Goal: Task Accomplishment & Management: Use online tool/utility

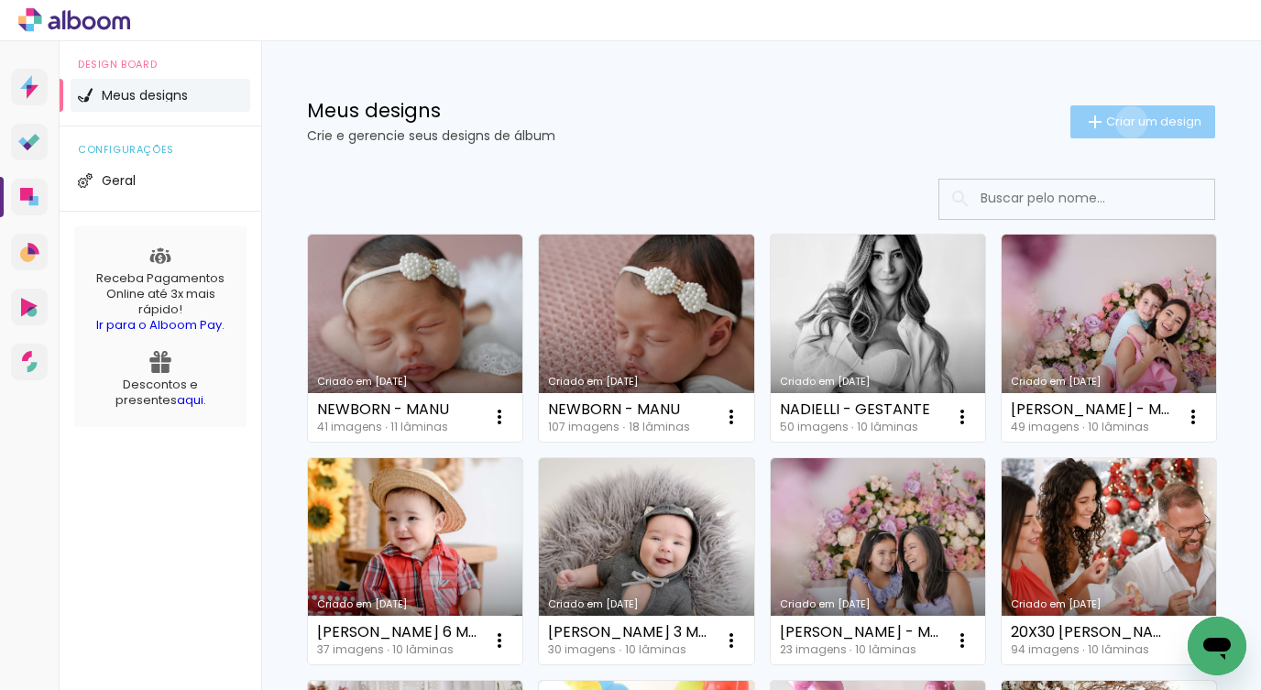
click at [1114, 122] on span "Criar um design" at bounding box center [1153, 121] width 95 height 12
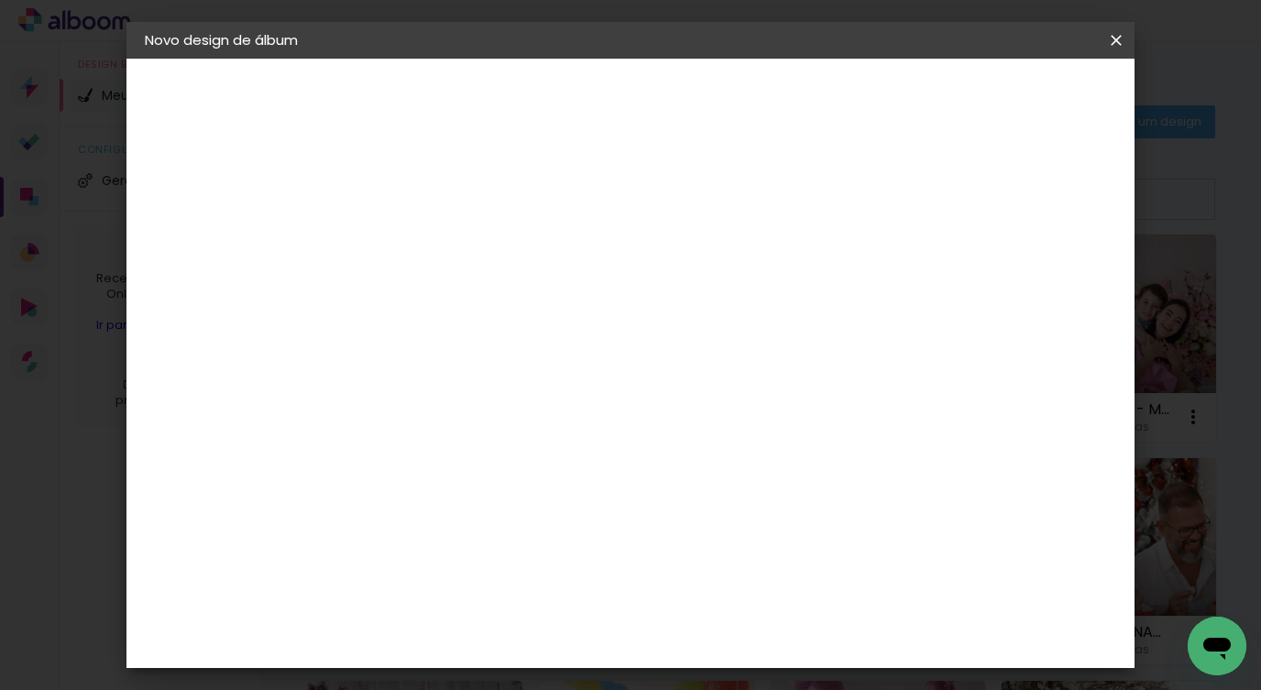
click at [444, 232] on input at bounding box center [444, 246] width 0 height 28
type input "r"
type input "RODRIGO - NEWBORWN"
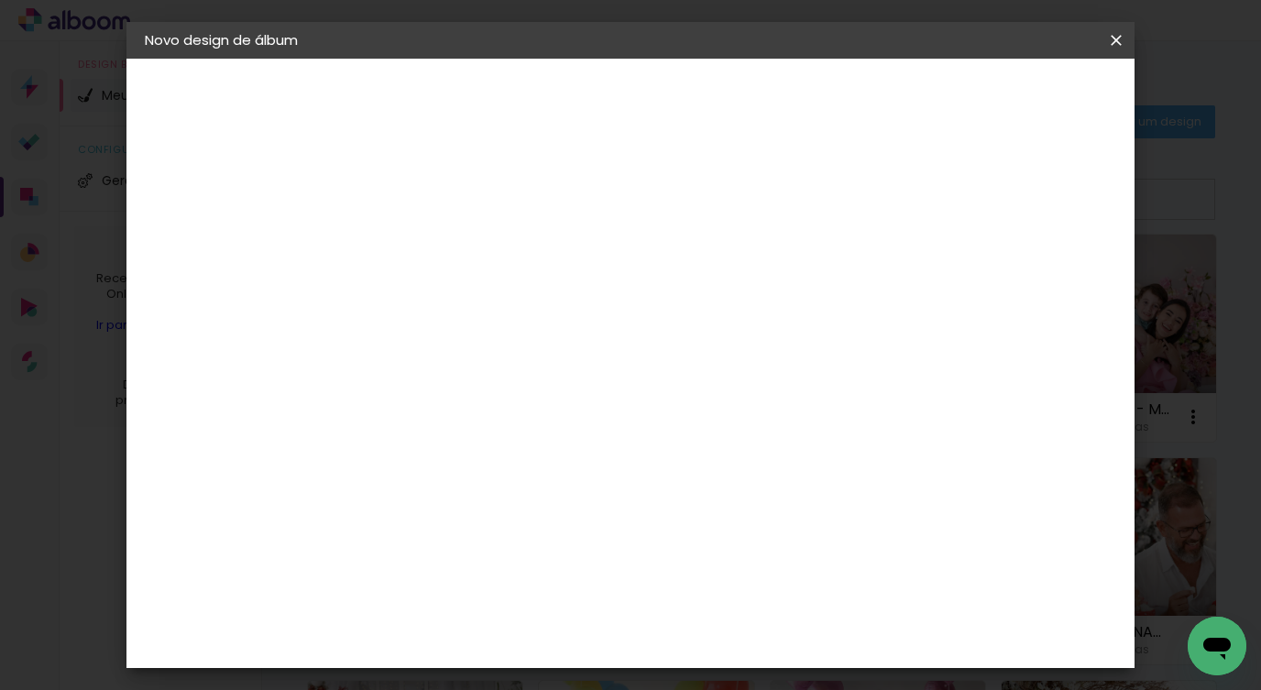
type paper-input "RODRIGO - NEWBORWN"
click at [0, 0] on header "Novo design de álbum" at bounding box center [0, 0] width 0 height 0
click at [0, 0] on iron-icon at bounding box center [0, 0] width 0 height 0
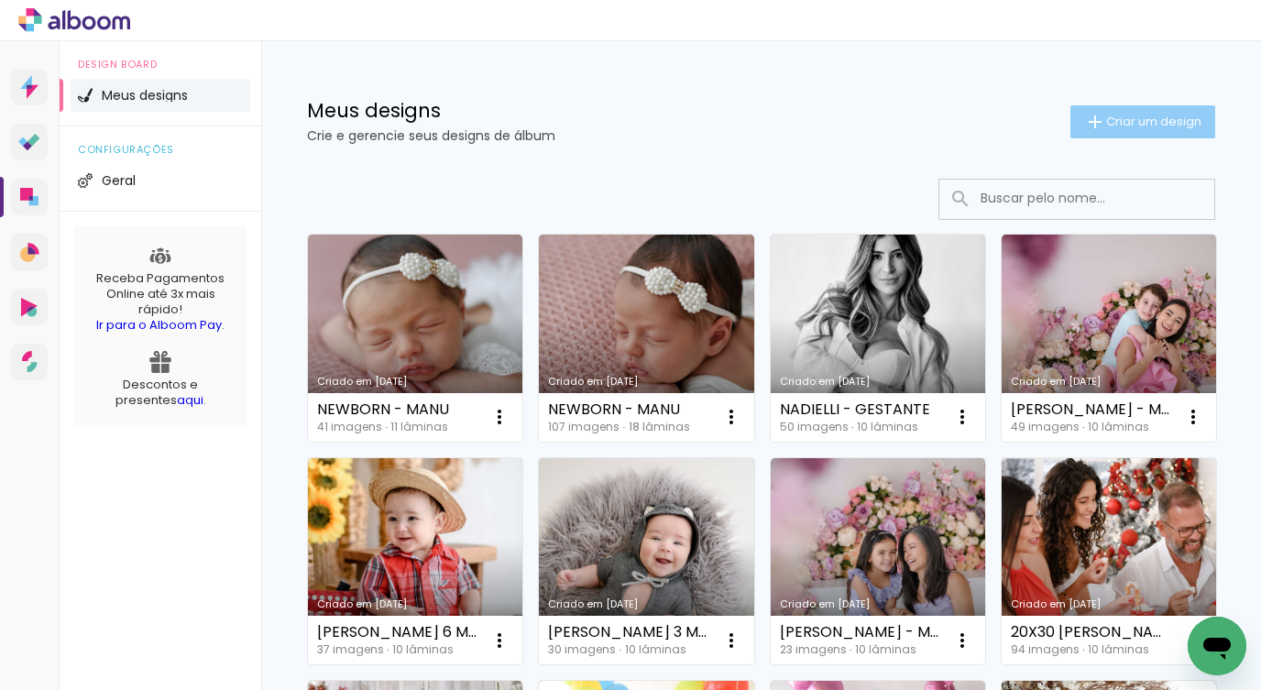
click at [1106, 115] on span "Criar um design" at bounding box center [1153, 121] width 95 height 12
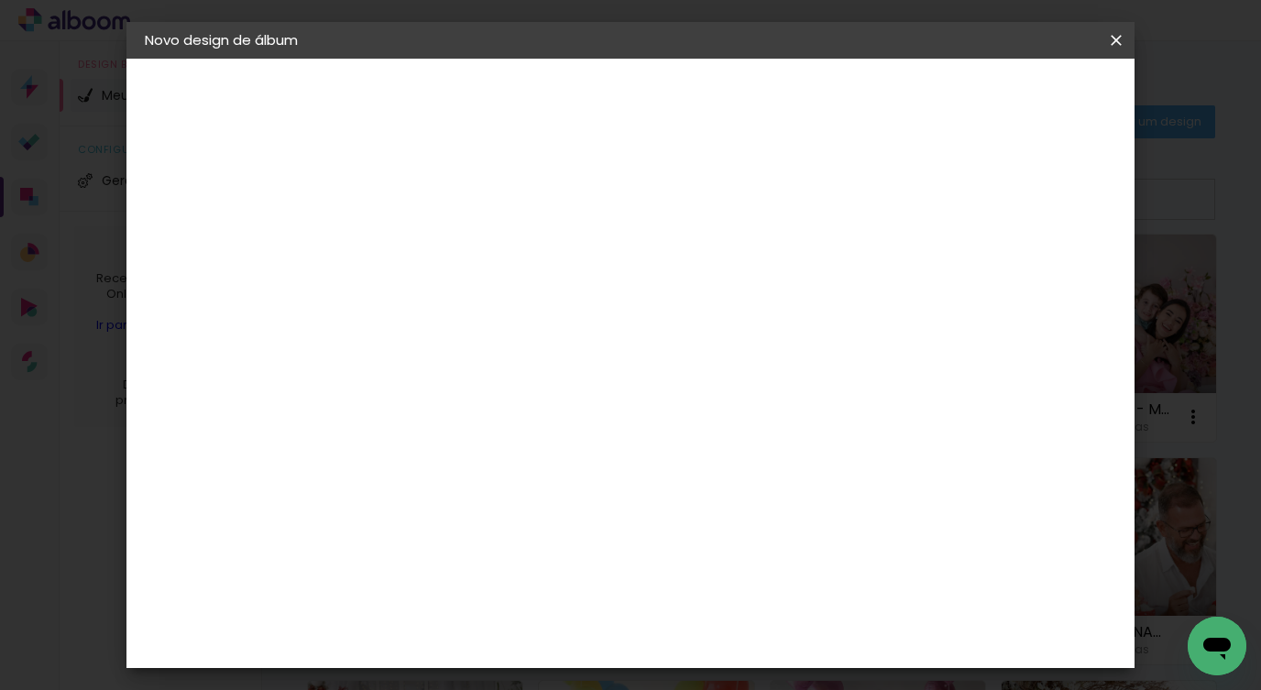
drag, startPoint x: 772, startPoint y: 244, endPoint x: 356, endPoint y: 321, distance: 423.1
click at [0, 0] on quentale-album-spec "Iniciar design Iniciar design" at bounding box center [0, 0] width 0 height 0
type input "R"
type input "NEW"
type paper-input "NEW"
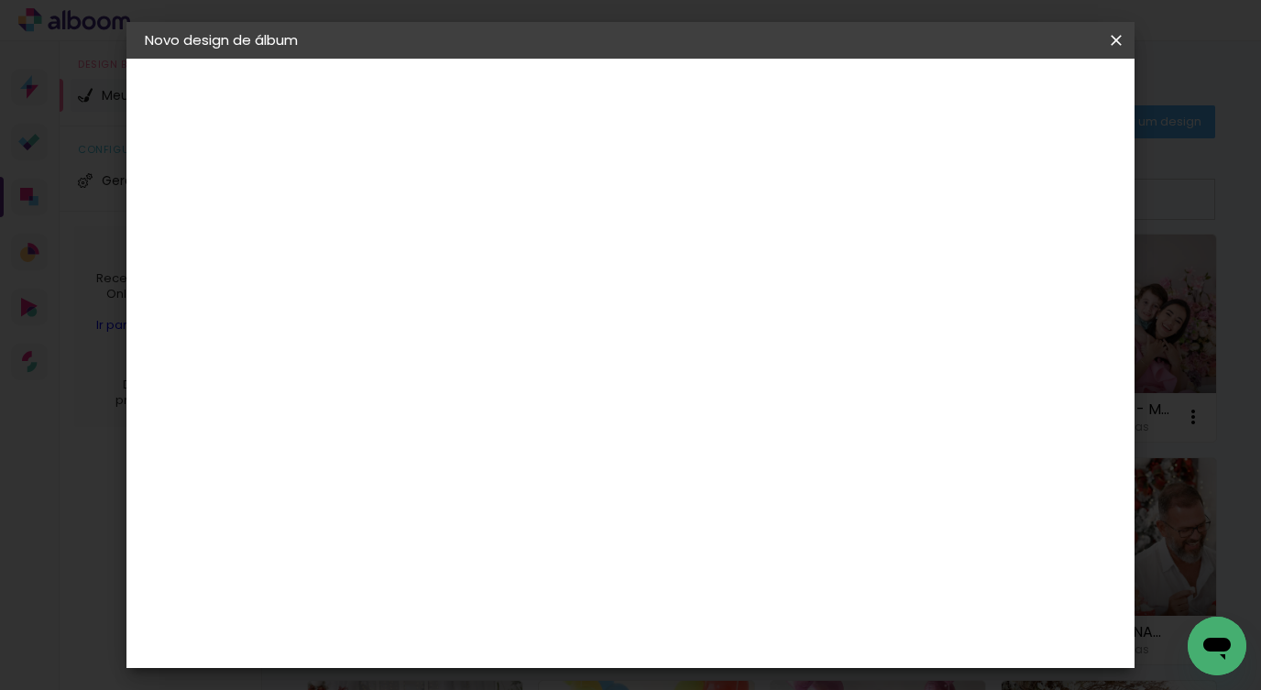
type input "NEWBORN - [PERSON_NAME]"
type paper-input "NEWBORN - [PERSON_NAME]"
click at [632, 83] on paper-button "Avançar" at bounding box center [587, 97] width 90 height 31
click at [477, 617] on div "Grupo Foto Sul" at bounding box center [455, 639] width 46 height 44
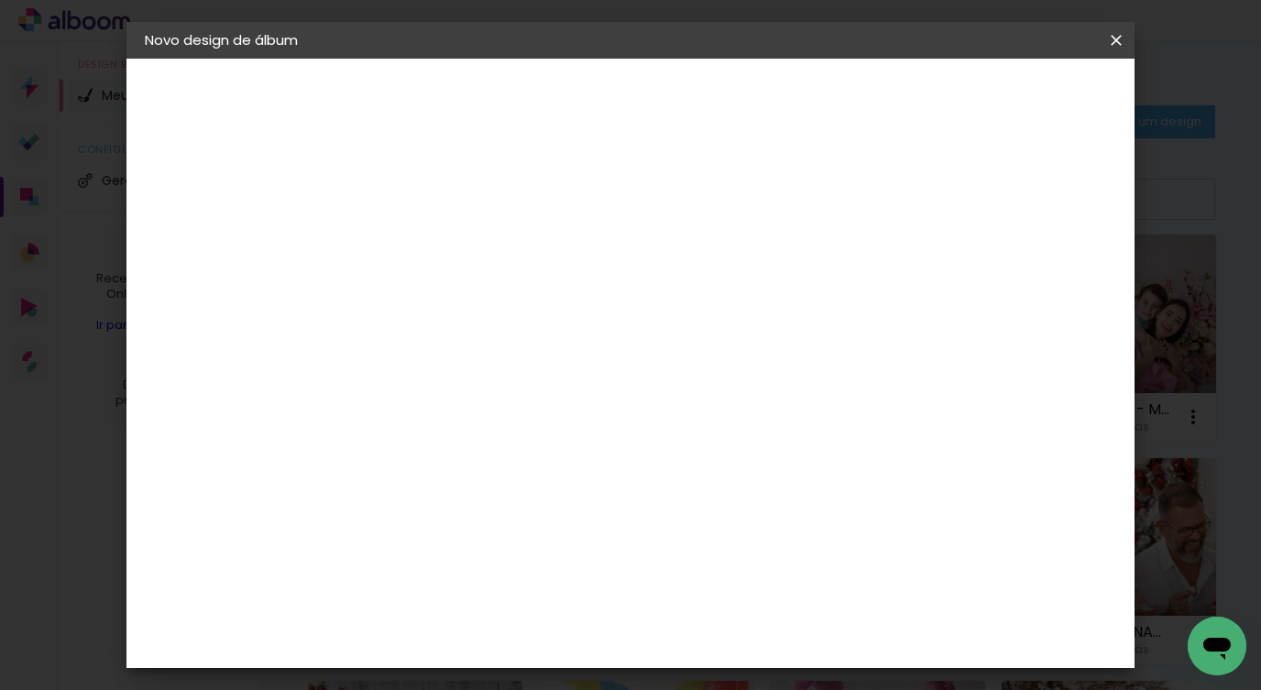
scroll to position [0, 0]
click at [787, 96] on paper-button "Avançar" at bounding box center [742, 97] width 90 height 31
click at [568, 545] on span "20 × 20" at bounding box center [525, 569] width 85 height 49
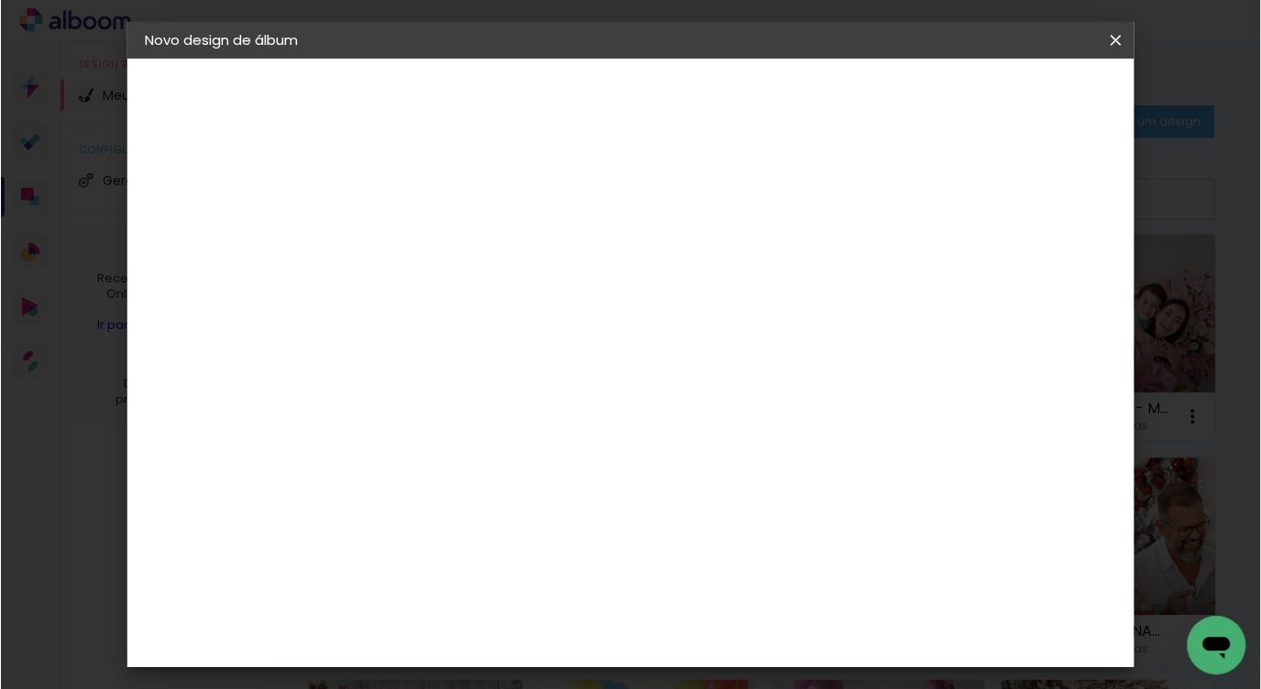
scroll to position [245, 0]
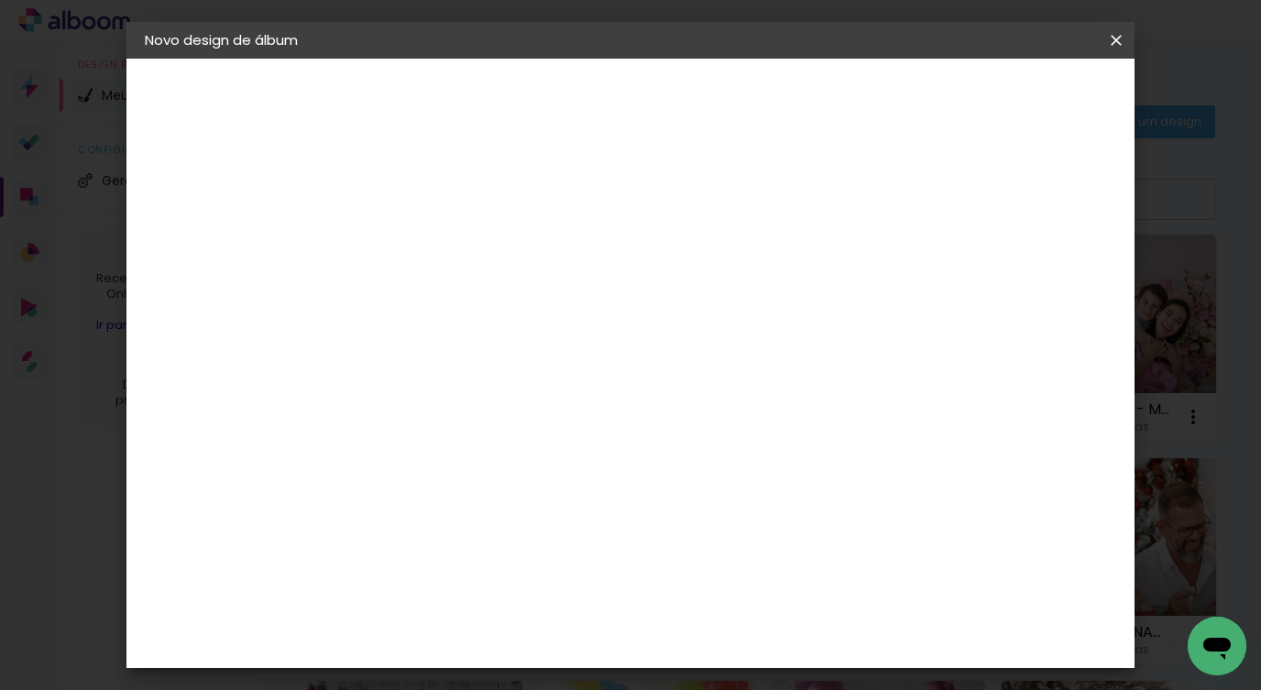
click at [0, 0] on slot "Avançar" at bounding box center [0, 0] width 0 height 0
drag, startPoint x: 595, startPoint y: 326, endPoint x: 612, endPoint y: 323, distance: 17.8
click at [611, 323] on div "20.3 cm Largura da página 20.3 cm Altura 40.6 cm Largura da lâmina (2 páginas) …" at bounding box center [706, 292] width 628 height 147
drag, startPoint x: 606, startPoint y: 324, endPoint x: 574, endPoint y: 329, distance: 32.4
click at [574, 329] on div "20.3 cm Largura da página 20.3 cm Altura 40.6 cm Largura da lâmina (2 páginas) …" at bounding box center [706, 292] width 628 height 147
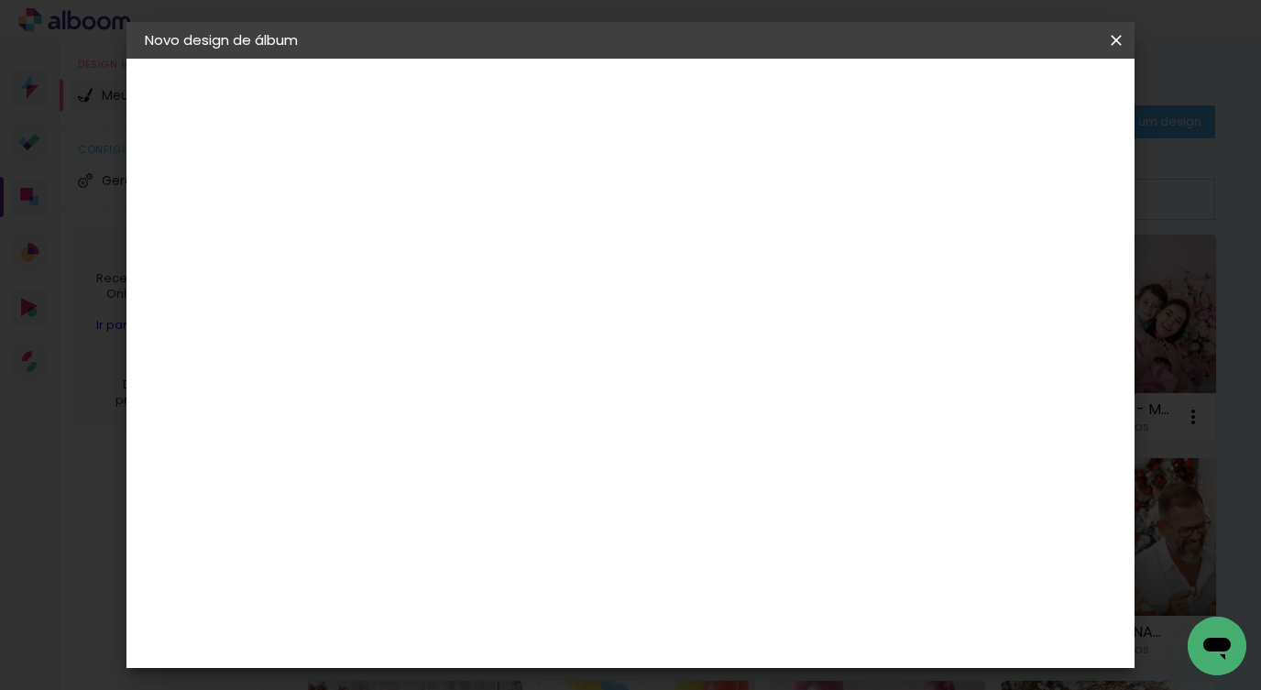
click at [898, 197] on div at bounding box center [889, 198] width 16 height 16
type paper-checkbox "on"
click at [898, 197] on div at bounding box center [889, 198] width 16 height 16
type input "1"
type paper-input "1"
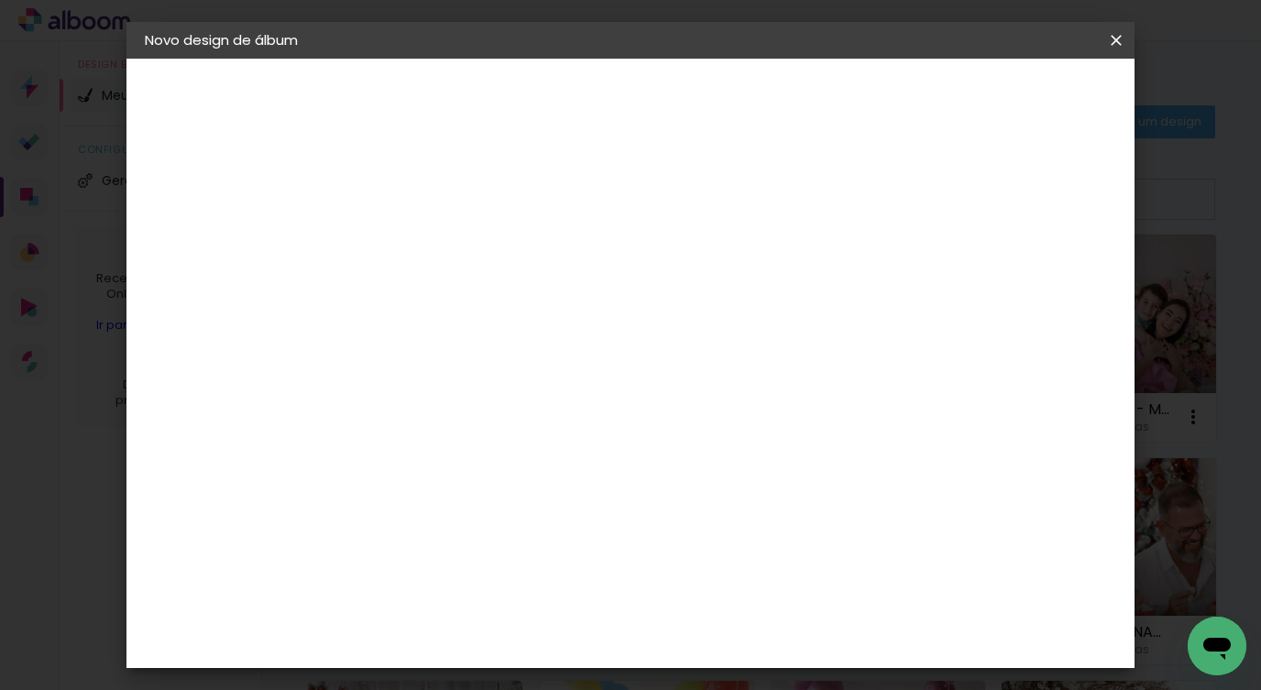
click at [451, 196] on input "1" at bounding box center [430, 197] width 63 height 23
type input "2"
type paper-input "2"
click at [452, 191] on input "2" at bounding box center [430, 197] width 63 height 23
click at [1020, 107] on paper-button "Iniciar design" at bounding box center [960, 97] width 120 height 31
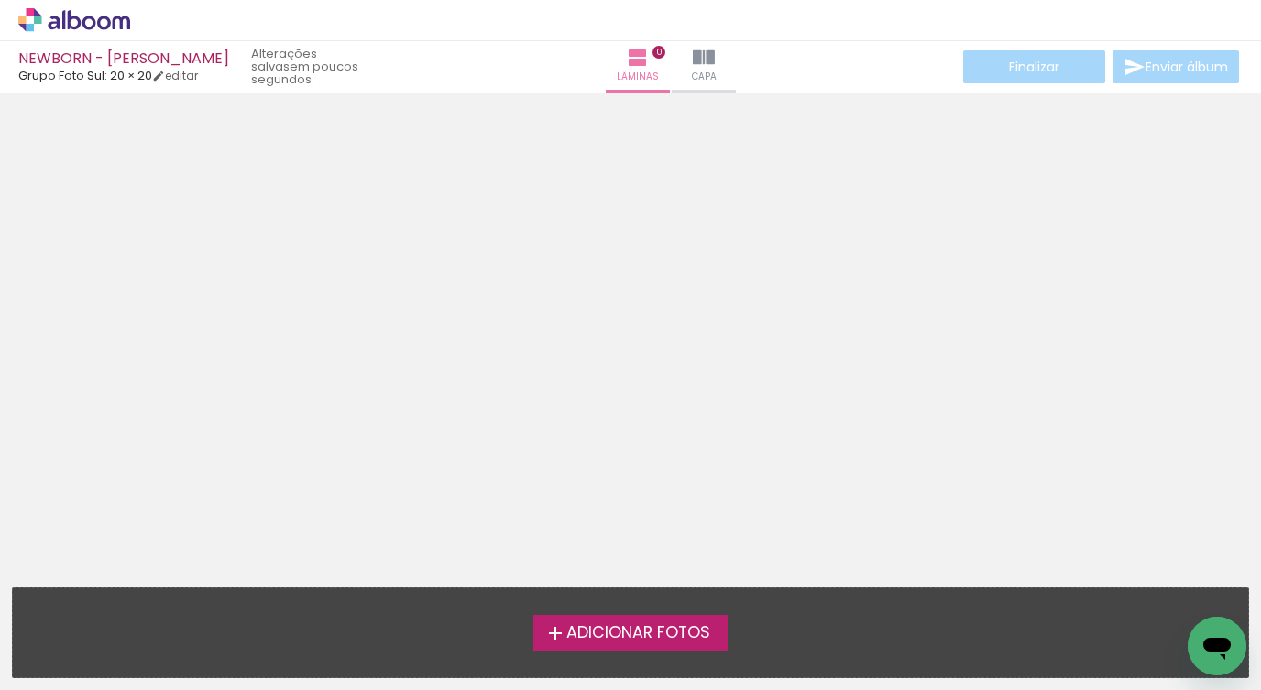
click at [624, 638] on span "Adicionar Fotos" at bounding box center [638, 633] width 144 height 16
click at [0, 0] on input "file" at bounding box center [0, 0] width 0 height 0
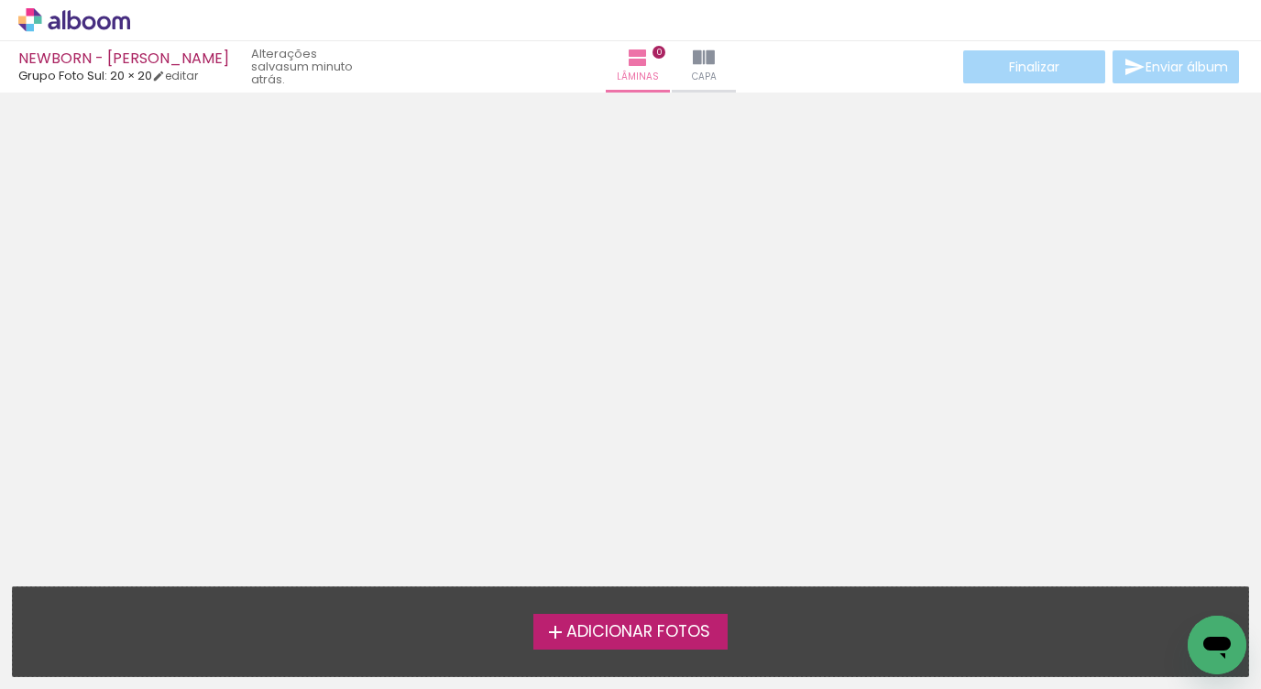
click at [673, 656] on div "Adicionar Fotos Solte suas fotos aqui..." at bounding box center [630, 631] width 1235 height 89
click at [673, 652] on div "Adicionar Fotos Solte suas fotos aqui..." at bounding box center [630, 631] width 1235 height 89
click at [672, 637] on span "Adicionar Fotos" at bounding box center [638, 632] width 144 height 16
click at [0, 0] on input "file" at bounding box center [0, 0] width 0 height 0
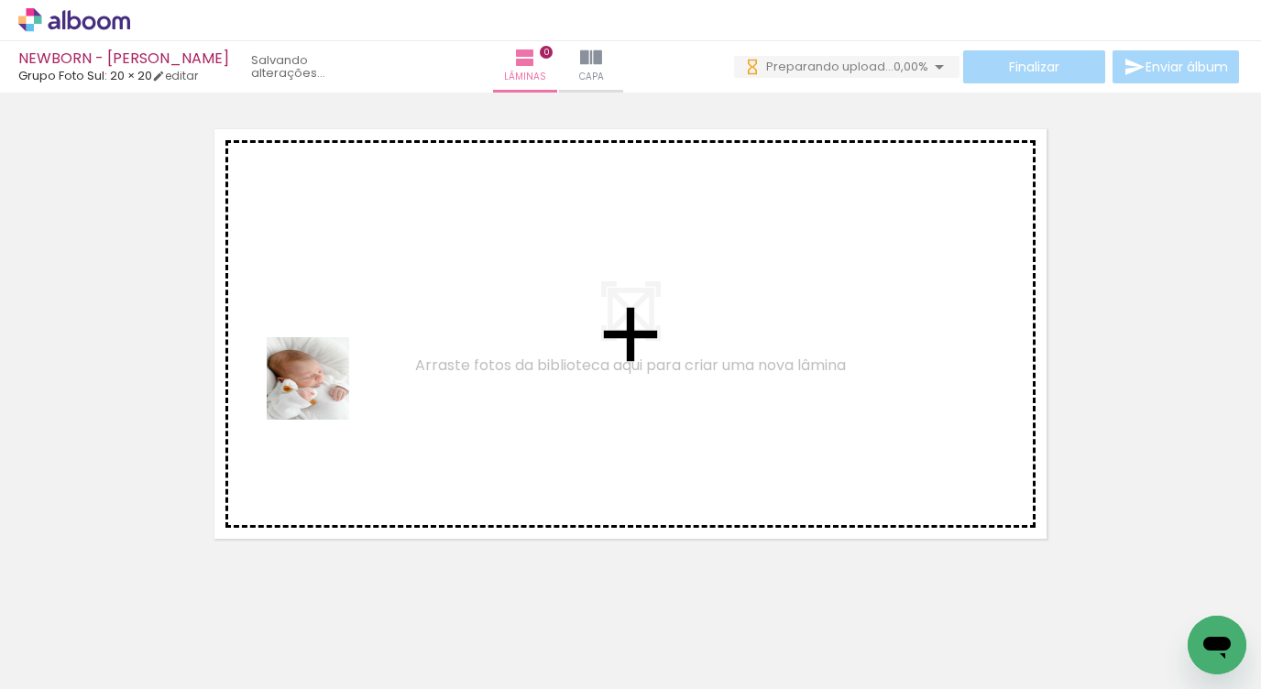
drag, startPoint x: 202, startPoint y: 623, endPoint x: 331, endPoint y: 391, distance: 264.9
click at [329, 378] on quentale-workspace at bounding box center [630, 344] width 1261 height 689
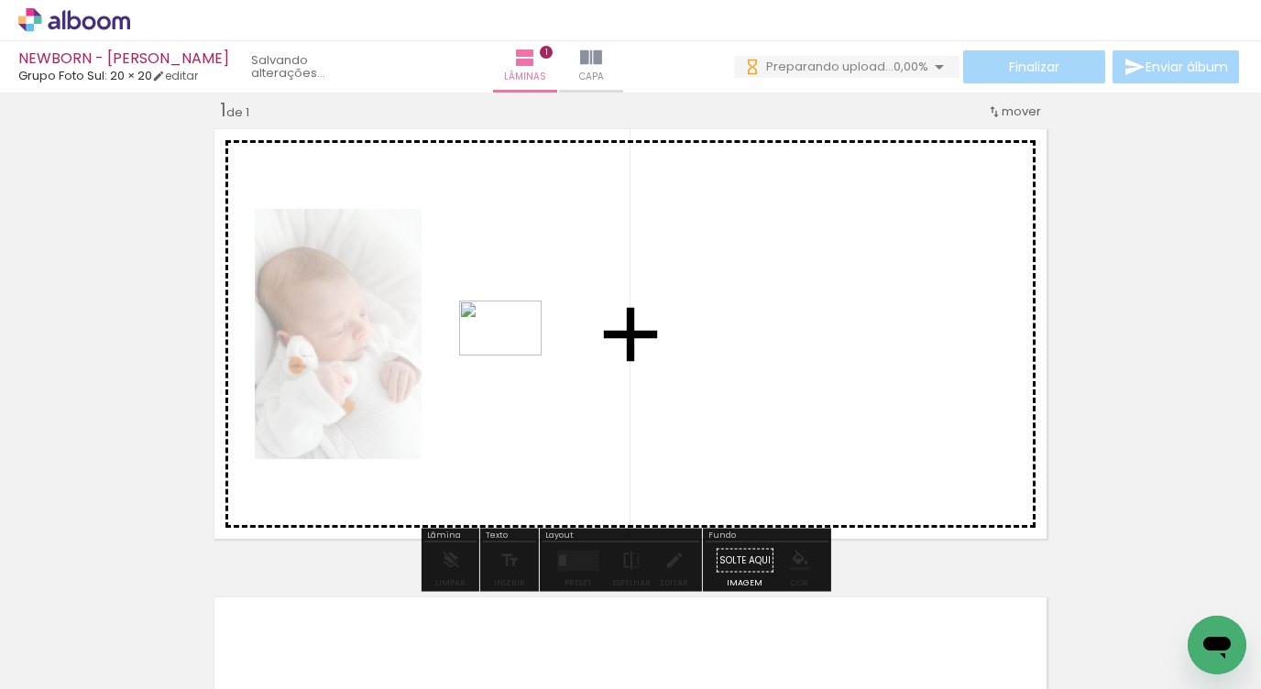
drag, startPoint x: 286, startPoint y: 625, endPoint x: 514, endPoint y: 356, distance: 353.0
click at [514, 356] on quentale-workspace at bounding box center [630, 344] width 1261 height 689
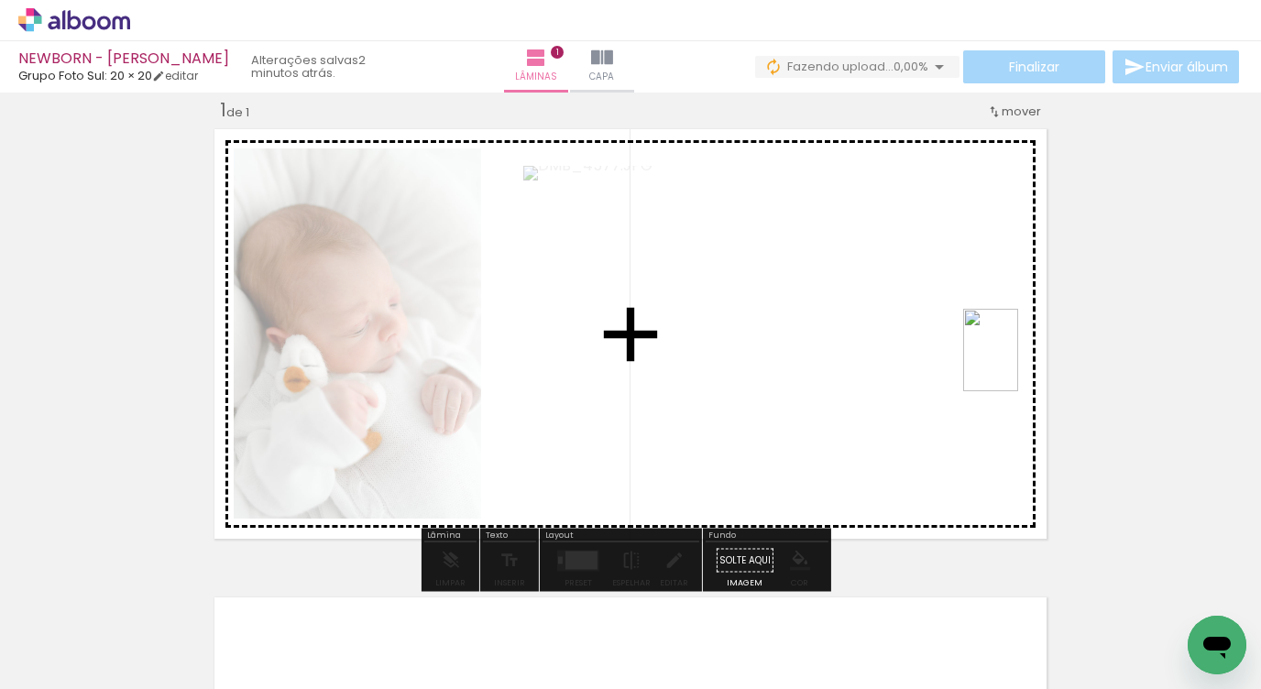
drag, startPoint x: 809, startPoint y: 651, endPoint x: 1021, endPoint y: 361, distance: 359.4
click at [1021, 361] on quentale-workspace at bounding box center [630, 344] width 1261 height 689
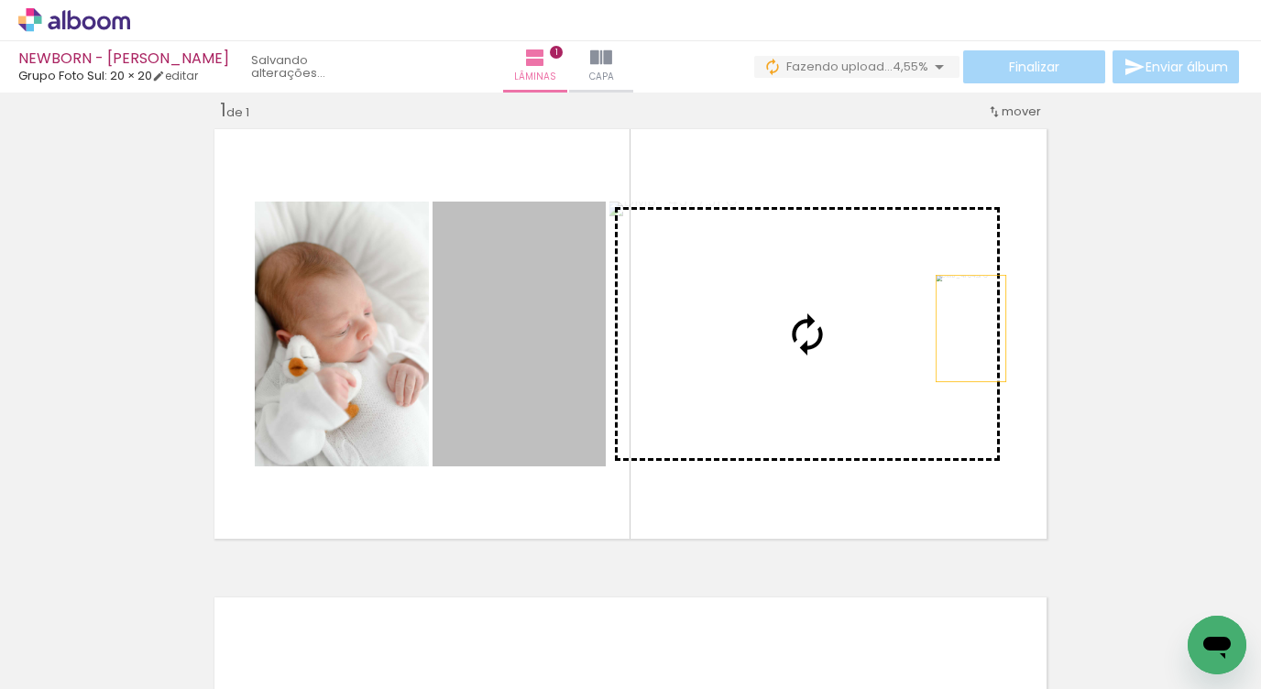
drag, startPoint x: 517, startPoint y: 407, endPoint x: 964, endPoint y: 328, distance: 454.0
click at [0, 0] on slot at bounding box center [0, 0] width 0 height 0
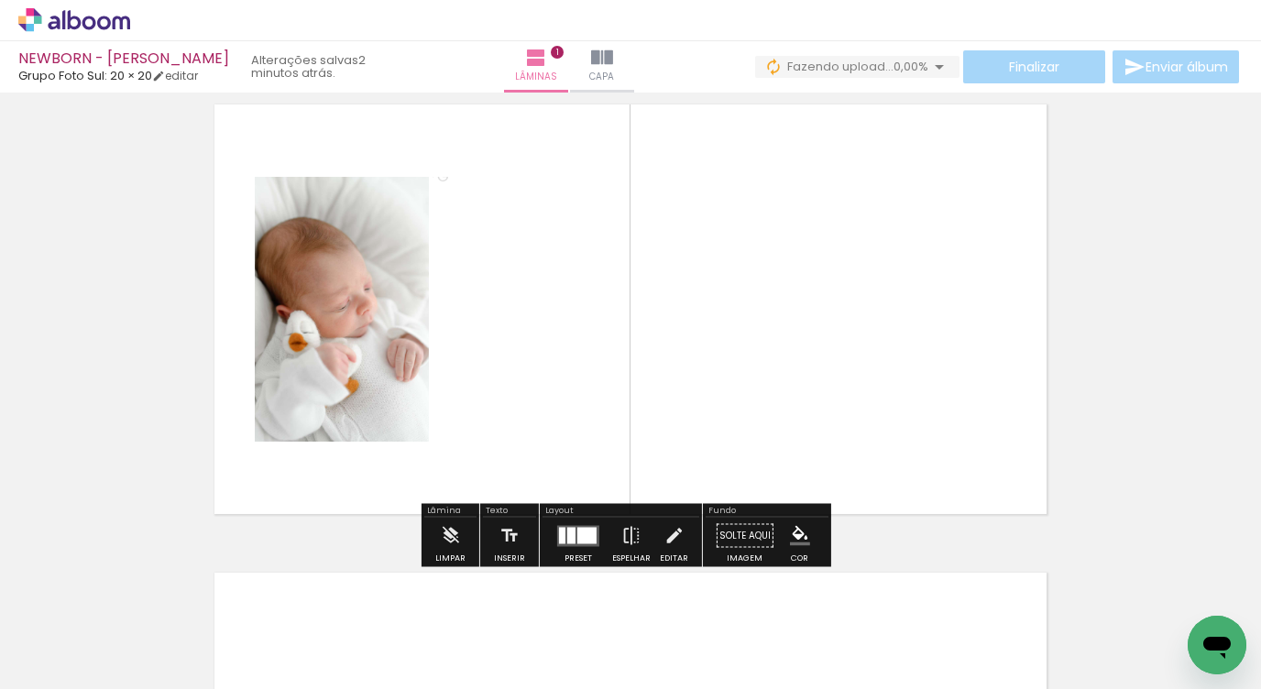
scroll to position [52, 0]
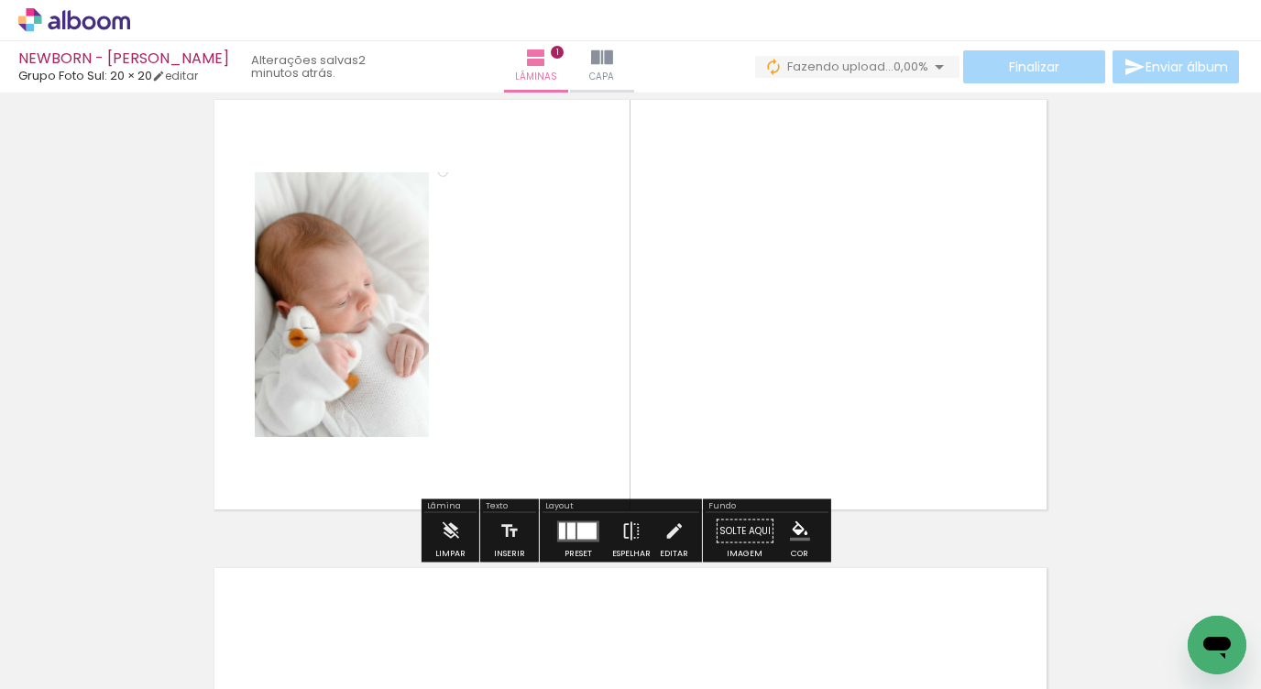
click at [580, 534] on div at bounding box center [586, 530] width 19 height 16
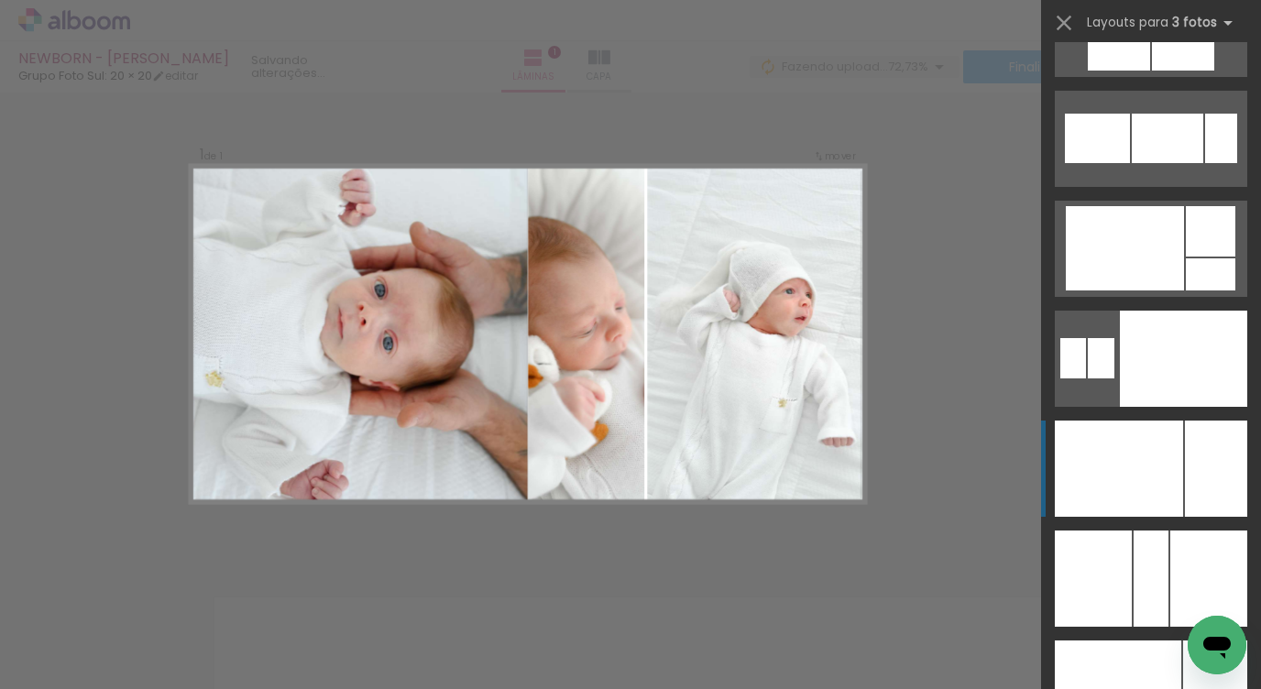
scroll to position [11244, 0]
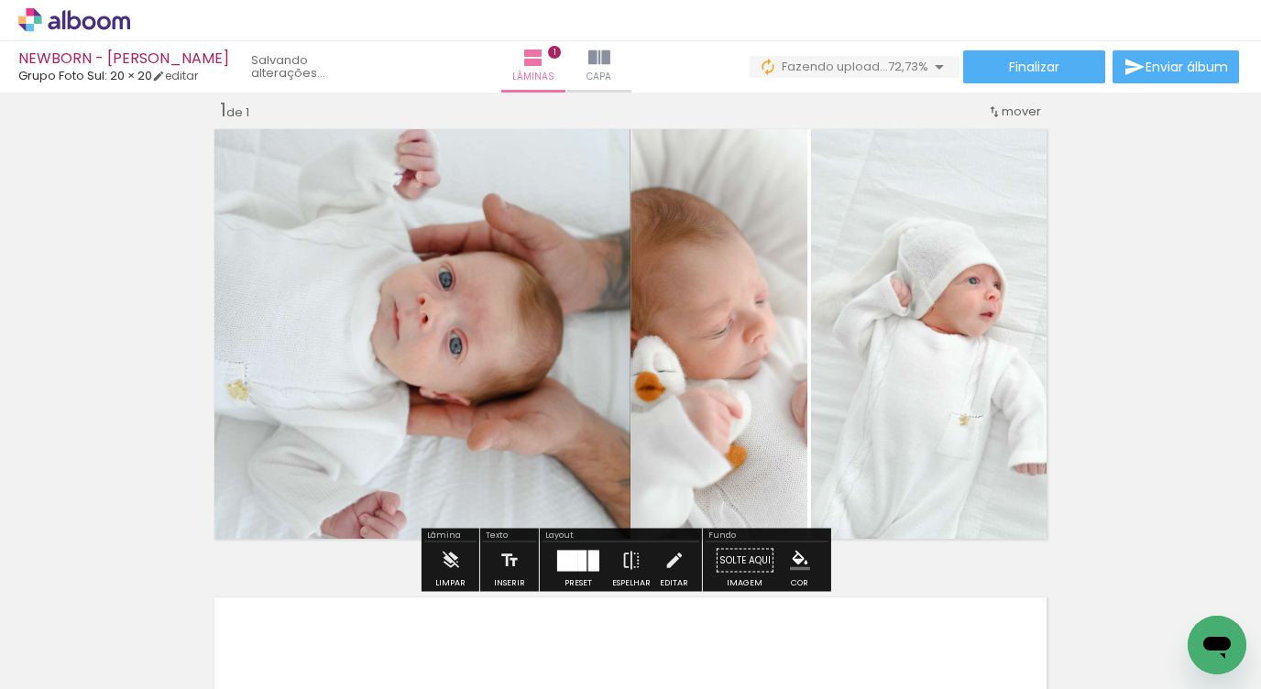
drag, startPoint x: 586, startPoint y: 556, endPoint x: 628, endPoint y: 542, distance: 44.3
click at [588, 555] on div at bounding box center [593, 560] width 11 height 21
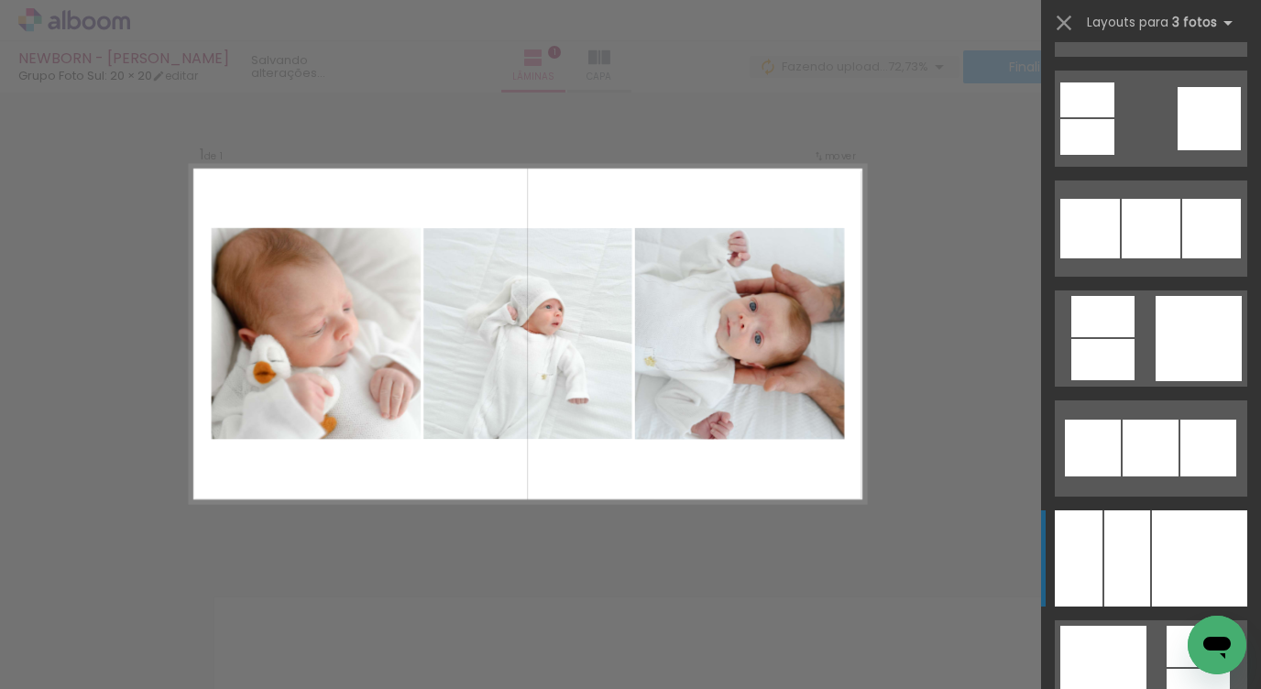
scroll to position [13091, 0]
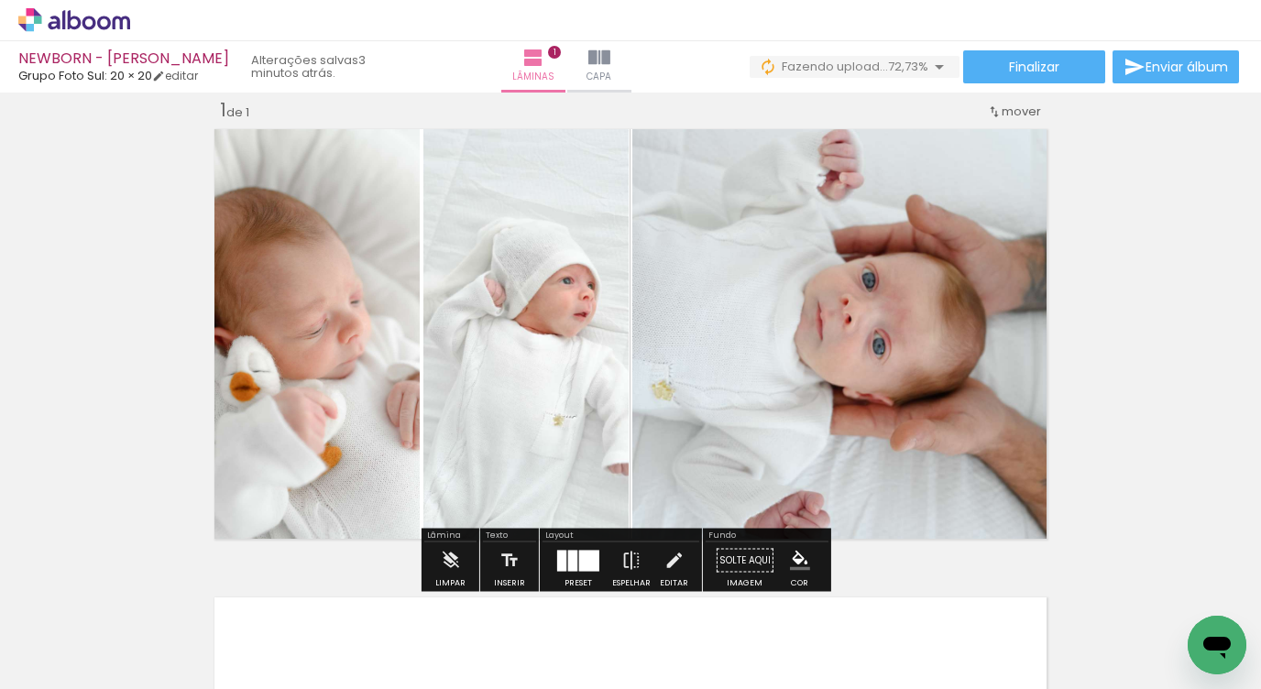
click at [563, 568] on quentale-layouter at bounding box center [578, 560] width 42 height 21
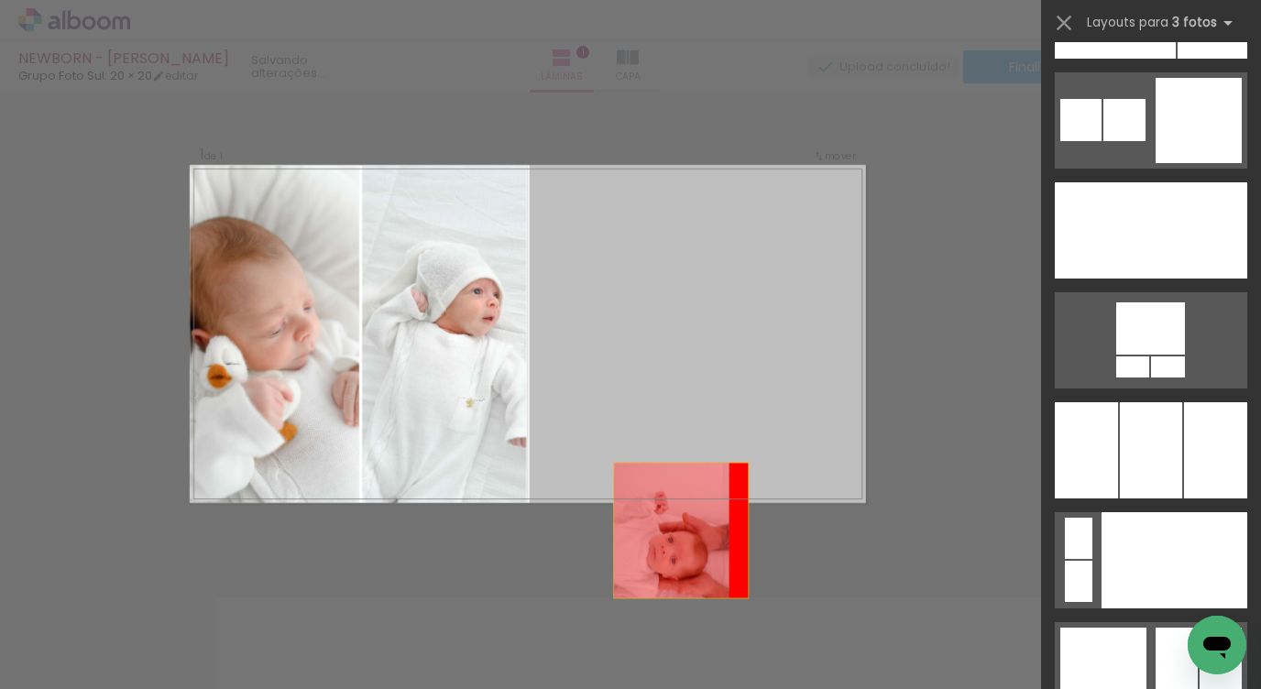
scroll to position [13524, 0]
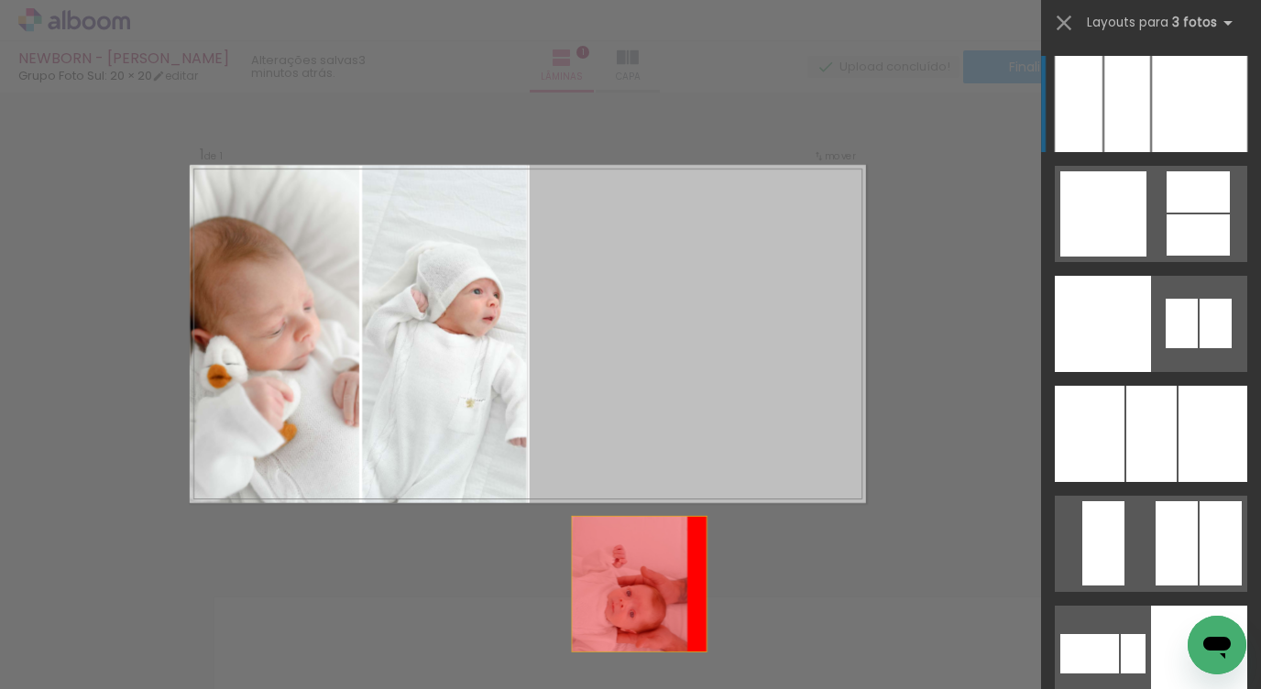
drag, startPoint x: 818, startPoint y: 376, endPoint x: 673, endPoint y: 646, distance: 306.6
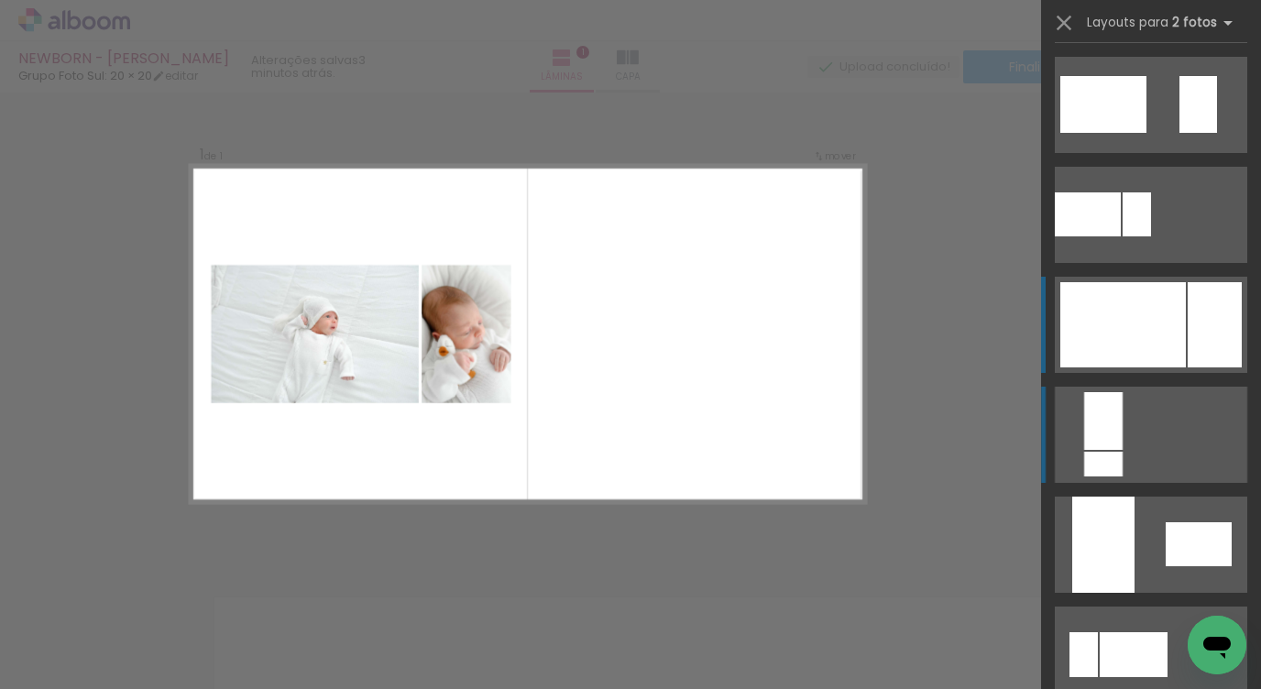
scroll to position [722, 0]
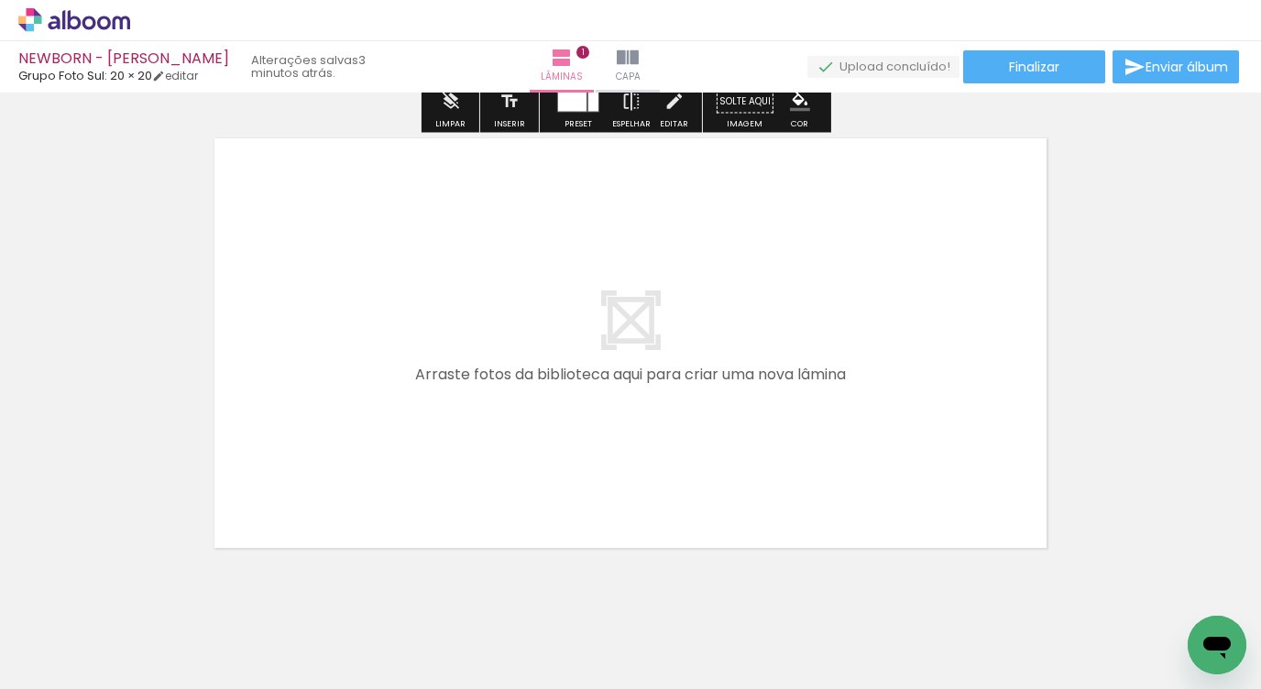
scroll to position [484, 0]
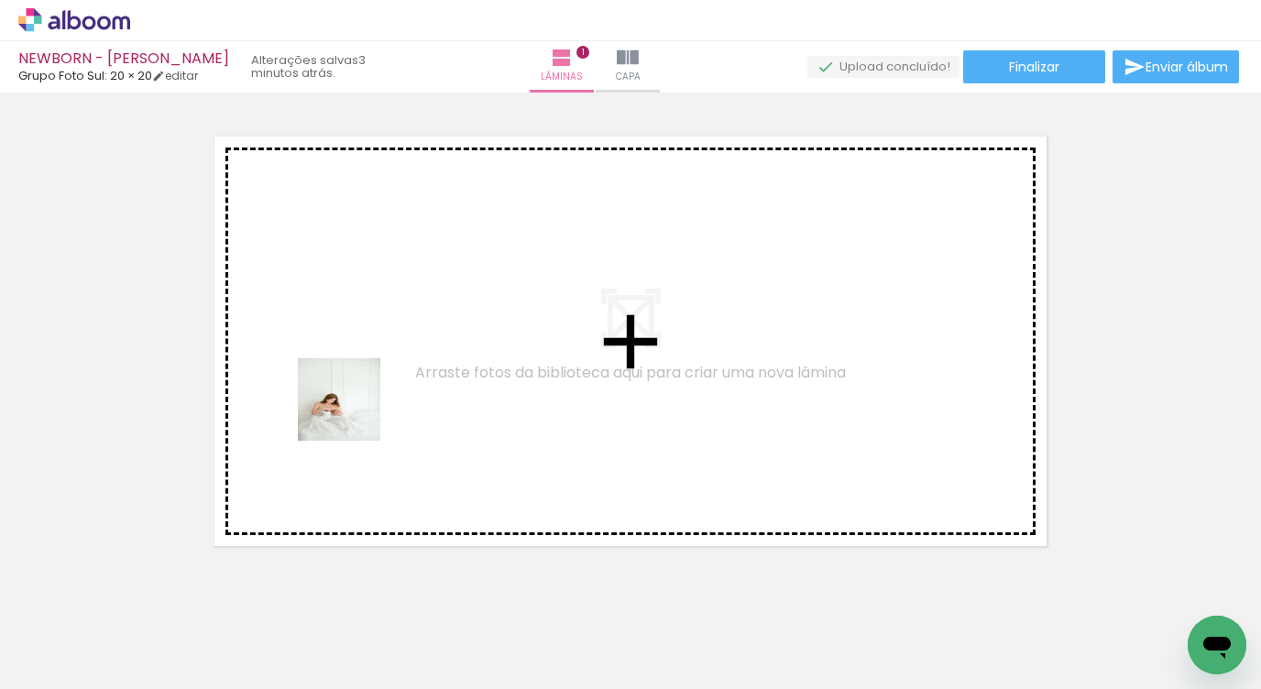
drag, startPoint x: 382, startPoint y: 638, endPoint x: 346, endPoint y: 388, distance: 252.7
click at [346, 388] on quentale-workspace at bounding box center [630, 344] width 1261 height 689
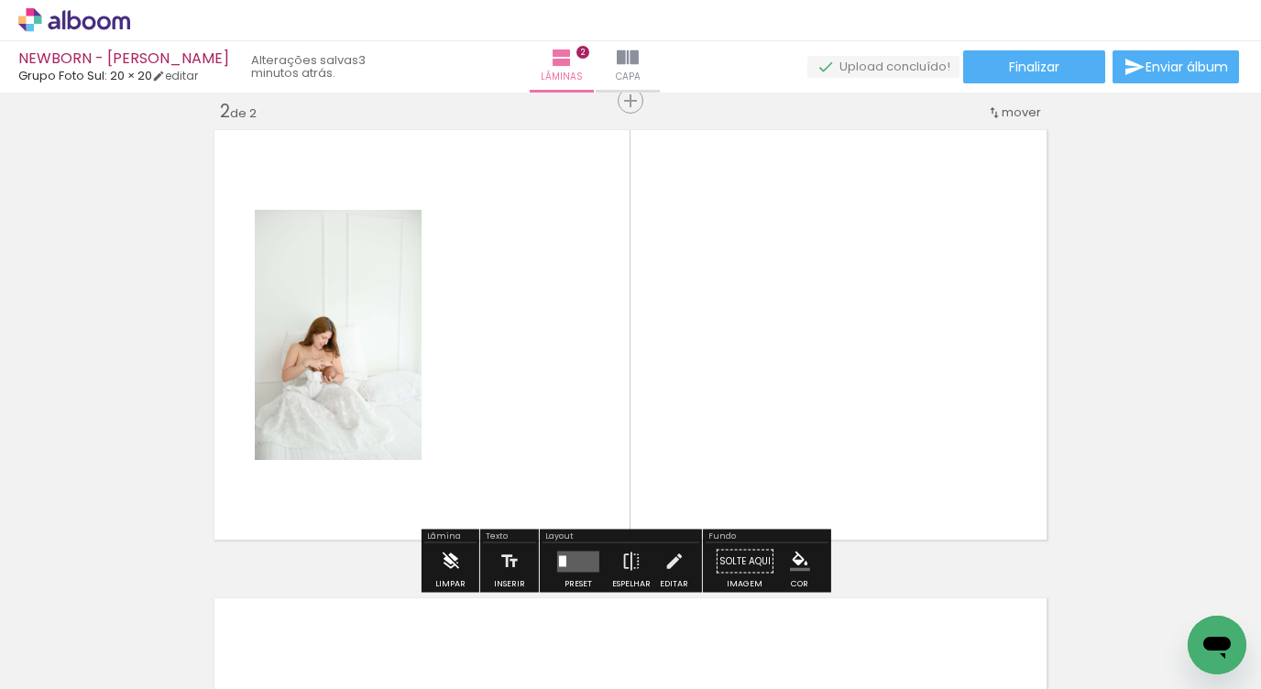
scroll to position [491, 0]
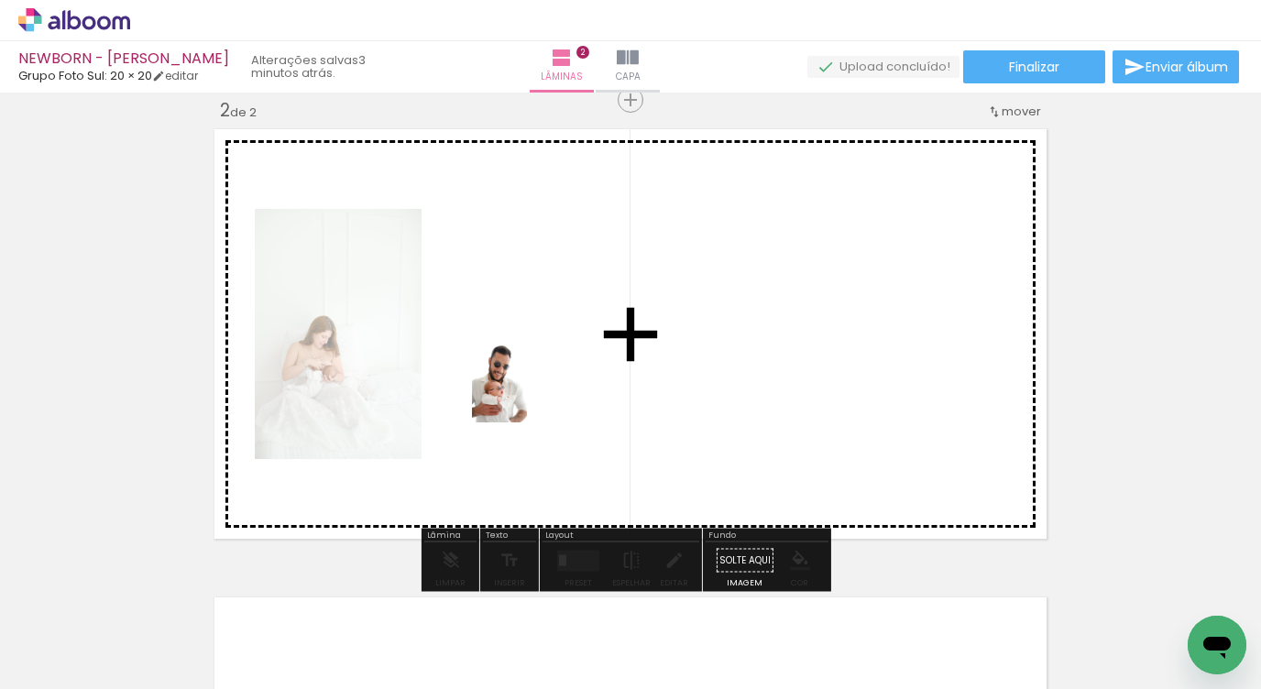
drag, startPoint x: 511, startPoint y: 624, endPoint x: 528, endPoint y: 395, distance: 229.7
click at [528, 395] on quentale-workspace at bounding box center [630, 344] width 1261 height 689
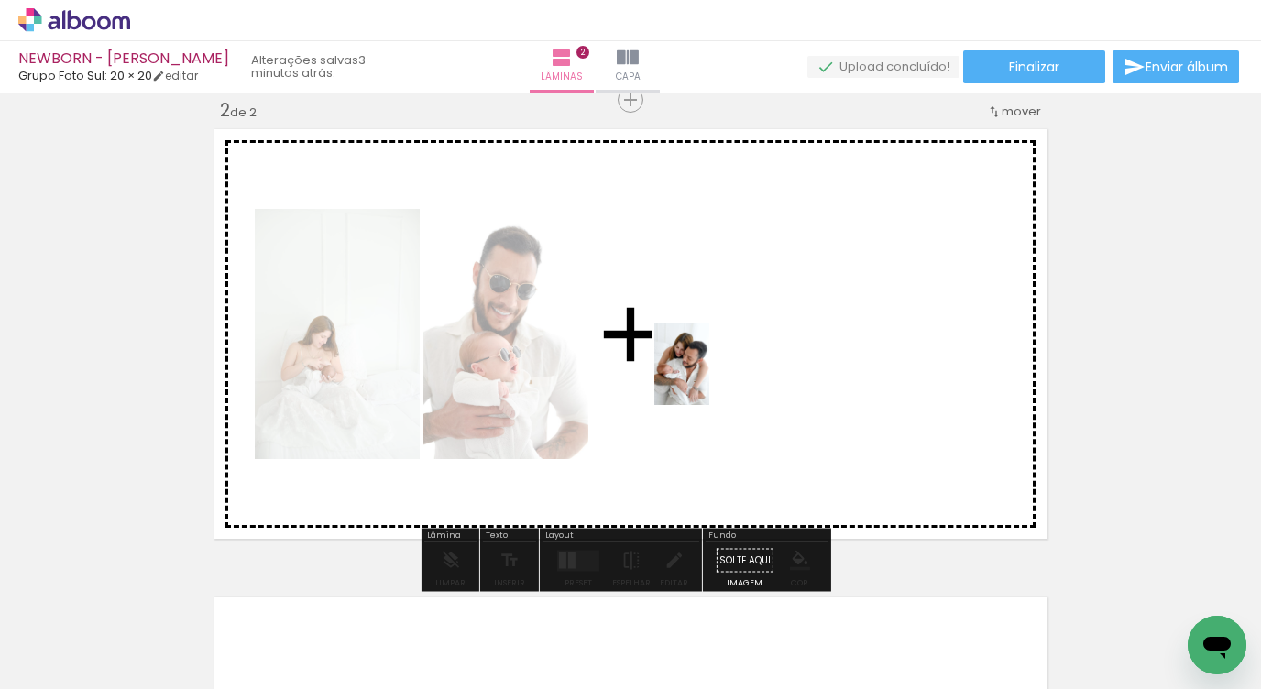
drag, startPoint x: 597, startPoint y: 595, endPoint x: 716, endPoint y: 369, distance: 254.5
click at [716, 369] on quentale-workspace at bounding box center [630, 344] width 1261 height 689
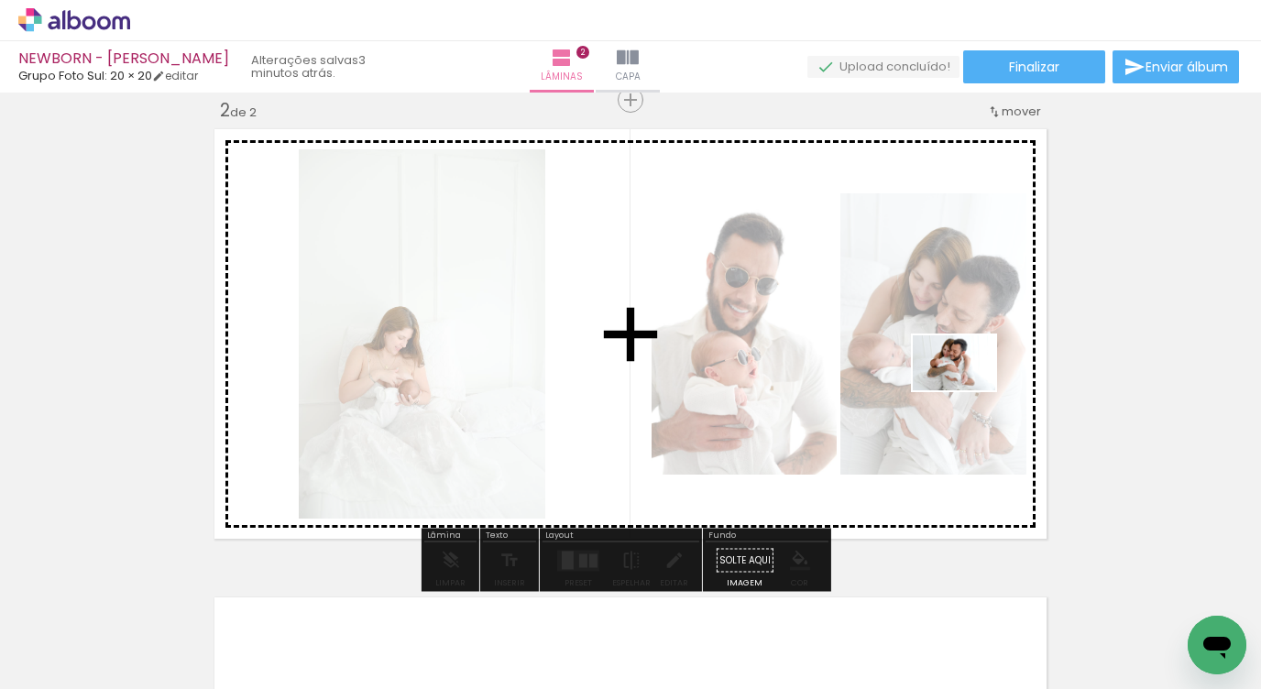
drag, startPoint x: 705, startPoint y: 625, endPoint x: 972, endPoint y: 387, distance: 358.2
click at [972, 387] on quentale-workspace at bounding box center [630, 344] width 1261 height 689
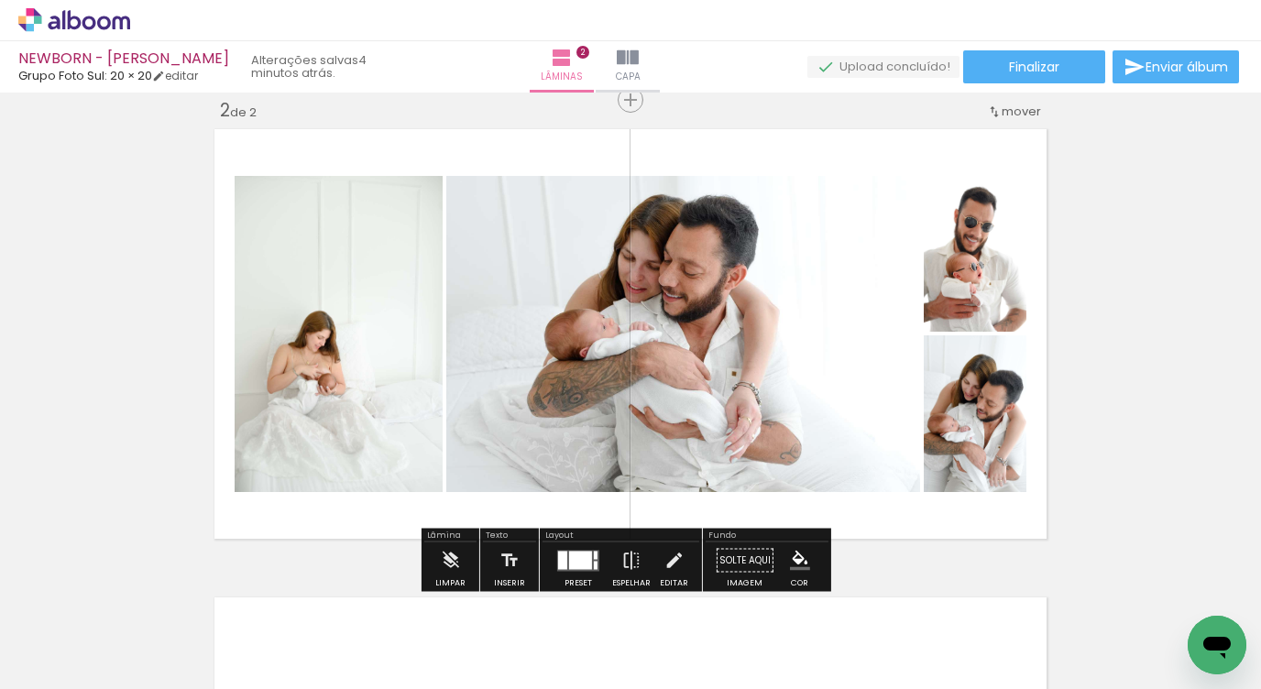
click at [573, 572] on div at bounding box center [577, 560] width 49 height 37
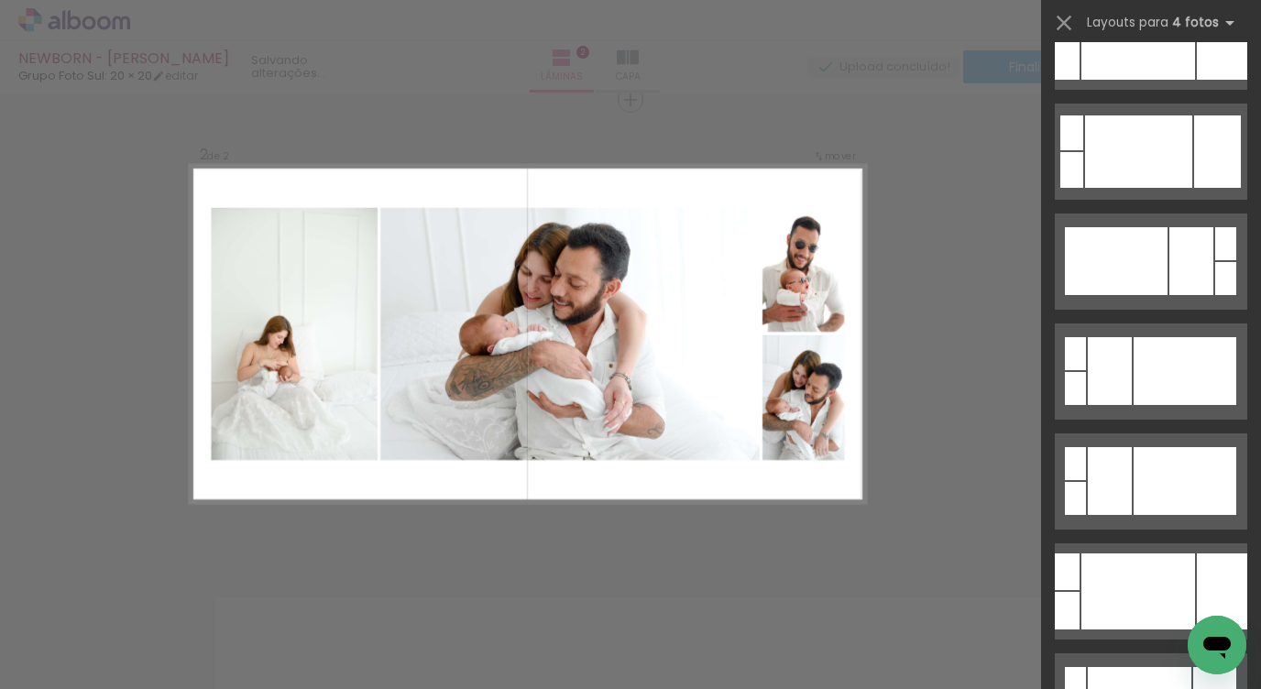
scroll to position [0, 0]
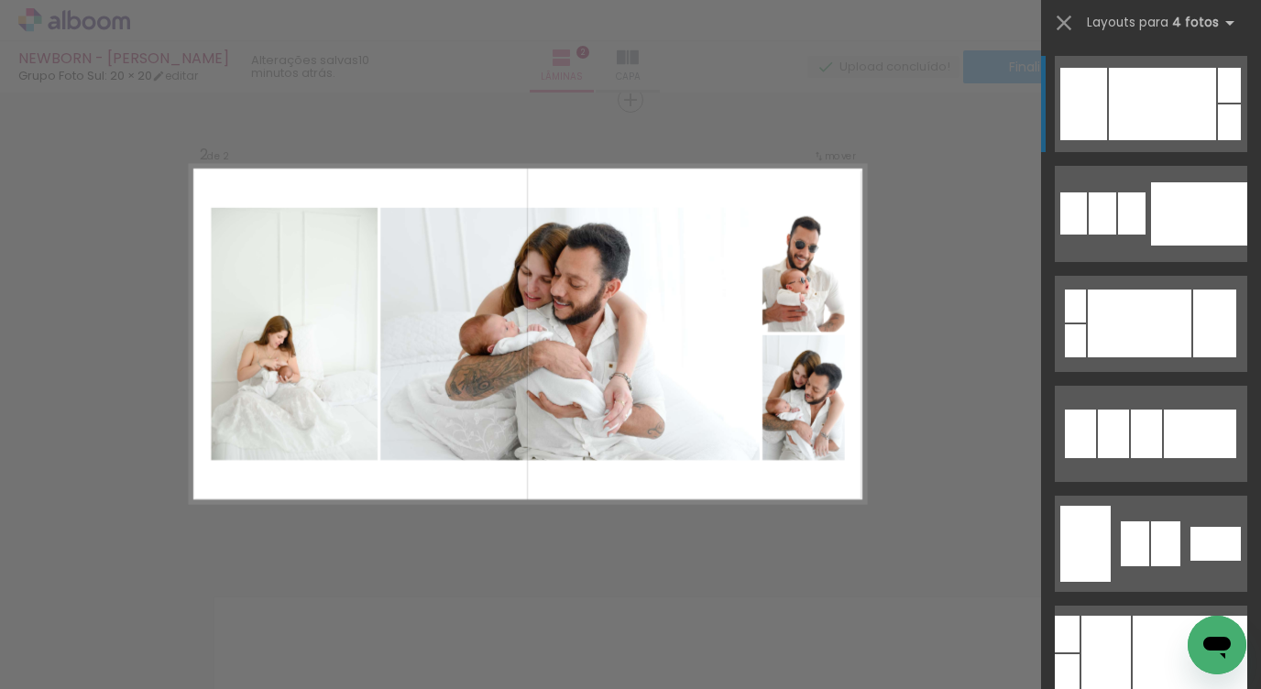
click at [1154, 290] on div at bounding box center [1140, 324] width 104 height 68
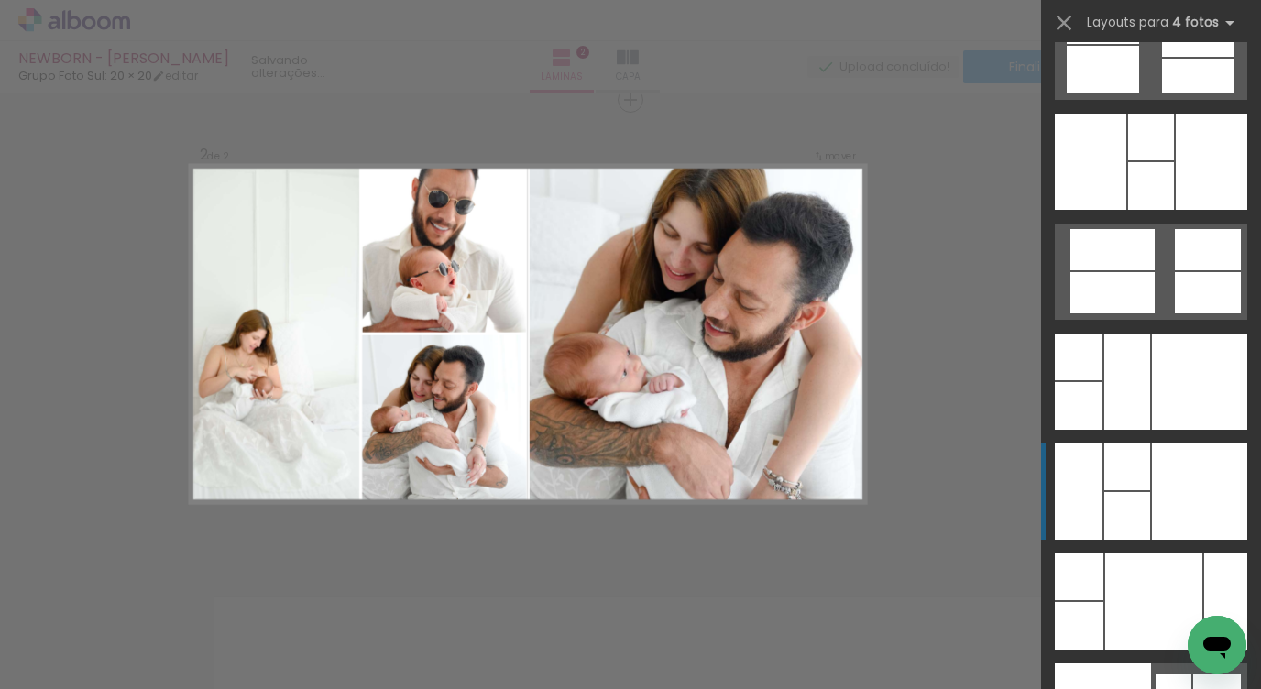
scroll to position [36489, 0]
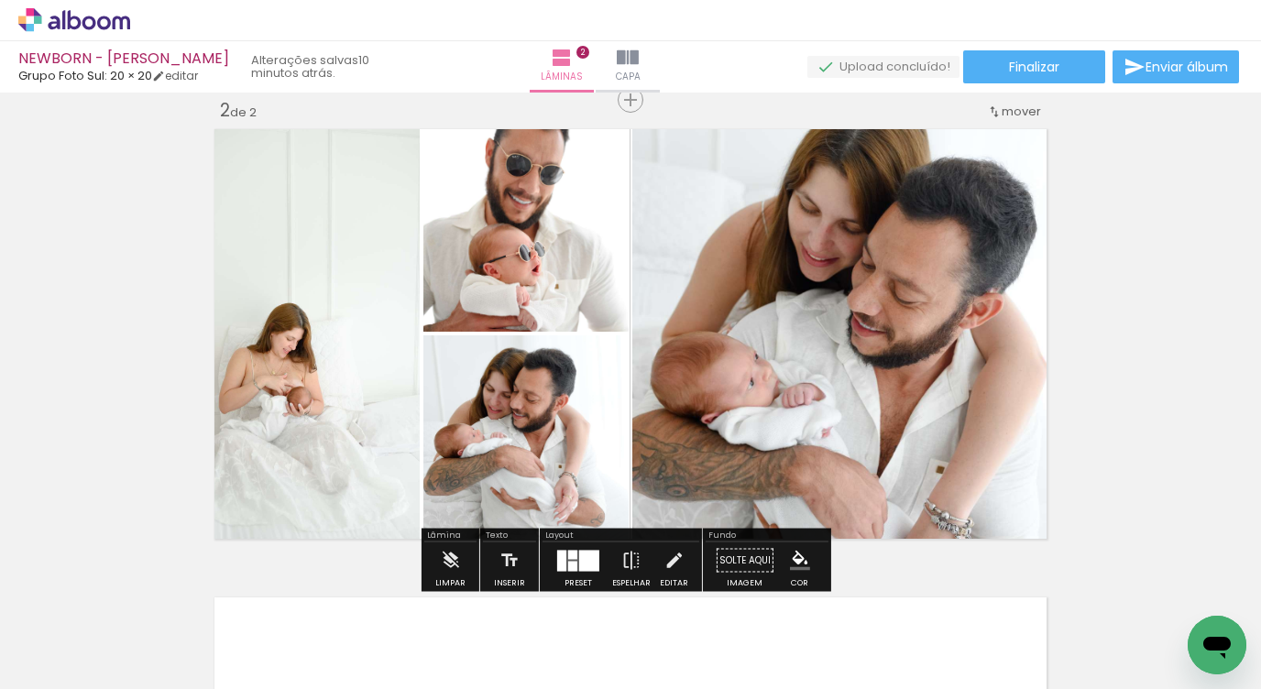
click at [1171, 384] on div "Inserir lâmina 1 de 2 Inserir lâmina 2 de 2" at bounding box center [630, 311] width 1261 height 1406
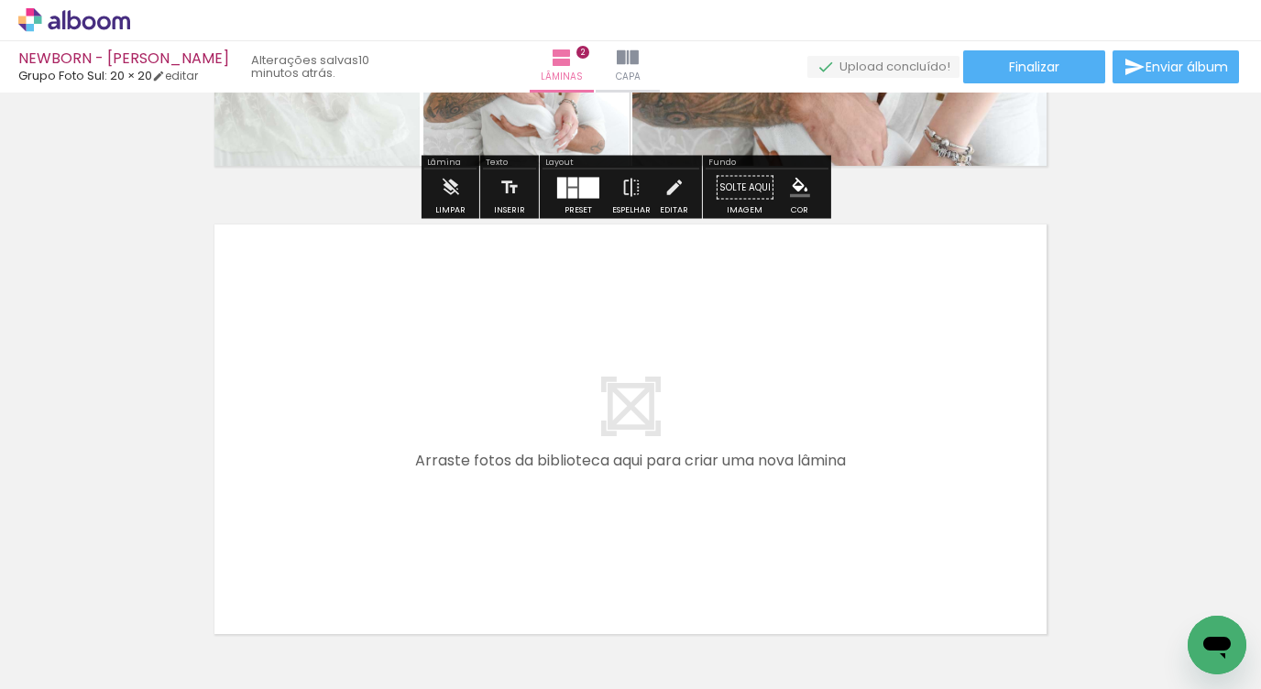
scroll to position [967, 0]
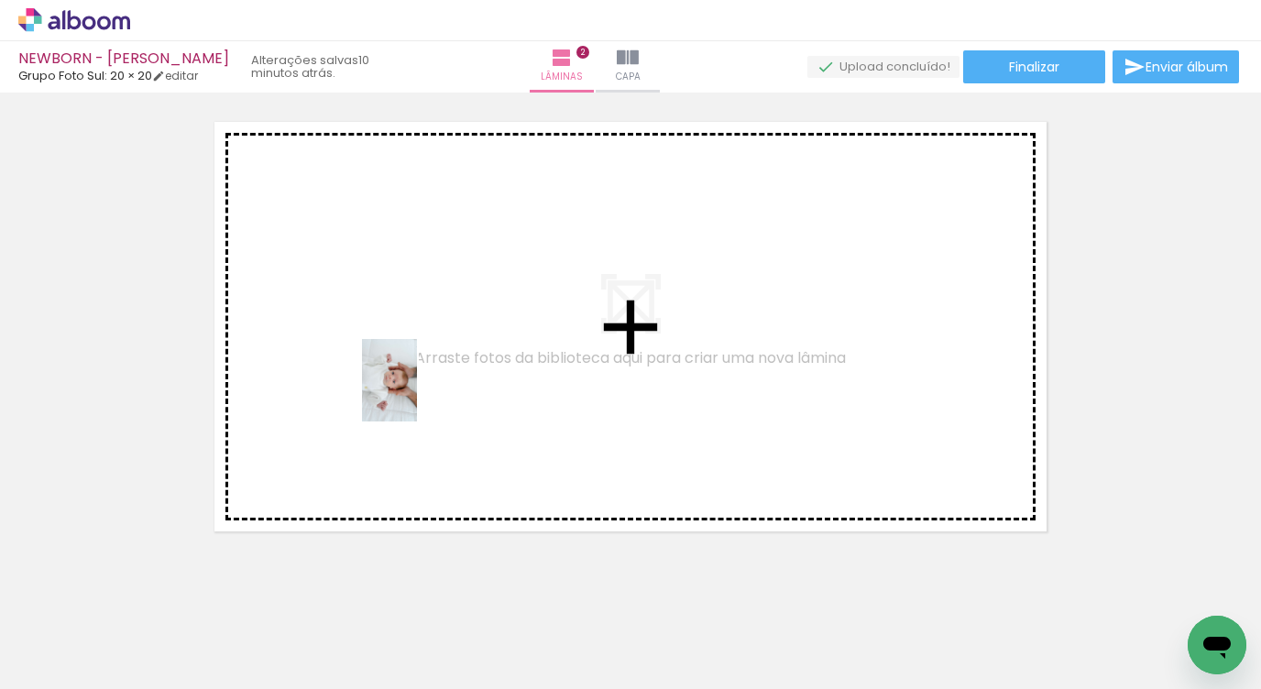
drag, startPoint x: 807, startPoint y: 628, endPoint x: 417, endPoint y: 393, distance: 455.4
click at [417, 393] on quentale-workspace at bounding box center [630, 344] width 1261 height 689
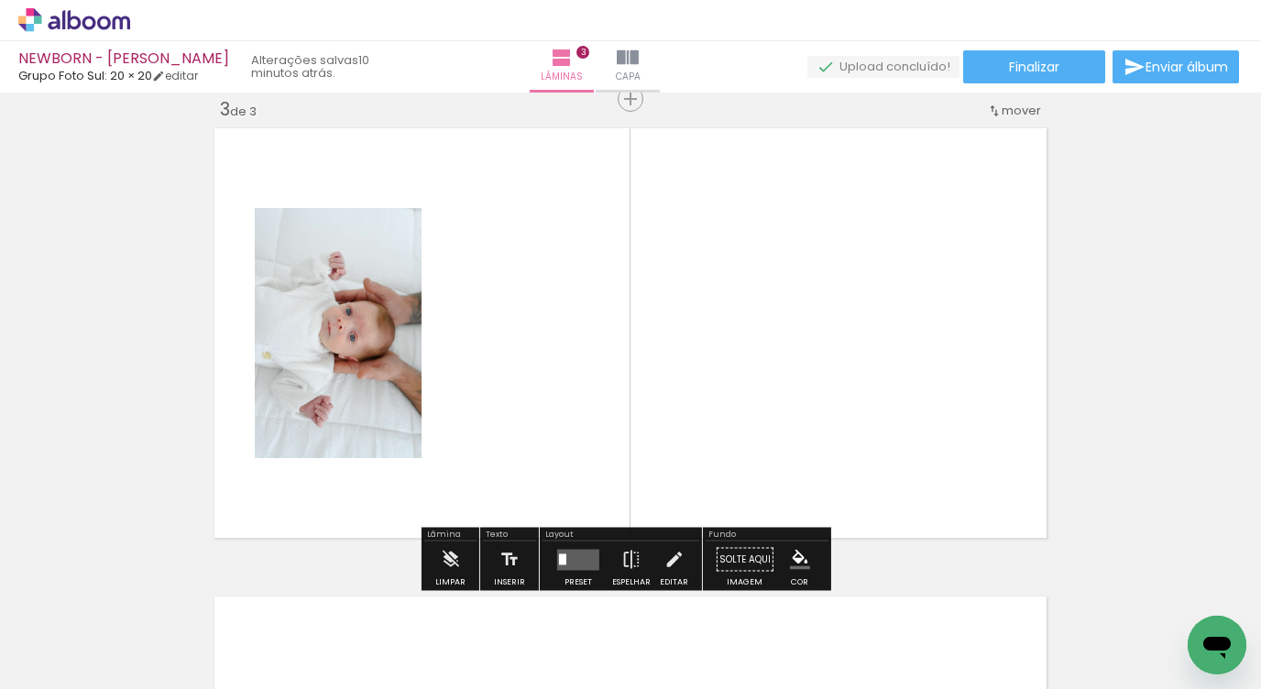
scroll to position [959, 0]
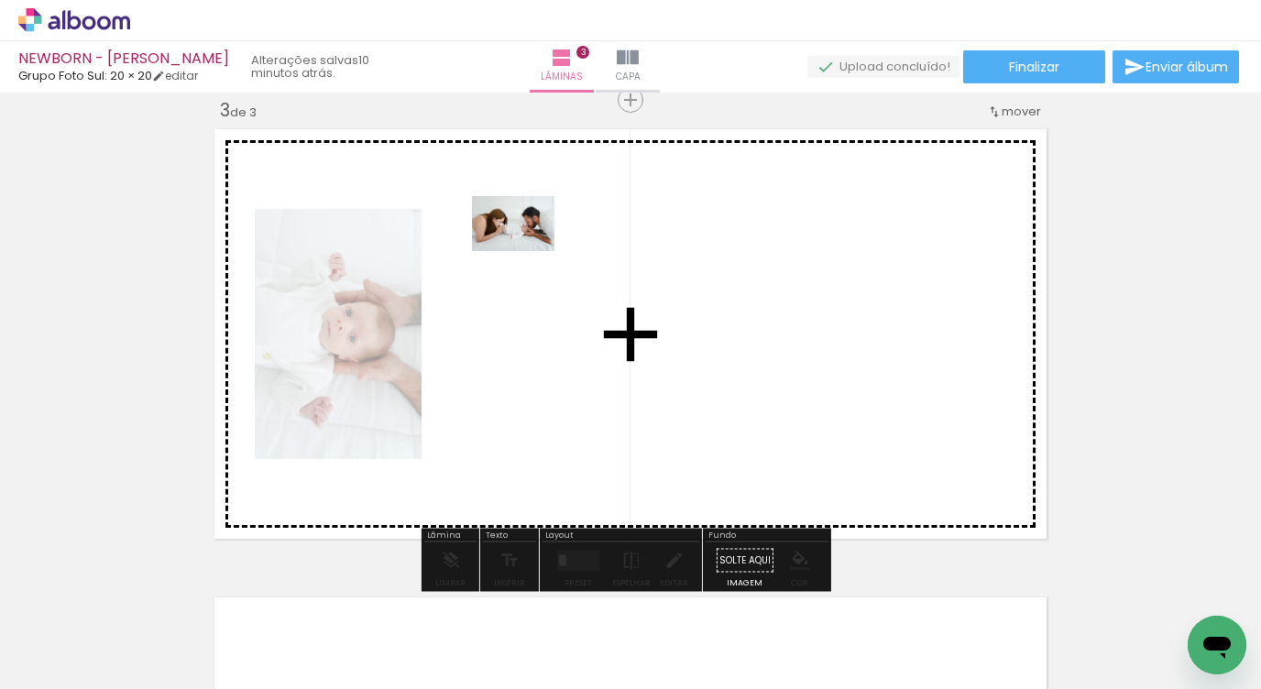
drag, startPoint x: 917, startPoint y: 632, endPoint x: 527, endPoint y: 248, distance: 547.5
click at [527, 248] on quentale-workspace at bounding box center [630, 344] width 1261 height 689
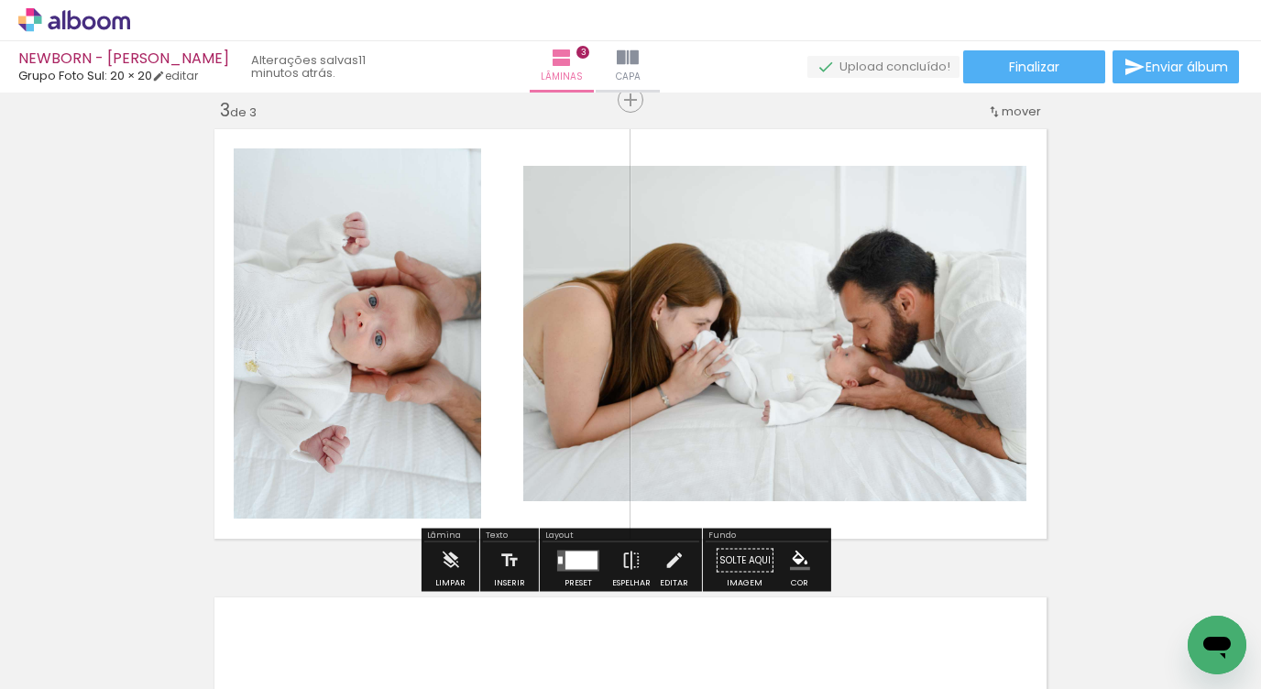
click at [573, 561] on div at bounding box center [581, 560] width 32 height 18
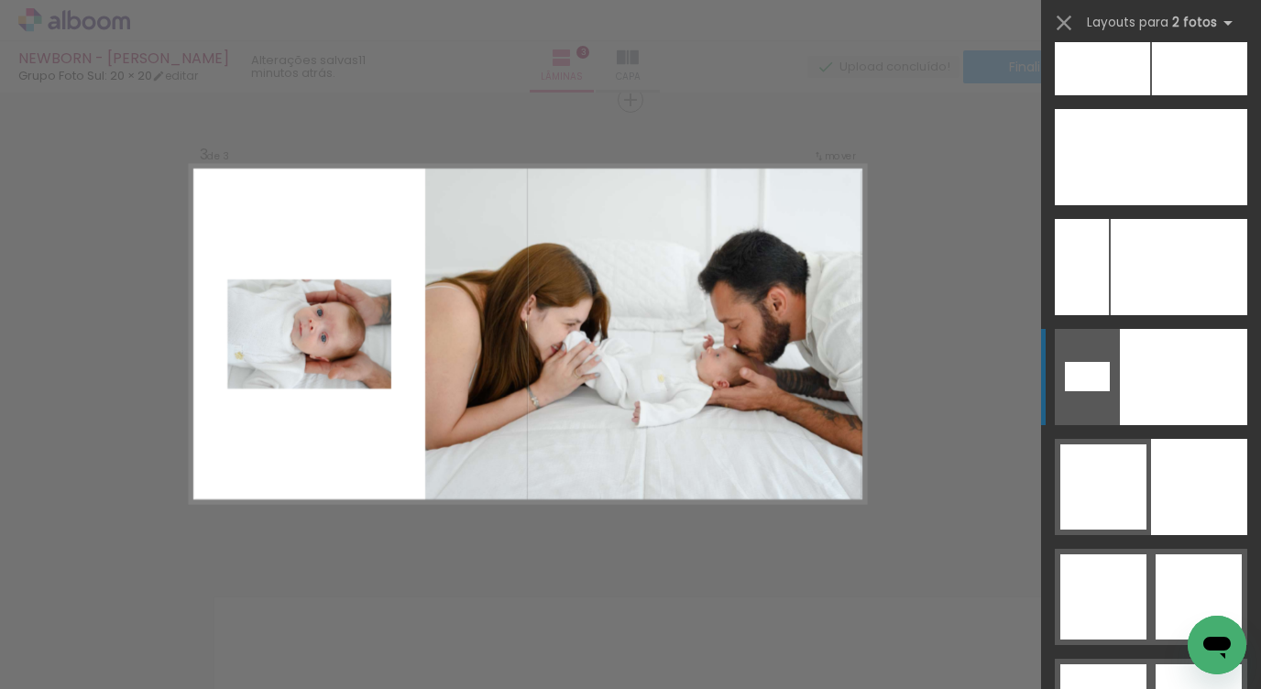
scroll to position [8632, 0]
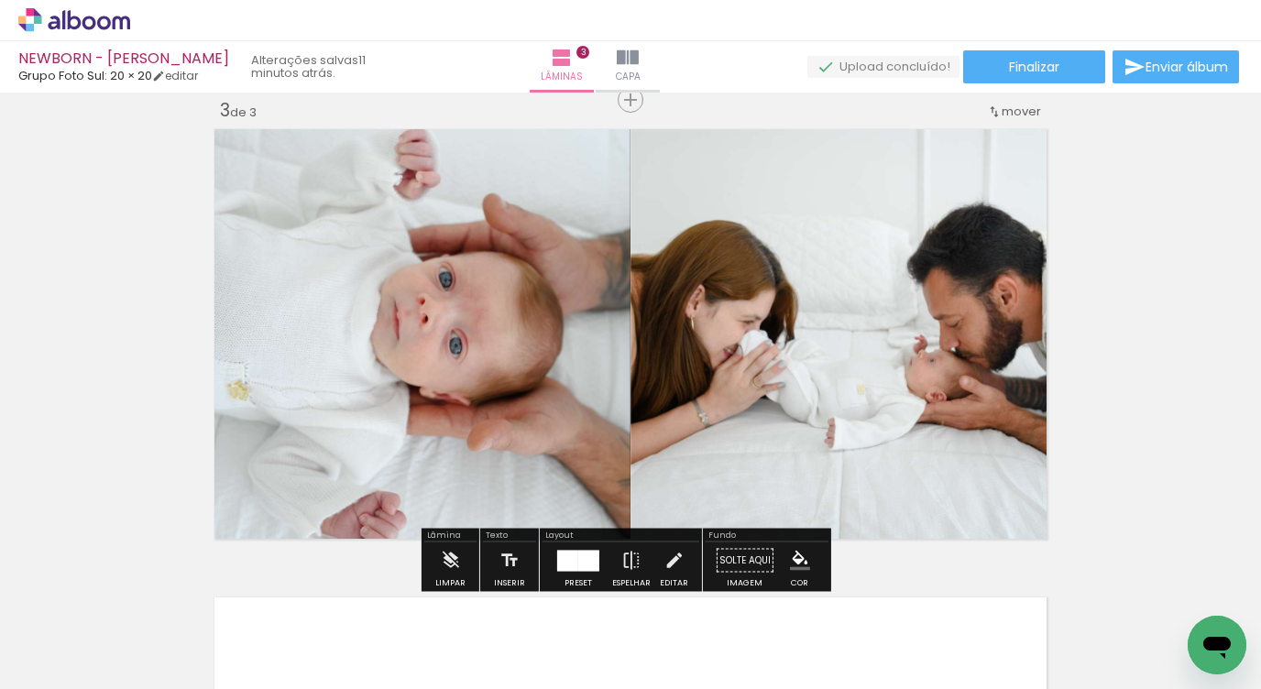
click at [1146, 351] on div "Inserir lâmina 1 de 3 Inserir lâmina 2 de 3 Inserir lâmina 3 de 3" at bounding box center [630, 77] width 1261 height 1874
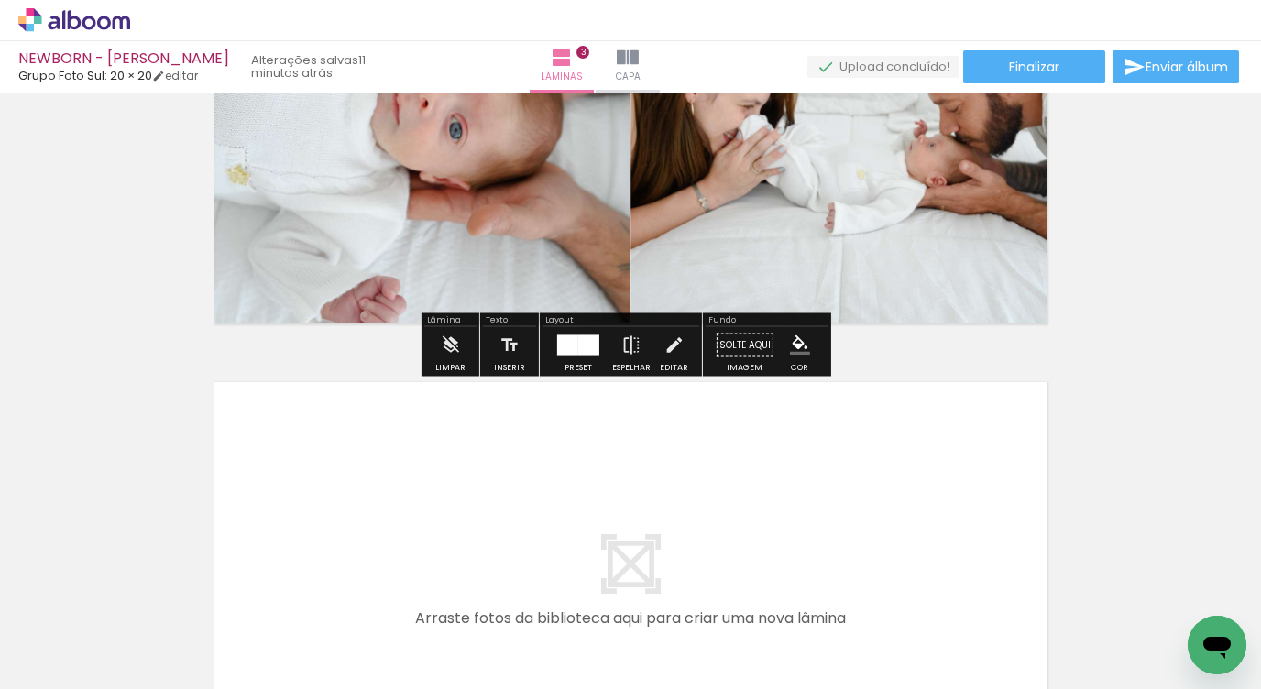
scroll to position [1462, 0]
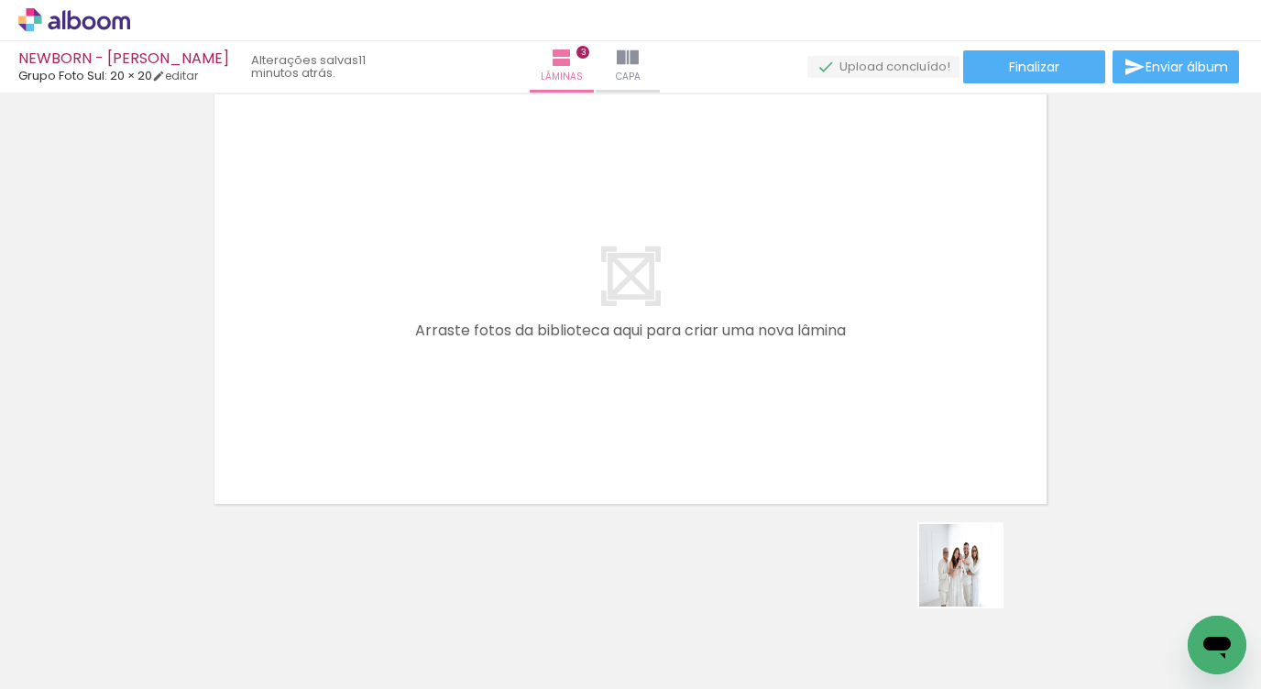
drag, startPoint x: 974, startPoint y: 579, endPoint x: 618, endPoint y: 286, distance: 460.8
click at [618, 286] on quentale-workspace at bounding box center [630, 344] width 1261 height 689
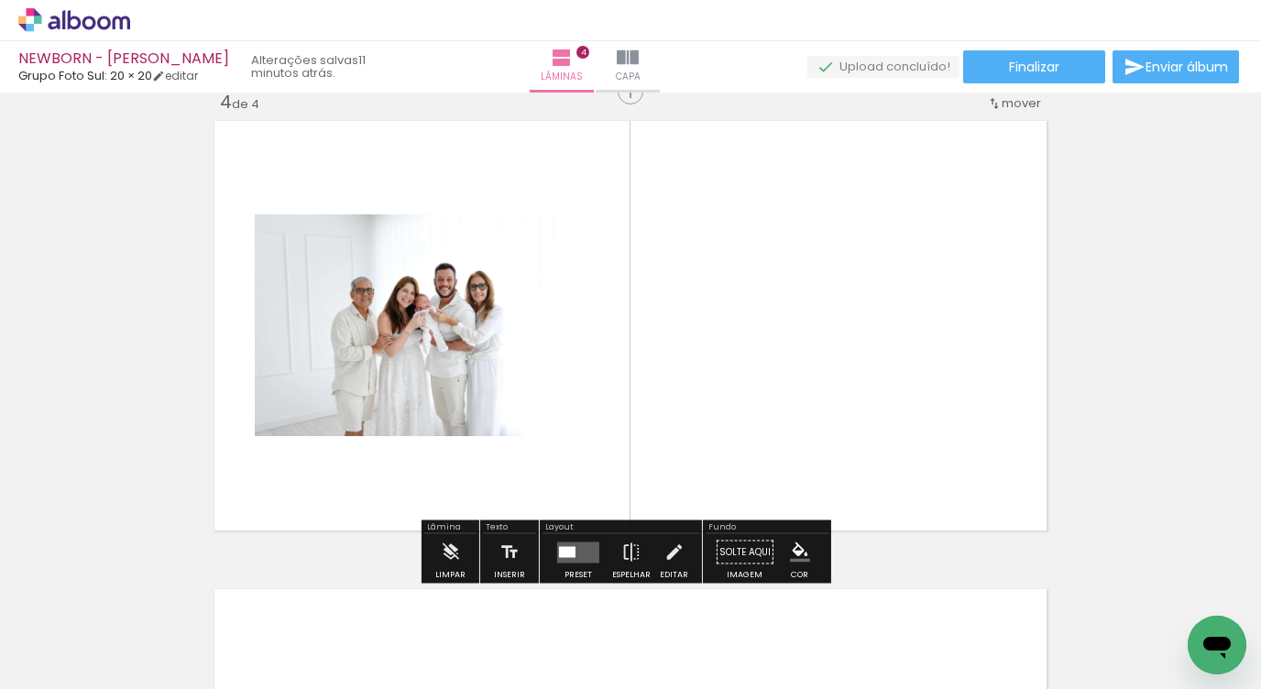
scroll to position [1428, 0]
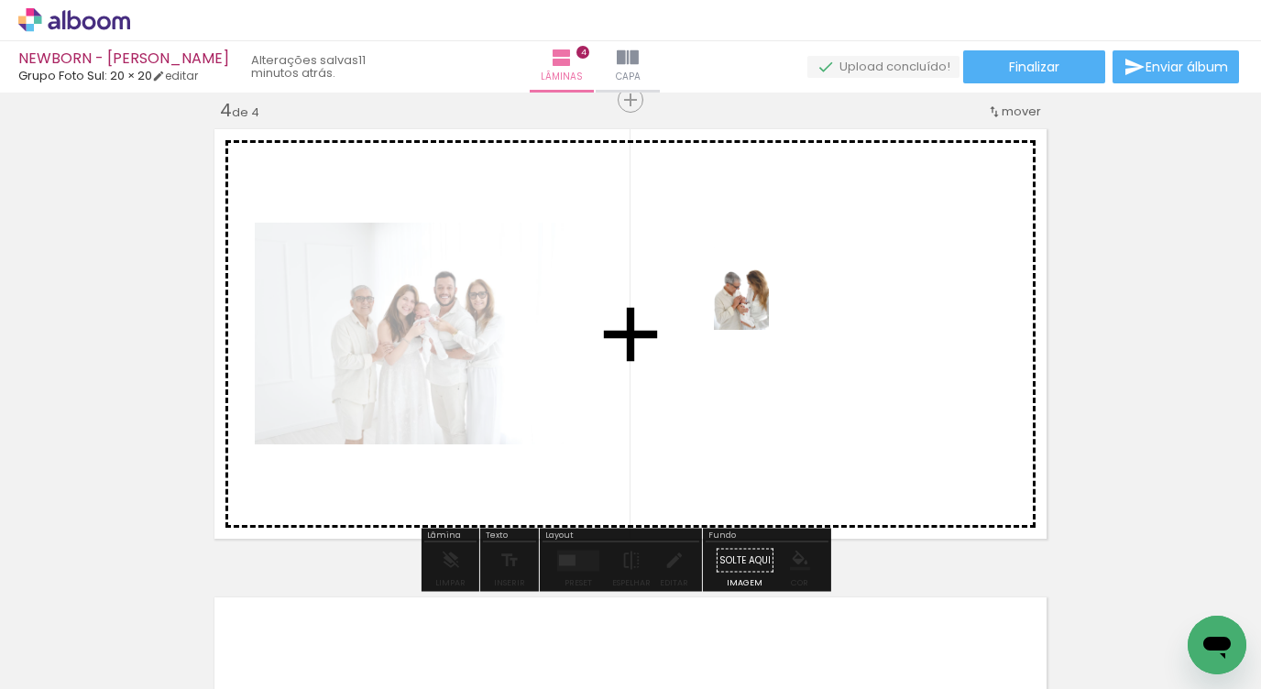
drag, startPoint x: 1099, startPoint y: 623, endPoint x: 783, endPoint y: 313, distance: 442.5
click at [769, 301] on quentale-workspace at bounding box center [630, 344] width 1261 height 689
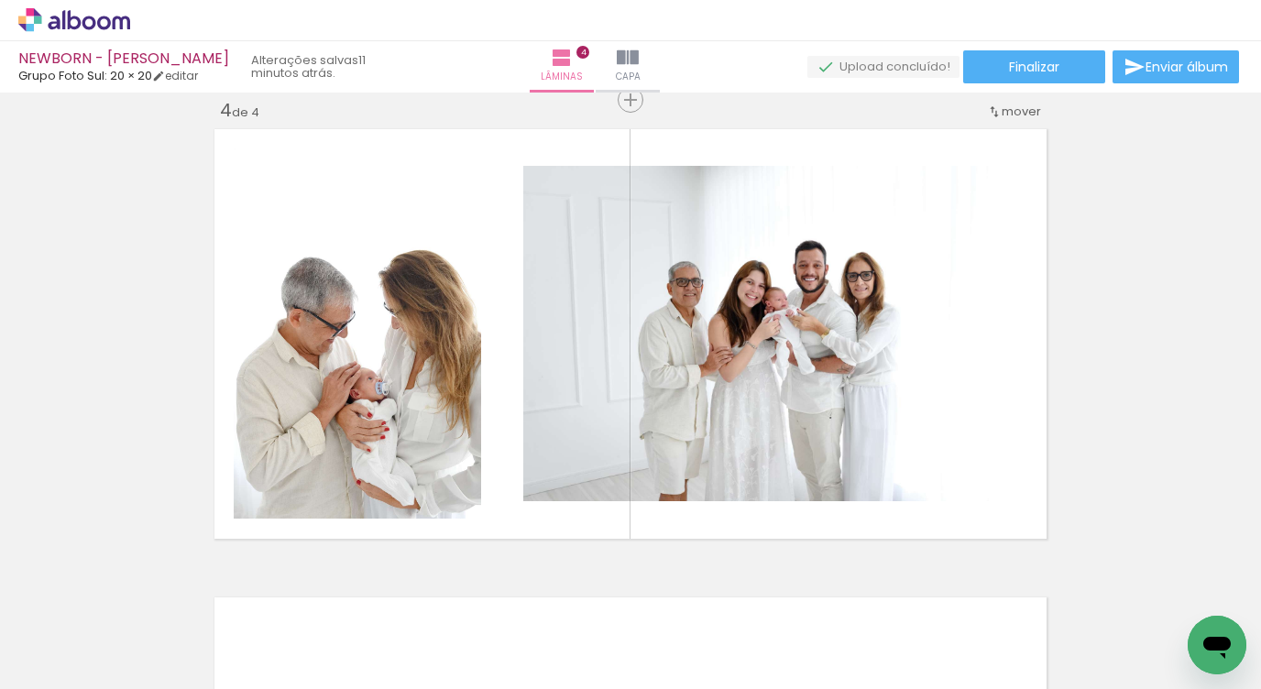
scroll to position [0, 494]
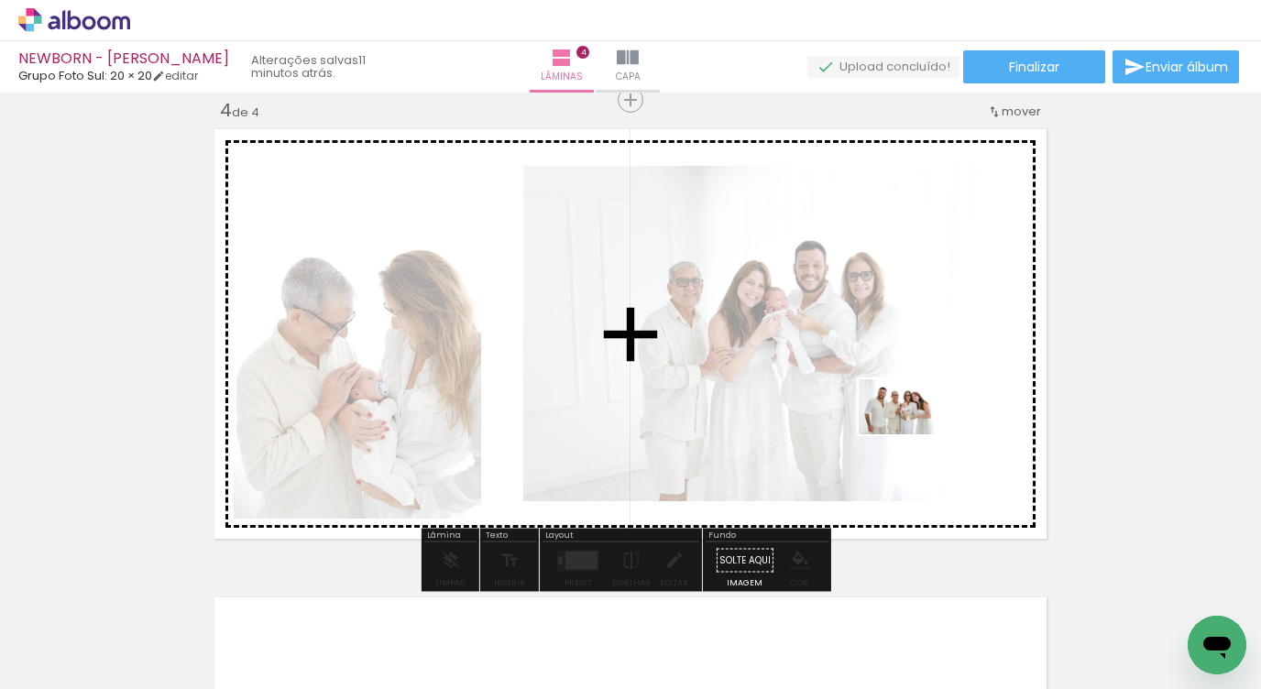
drag, startPoint x: 717, startPoint y: 646, endPoint x: 914, endPoint y: 434, distance: 289.2
click at [914, 434] on quentale-workspace at bounding box center [630, 344] width 1261 height 689
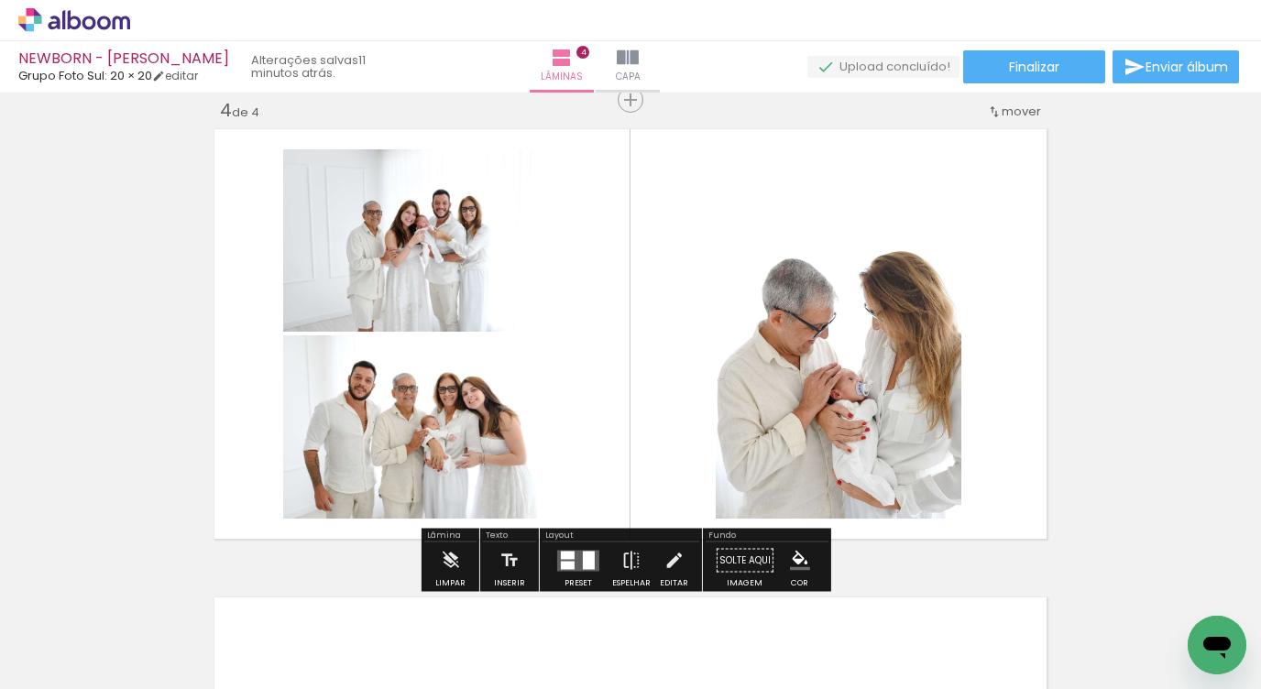
drag, startPoint x: 587, startPoint y: 556, endPoint x: 631, endPoint y: 531, distance: 50.9
click at [588, 556] on div at bounding box center [589, 560] width 12 height 18
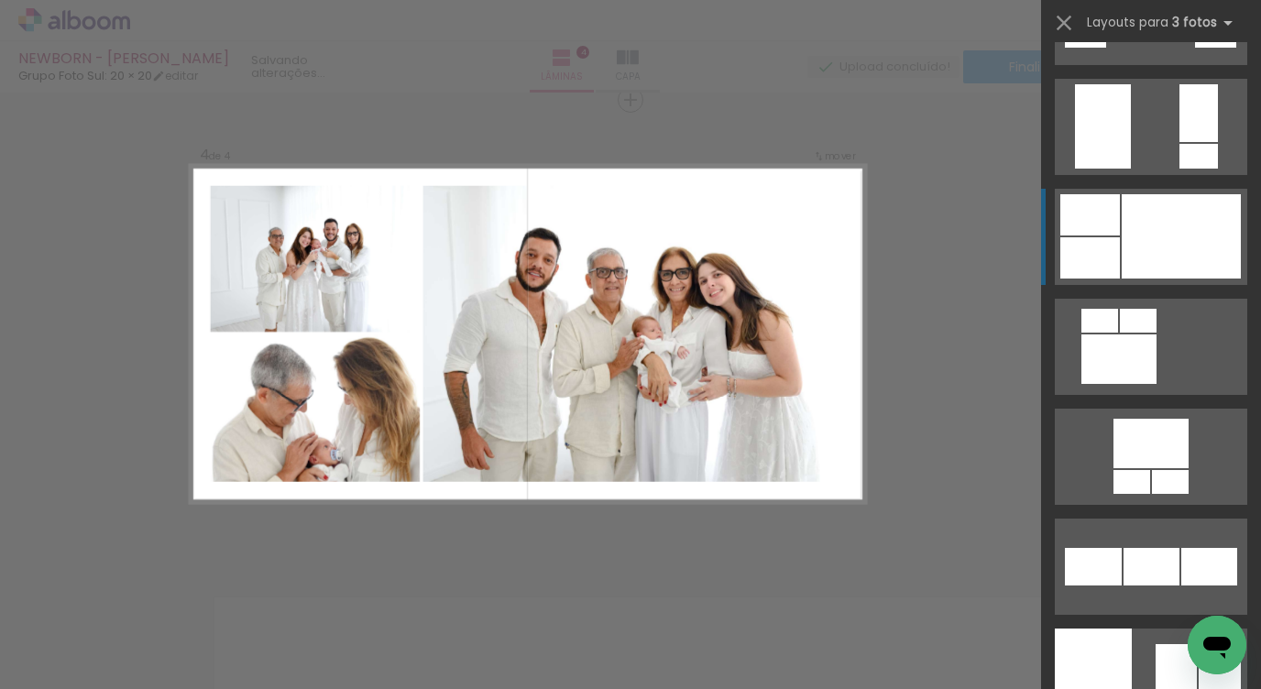
scroll to position [13429, 0]
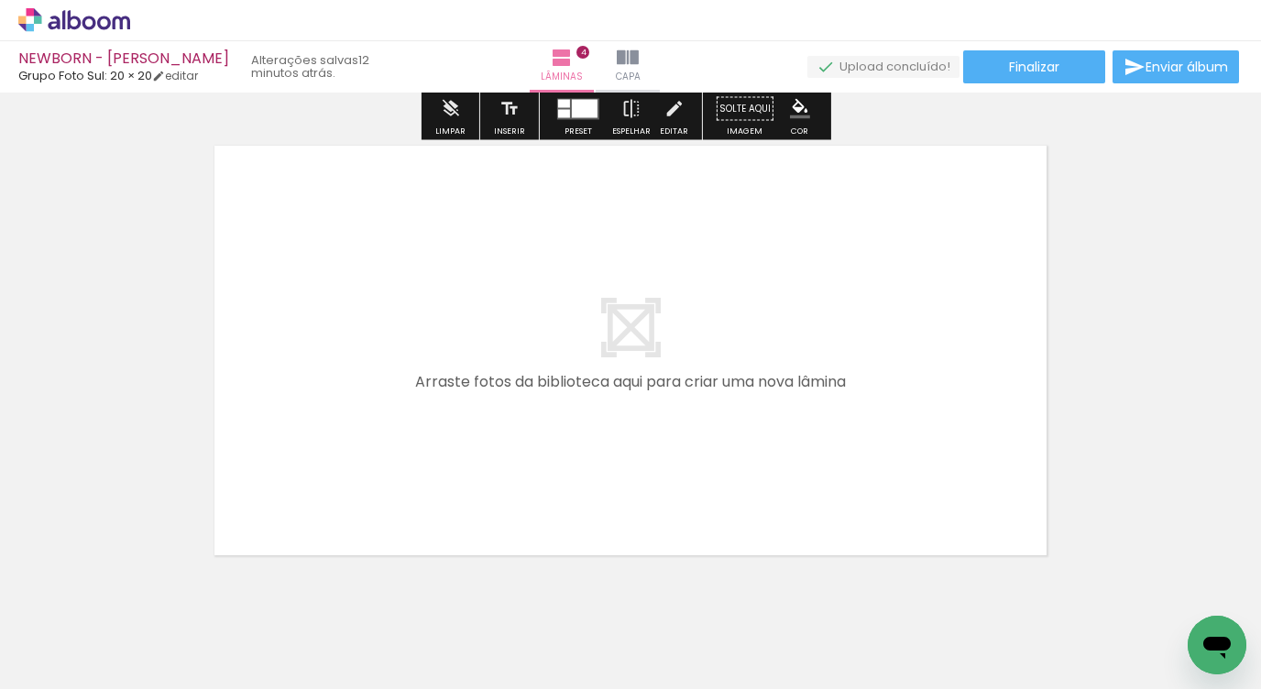
scroll to position [1891, 0]
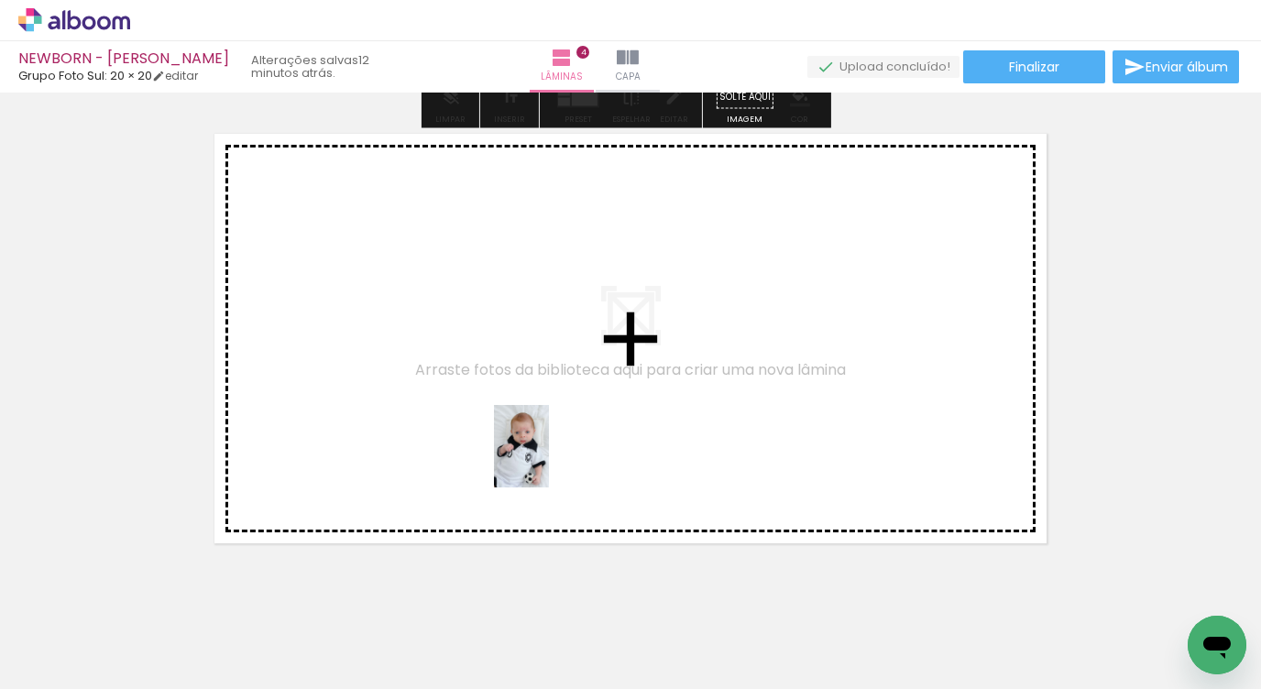
drag, startPoint x: 825, startPoint y: 636, endPoint x: 545, endPoint y: 454, distance: 333.2
click at [545, 454] on quentale-workspace at bounding box center [630, 344] width 1261 height 689
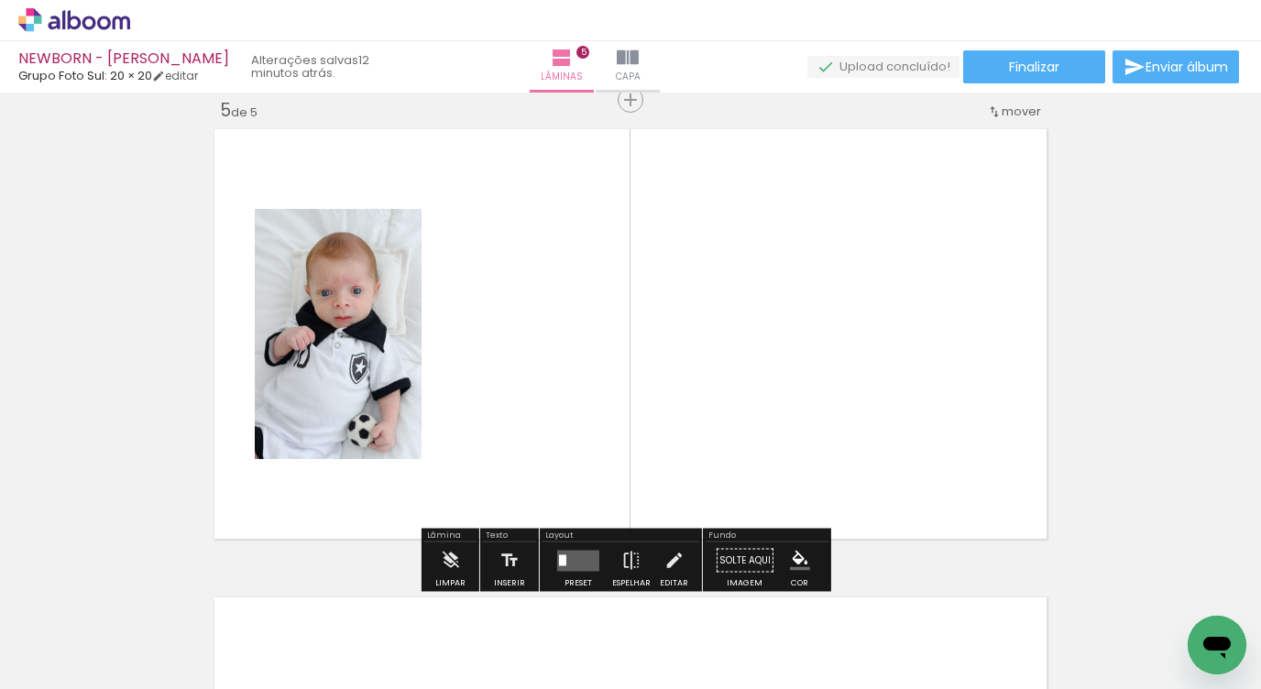
scroll to position [1896, 0]
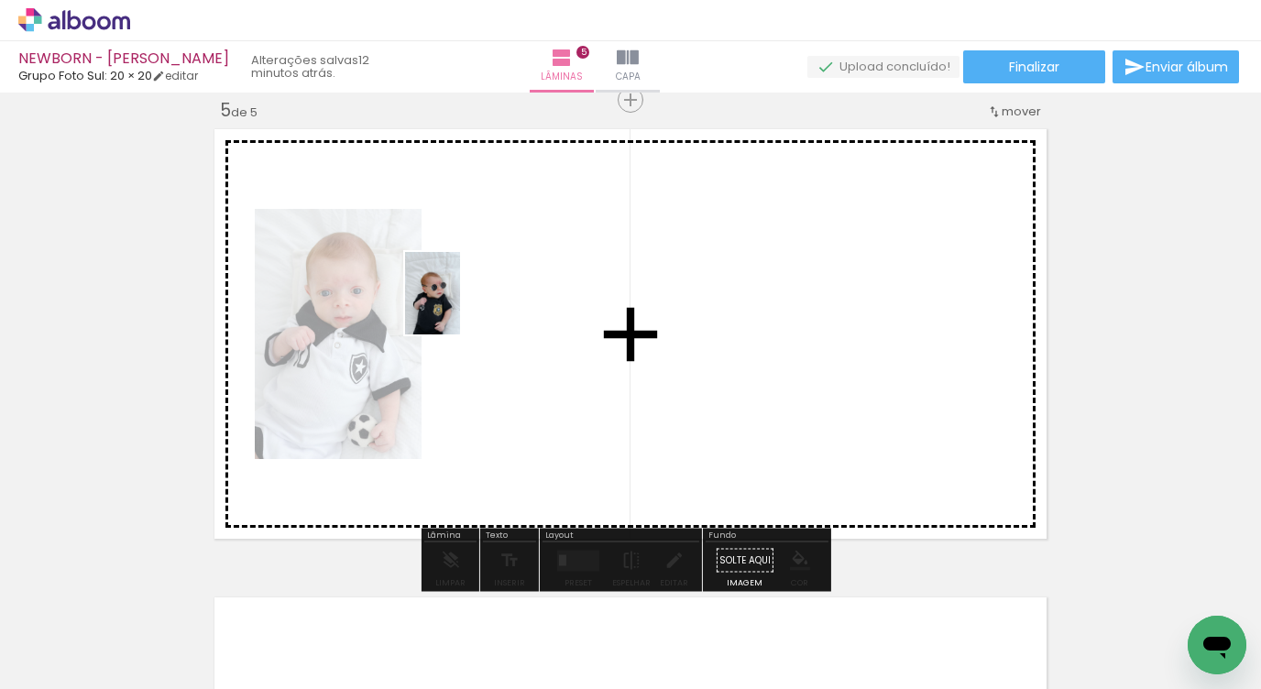
drag, startPoint x: 935, startPoint y: 629, endPoint x: 460, endPoint y: 307, distance: 573.3
click at [460, 307] on quentale-workspace at bounding box center [630, 344] width 1261 height 689
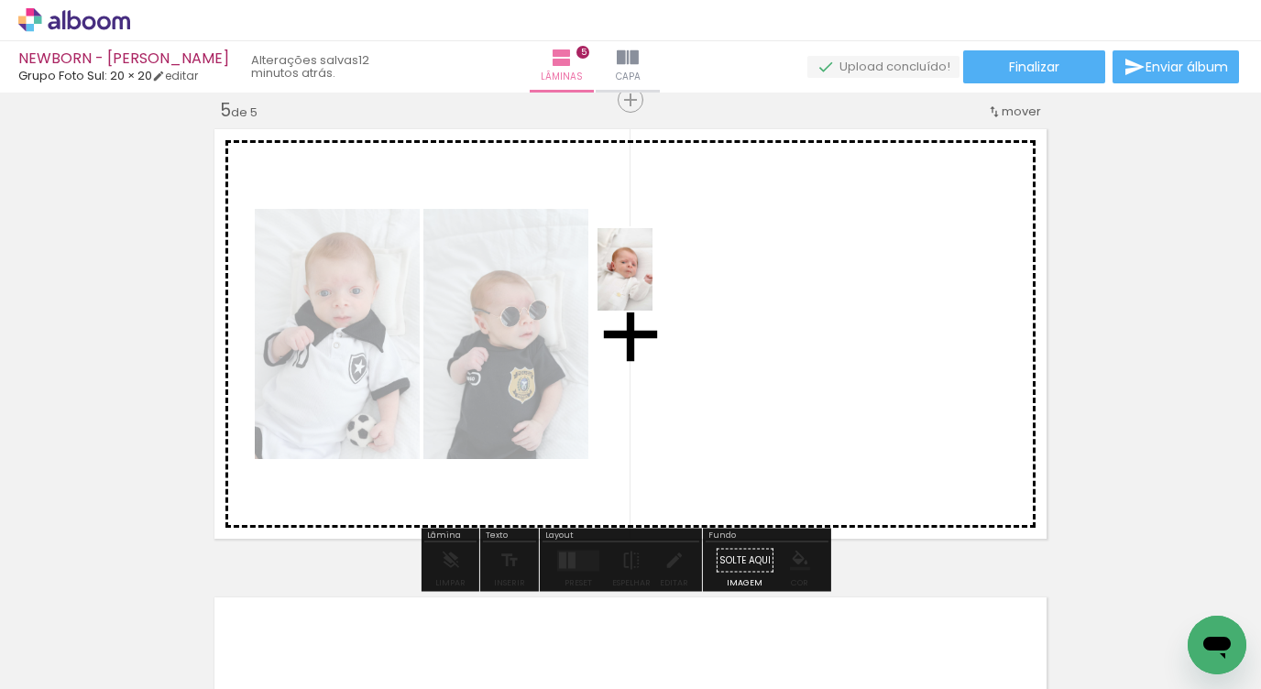
drag, startPoint x: 1026, startPoint y: 623, endPoint x: 660, endPoint y: 249, distance: 523.5
click at [652, 283] on quentale-workspace at bounding box center [630, 344] width 1261 height 689
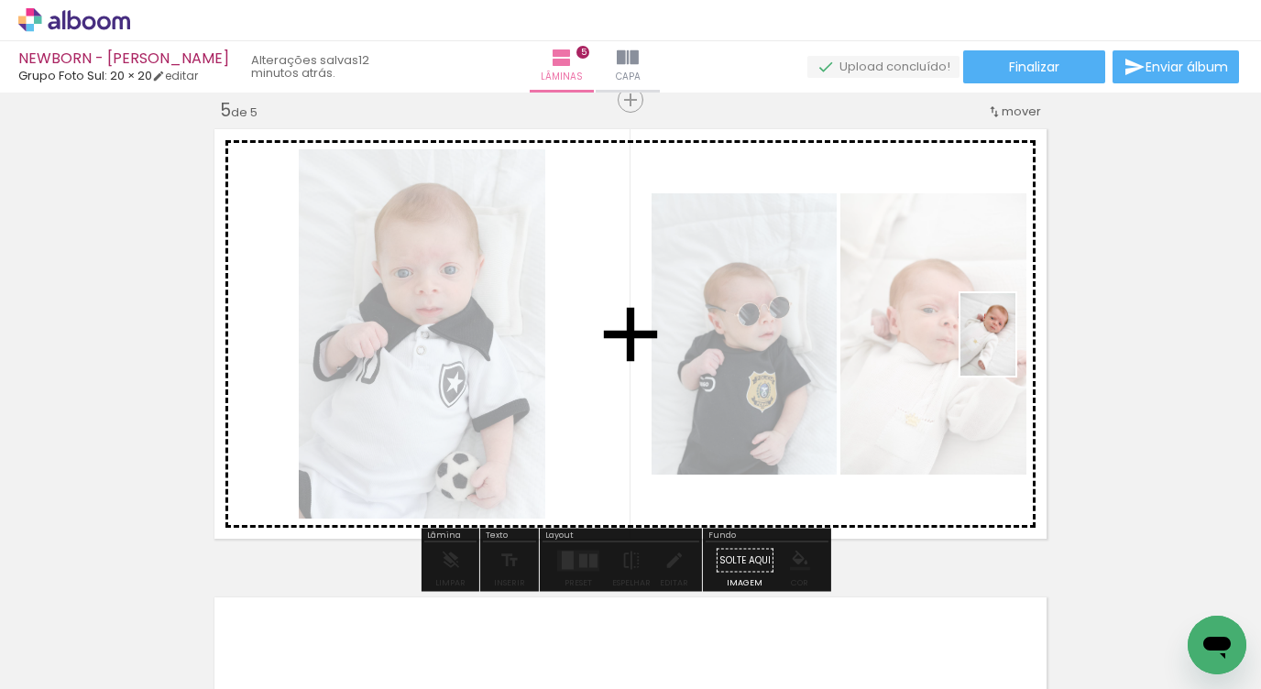
drag, startPoint x: 1146, startPoint y: 638, endPoint x: 1015, endPoint y: 348, distance: 317.8
click at [1015, 348] on quentale-workspace at bounding box center [630, 344] width 1261 height 689
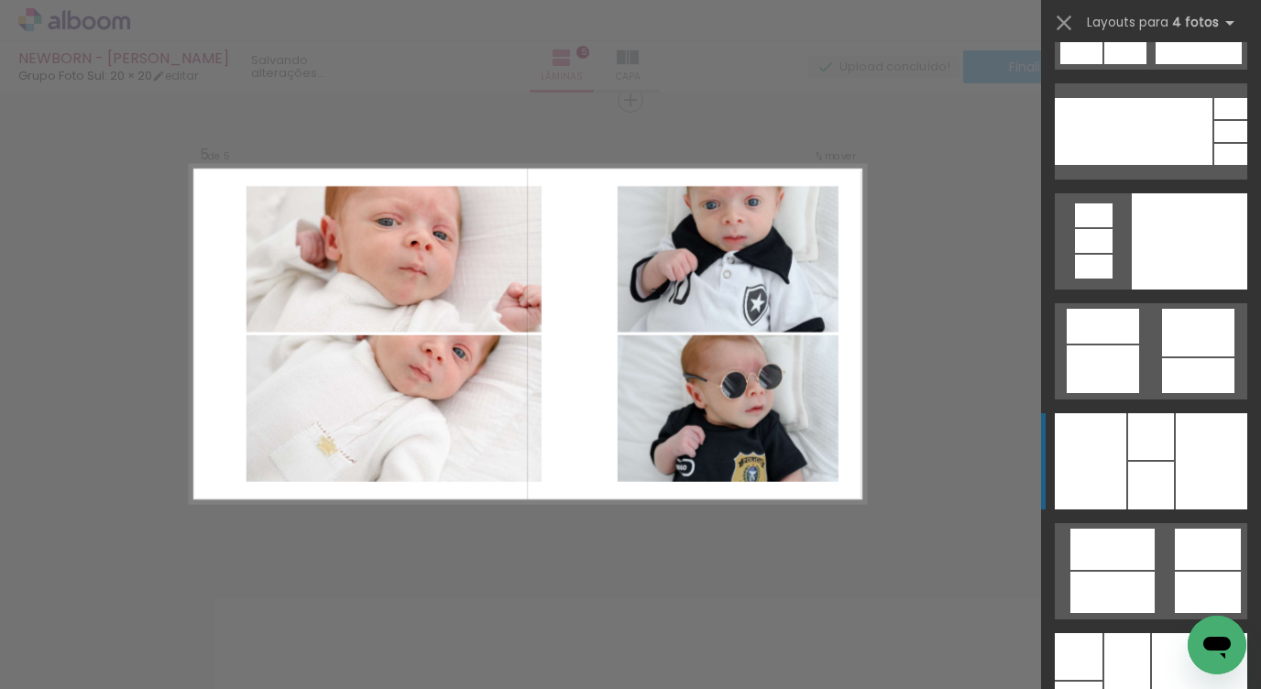
scroll to position [36342, 0]
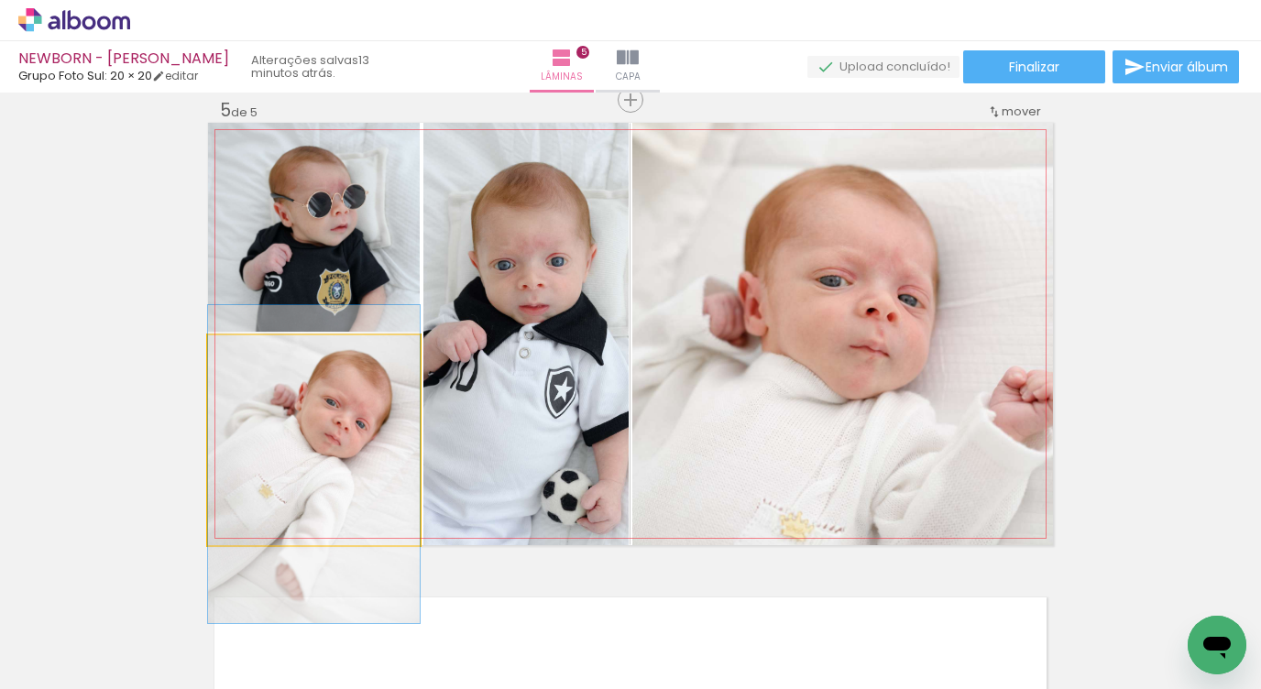
drag, startPoint x: 281, startPoint y: 389, endPoint x: 284, endPoint y: 413, distance: 24.0
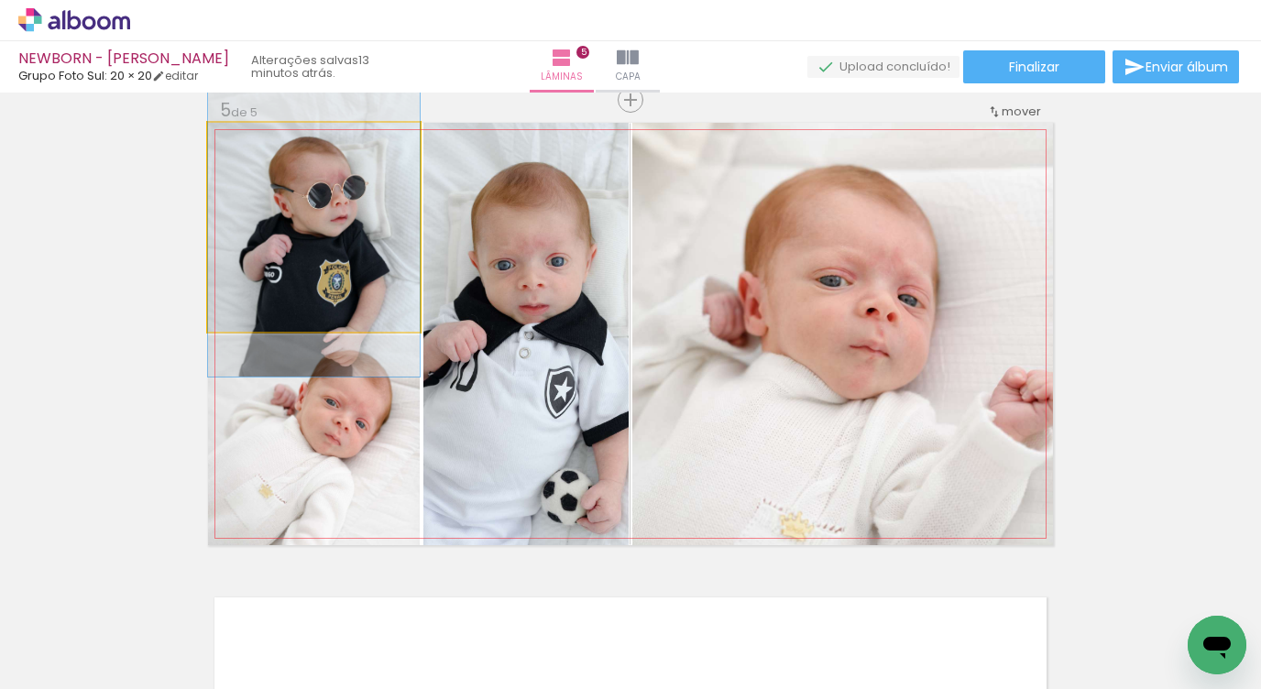
drag, startPoint x: 322, startPoint y: 271, endPoint x: 325, endPoint y: 262, distance: 9.9
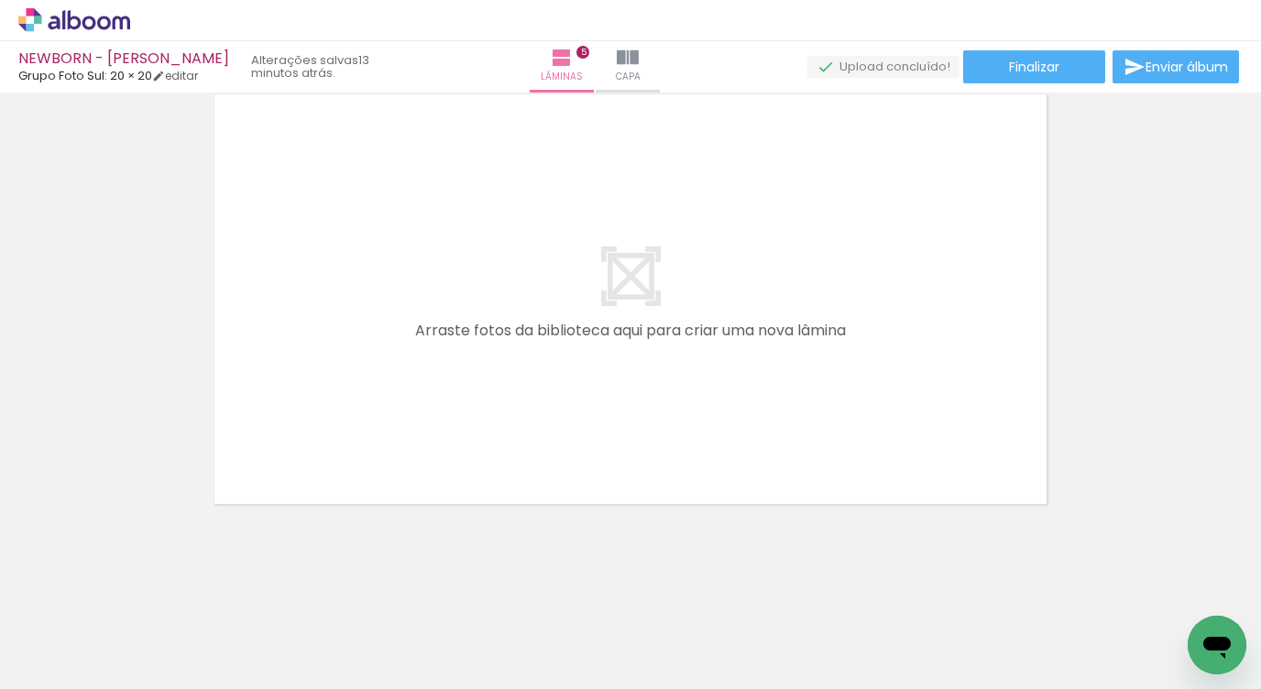
scroll to position [0, 1153]
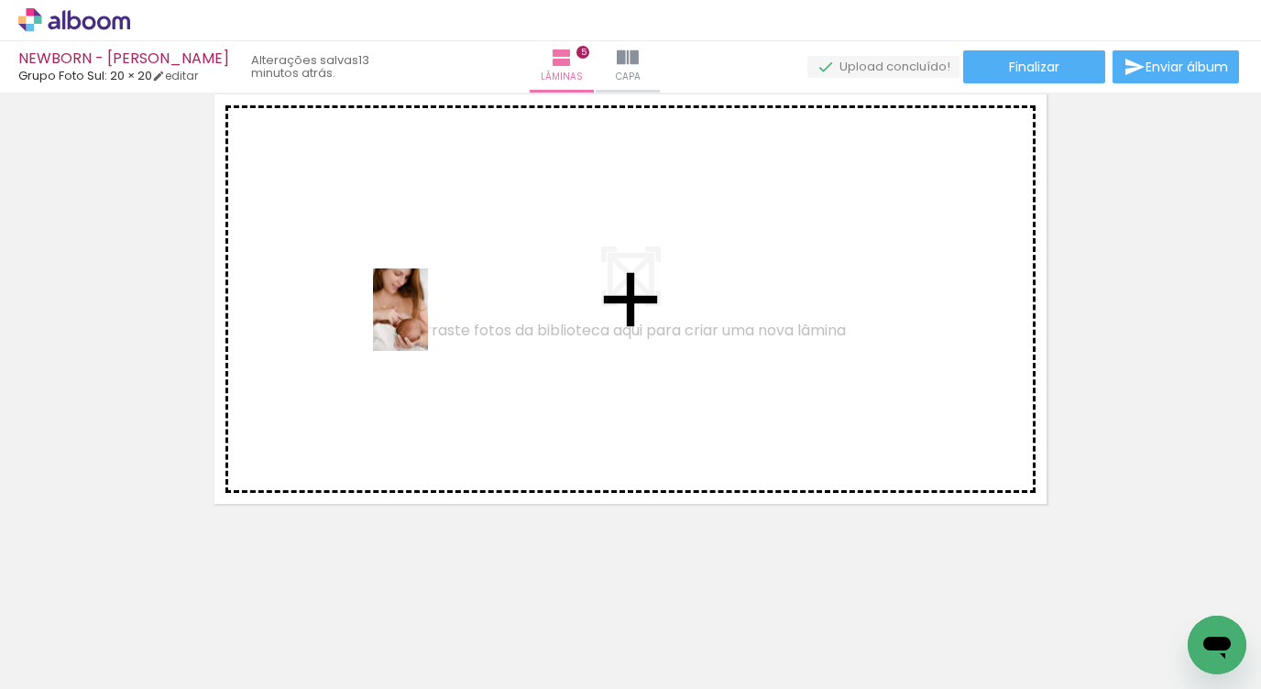
drag, startPoint x: 578, startPoint y: 625, endPoint x: 427, endPoint y: 324, distance: 336.4
click at [427, 324] on quentale-workspace at bounding box center [630, 344] width 1261 height 689
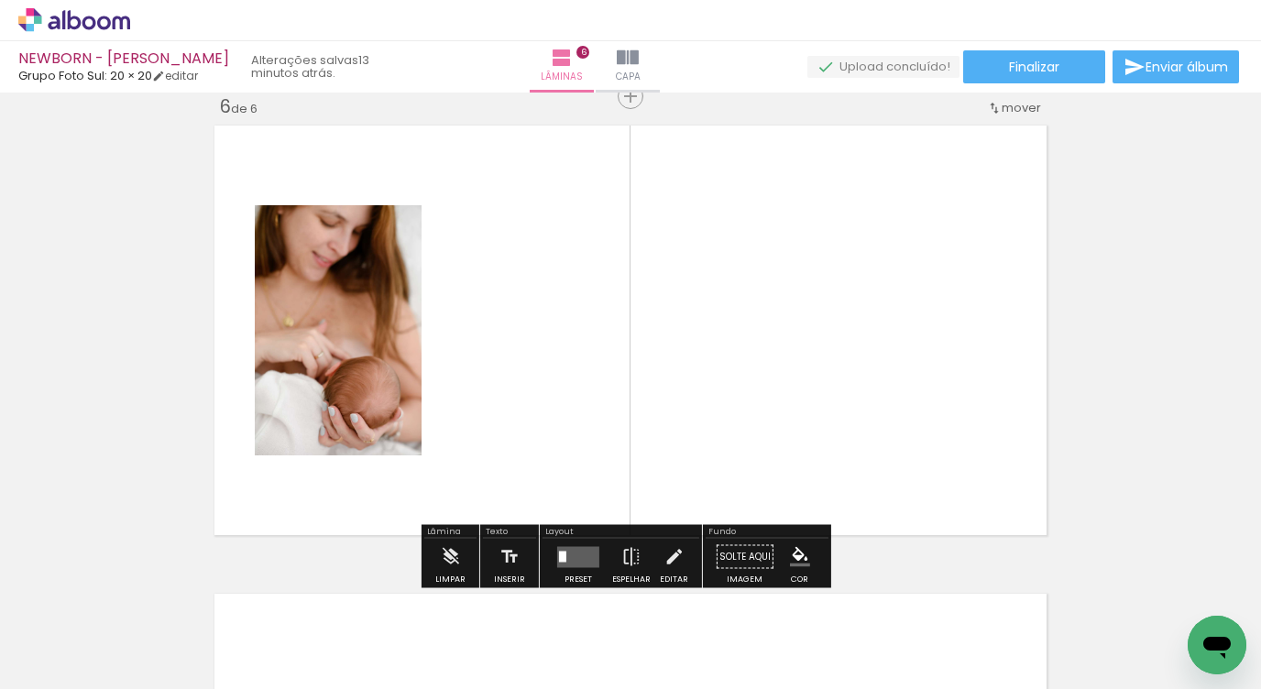
scroll to position [2364, 0]
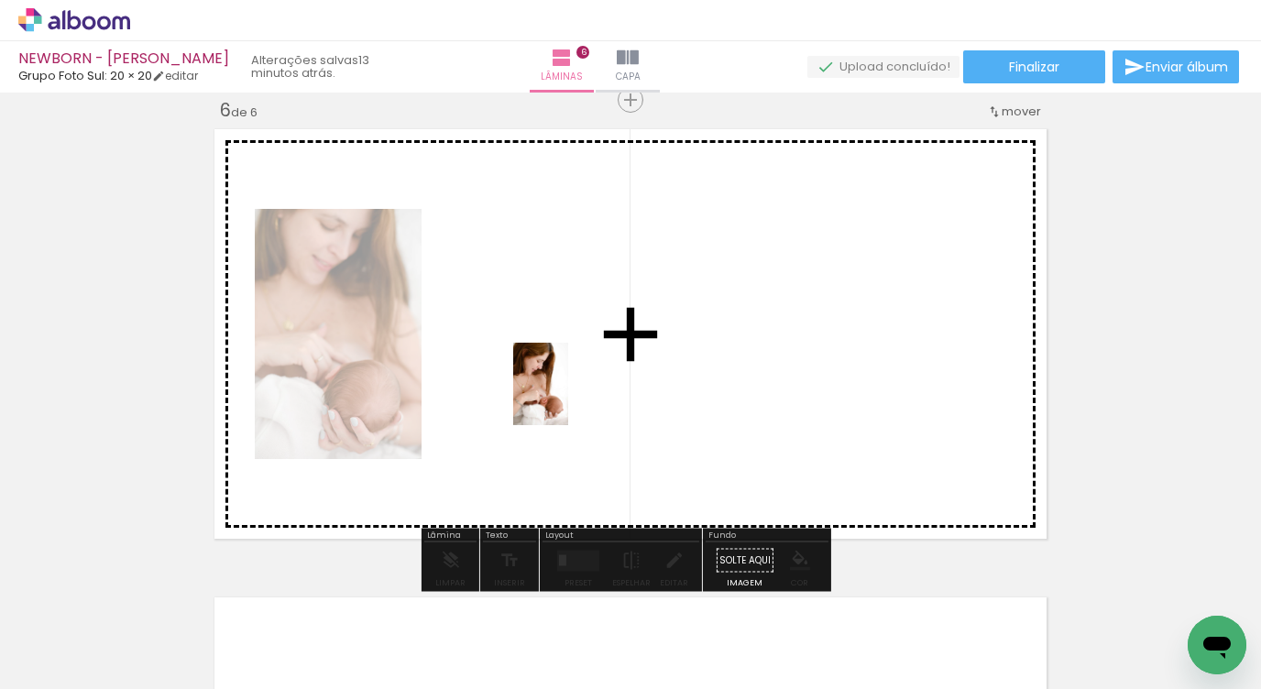
drag, startPoint x: 680, startPoint y: 636, endPoint x: 567, endPoint y: 396, distance: 265.2
click at [567, 396] on quentale-workspace at bounding box center [630, 344] width 1261 height 689
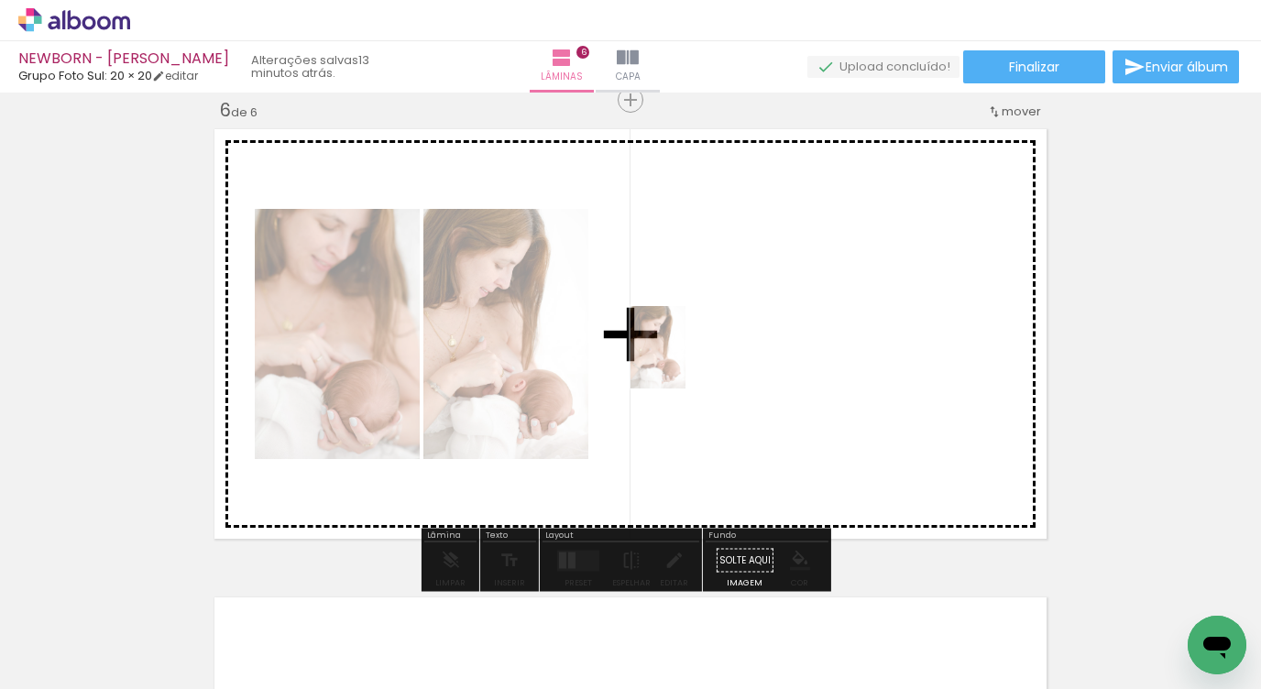
drag, startPoint x: 695, startPoint y: 624, endPoint x: 683, endPoint y: 355, distance: 269.7
click at [683, 355] on quentale-workspace at bounding box center [630, 344] width 1261 height 689
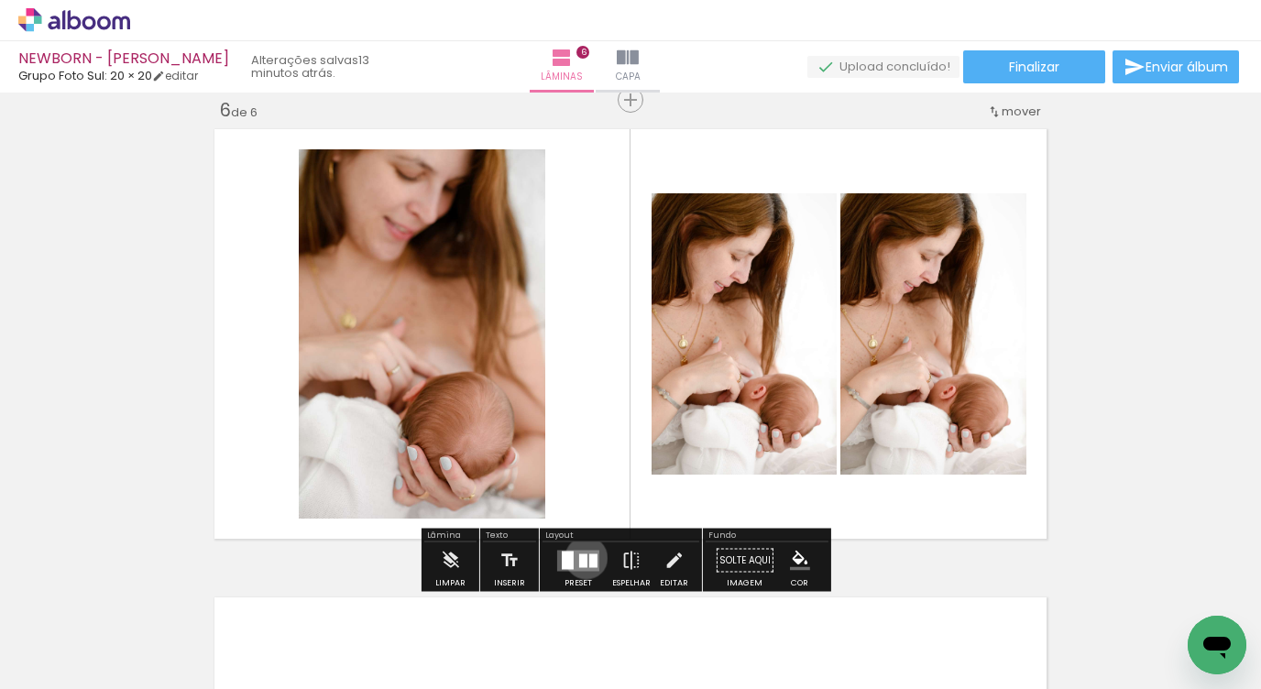
click at [582, 557] on div at bounding box center [583, 560] width 8 height 14
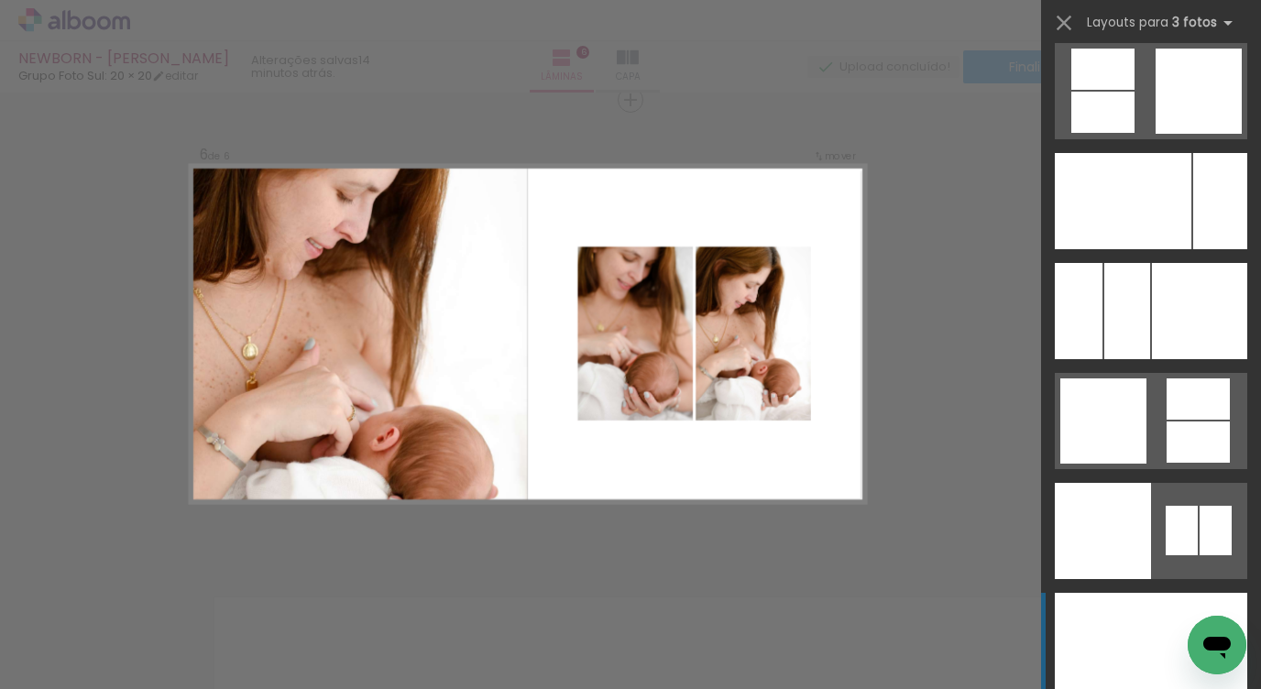
scroll to position [13687, 0]
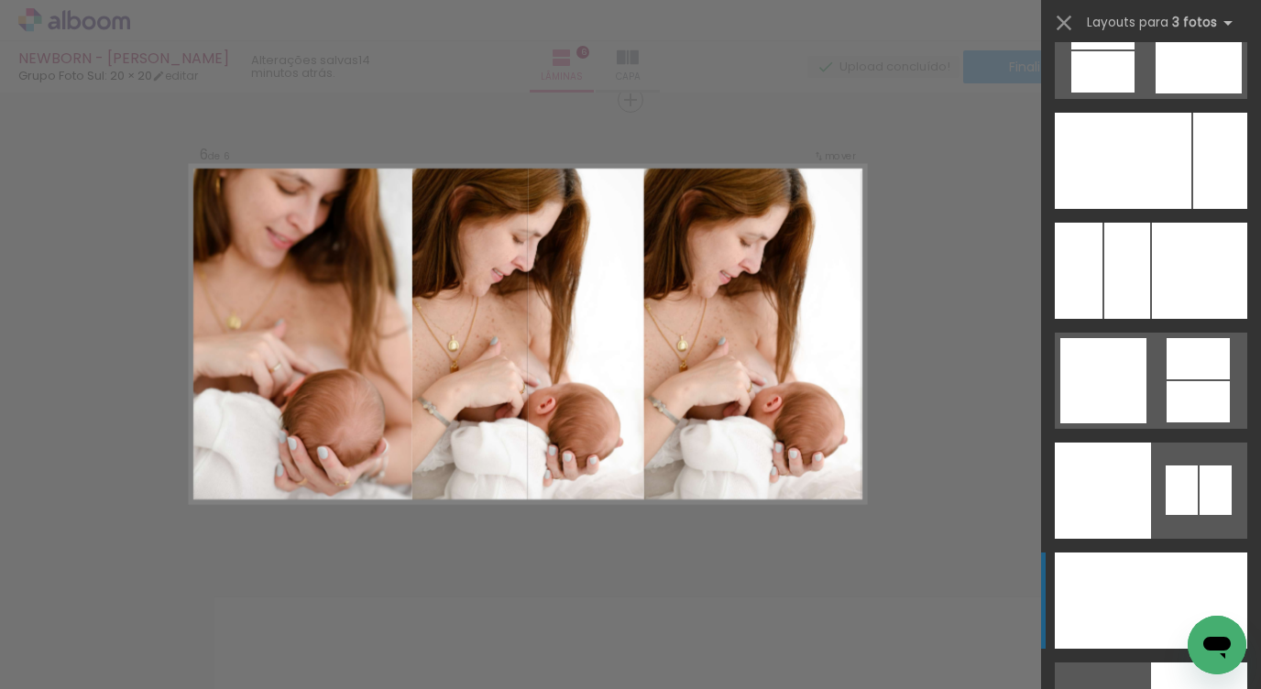
click at [1118, 586] on div at bounding box center [1151, 601] width 70 height 96
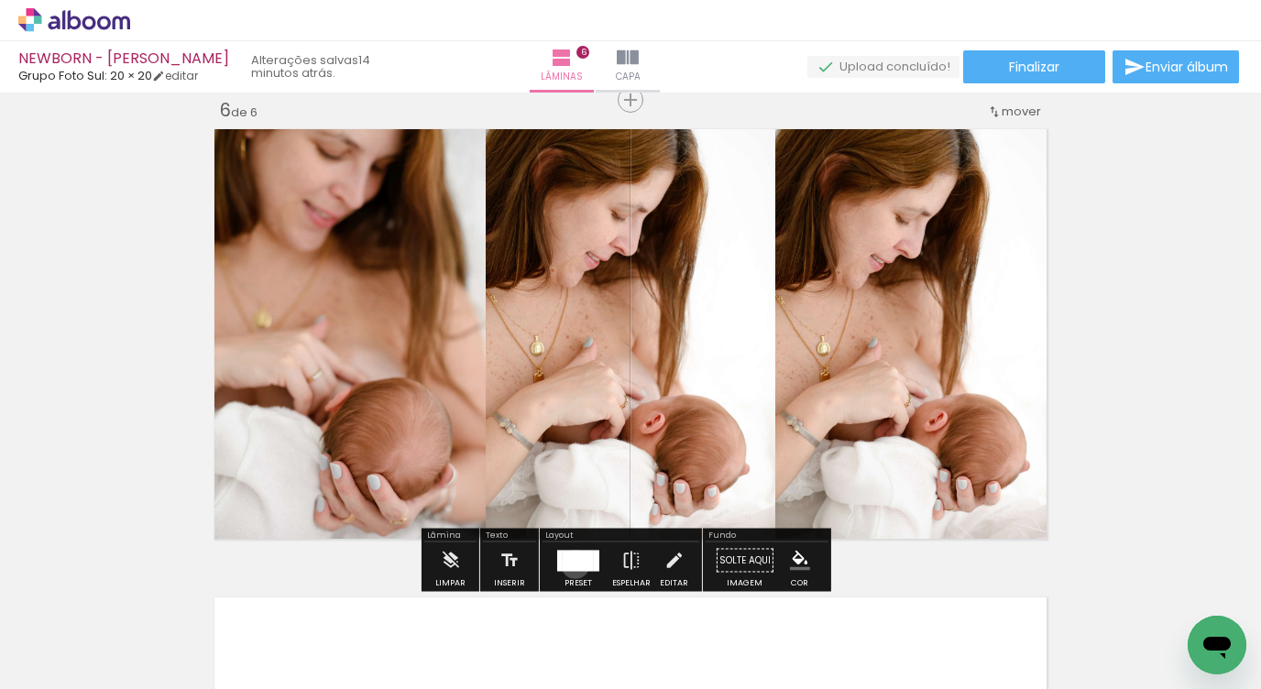
click at [571, 564] on div at bounding box center [578, 560] width 31 height 21
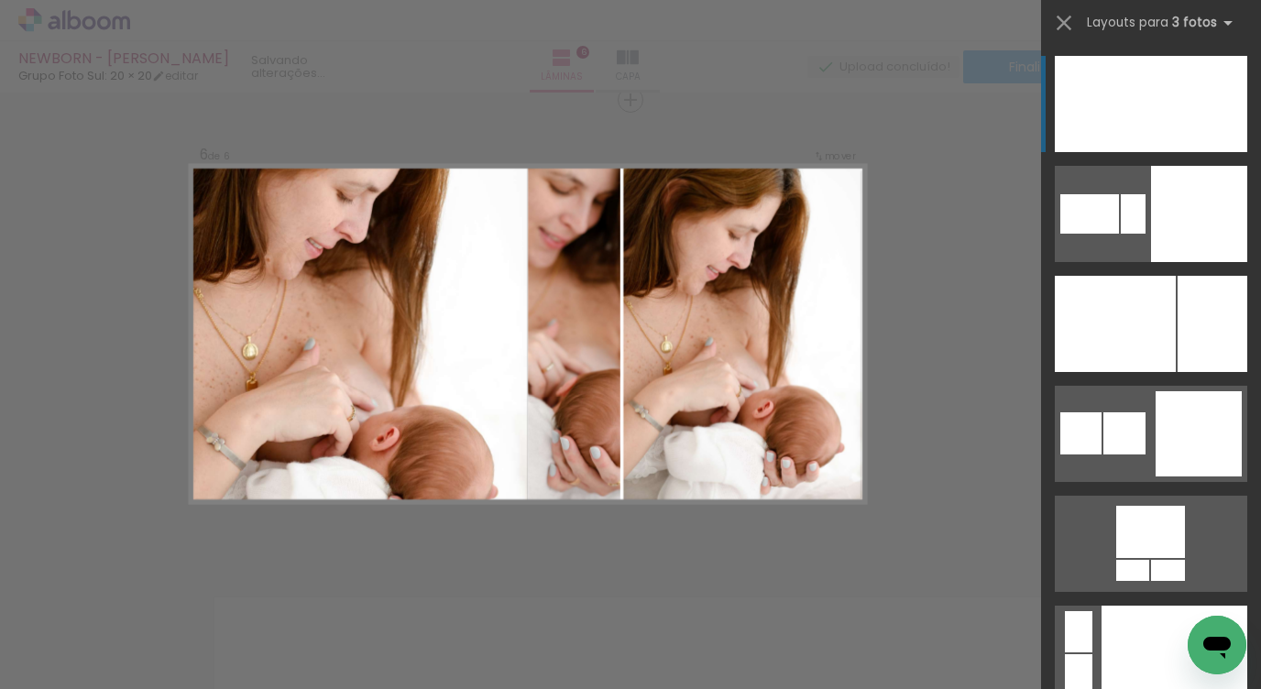
scroll to position [13856, 0]
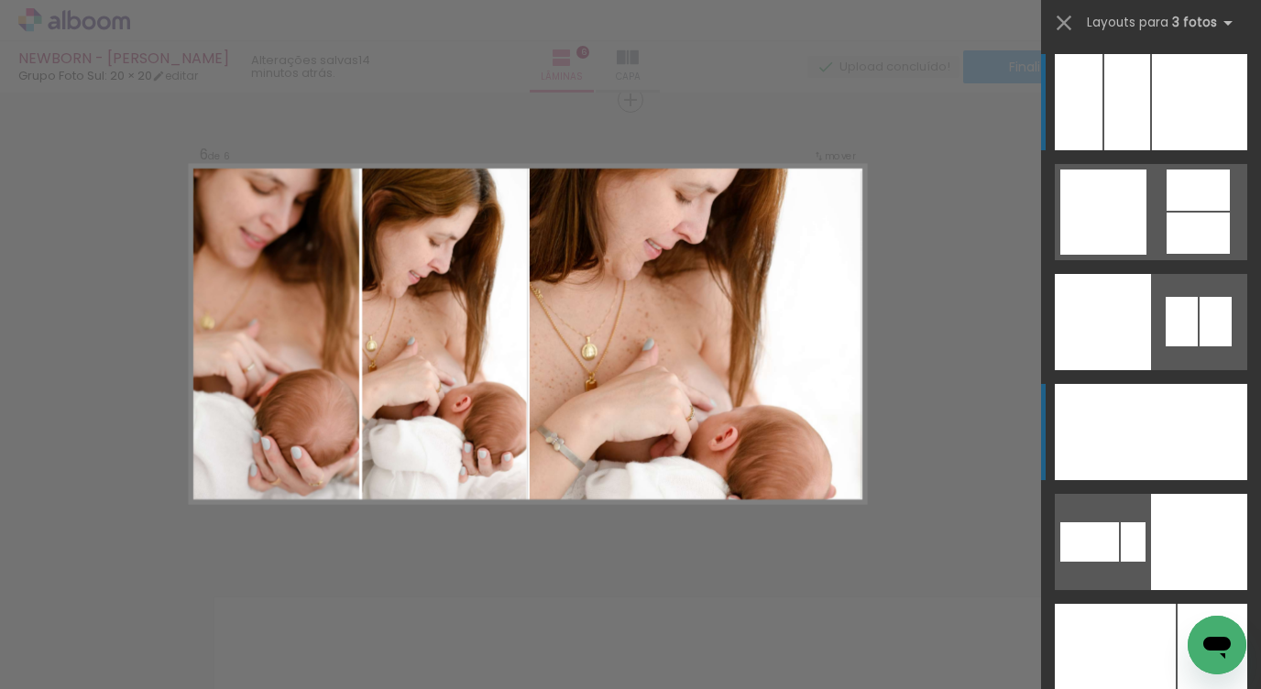
click at [1122, 384] on div at bounding box center [1151, 432] width 70 height 96
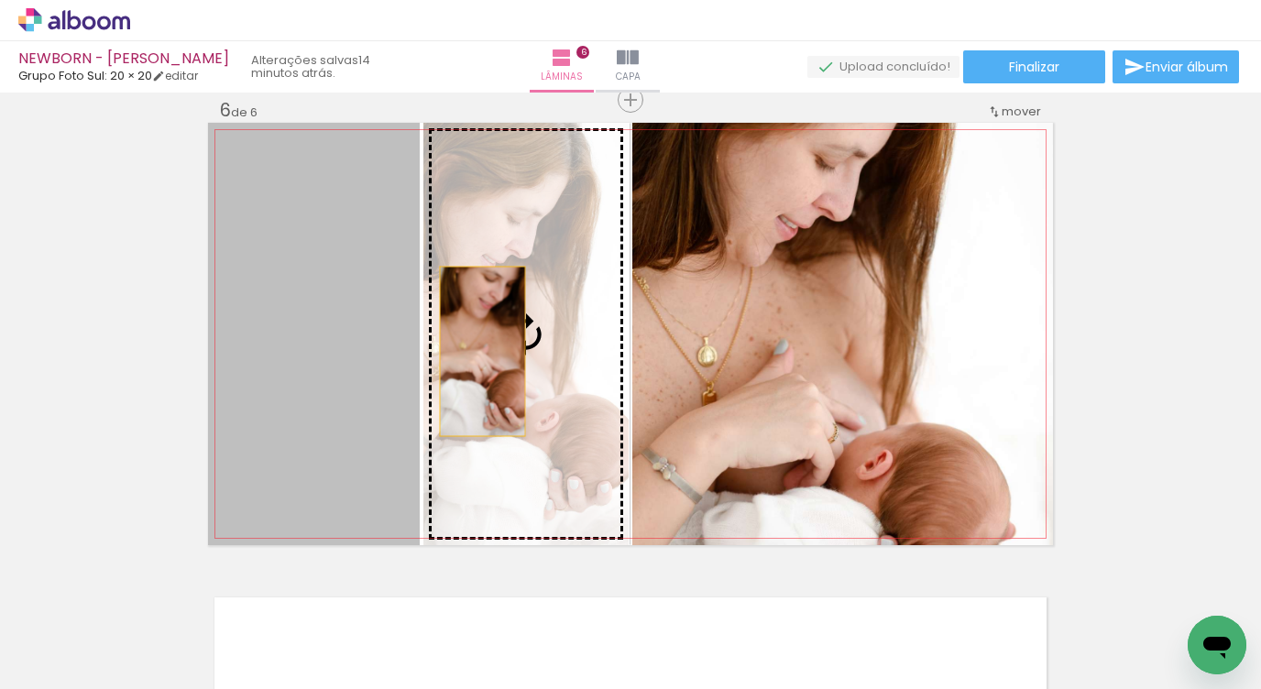
drag, startPoint x: 307, startPoint y: 365, endPoint x: 476, endPoint y: 351, distance: 169.2
click at [0, 0] on slot at bounding box center [0, 0] width 0 height 0
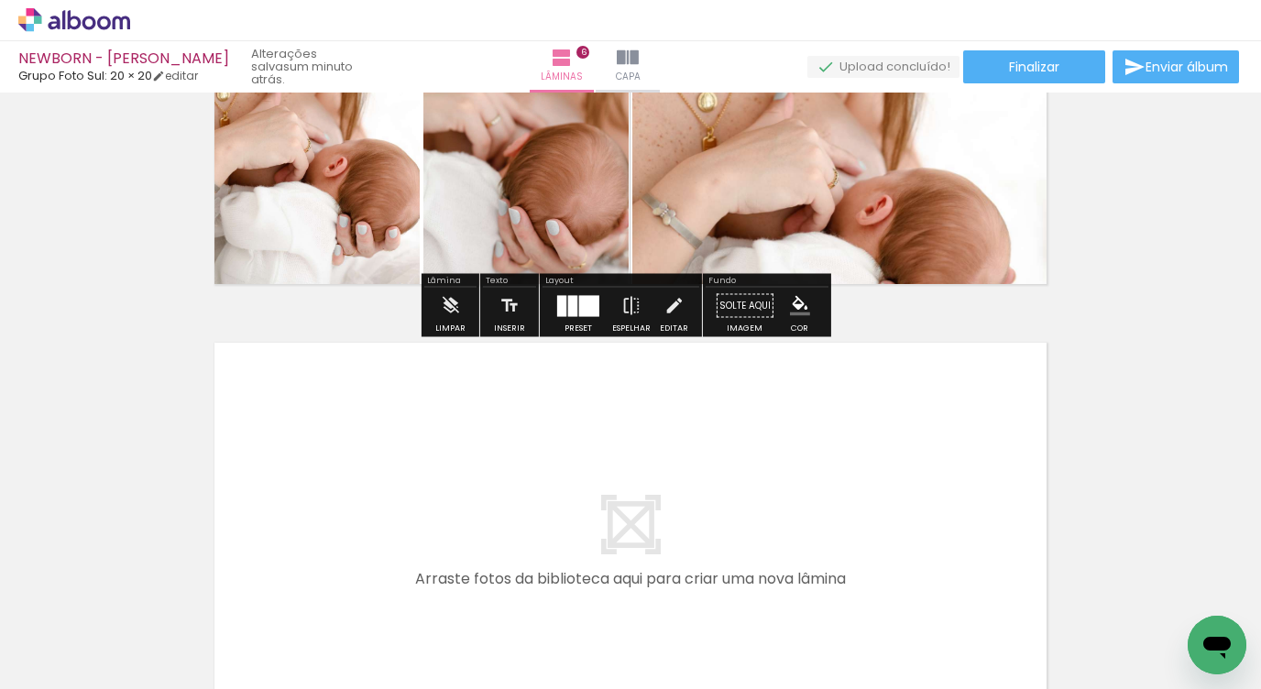
scroll to position [2369, 0]
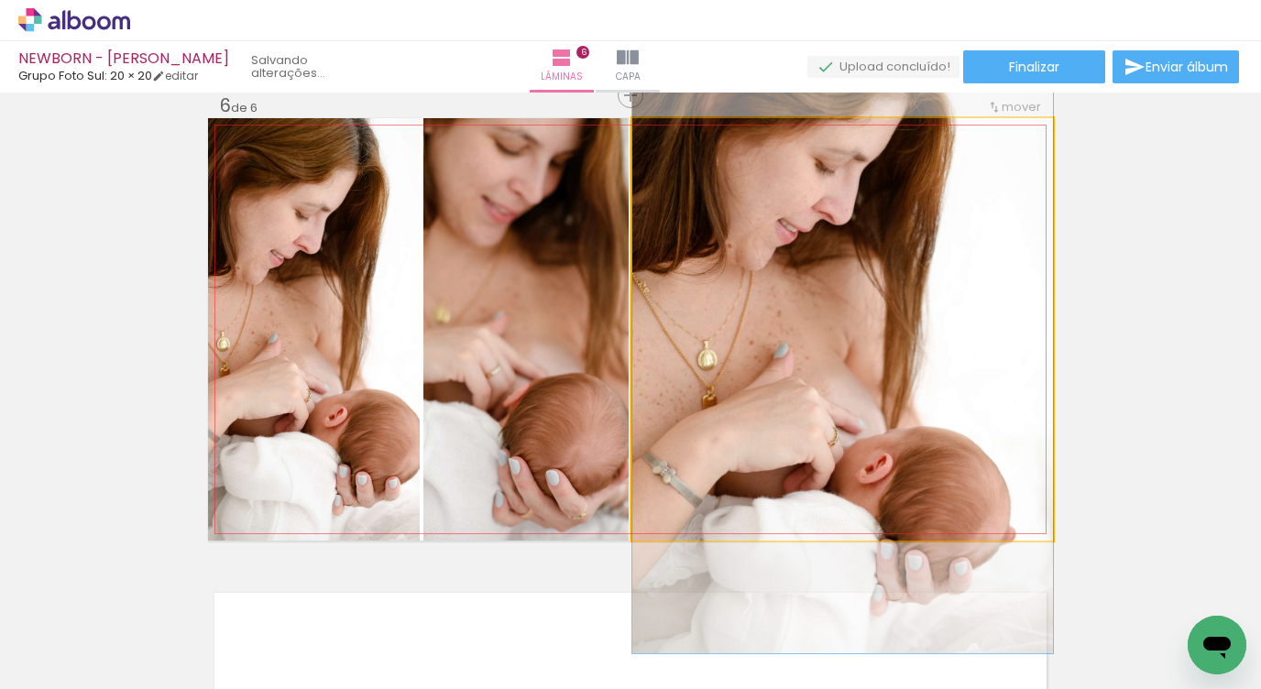
drag, startPoint x: 892, startPoint y: 408, endPoint x: 919, endPoint y: 408, distance: 26.6
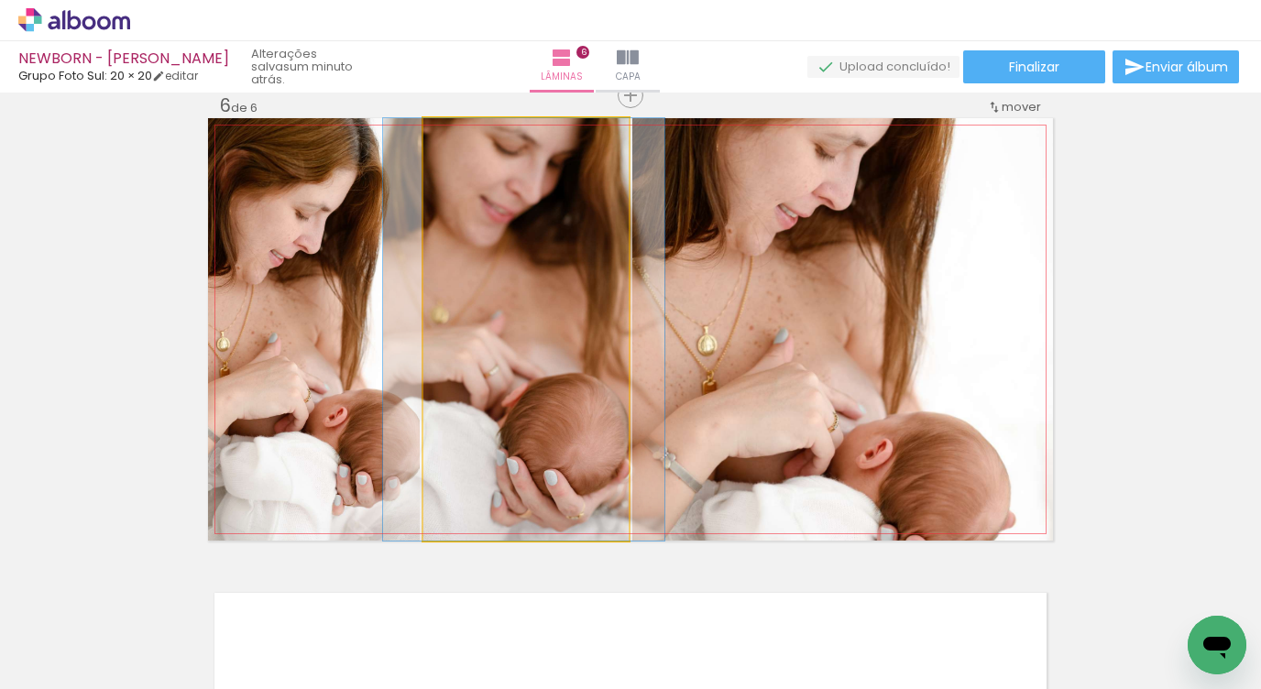
drag, startPoint x: 585, startPoint y: 333, endPoint x: 583, endPoint y: 349, distance: 16.6
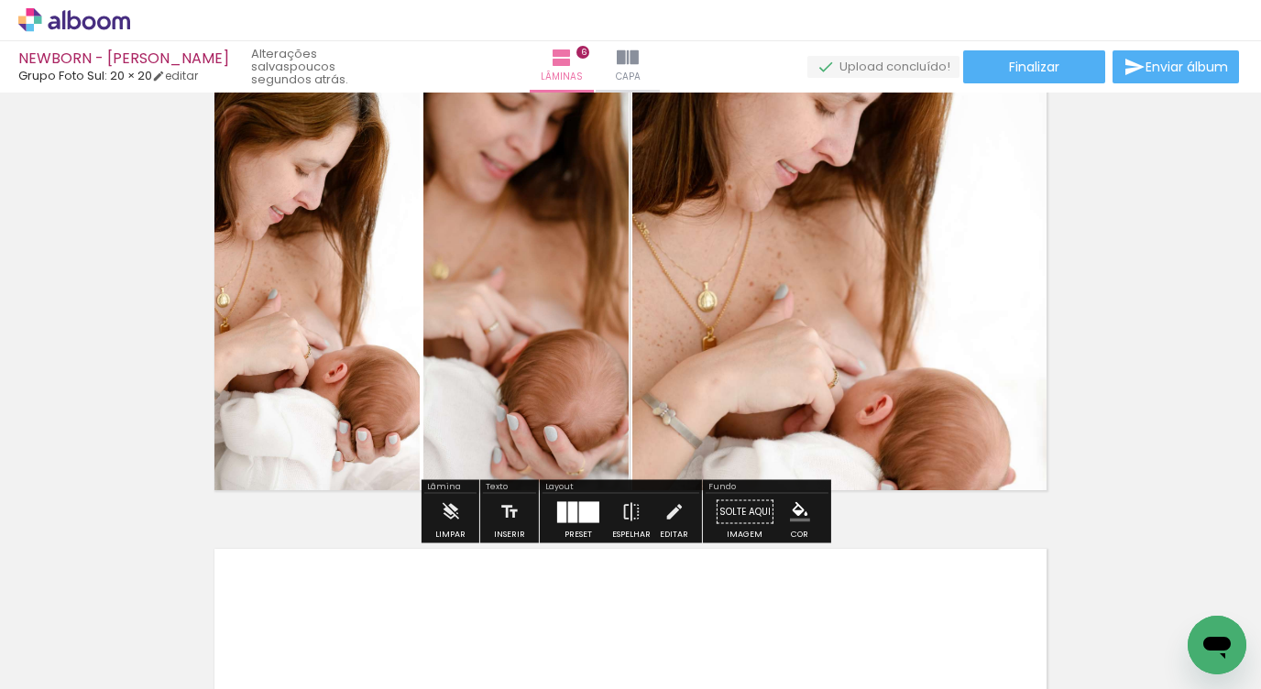
scroll to position [2392, 0]
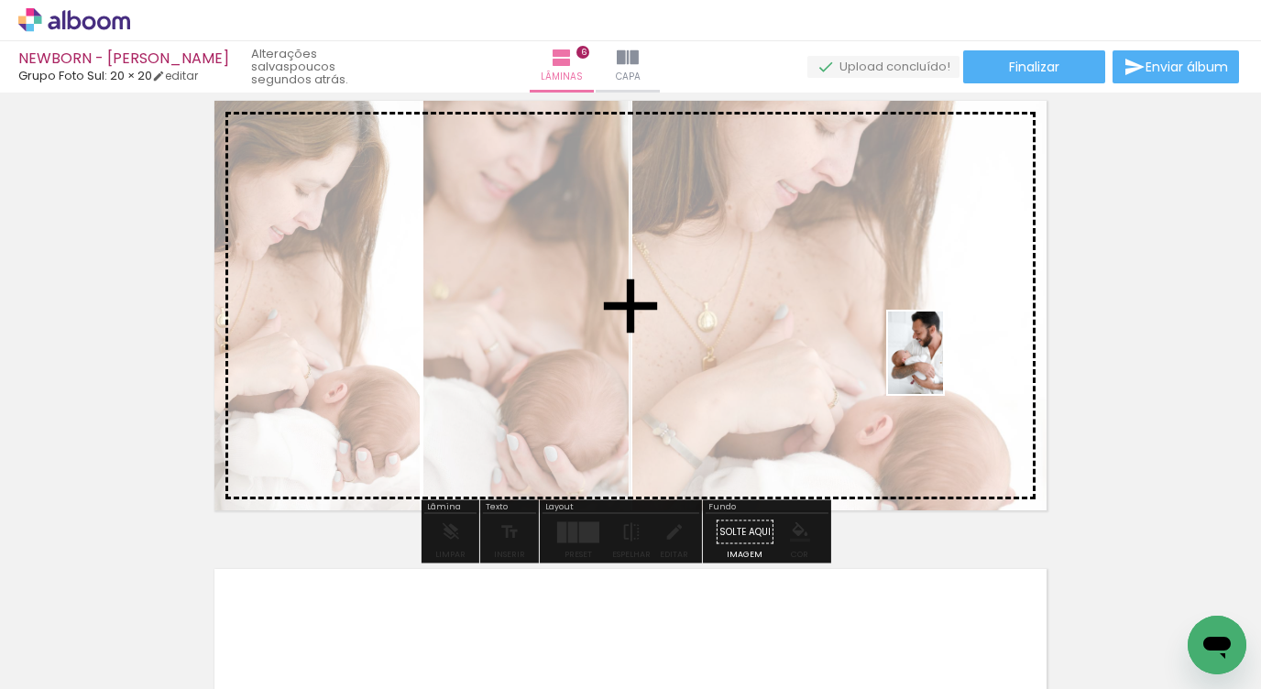
drag, startPoint x: 794, startPoint y: 610, endPoint x: 974, endPoint y: 392, distance: 283.1
click at [944, 366] on quentale-workspace at bounding box center [630, 344] width 1261 height 689
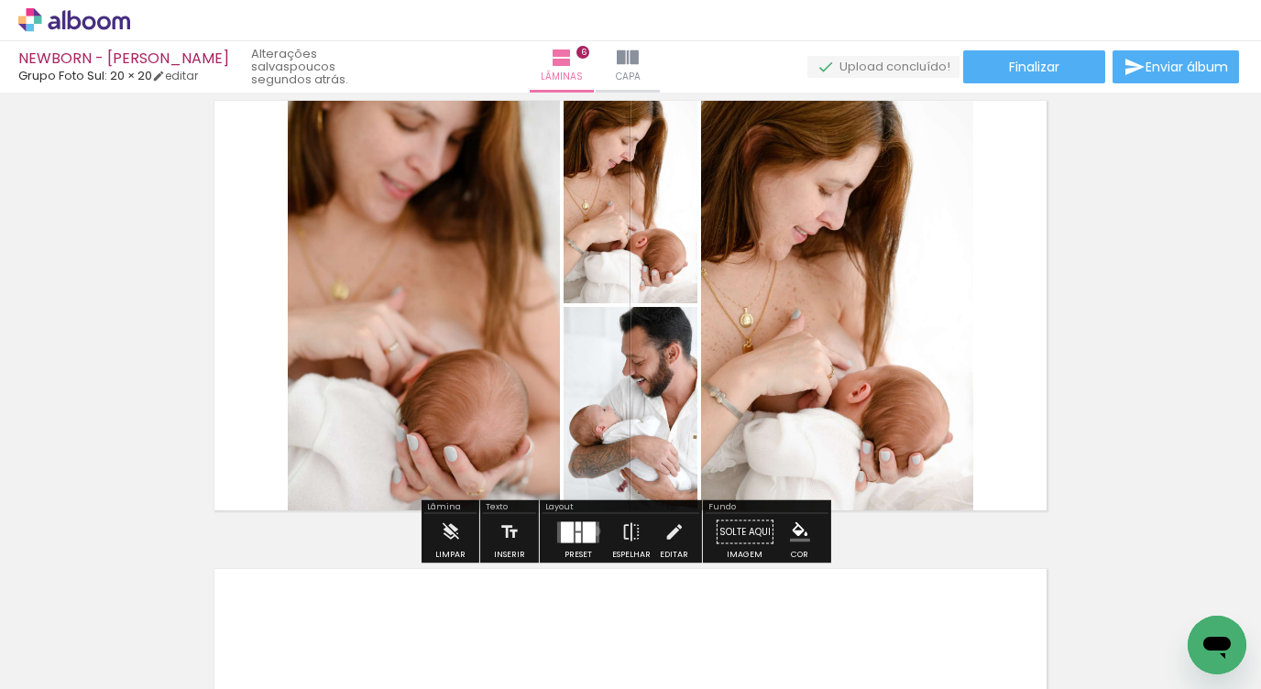
click at [591, 531] on quentale-layouter at bounding box center [578, 531] width 42 height 21
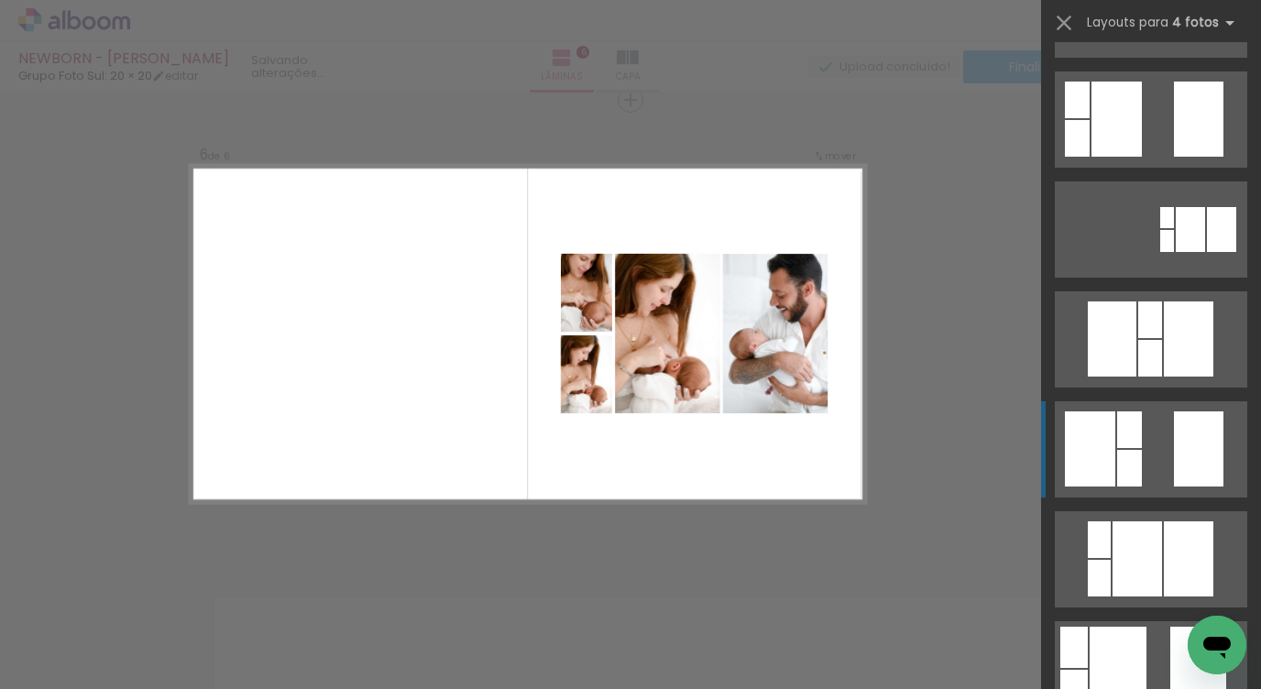
scroll to position [382, 0]
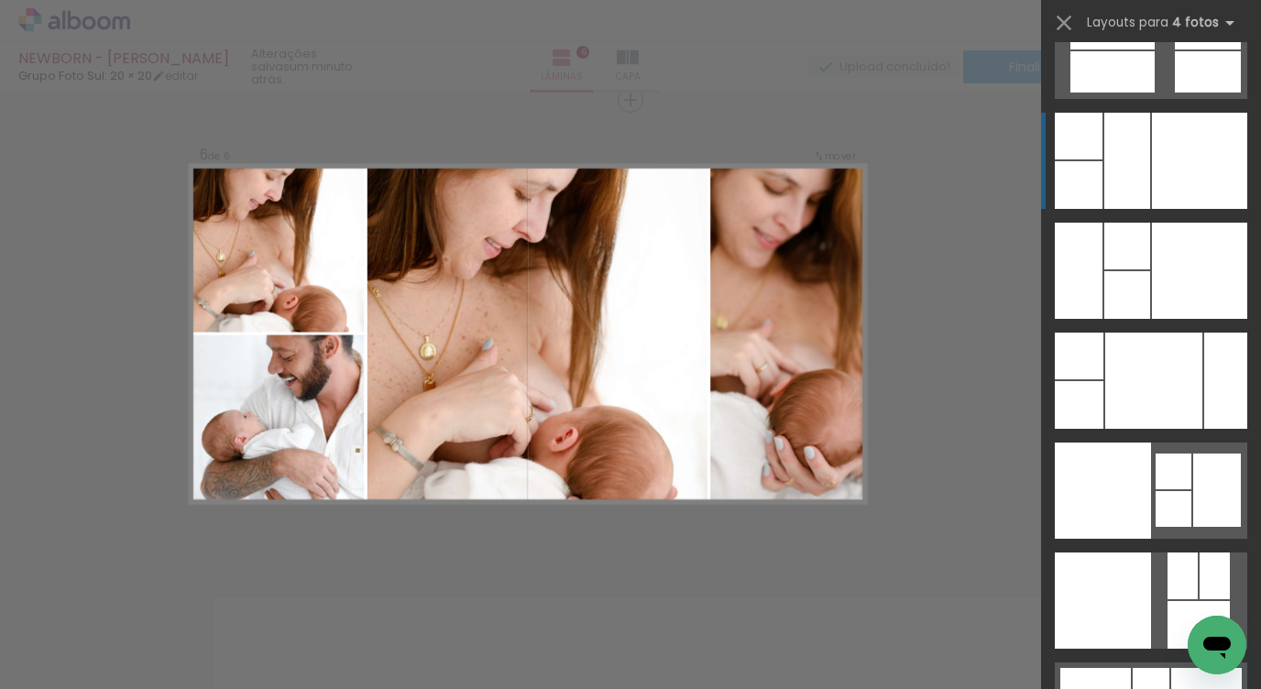
scroll to position [36646, 0]
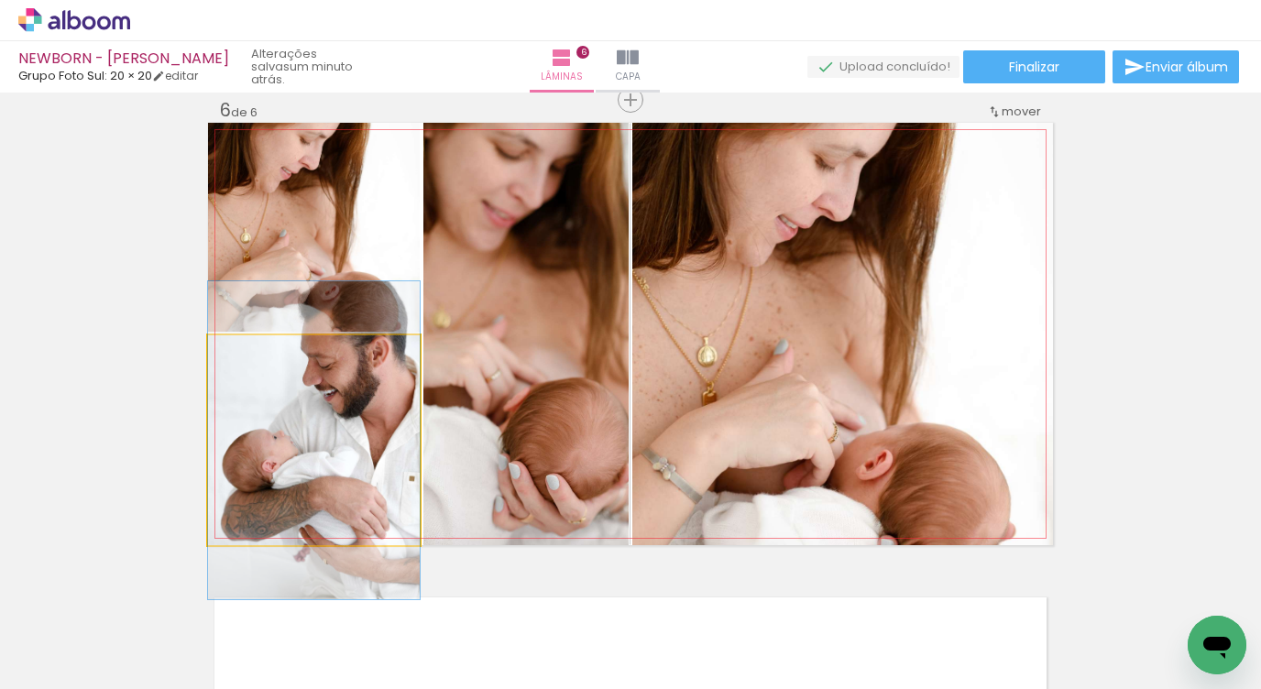
drag, startPoint x: 282, startPoint y: 432, endPoint x: 503, endPoint y: 333, distance: 242.4
click at [0, 0] on slot at bounding box center [0, 0] width 0 height 0
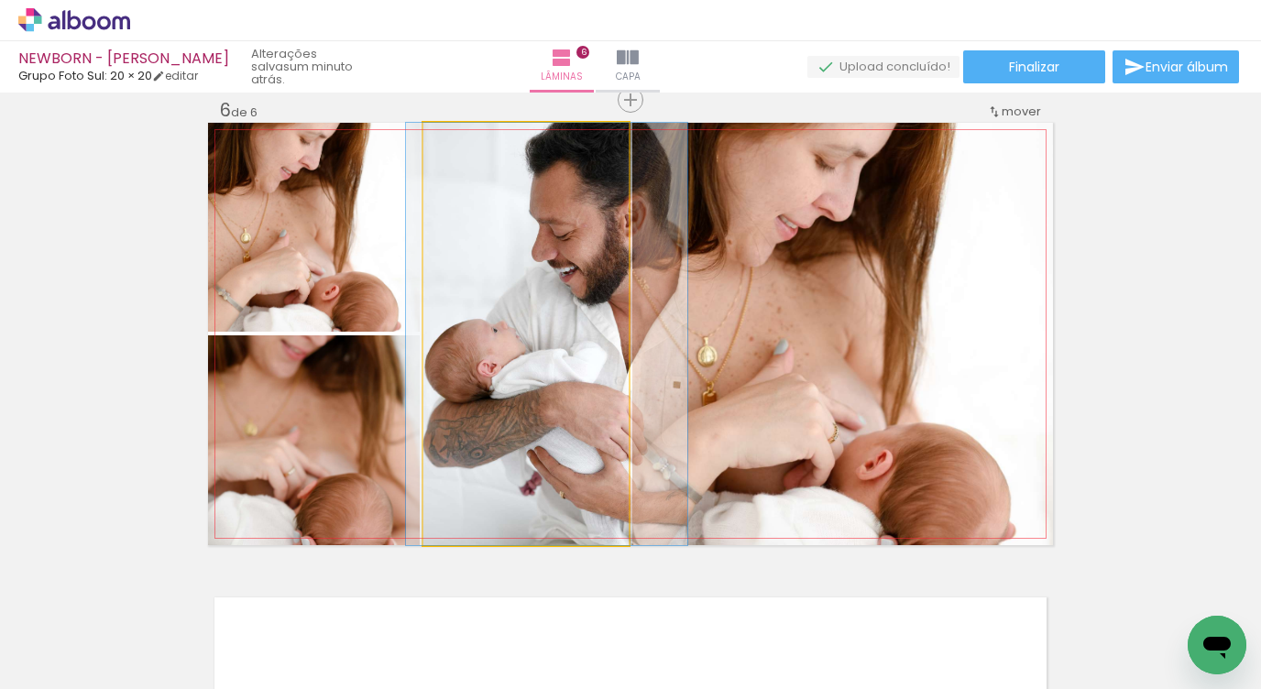
drag, startPoint x: 520, startPoint y: 403, endPoint x: 543, endPoint y: 398, distance: 23.6
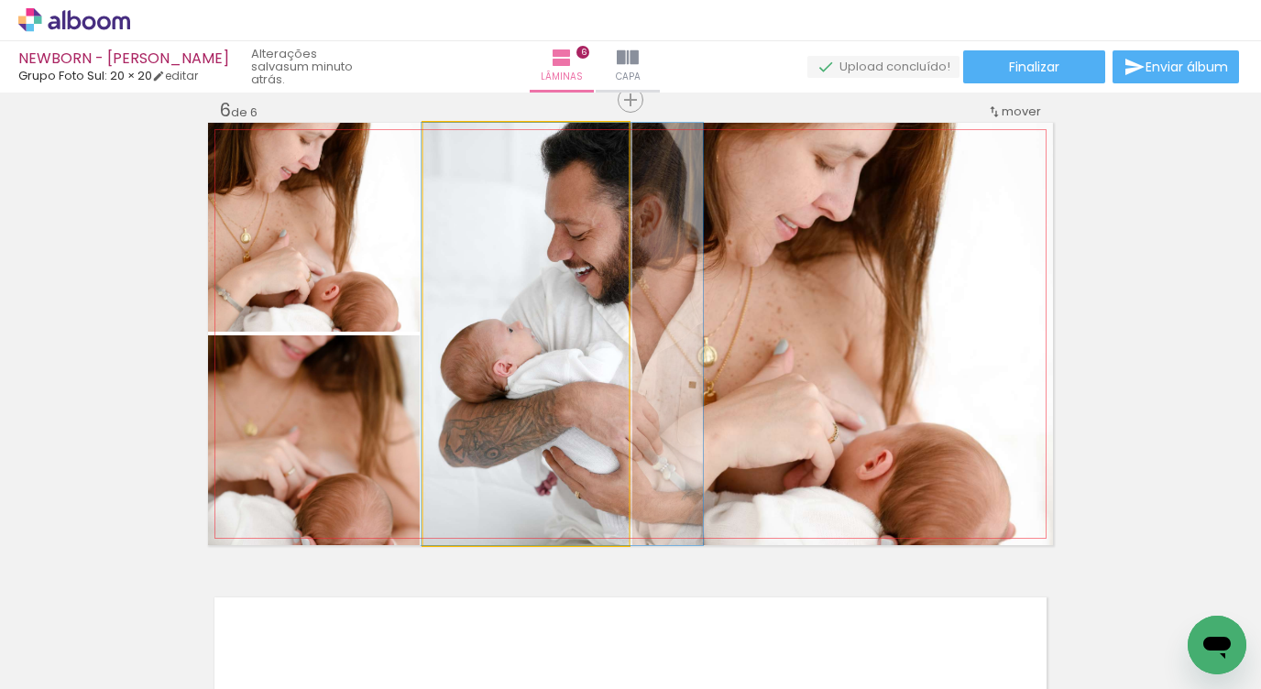
drag, startPoint x: 543, startPoint y: 398, endPoint x: 567, endPoint y: 390, distance: 24.9
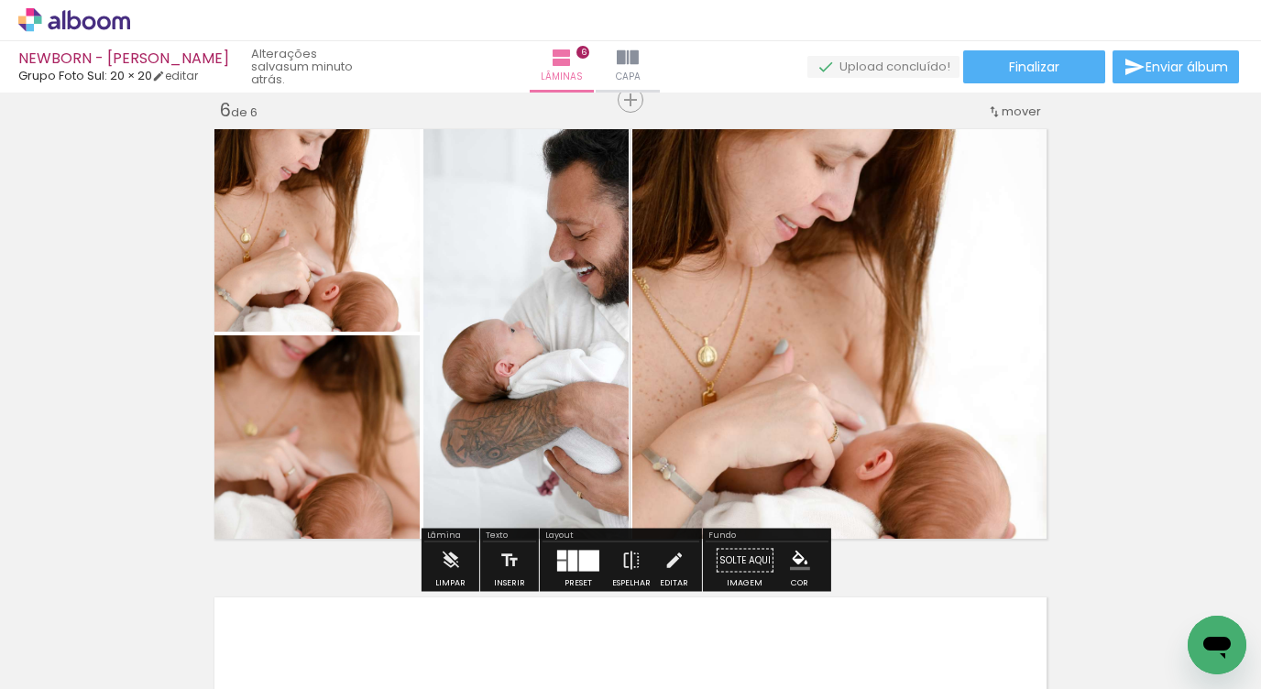
click at [583, 558] on div at bounding box center [589, 560] width 20 height 21
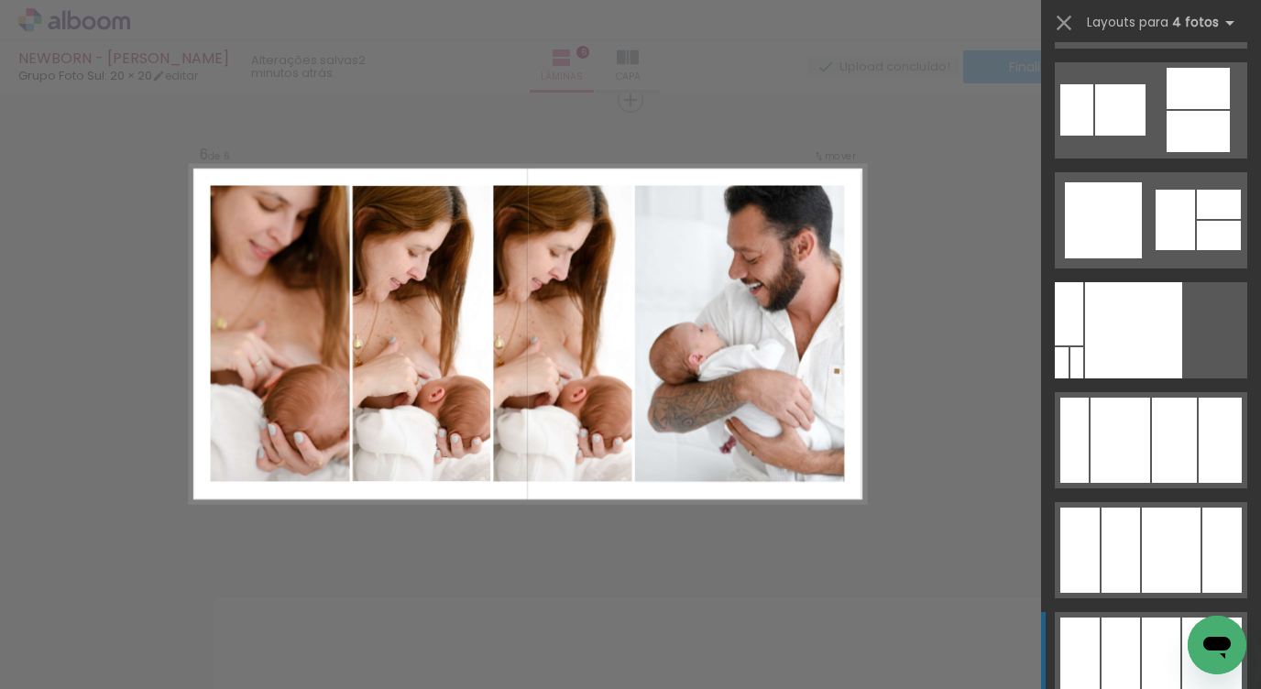
scroll to position [19560, 0]
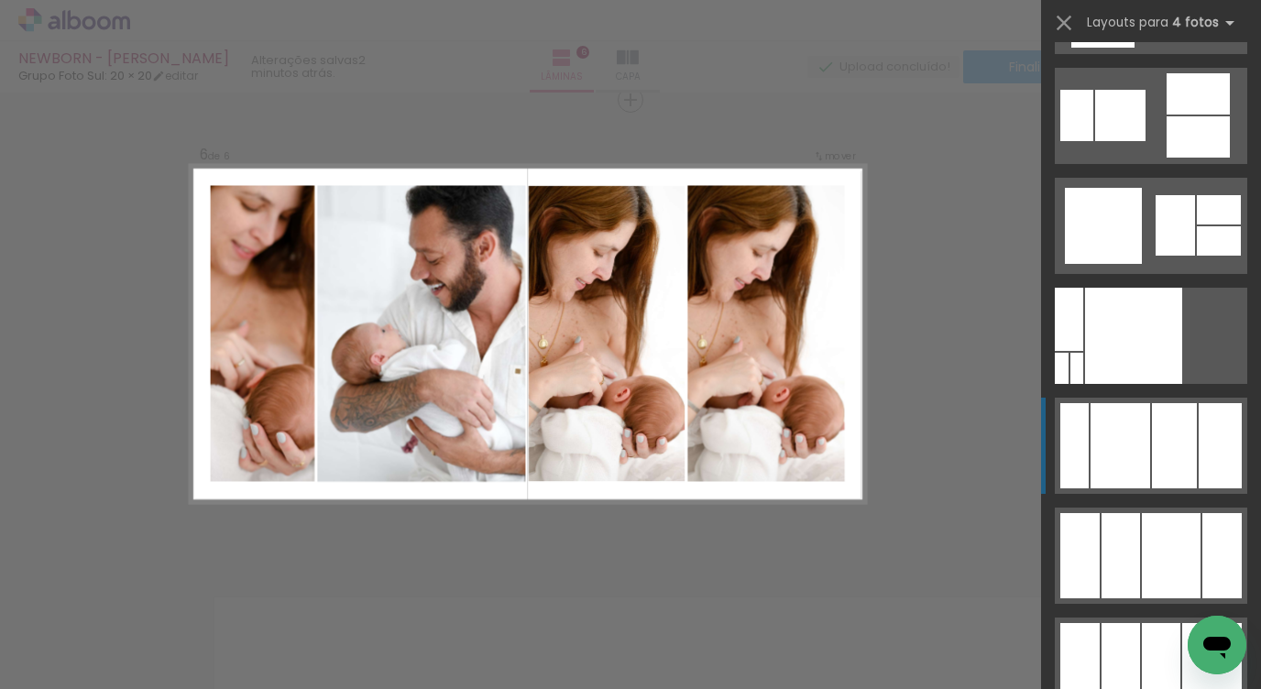
click at [1137, 443] on div at bounding box center [1120, 445] width 60 height 85
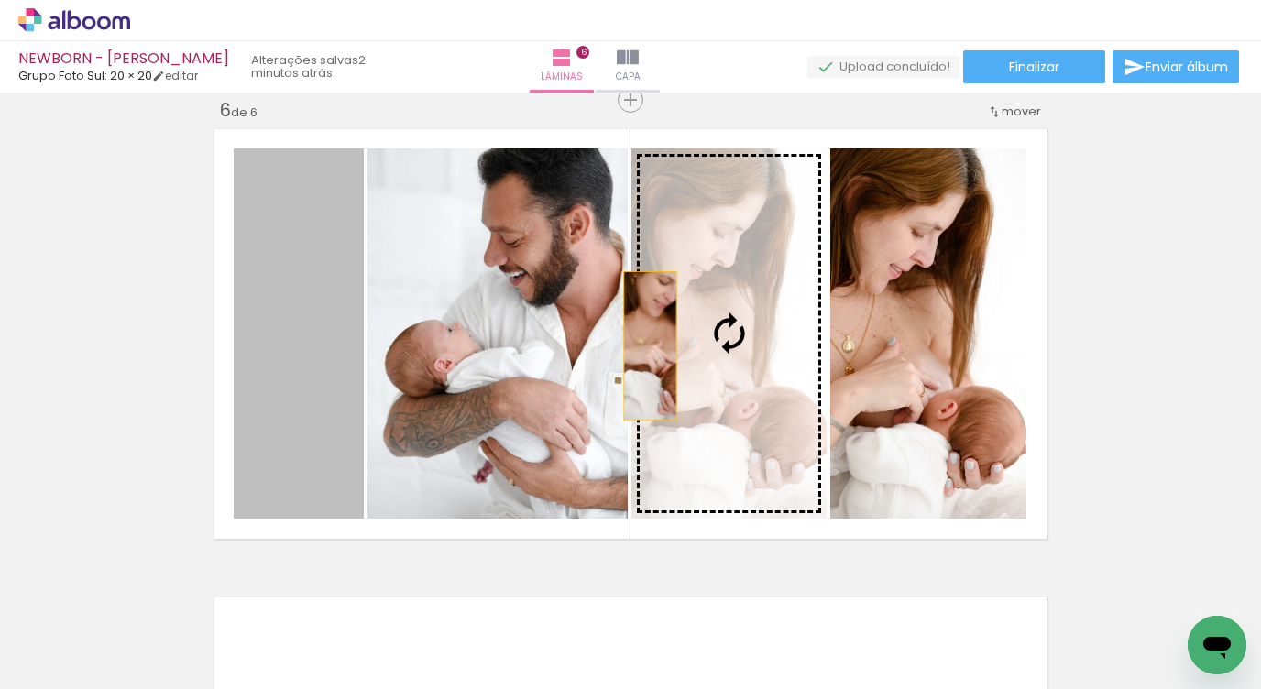
drag, startPoint x: 299, startPoint y: 331, endPoint x: 643, endPoint y: 345, distance: 344.8
click at [0, 0] on slot at bounding box center [0, 0] width 0 height 0
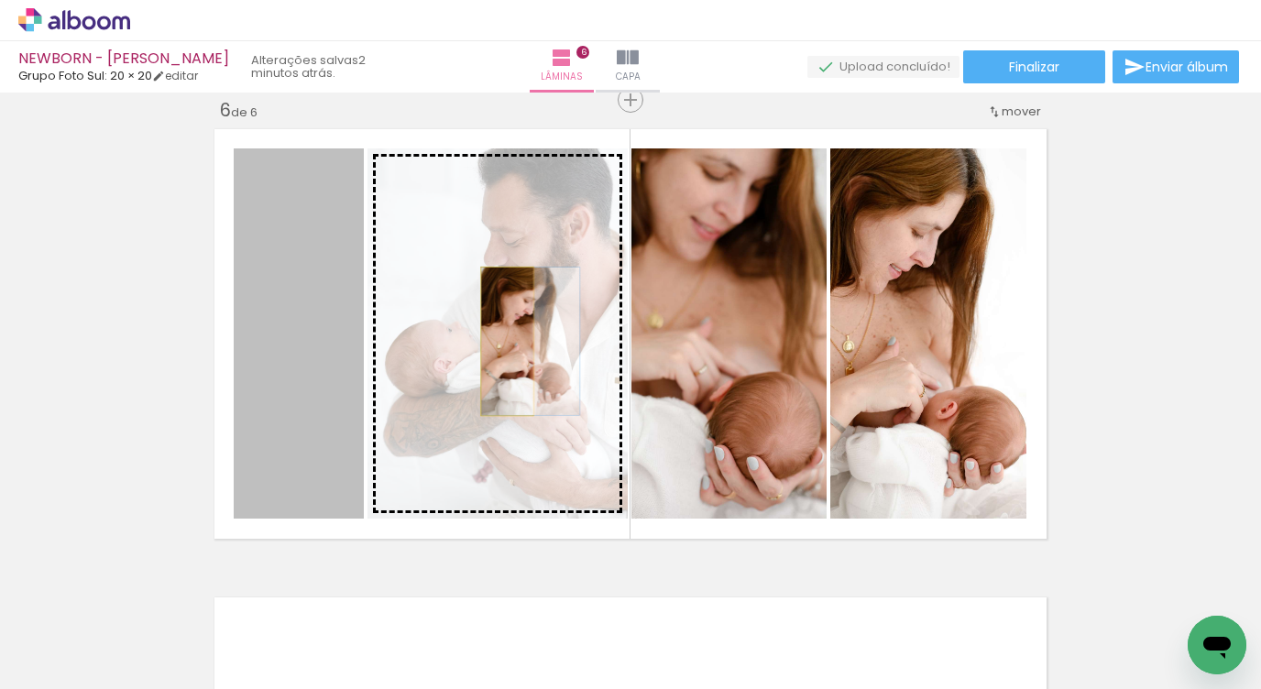
drag, startPoint x: 378, startPoint y: 348, endPoint x: 501, endPoint y: 341, distance: 123.0
click at [0, 0] on slot at bounding box center [0, 0] width 0 height 0
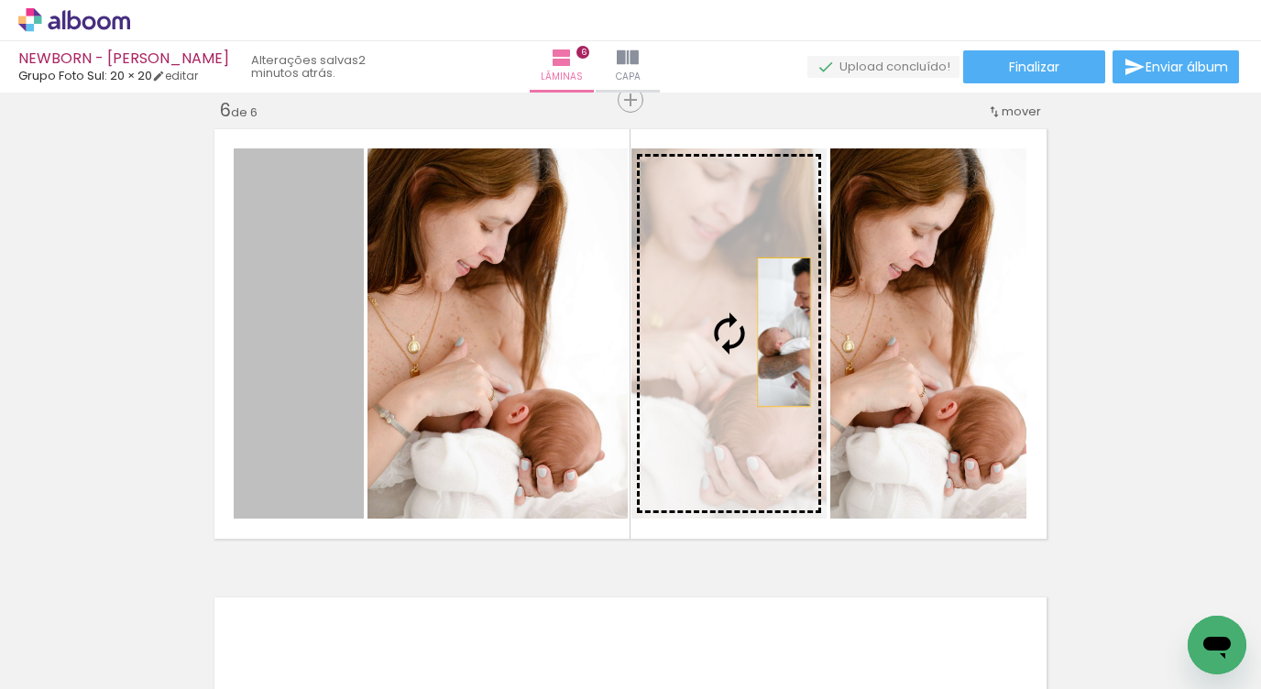
drag, startPoint x: 298, startPoint y: 351, endPoint x: 871, endPoint y: 334, distance: 573.9
click at [0, 0] on slot at bounding box center [0, 0] width 0 height 0
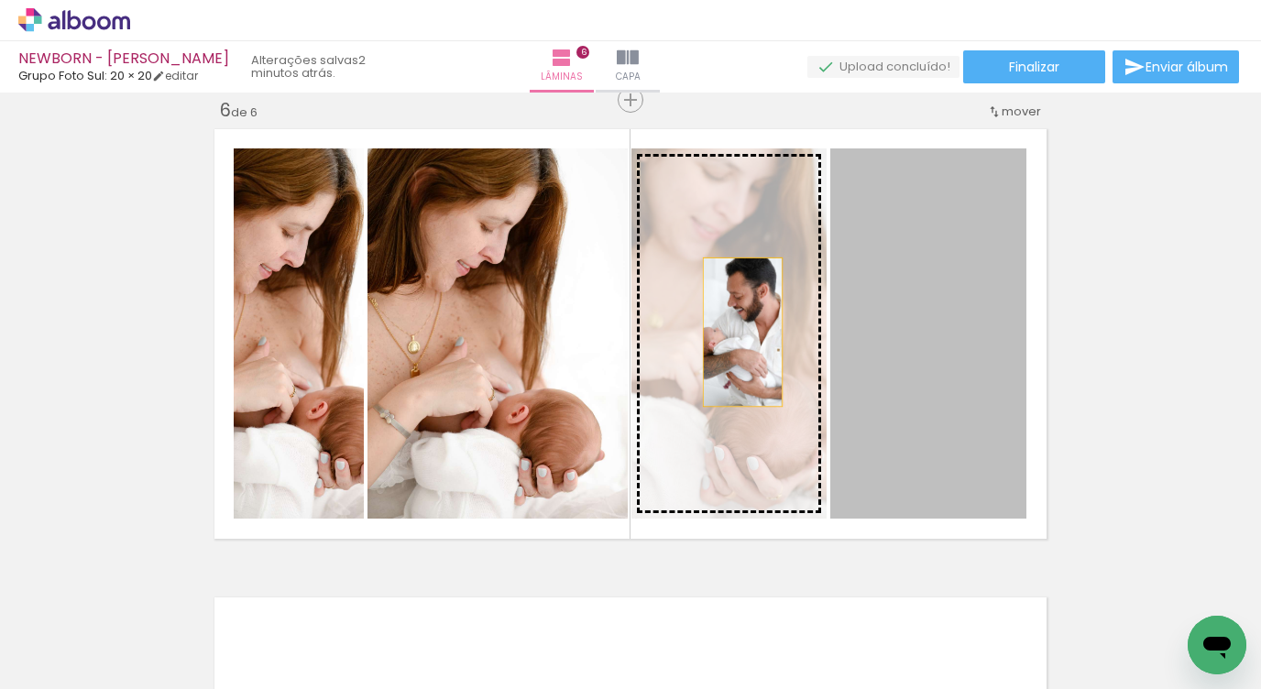
drag, startPoint x: 870, startPoint y: 330, endPoint x: 704, endPoint y: 334, distance: 166.8
click at [0, 0] on slot at bounding box center [0, 0] width 0 height 0
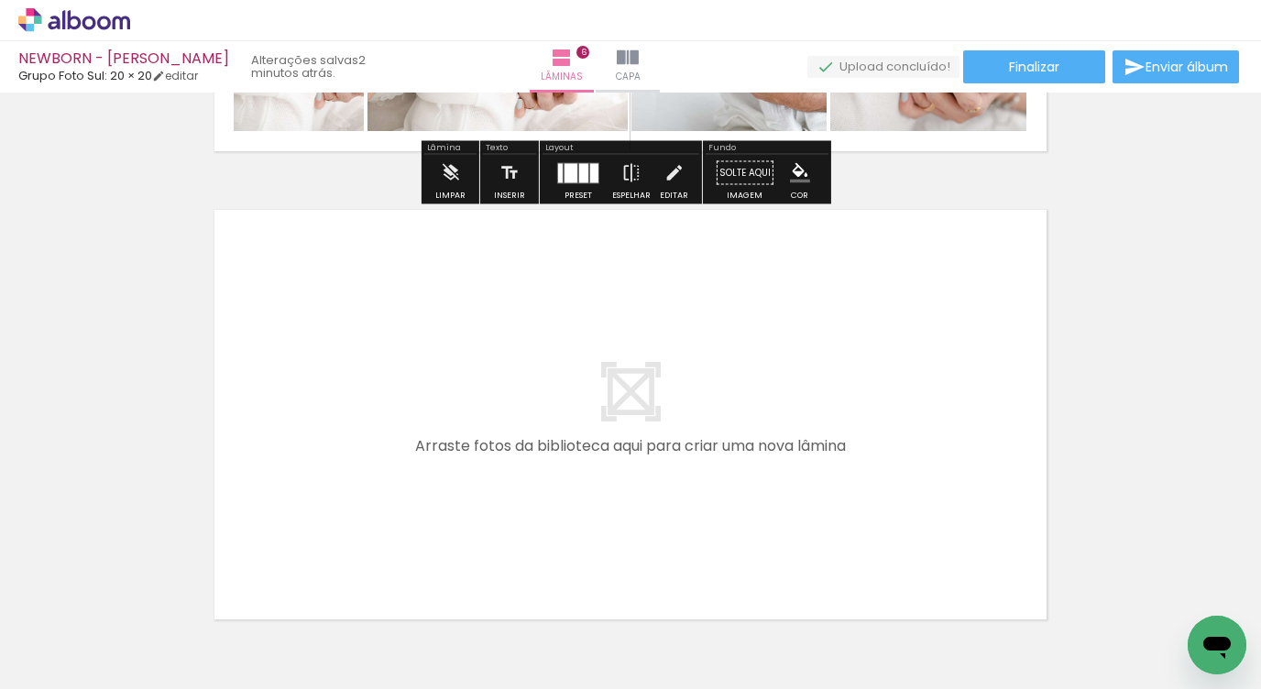
scroll to position [2867, 0]
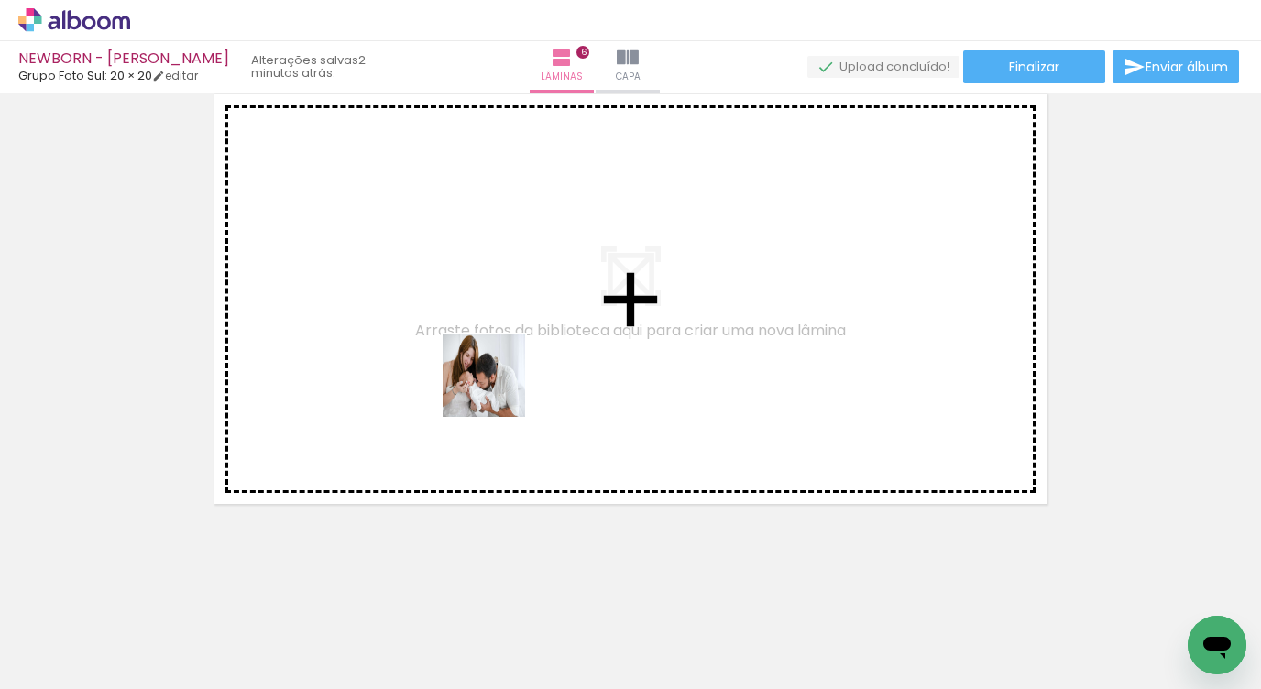
drag, startPoint x: 903, startPoint y: 643, endPoint x: 481, endPoint y: 371, distance: 502.5
click at [489, 377] on quentale-workspace at bounding box center [630, 344] width 1261 height 689
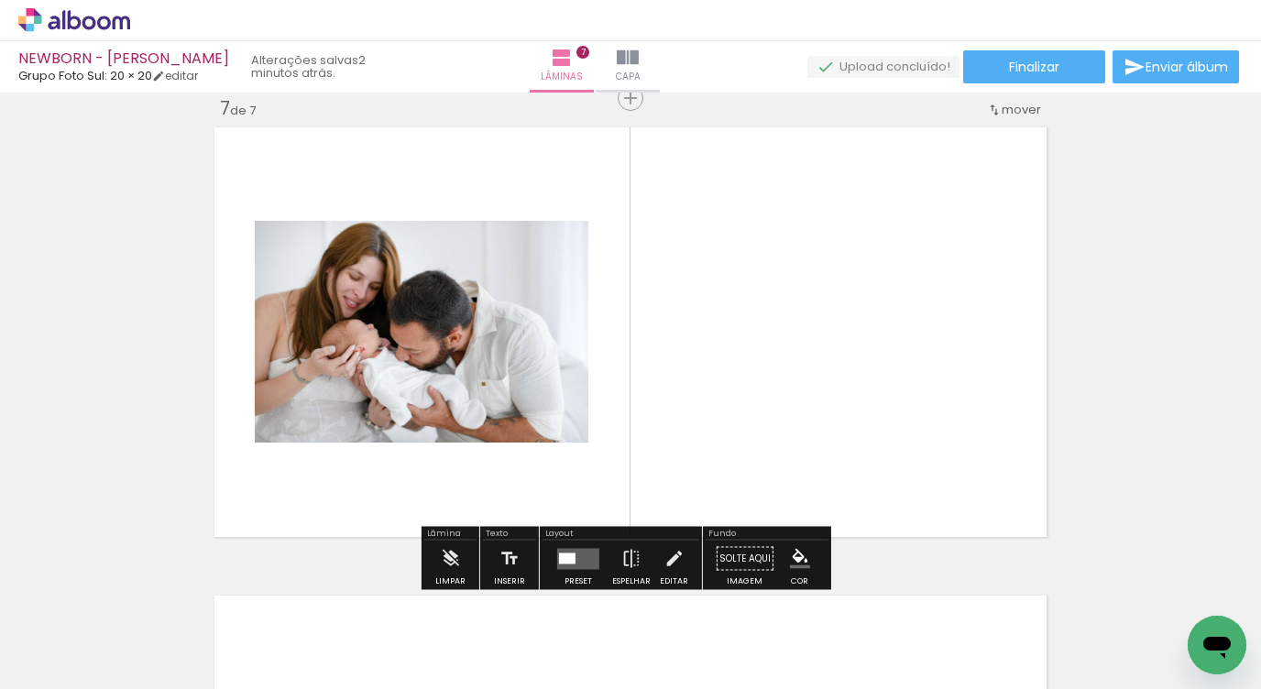
scroll to position [2832, 0]
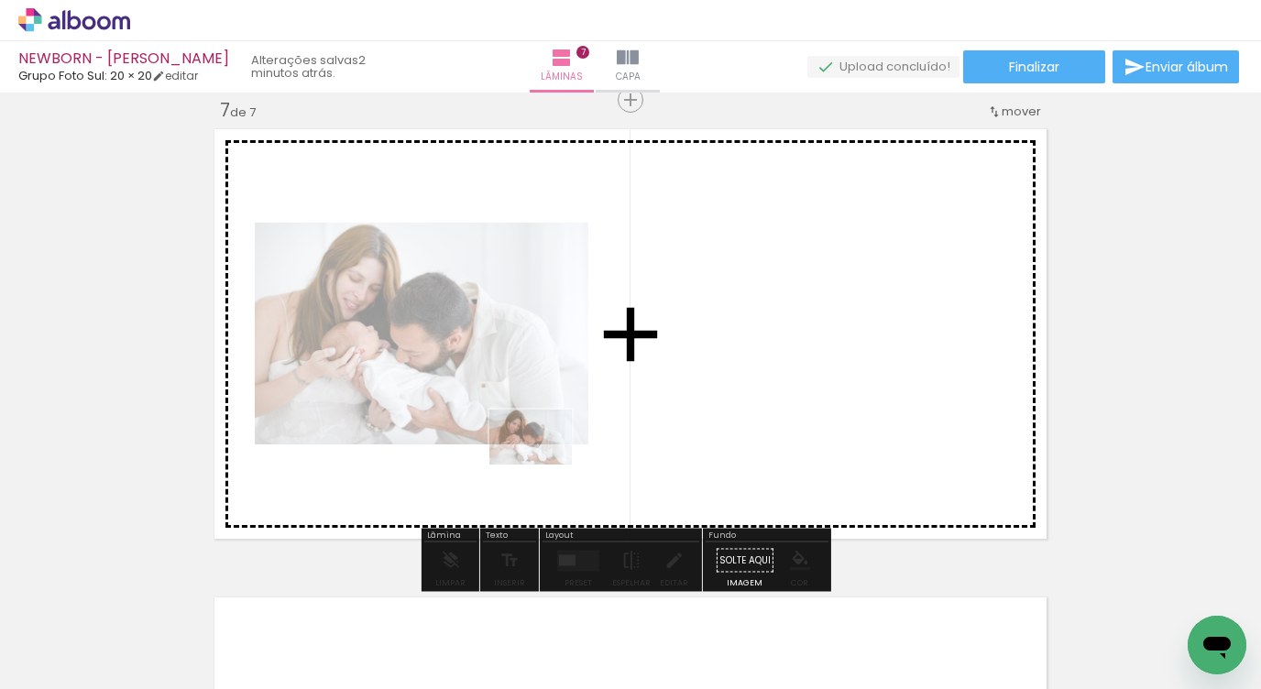
drag, startPoint x: 905, startPoint y: 632, endPoint x: 520, endPoint y: 477, distance: 414.8
click at [520, 476] on quentale-workspace at bounding box center [630, 344] width 1261 height 689
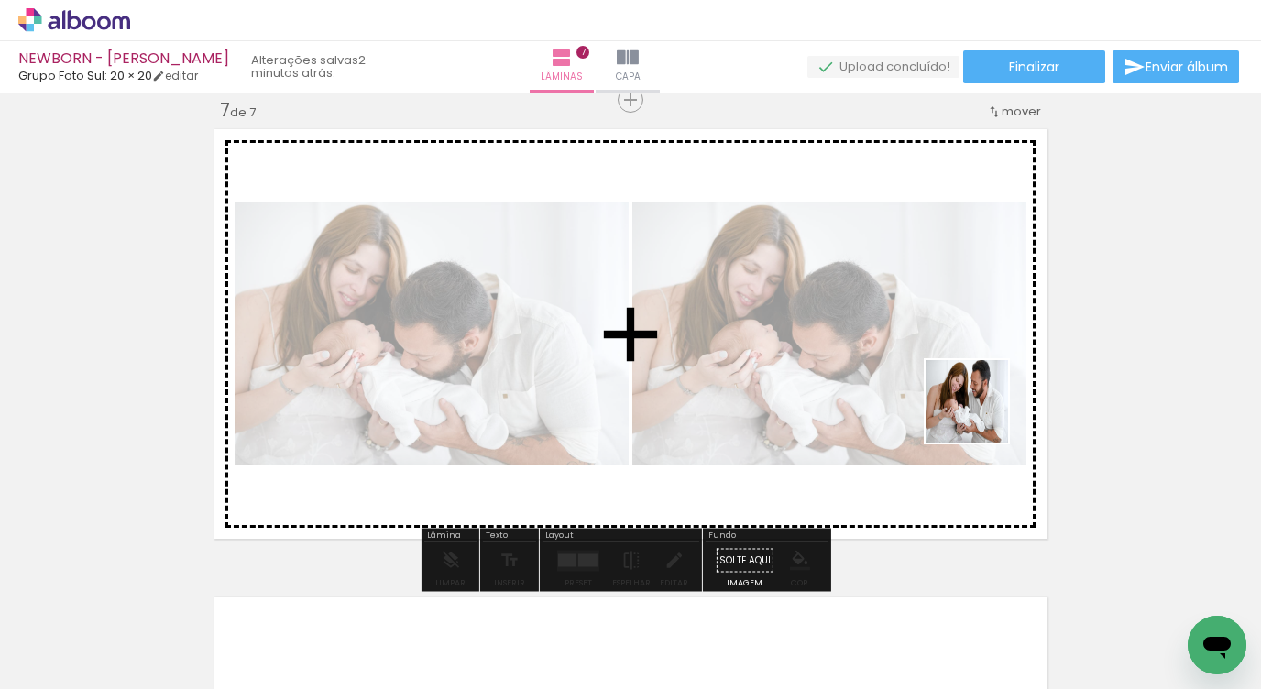
drag, startPoint x: 1005, startPoint y: 640, endPoint x: 978, endPoint y: 410, distance: 231.6
click at [978, 410] on quentale-workspace at bounding box center [630, 344] width 1261 height 689
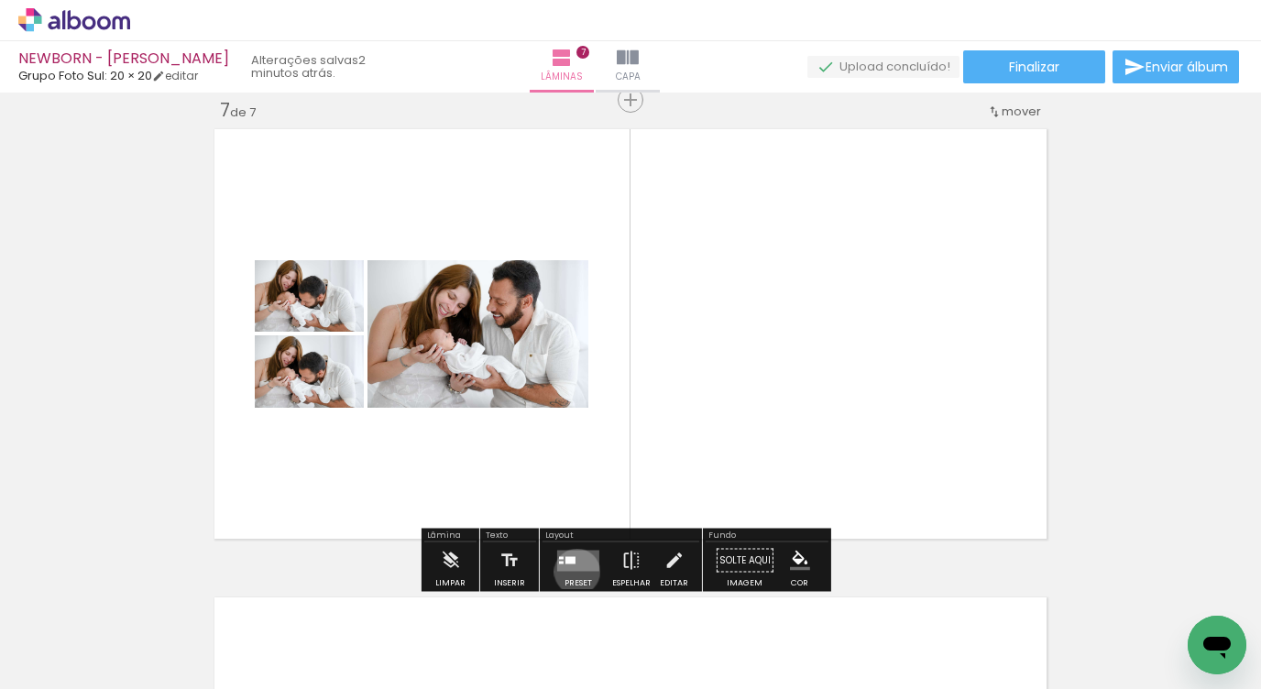
click at [573, 571] on div at bounding box center [577, 560] width 49 height 37
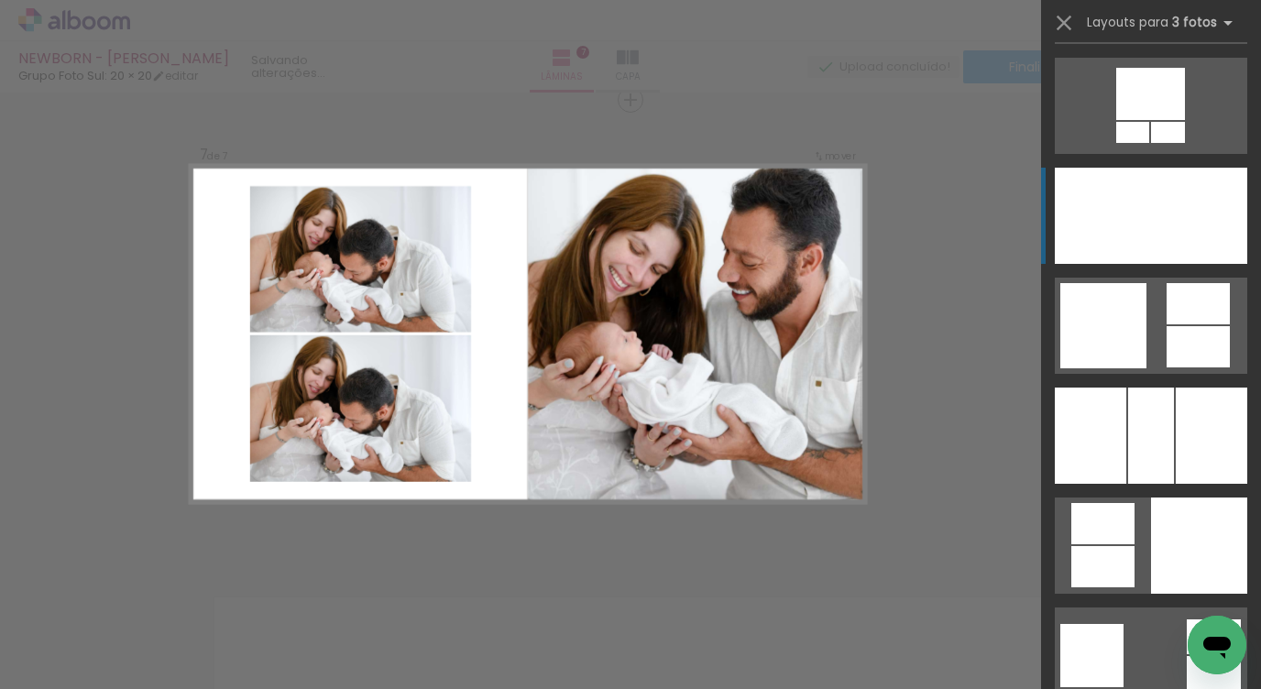
scroll to position [4522, 0]
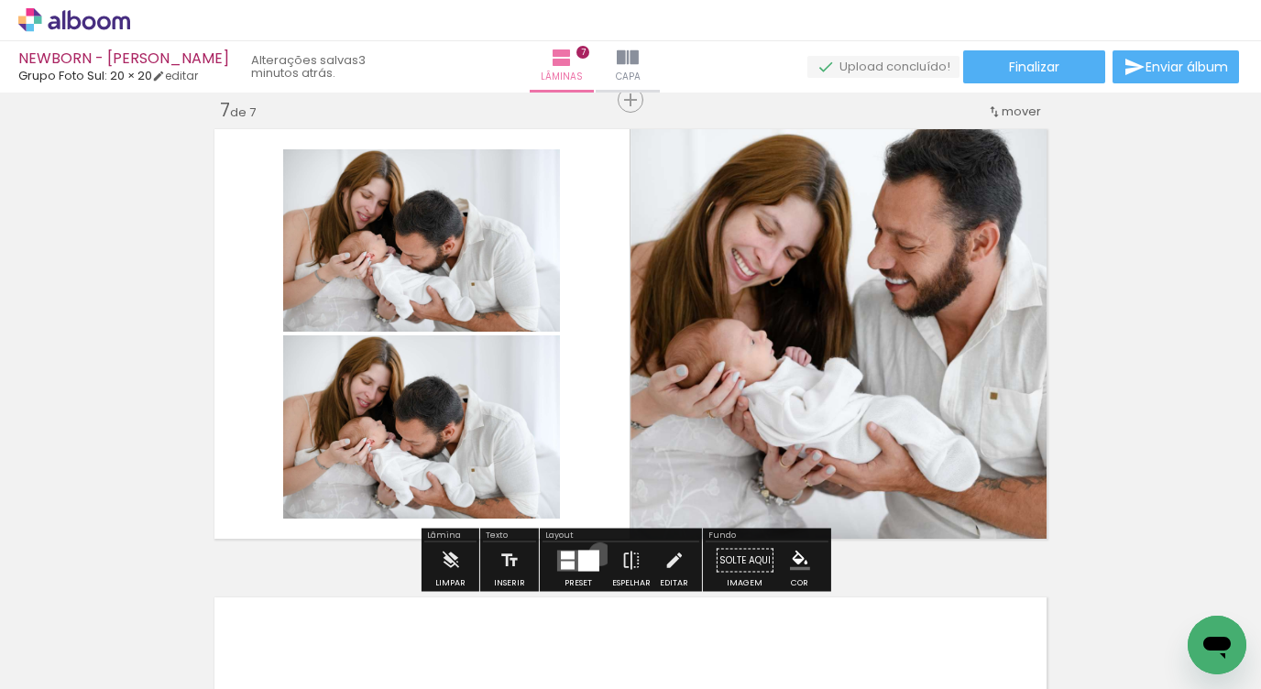
click at [596, 553] on div at bounding box center [577, 560] width 49 height 37
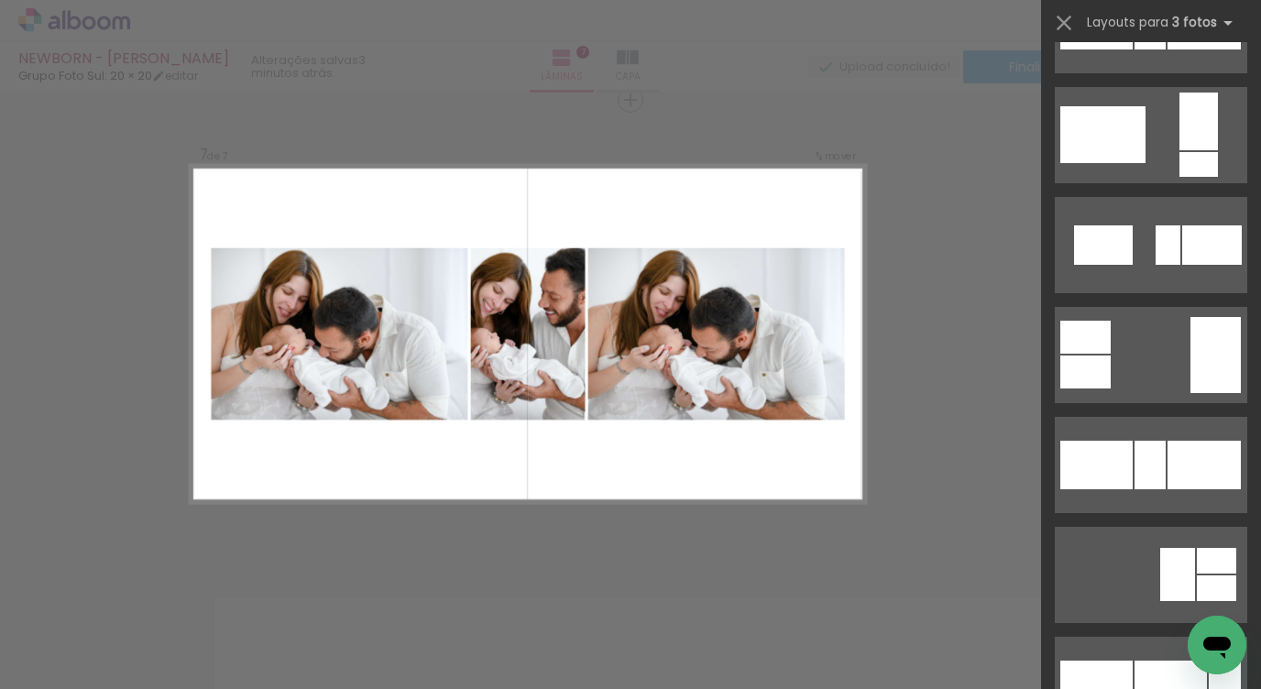
scroll to position [8622, 0]
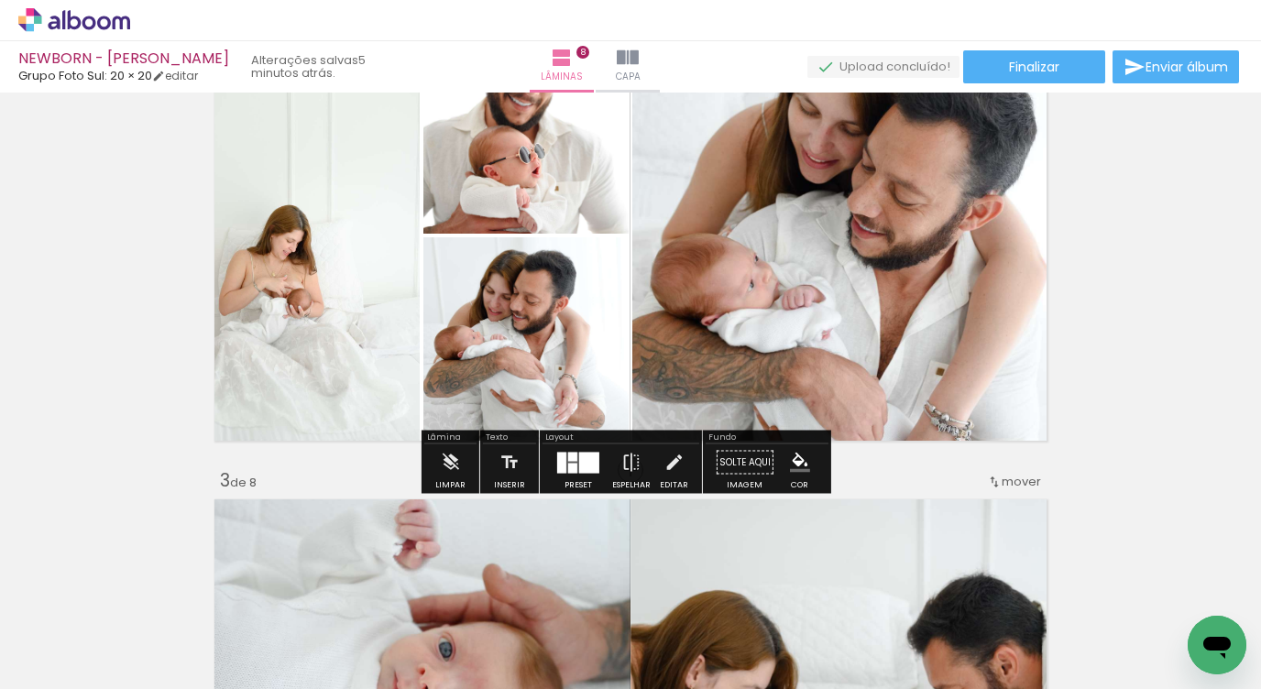
scroll to position [681, 0]
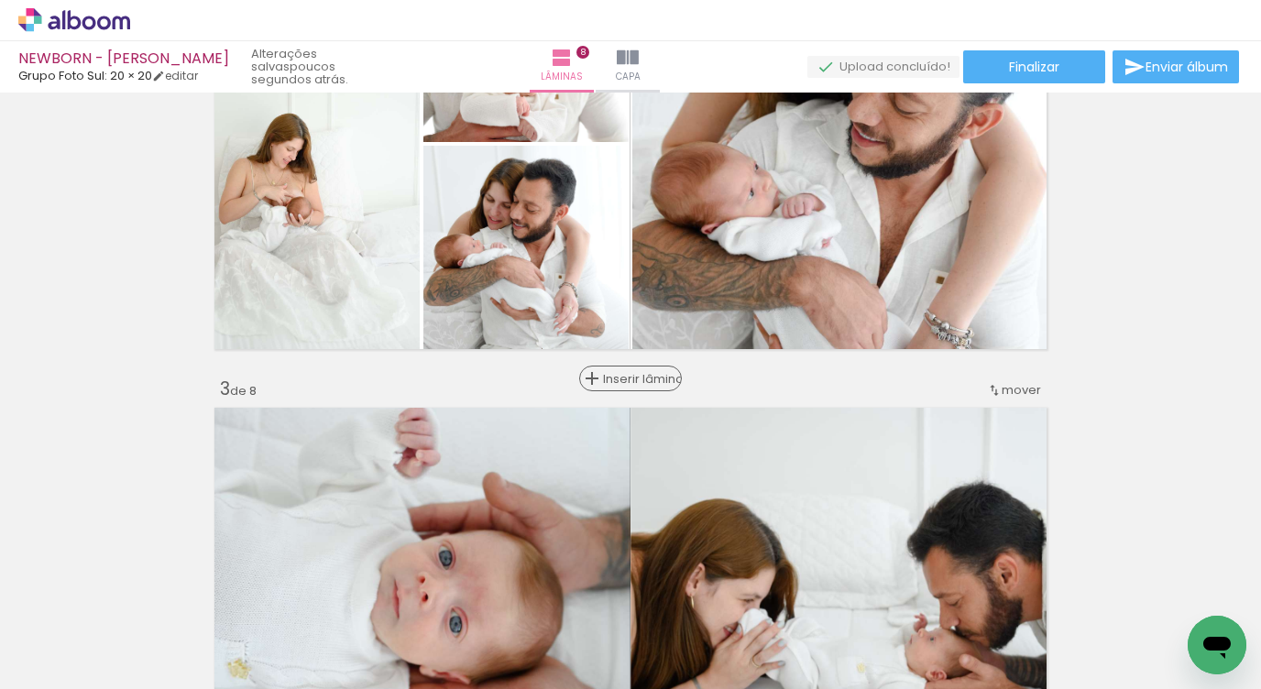
click at [612, 374] on div "Inserir lâmina" at bounding box center [630, 378] width 99 height 22
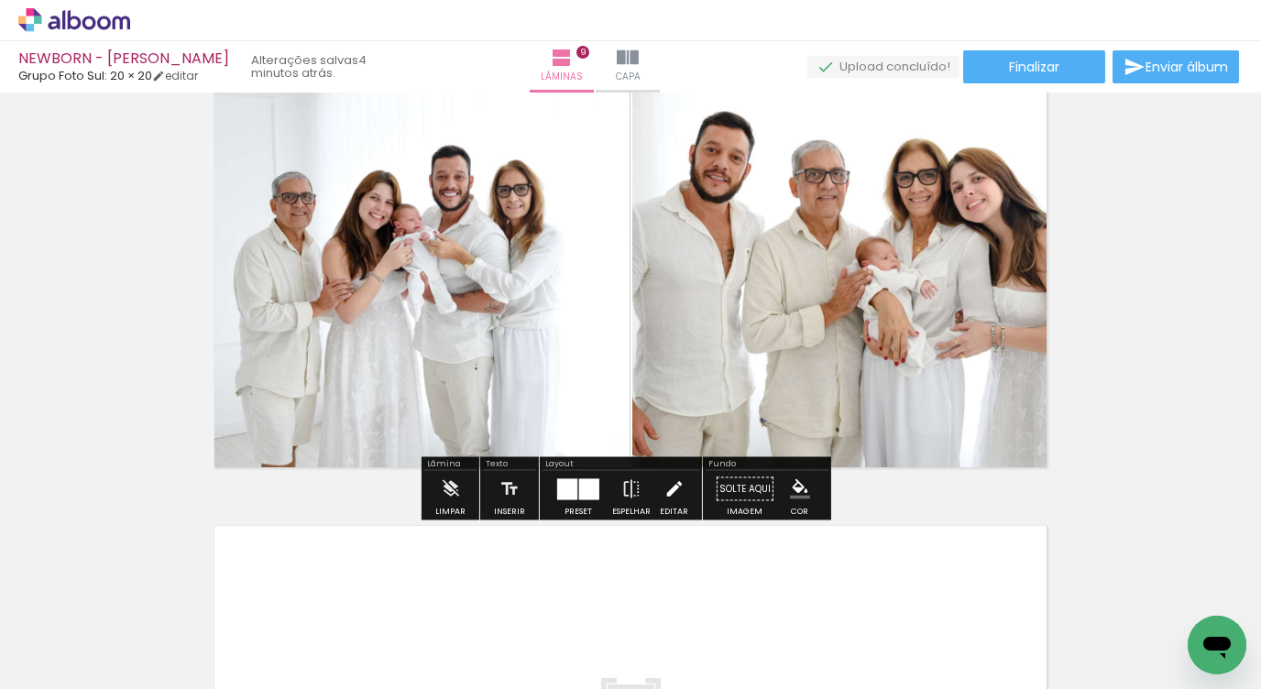
scroll to position [3770, 0]
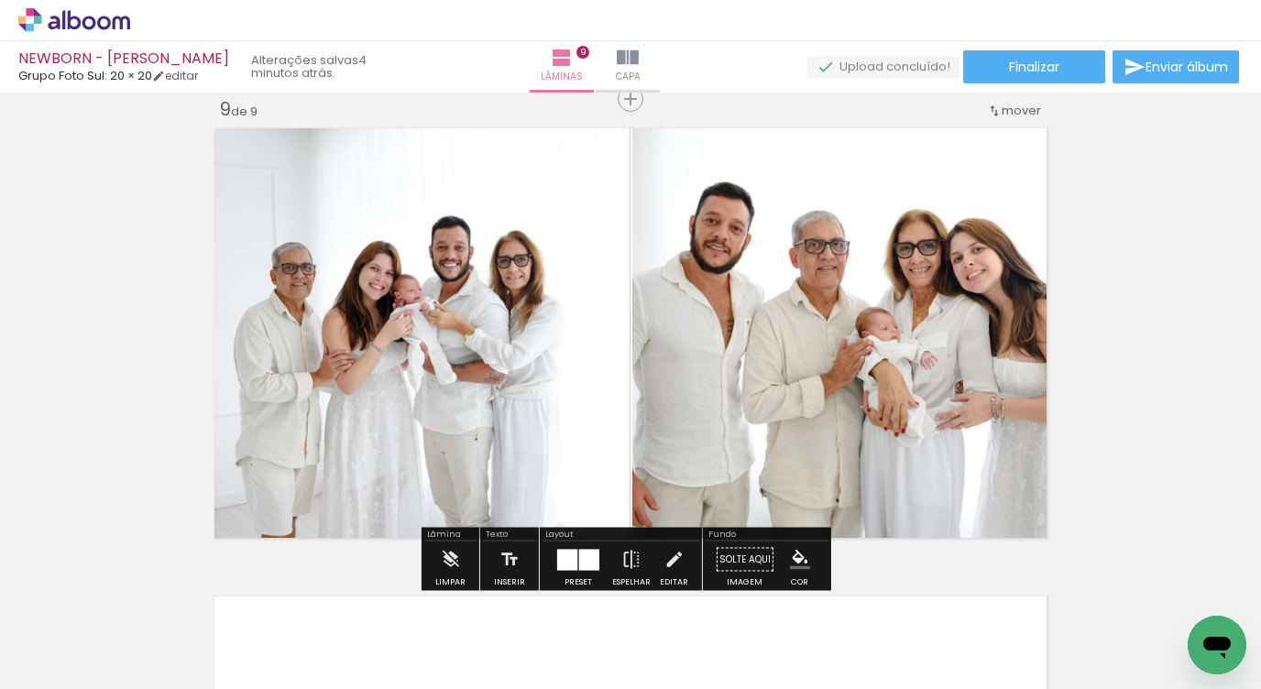
click at [579, 550] on div at bounding box center [589, 559] width 20 height 21
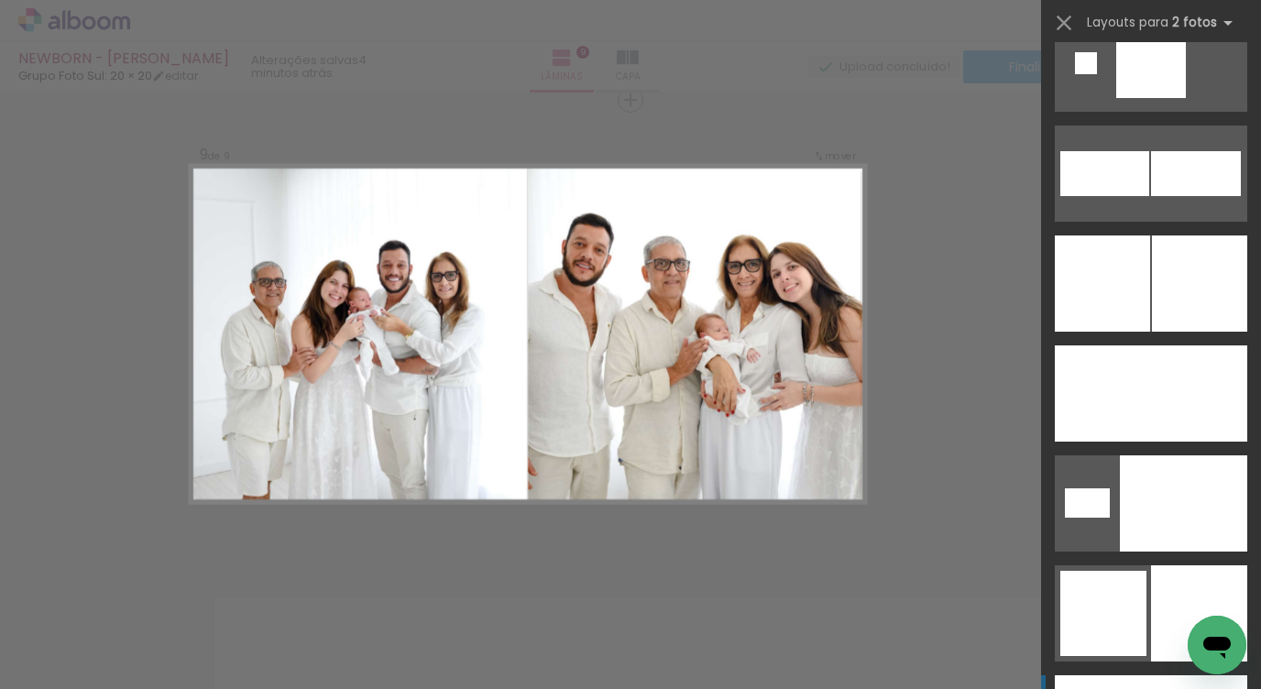
scroll to position [5808, 0]
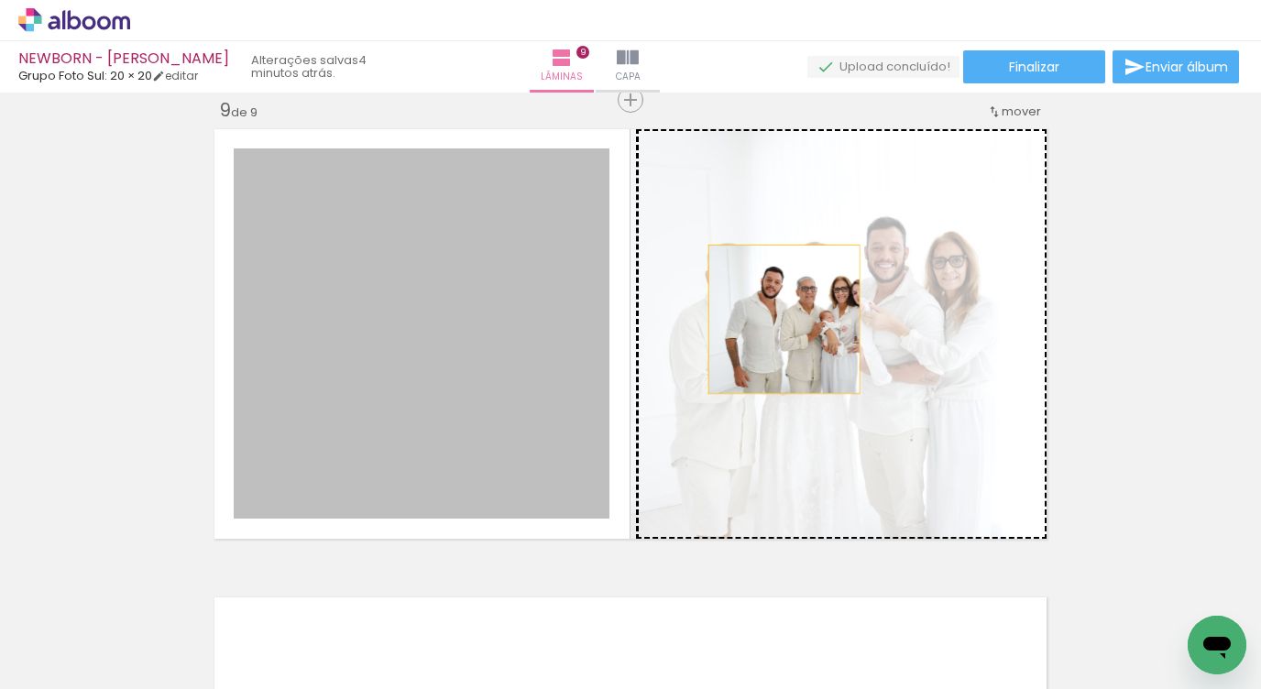
drag, startPoint x: 318, startPoint y: 339, endPoint x: 787, endPoint y: 317, distance: 469.7
click at [0, 0] on slot at bounding box center [0, 0] width 0 height 0
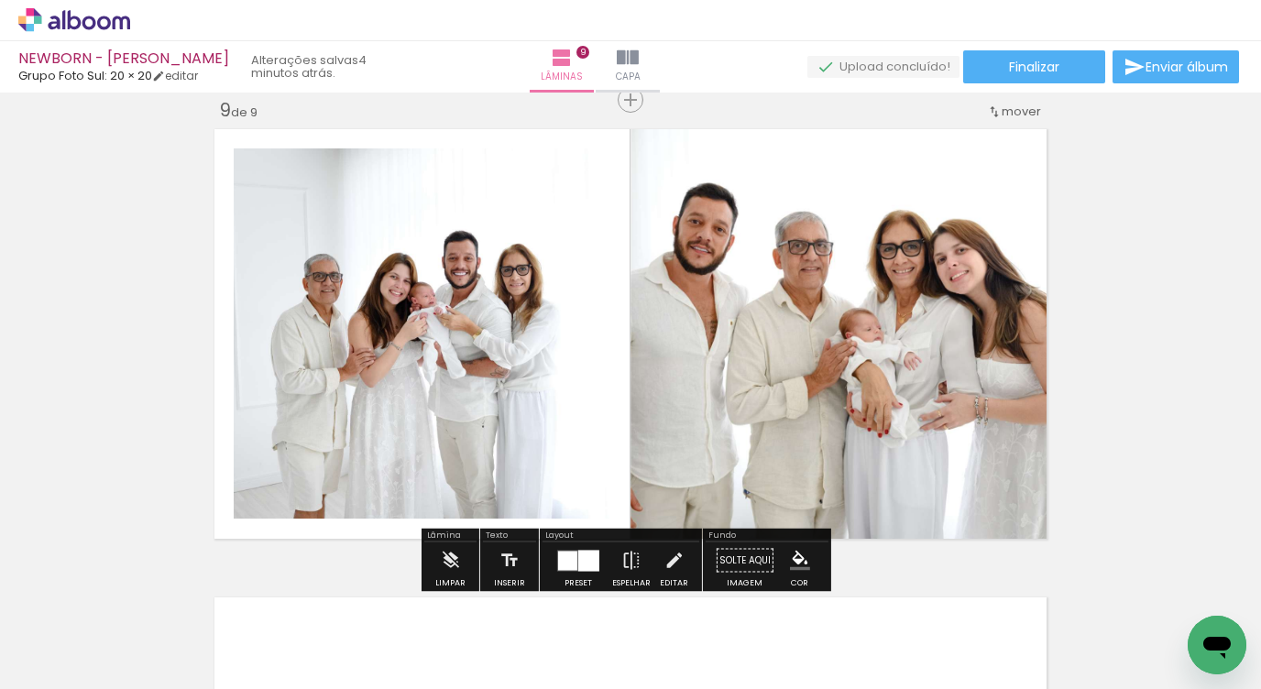
drag, startPoint x: 565, startPoint y: 561, endPoint x: 787, endPoint y: 573, distance: 222.1
click at [566, 561] on div at bounding box center [567, 560] width 19 height 19
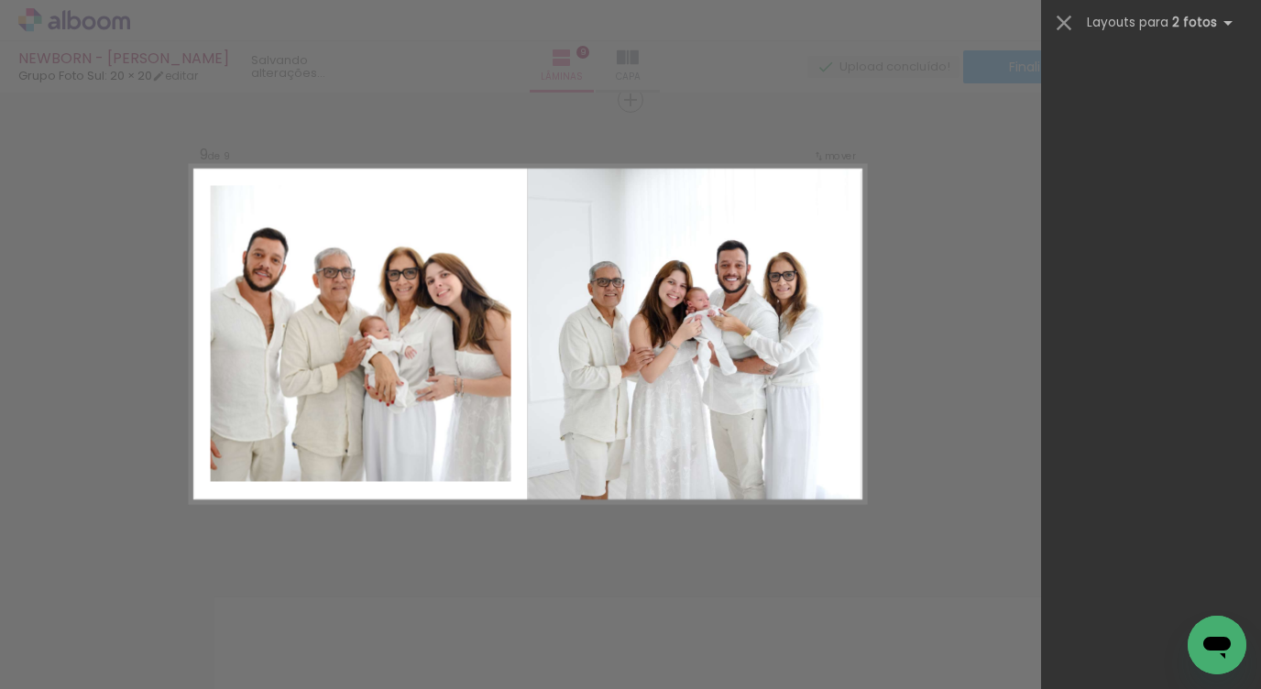
scroll to position [6157, 0]
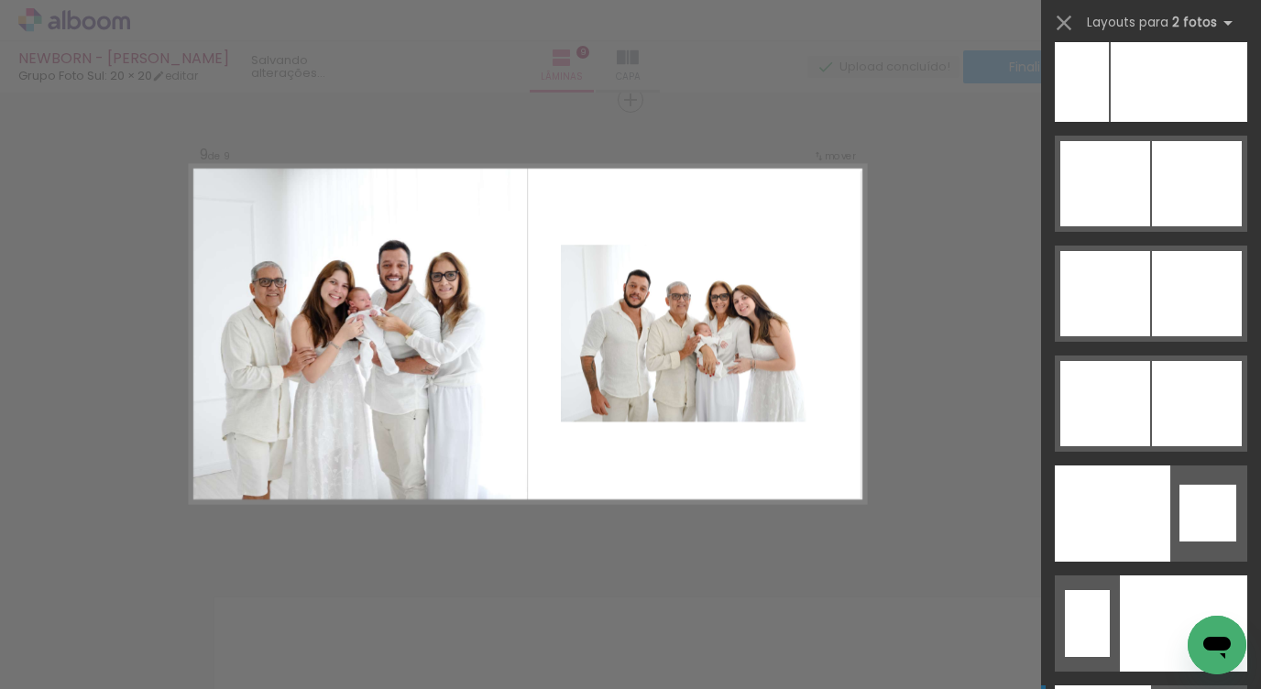
scroll to position [9270, 0]
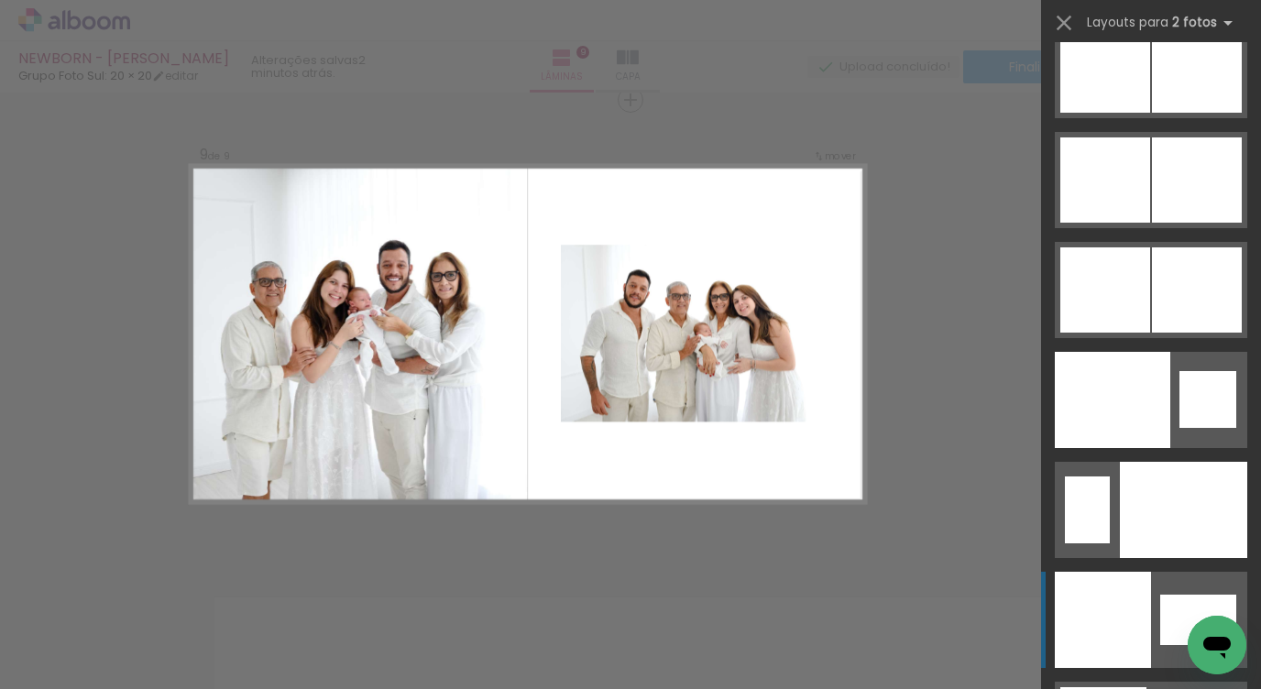
click at [1114, 448] on div at bounding box center [1112, 400] width 115 height 96
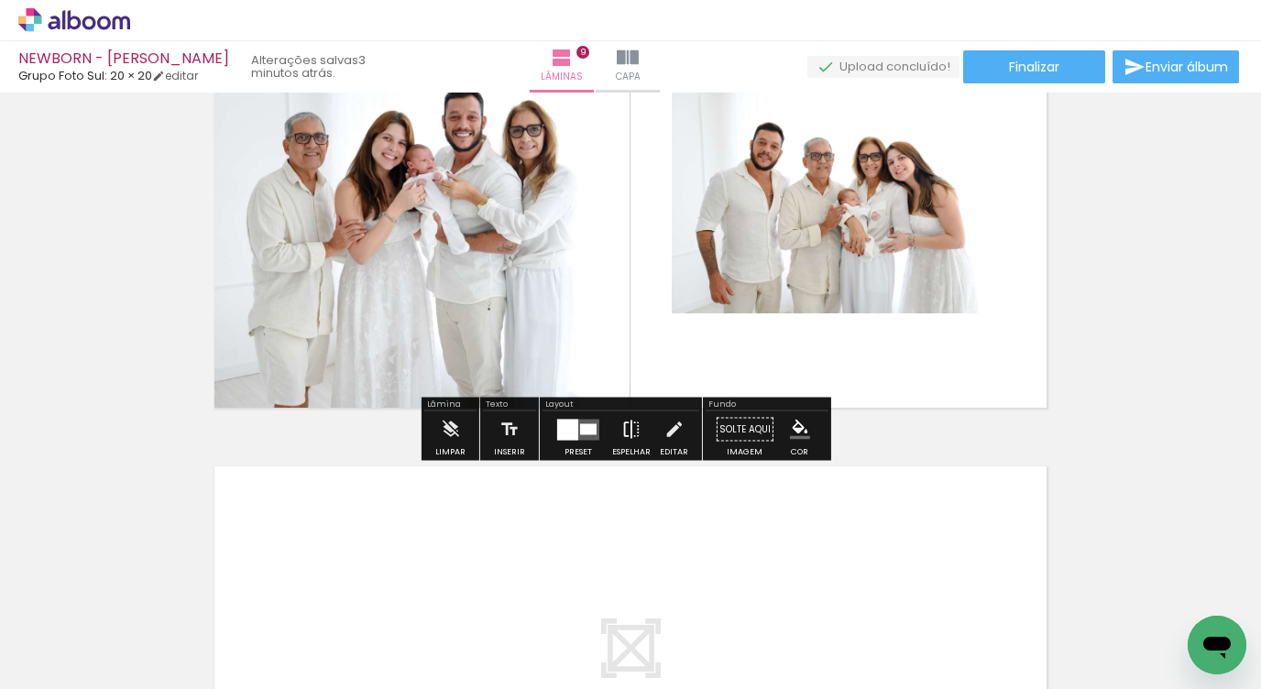
scroll to position [3896, 0]
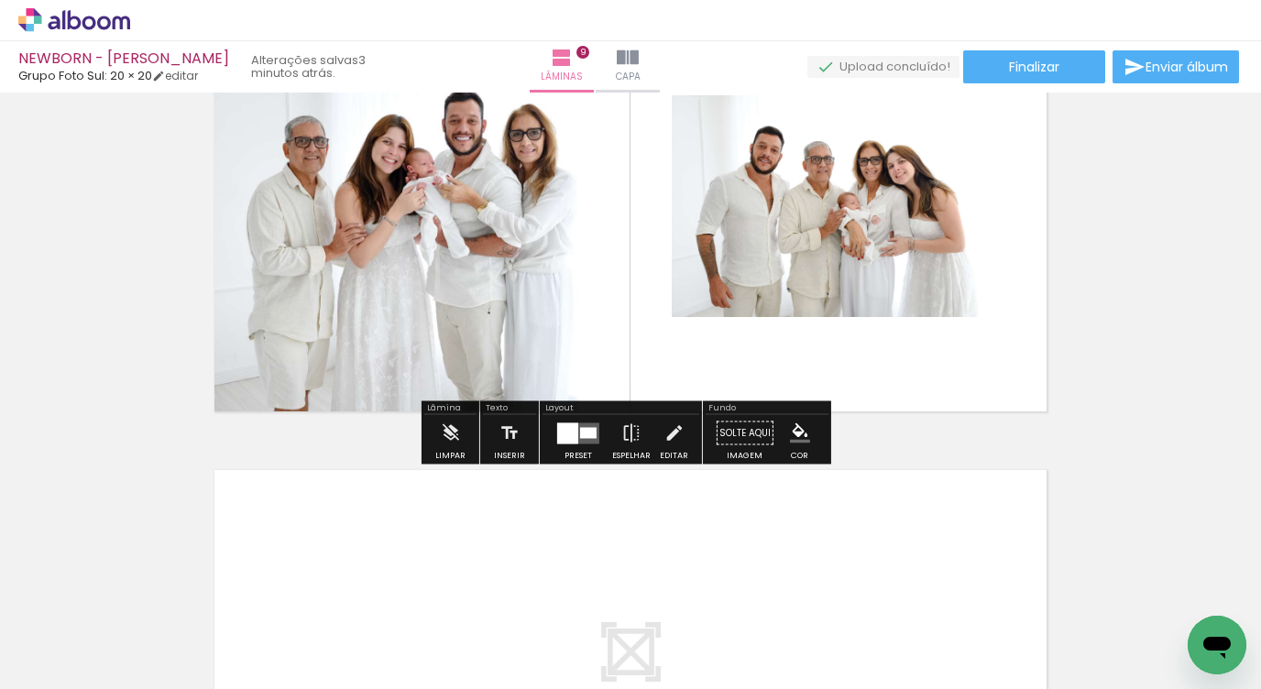
click at [584, 436] on div at bounding box center [588, 432] width 16 height 11
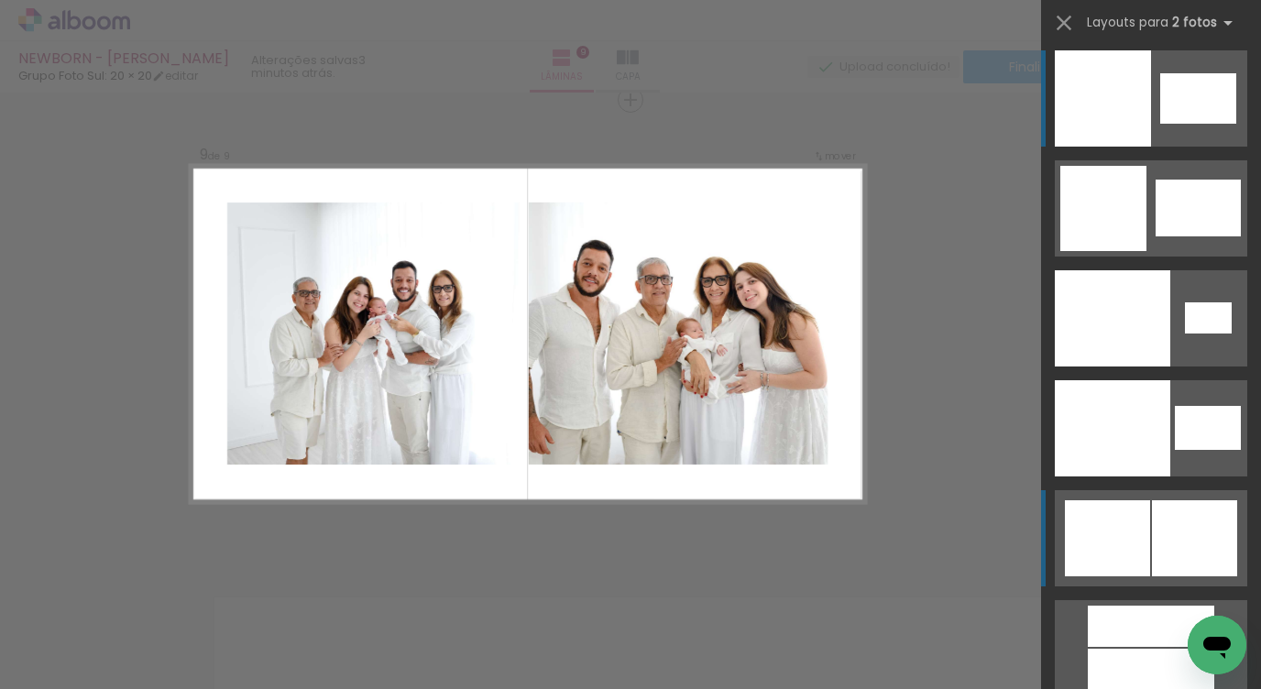
scroll to position [9799, 0]
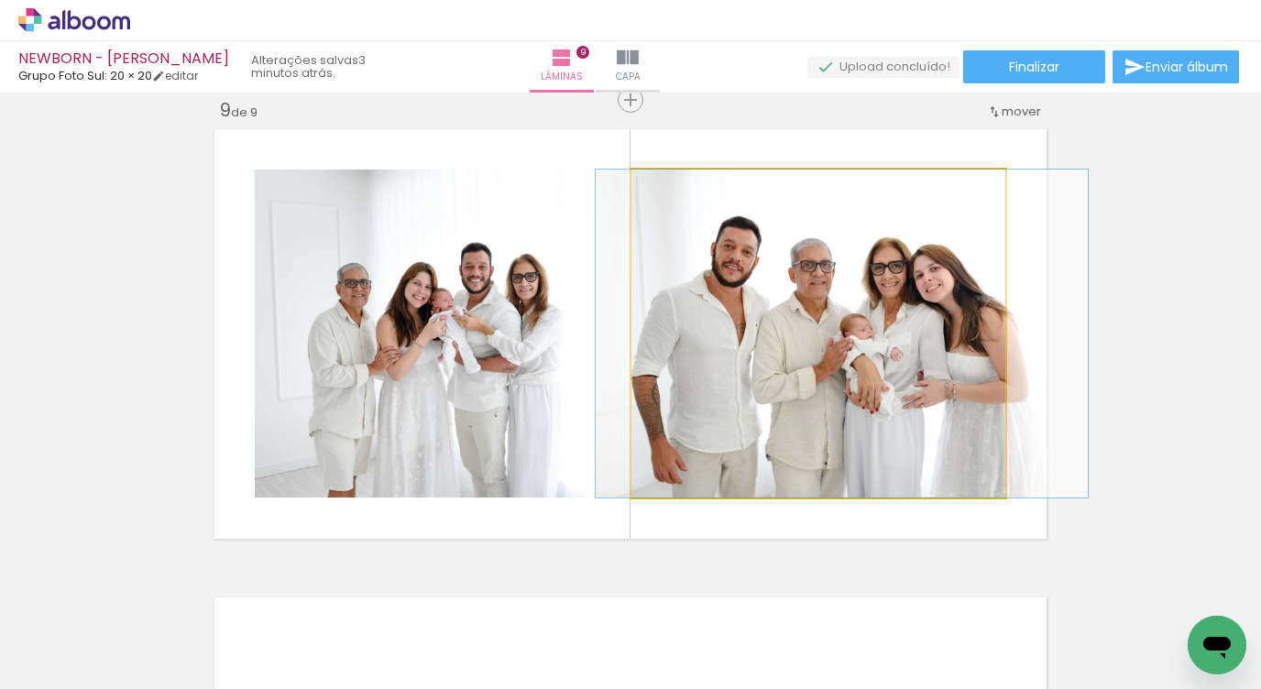
drag, startPoint x: 854, startPoint y: 379, endPoint x: 874, endPoint y: 377, distance: 20.3
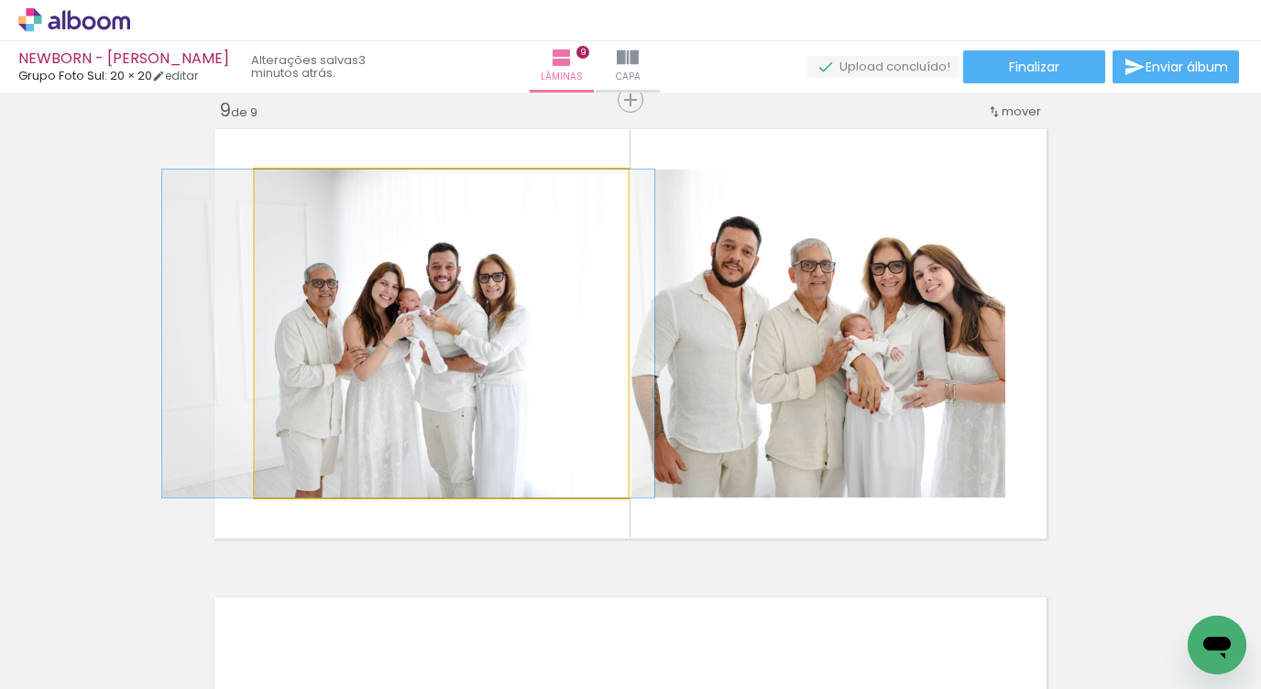
drag, startPoint x: 498, startPoint y: 400, endPoint x: 465, endPoint y: 395, distance: 34.3
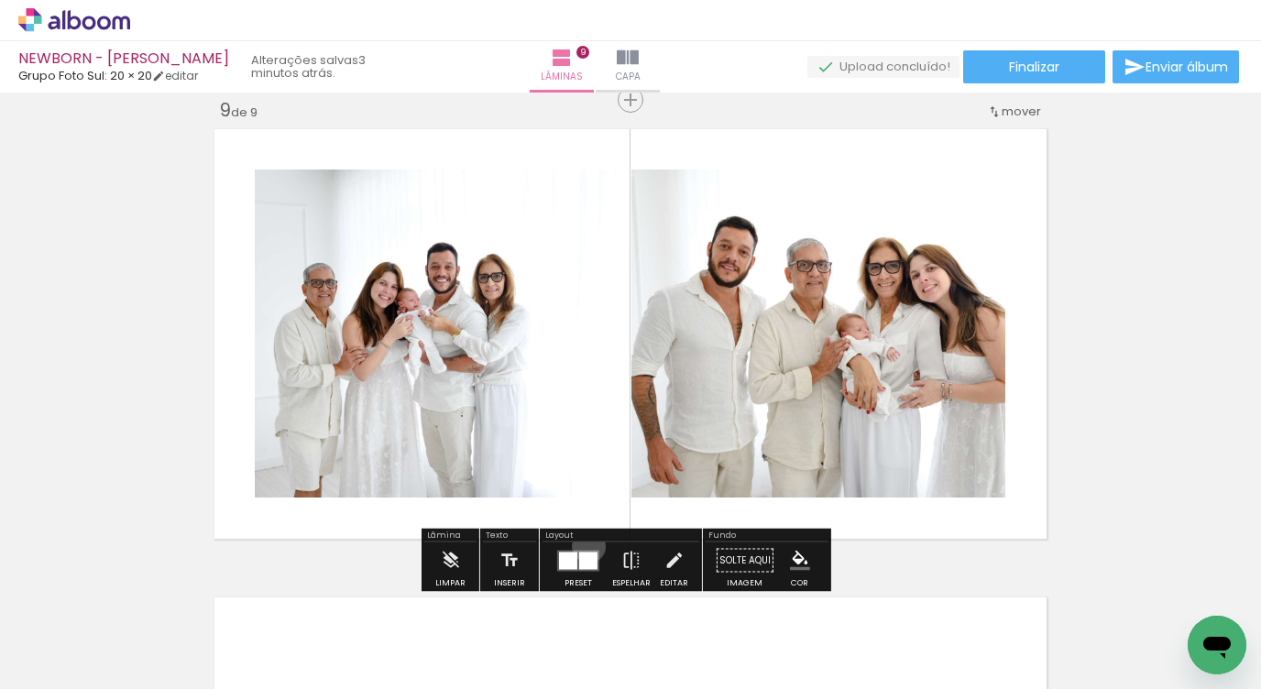
click at [585, 545] on div at bounding box center [577, 560] width 49 height 37
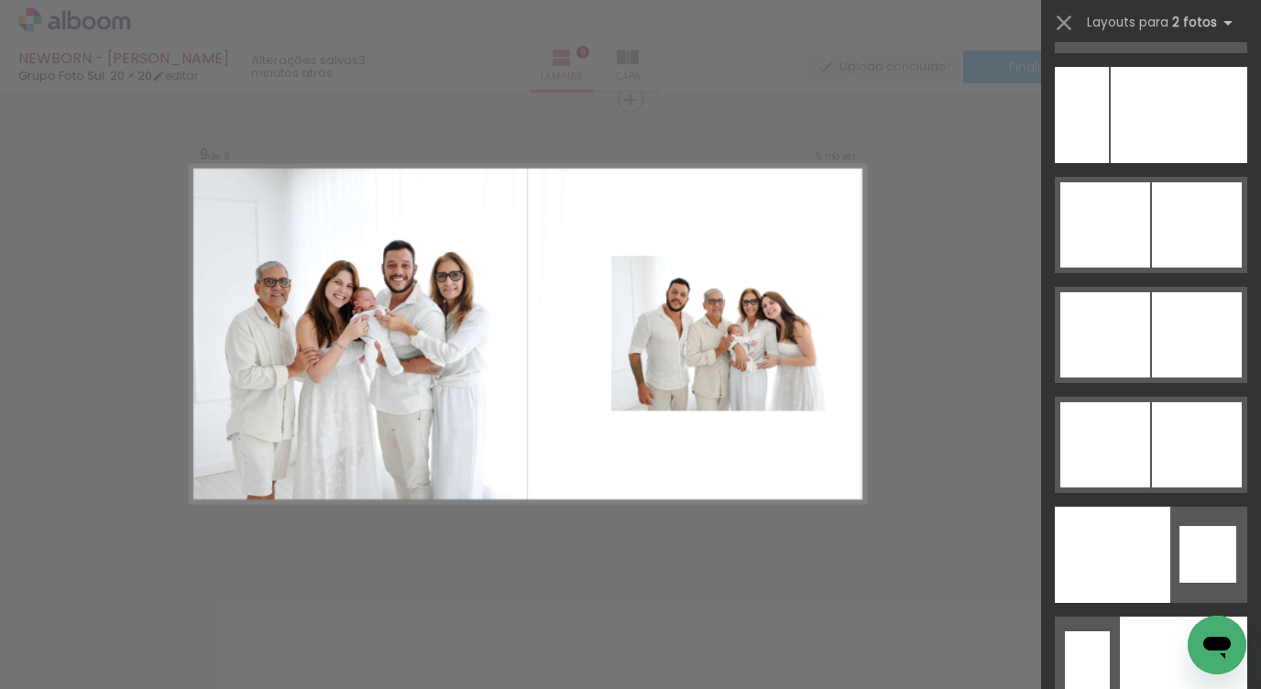
scroll to position [9089, 0]
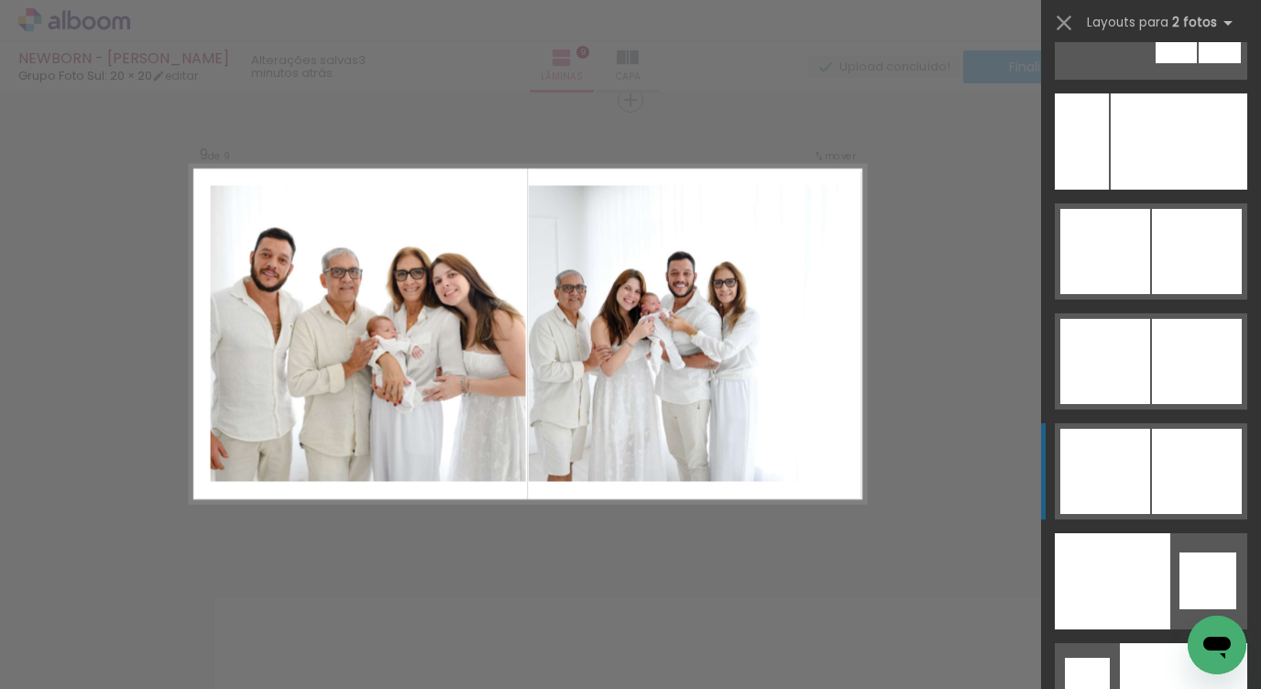
click at [1135, 294] on div at bounding box center [1105, 251] width 90 height 85
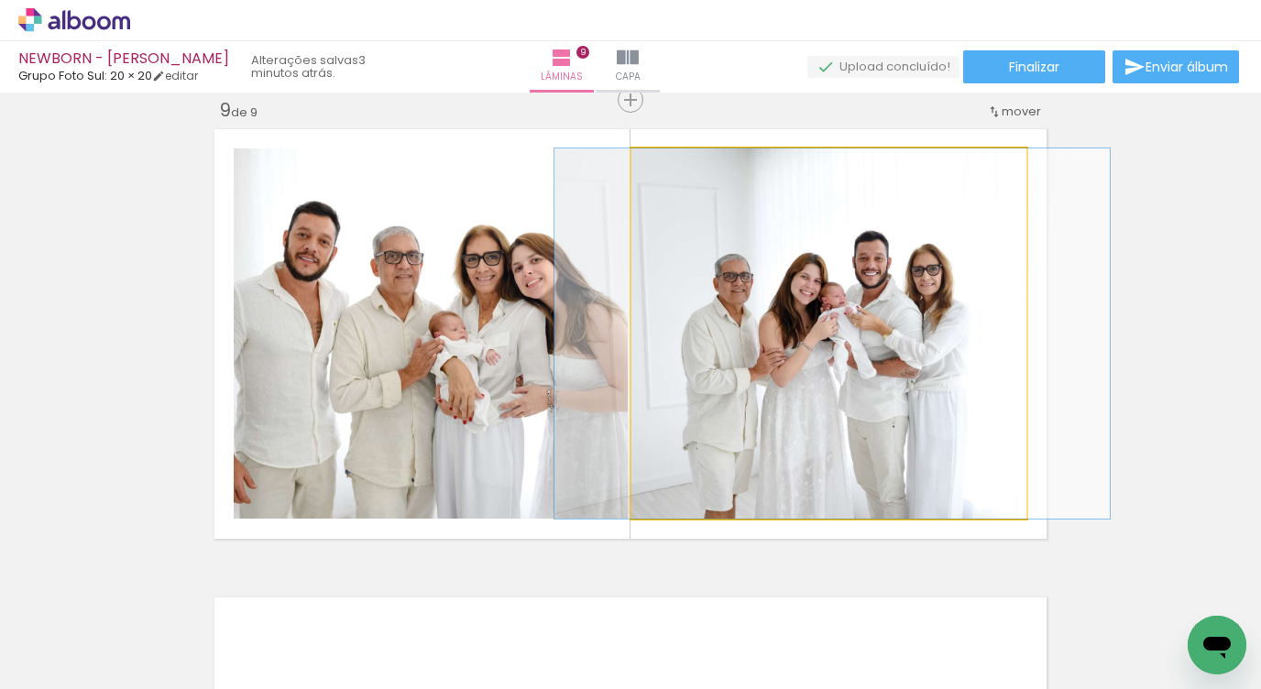
drag, startPoint x: 844, startPoint y: 332, endPoint x: 901, endPoint y: 330, distance: 56.8
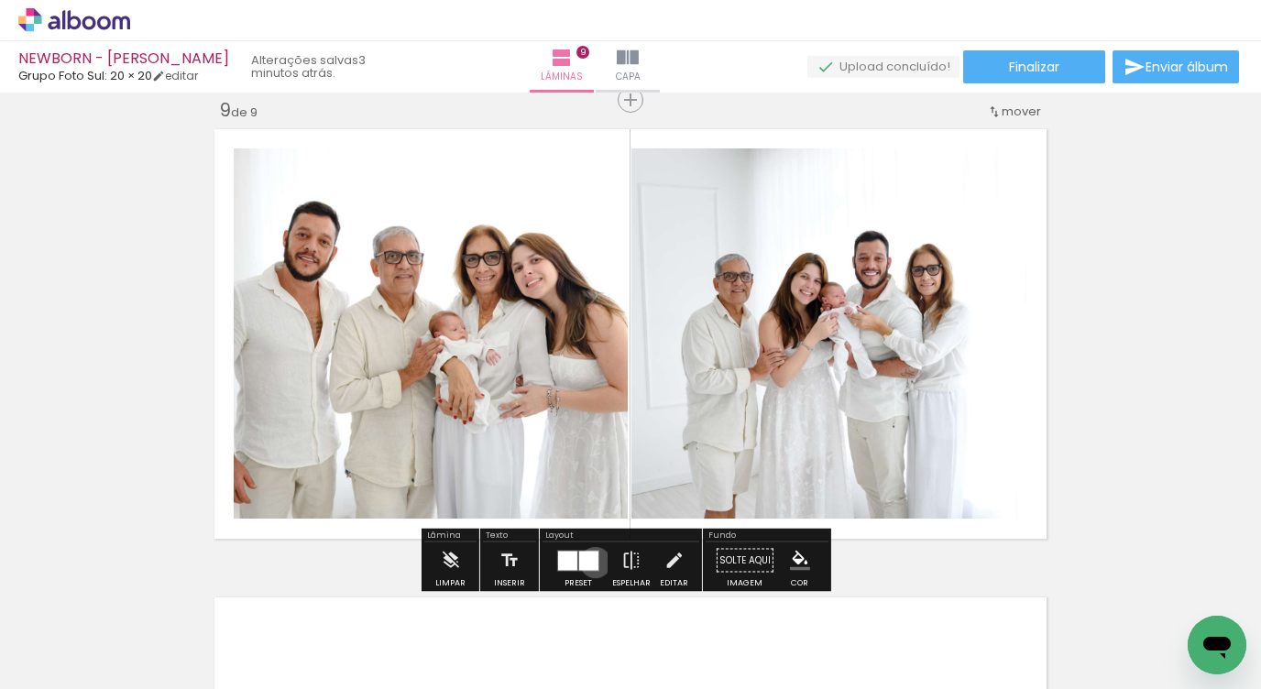
drag, startPoint x: 591, startPoint y: 562, endPoint x: 752, endPoint y: 492, distance: 175.7
click at [591, 561] on div at bounding box center [588, 560] width 19 height 19
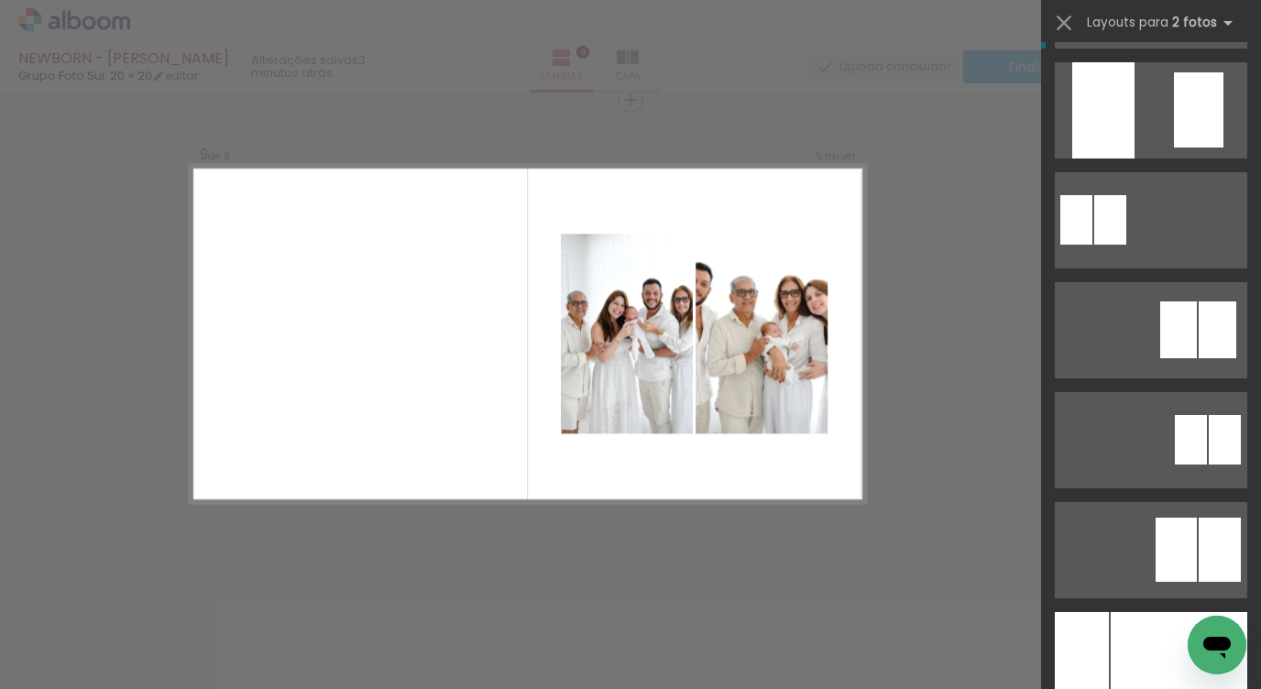
scroll to position [8227, 0]
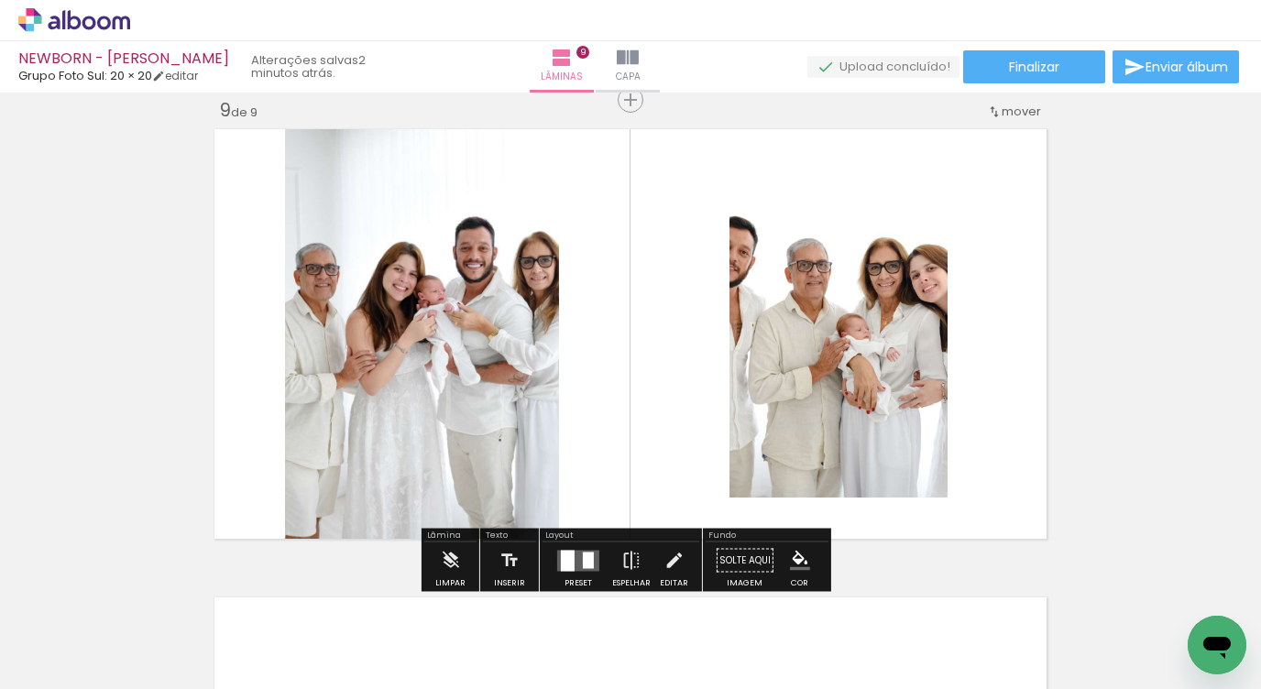
click at [577, 555] on quentale-layouter at bounding box center [578, 560] width 42 height 21
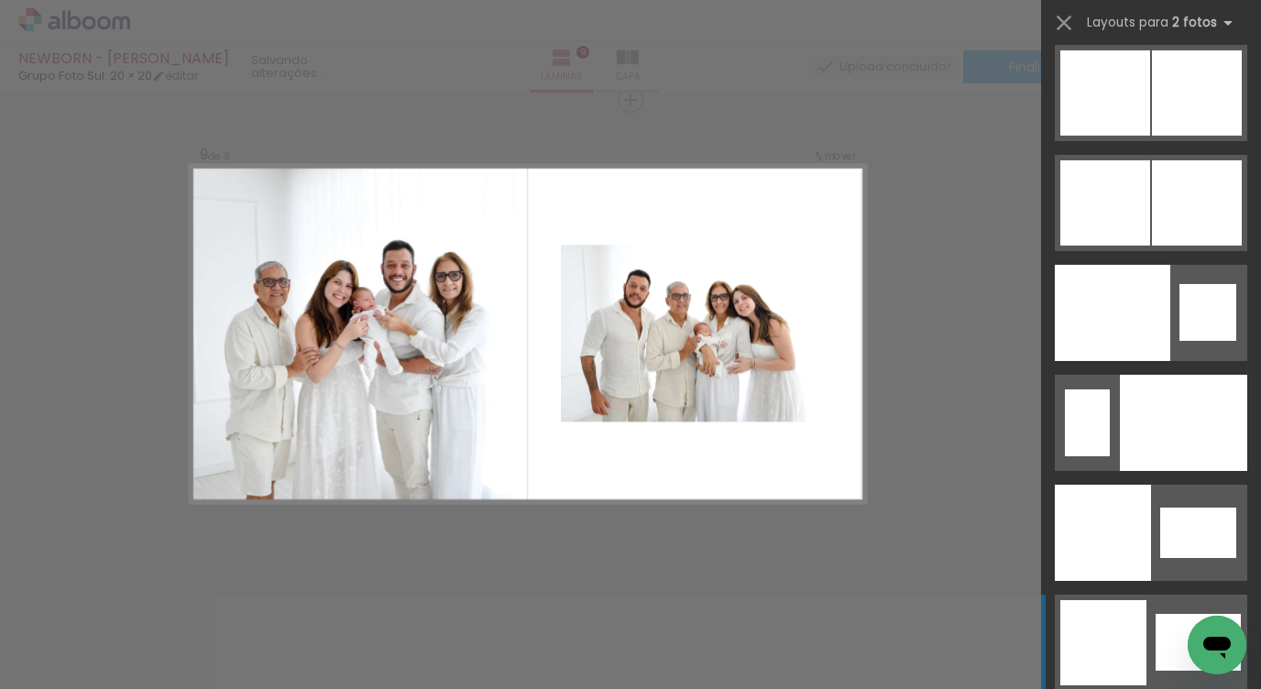
scroll to position [9467, 0]
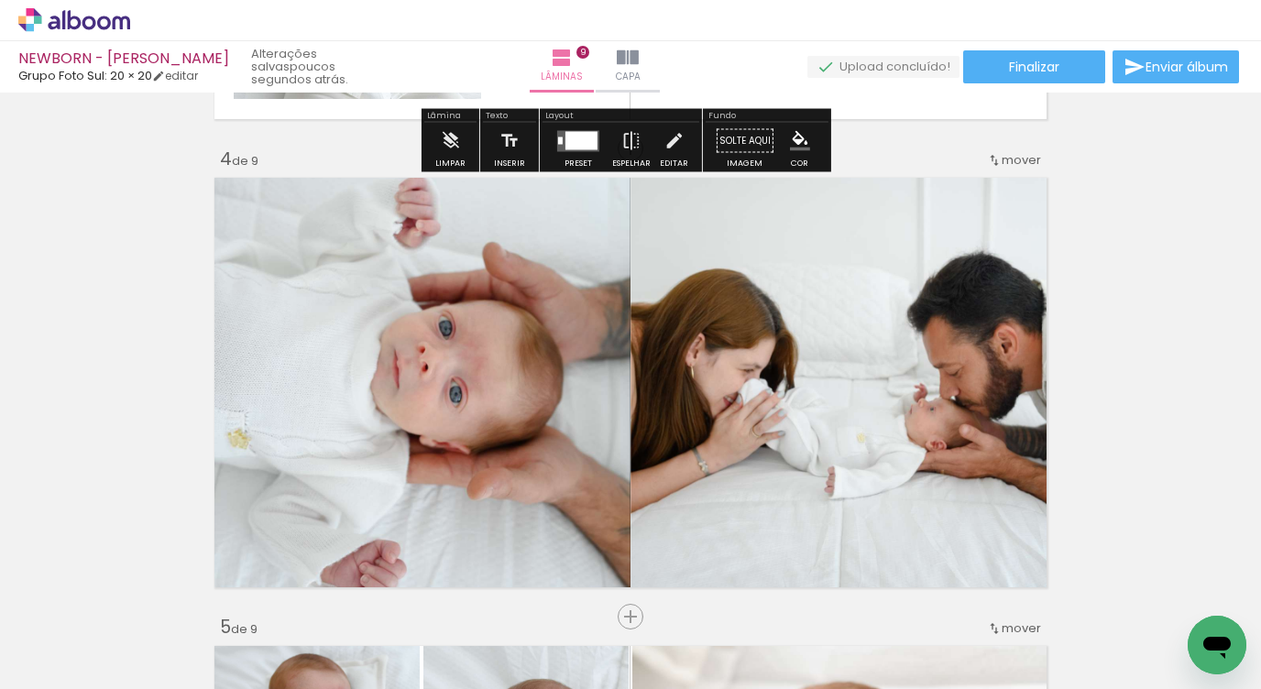
scroll to position [1397, 0]
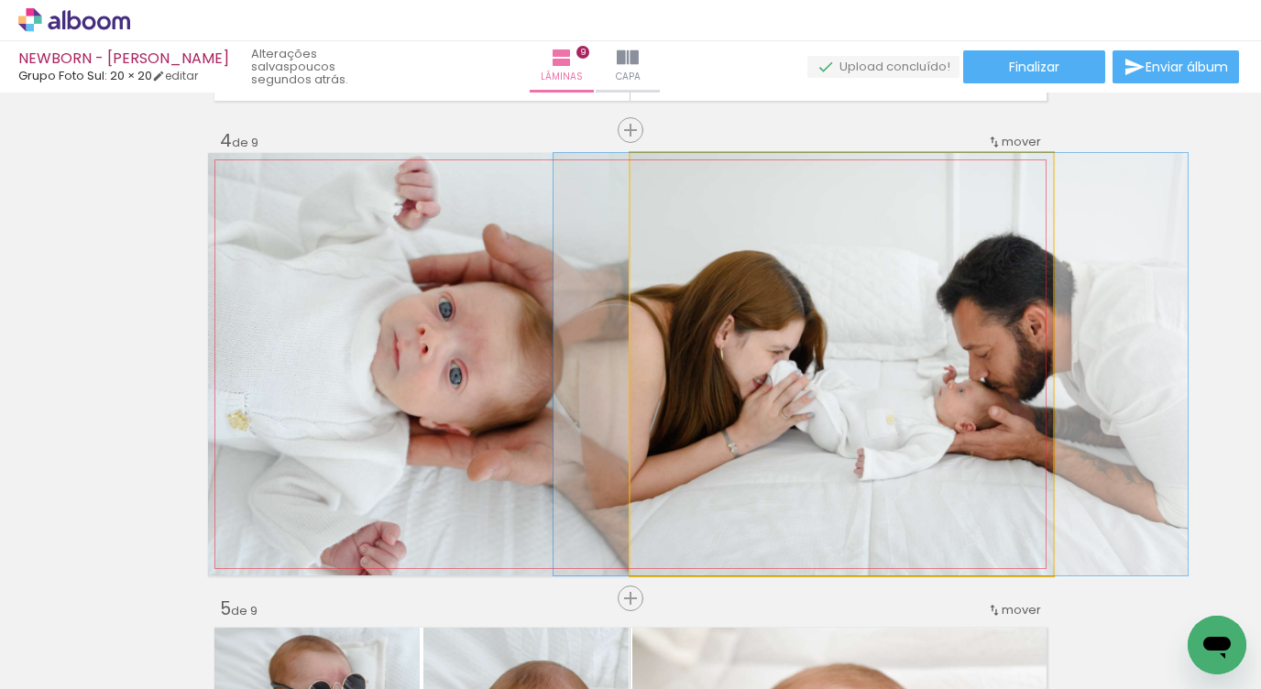
drag, startPoint x: 771, startPoint y: 382, endPoint x: 800, endPoint y: 388, distance: 29.8
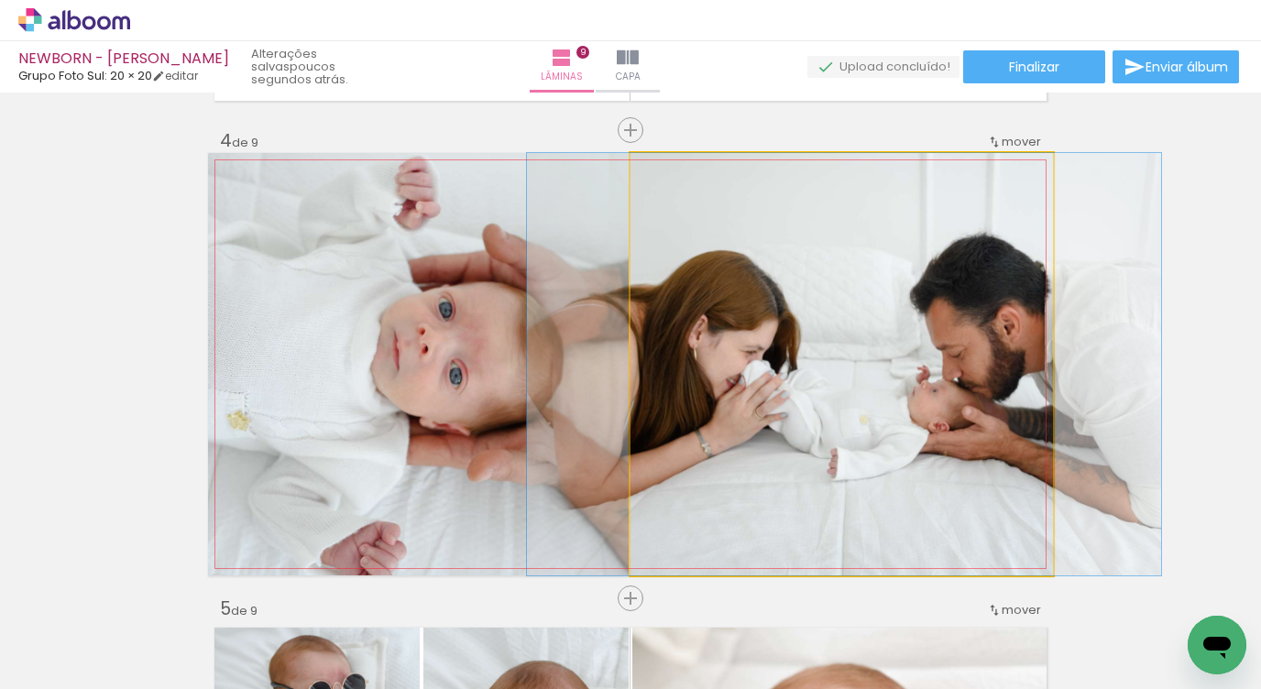
drag, startPoint x: 800, startPoint y: 388, endPoint x: 773, endPoint y: 384, distance: 26.8
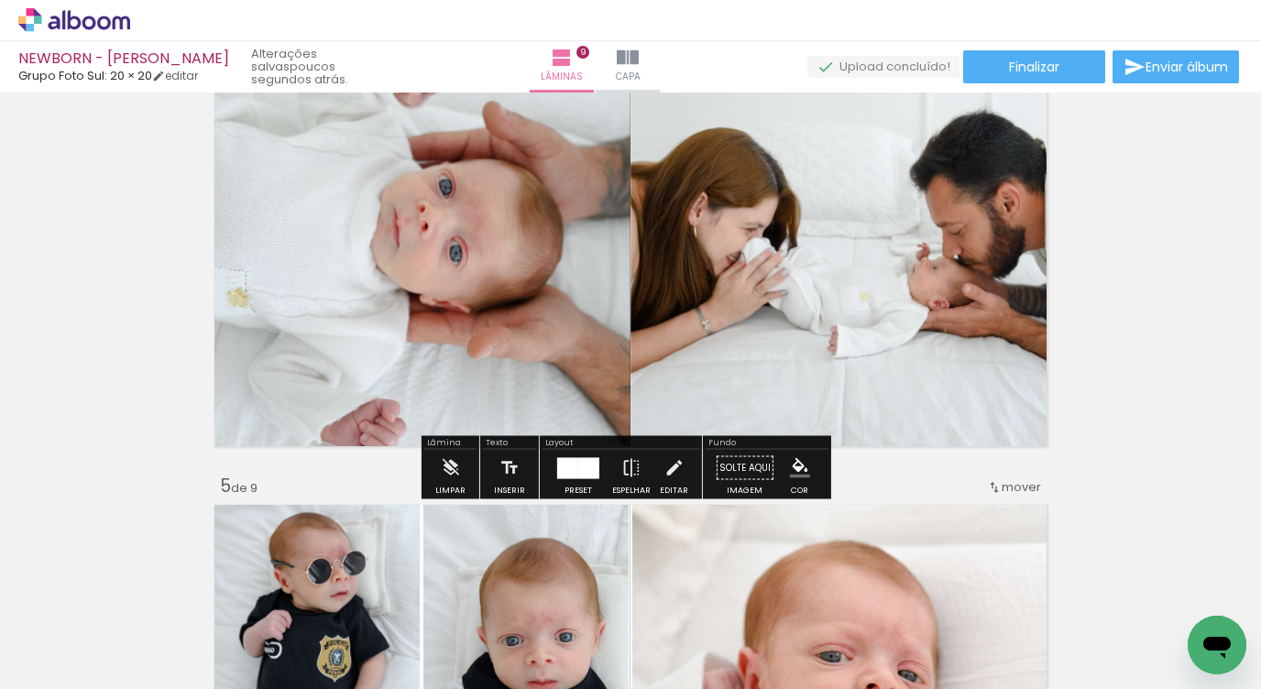
scroll to position [1521, 0]
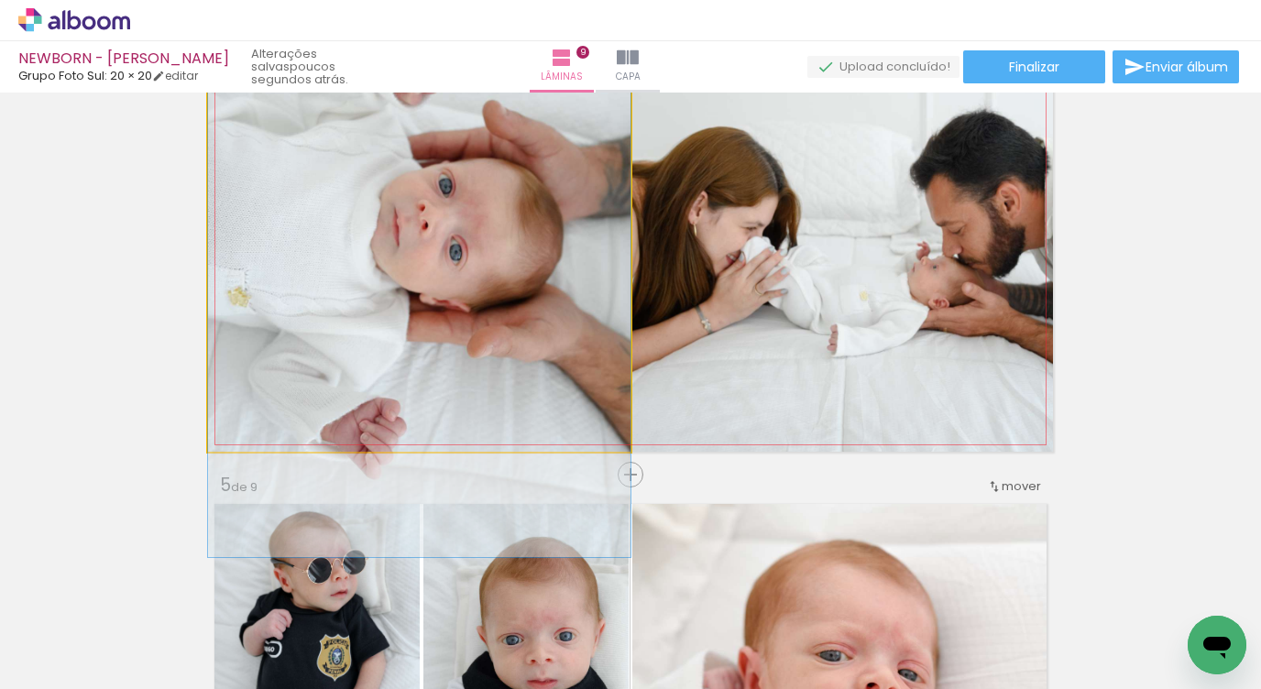
drag, startPoint x: 572, startPoint y: 304, endPoint x: 607, endPoint y: 303, distance: 34.8
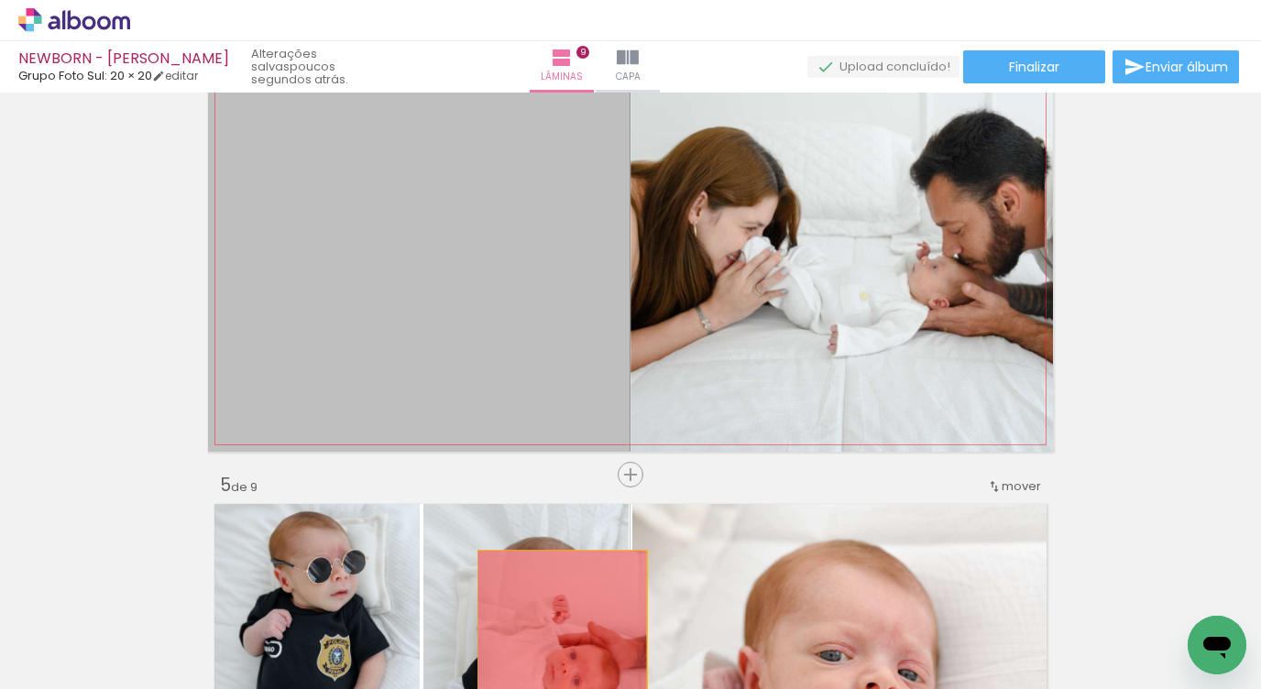
drag, startPoint x: 472, startPoint y: 247, endPoint x: 600, endPoint y: 517, distance: 298.4
click at [556, 634] on quentale-workspace at bounding box center [630, 344] width 1261 height 689
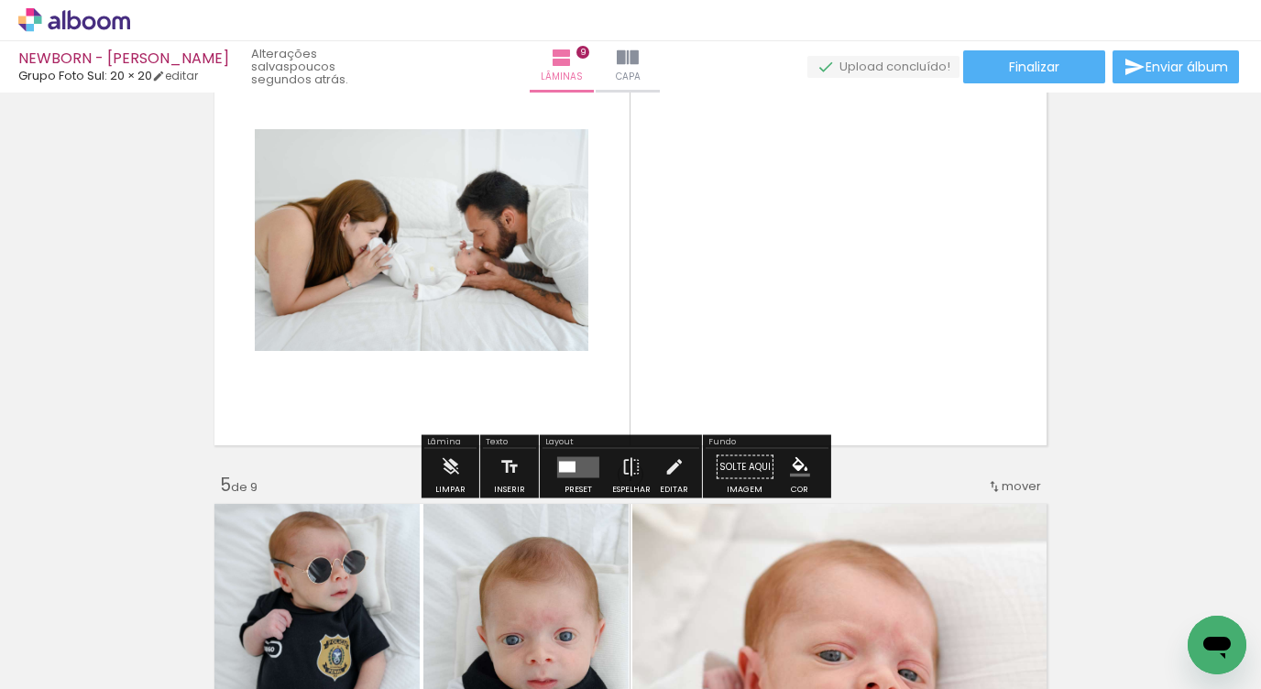
click at [553, 477] on div at bounding box center [577, 467] width 49 height 37
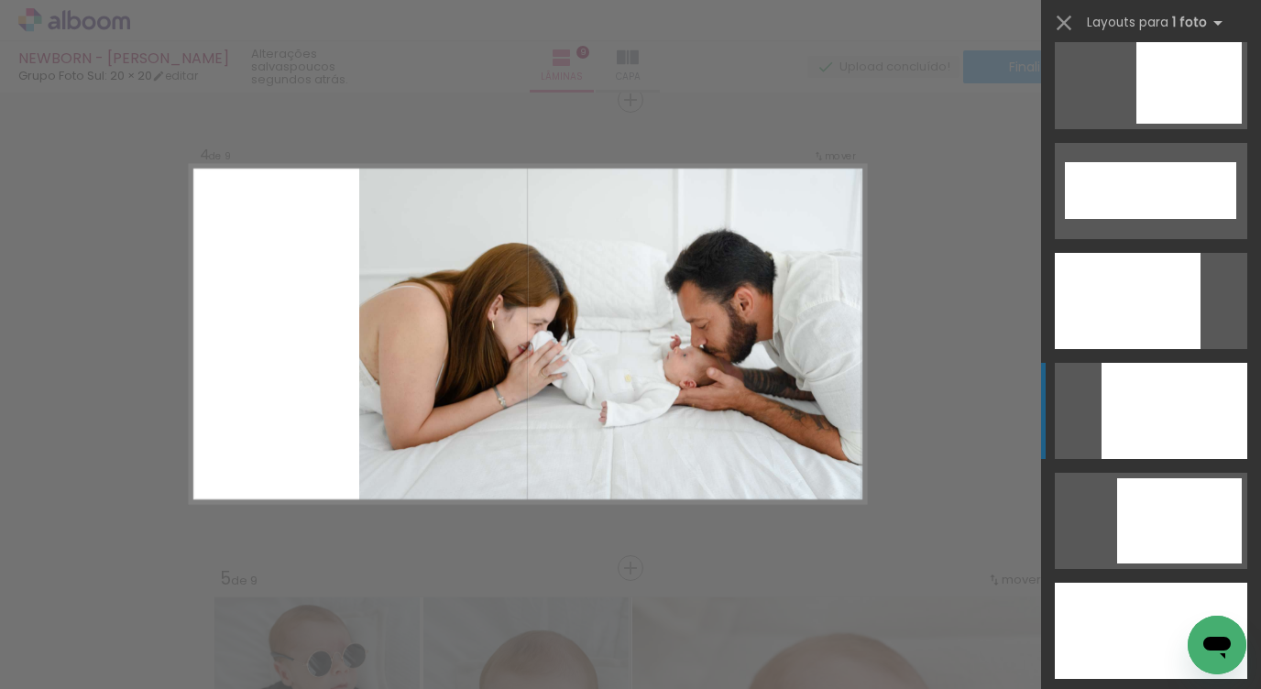
scroll to position [4920, 0]
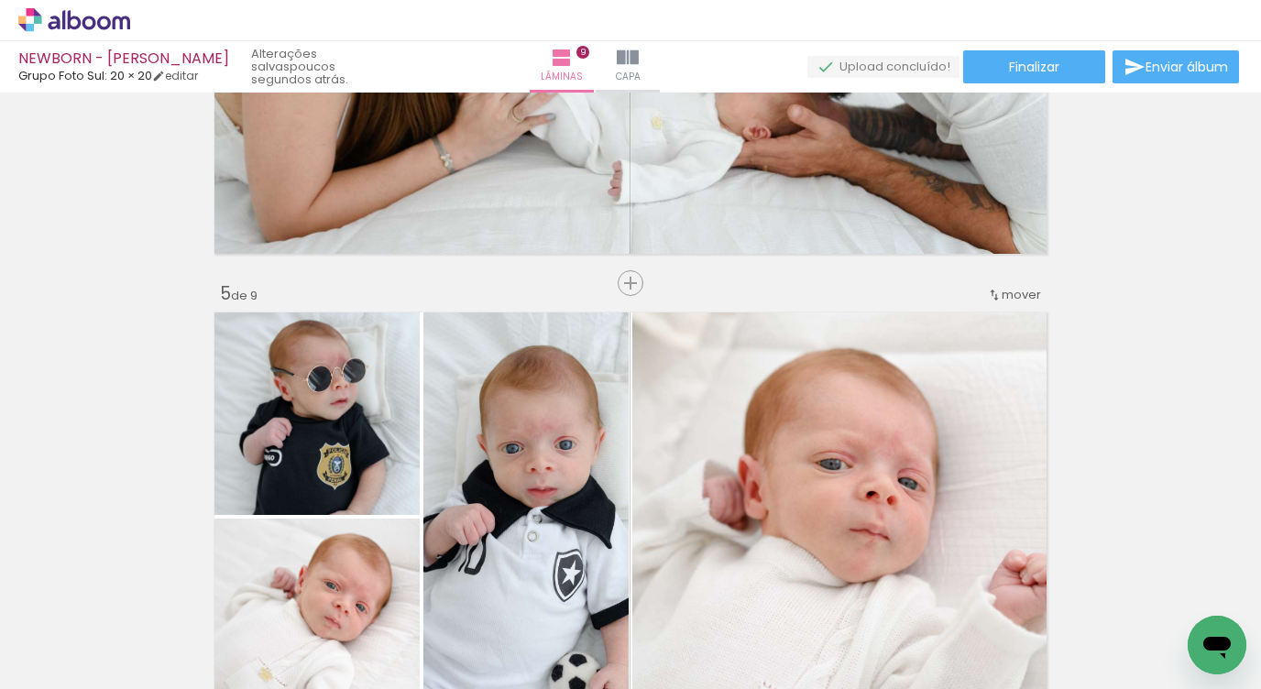
scroll to position [1728, 0]
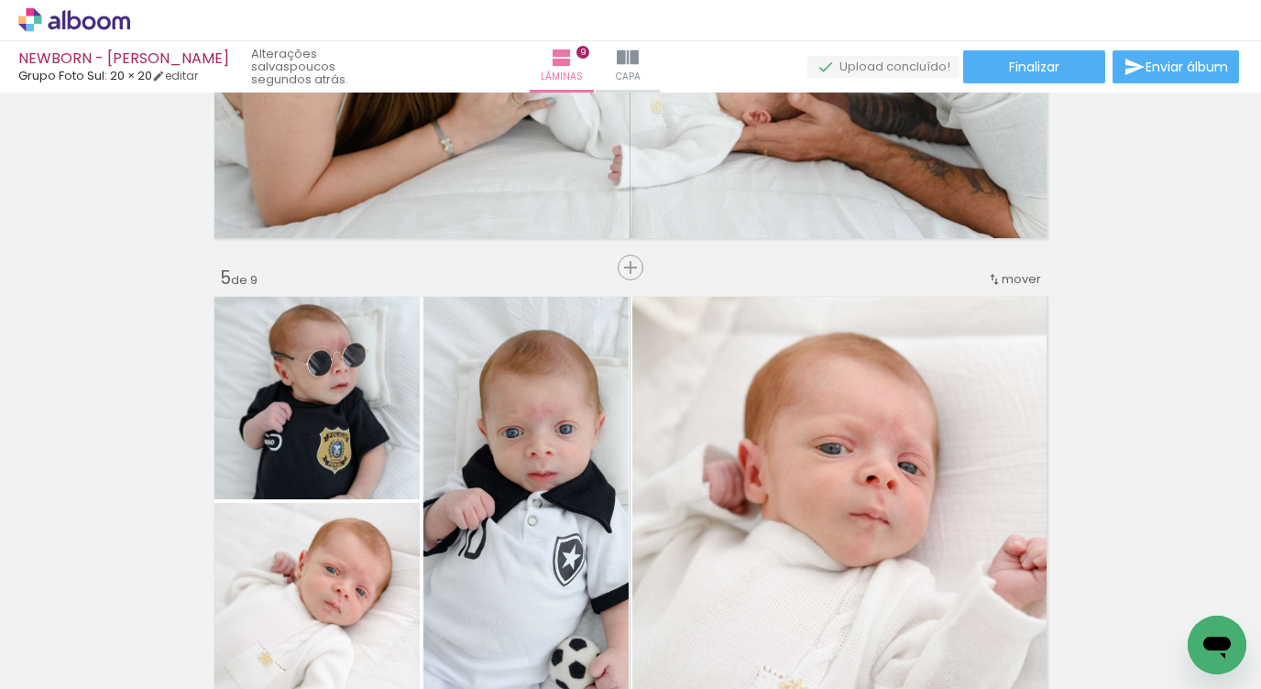
drag, startPoint x: 625, startPoint y: 269, endPoint x: 684, endPoint y: 352, distance: 101.7
click at [641, 269] on span "Inserir lâmina" at bounding box center [676, 268] width 71 height 12
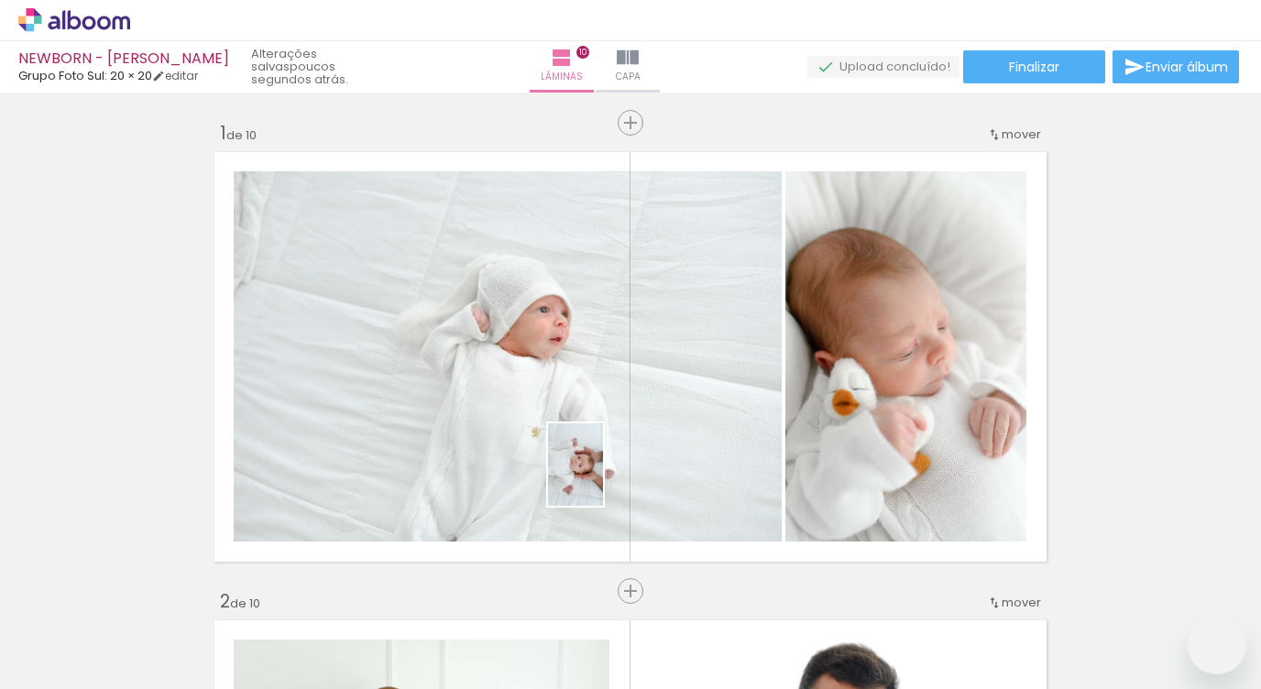
click at [603, 478] on quentale-workspace at bounding box center [630, 344] width 1261 height 689
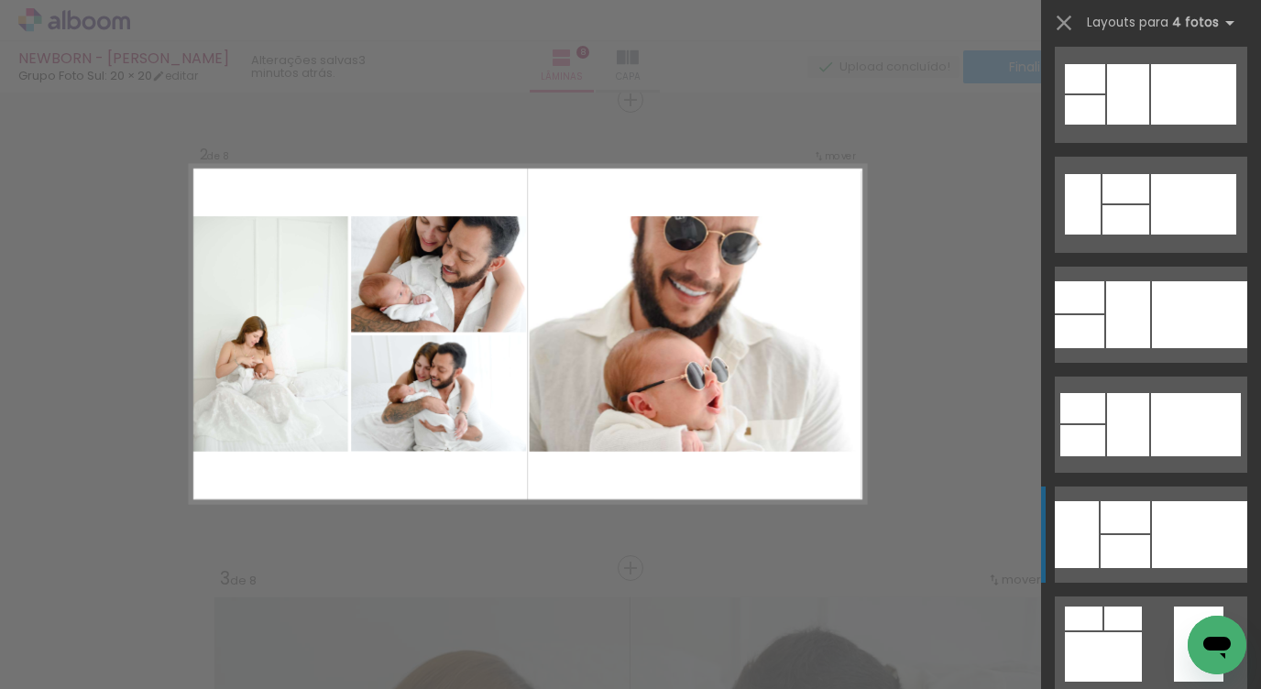
scroll to position [21617, 0]
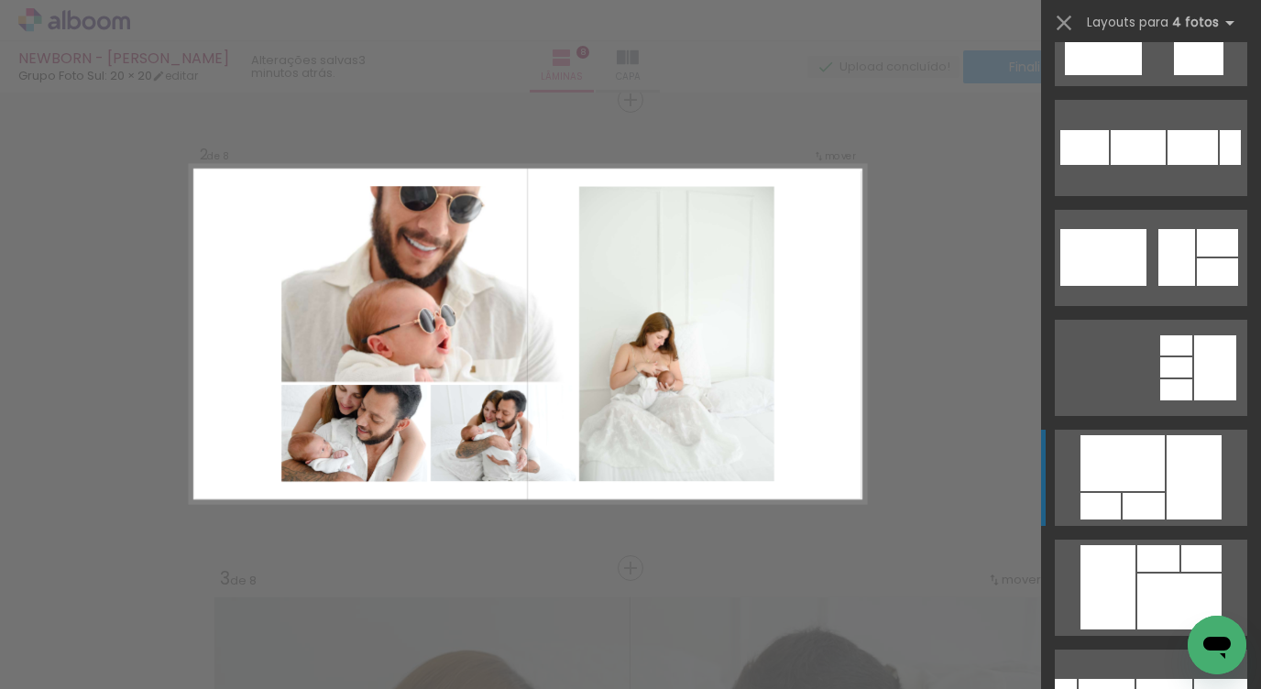
click at [1160, 545] on div at bounding box center [1158, 558] width 42 height 27
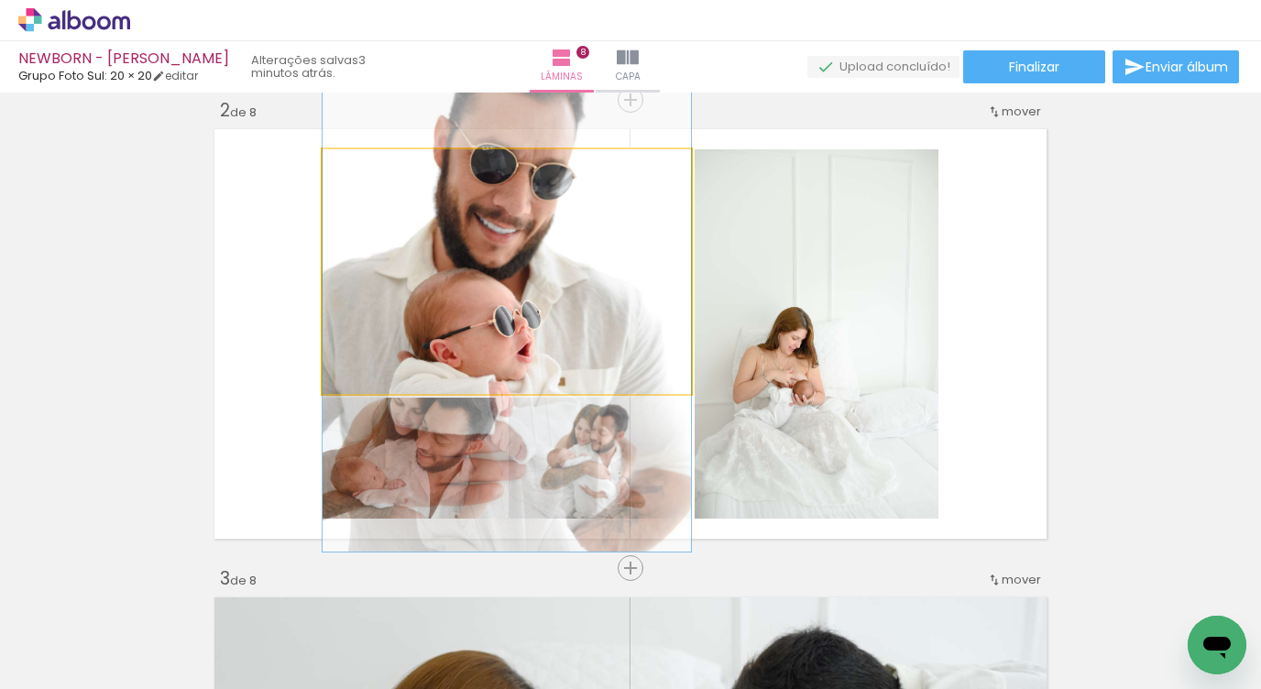
drag, startPoint x: 528, startPoint y: 277, endPoint x: 771, endPoint y: 287, distance: 243.0
click at [0, 0] on slot at bounding box center [0, 0] width 0 height 0
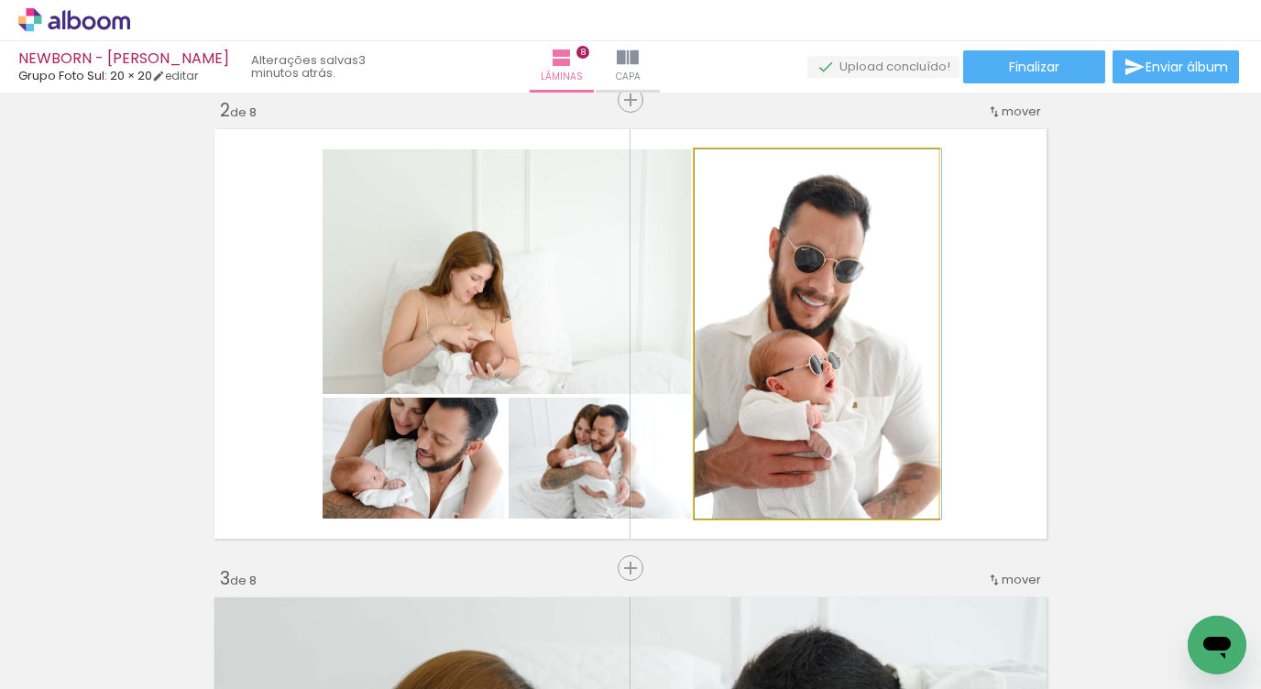
drag, startPoint x: 762, startPoint y: 332, endPoint x: 828, endPoint y: 335, distance: 66.1
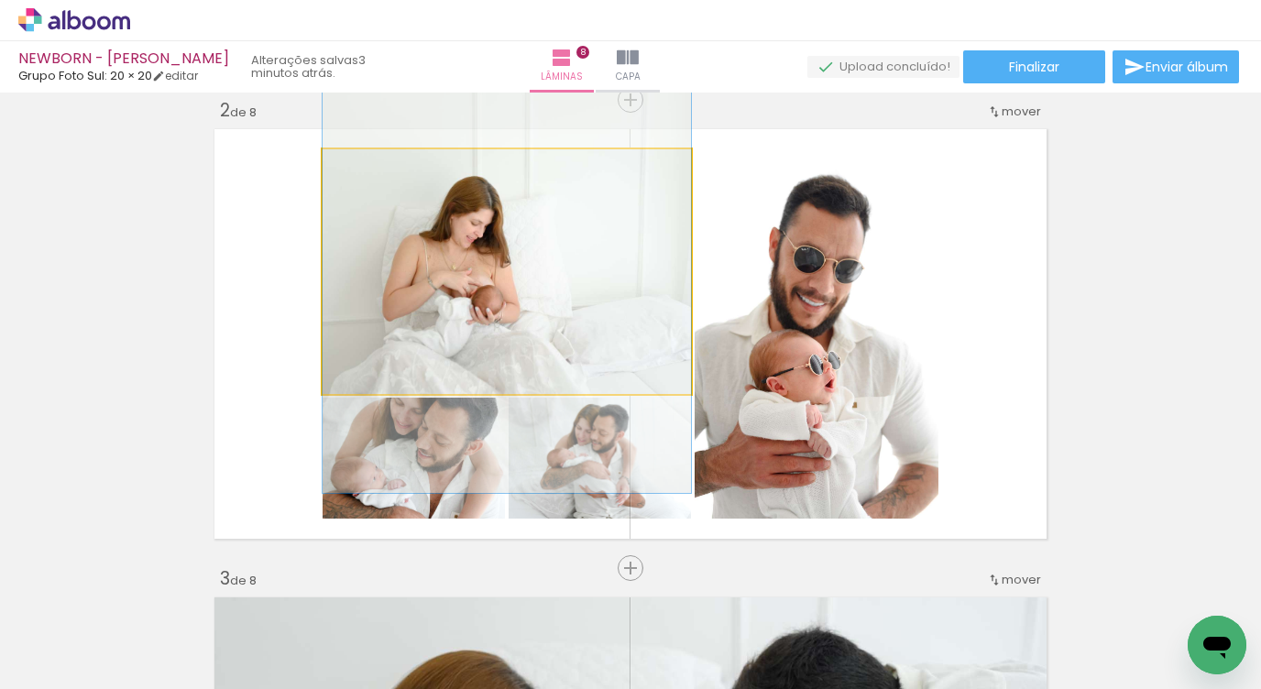
drag, startPoint x: 462, startPoint y: 318, endPoint x: 476, endPoint y: 263, distance: 56.7
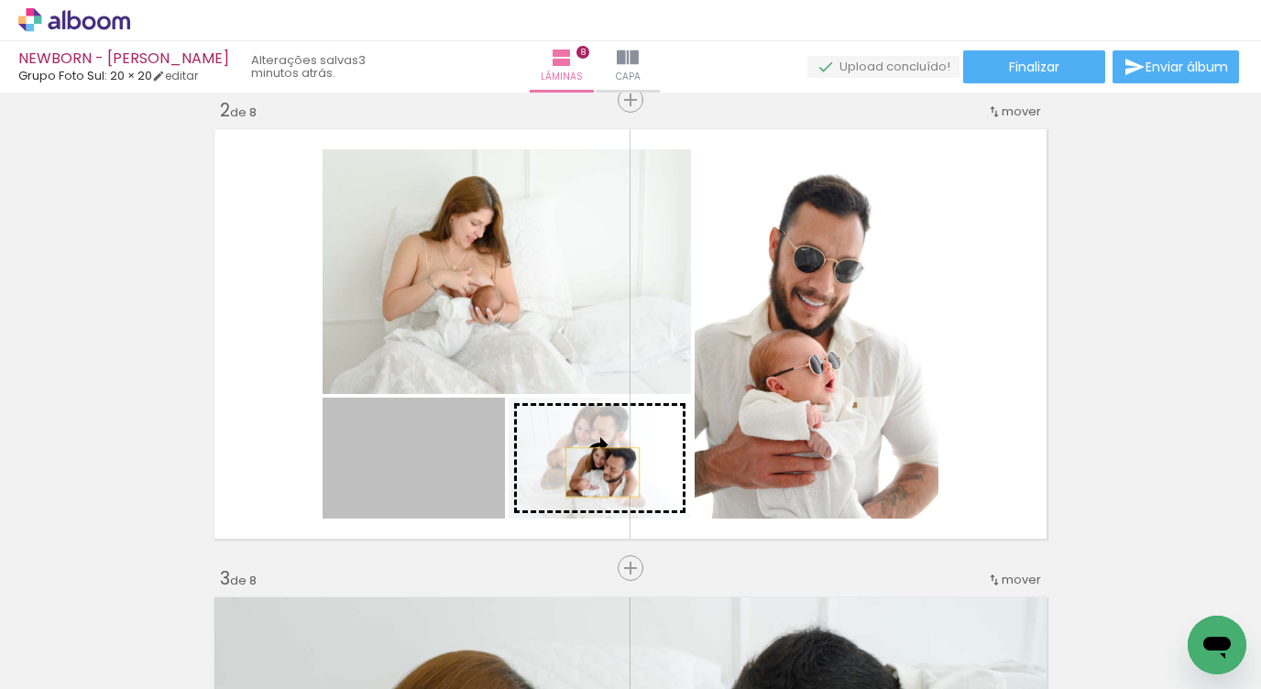
drag, startPoint x: 443, startPoint y: 462, endPoint x: 607, endPoint y: 469, distance: 165.1
click at [0, 0] on slot at bounding box center [0, 0] width 0 height 0
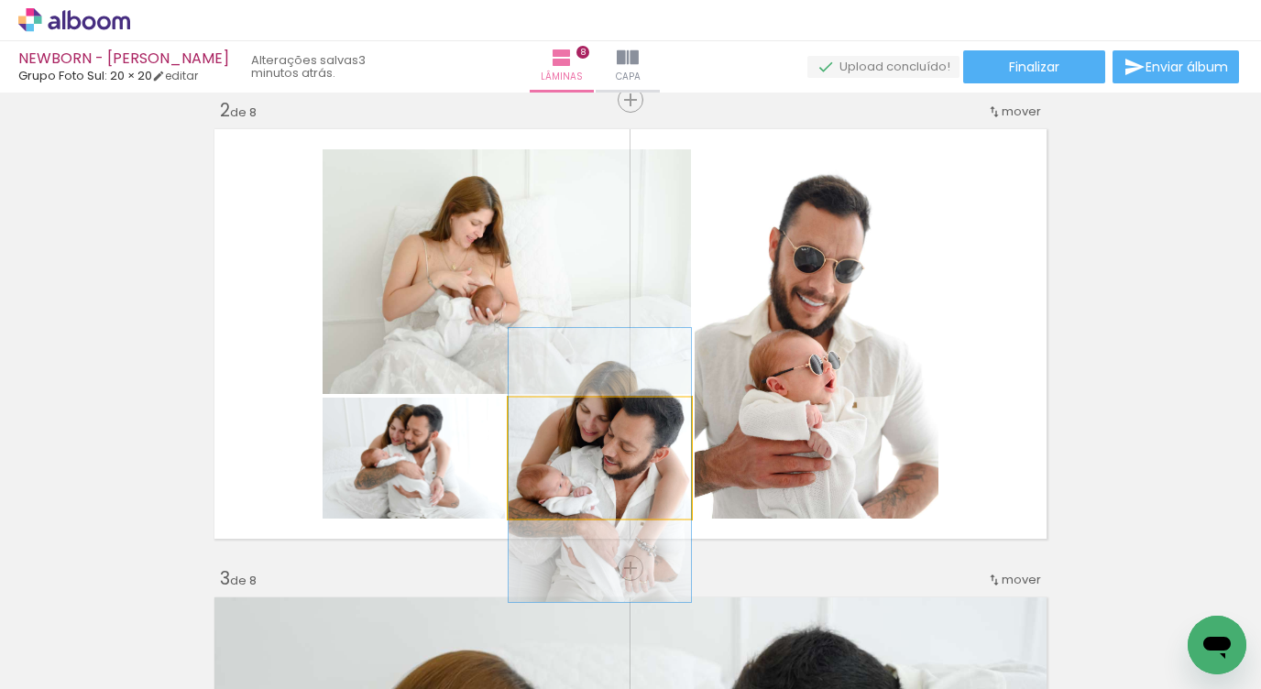
drag, startPoint x: 571, startPoint y: 479, endPoint x: 569, endPoint y: 488, distance: 9.3
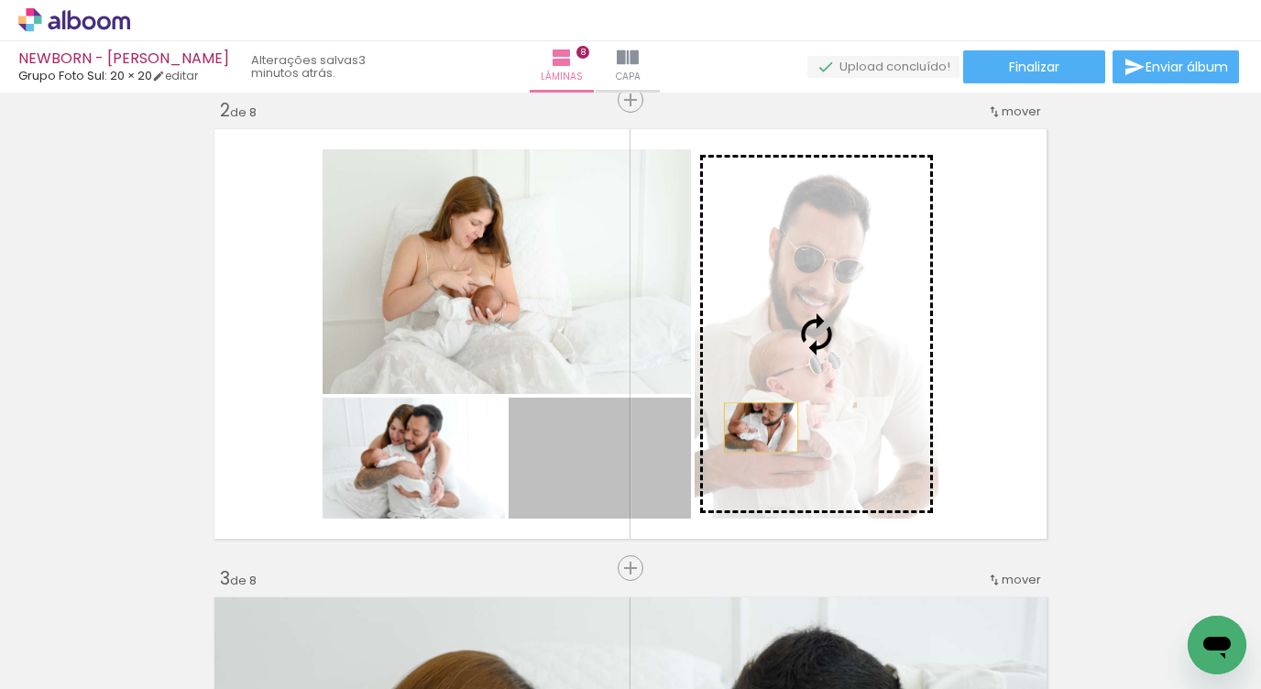
drag, startPoint x: 592, startPoint y: 494, endPoint x: 754, endPoint y: 427, distance: 175.4
click at [0, 0] on slot at bounding box center [0, 0] width 0 height 0
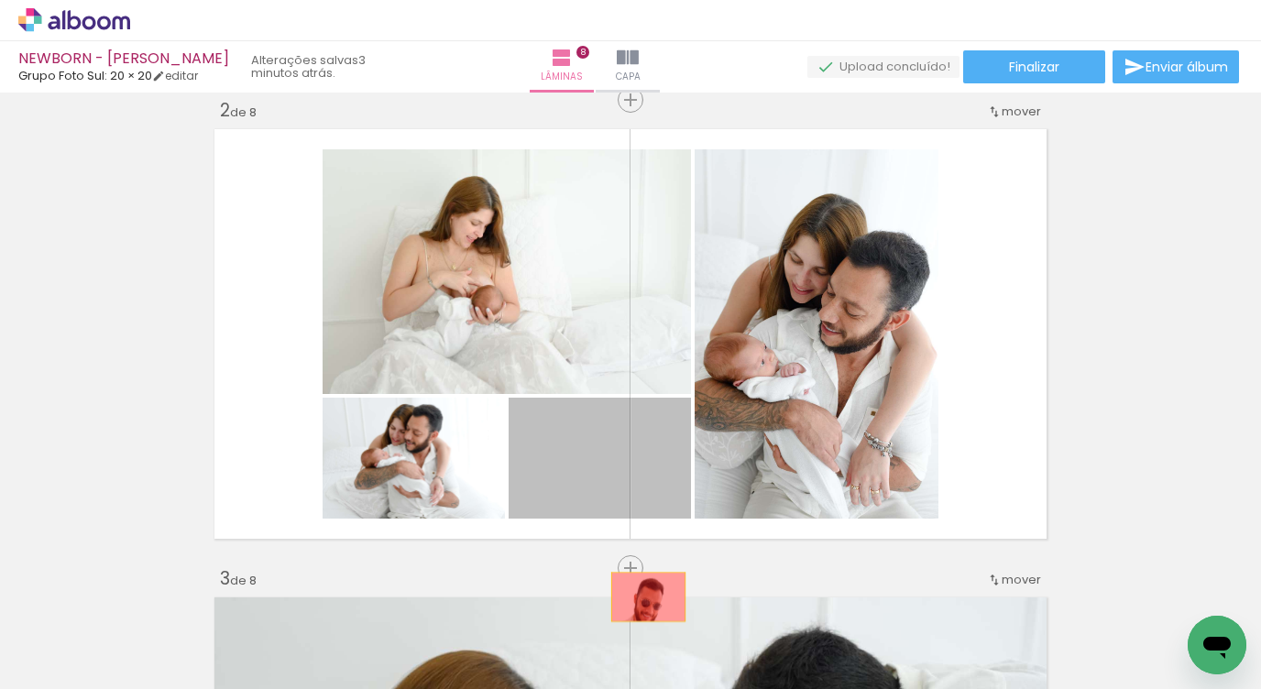
drag, startPoint x: 644, startPoint y: 455, endPoint x: 651, endPoint y: 587, distance: 132.1
click at [640, 602] on quentale-workspace at bounding box center [630, 344] width 1261 height 689
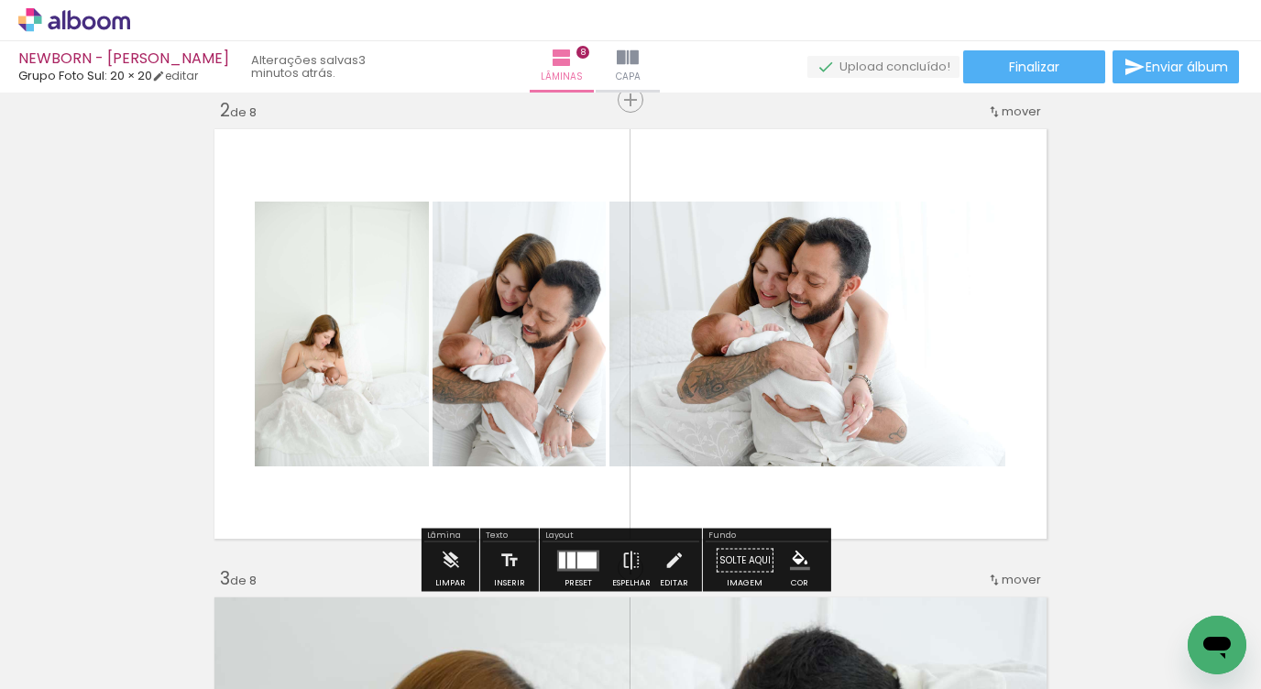
click at [577, 552] on div at bounding box center [586, 560] width 19 height 16
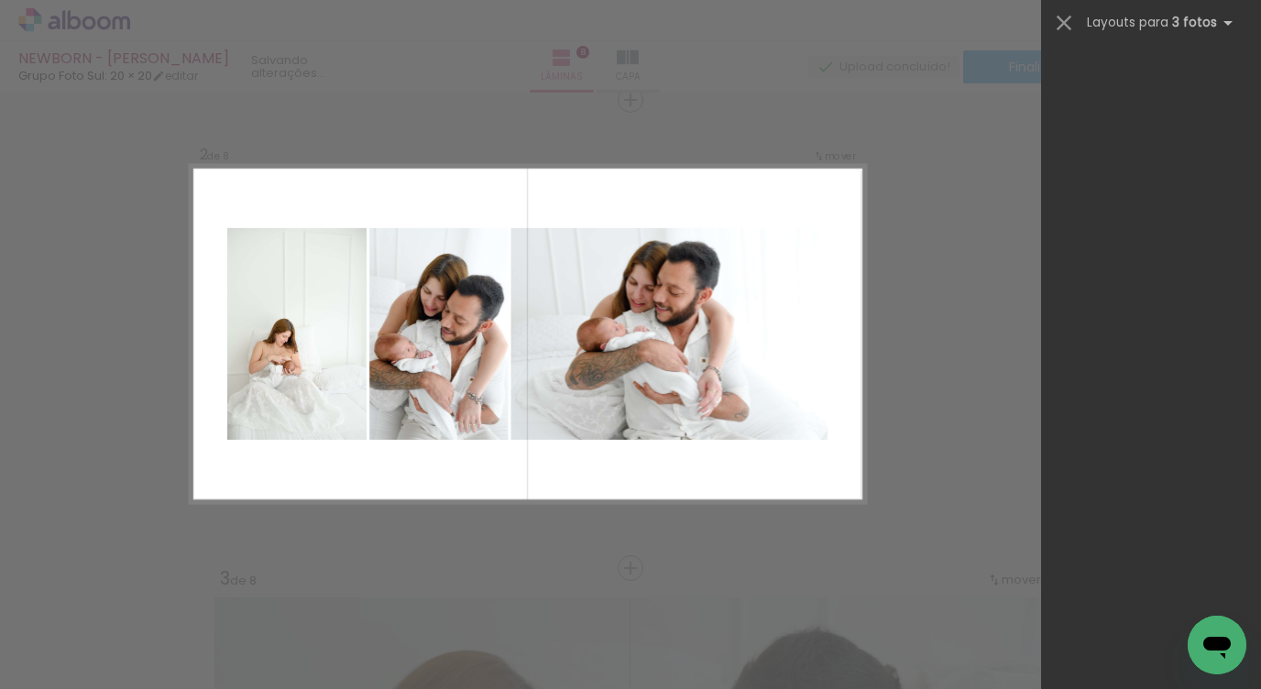
scroll to position [0, 0]
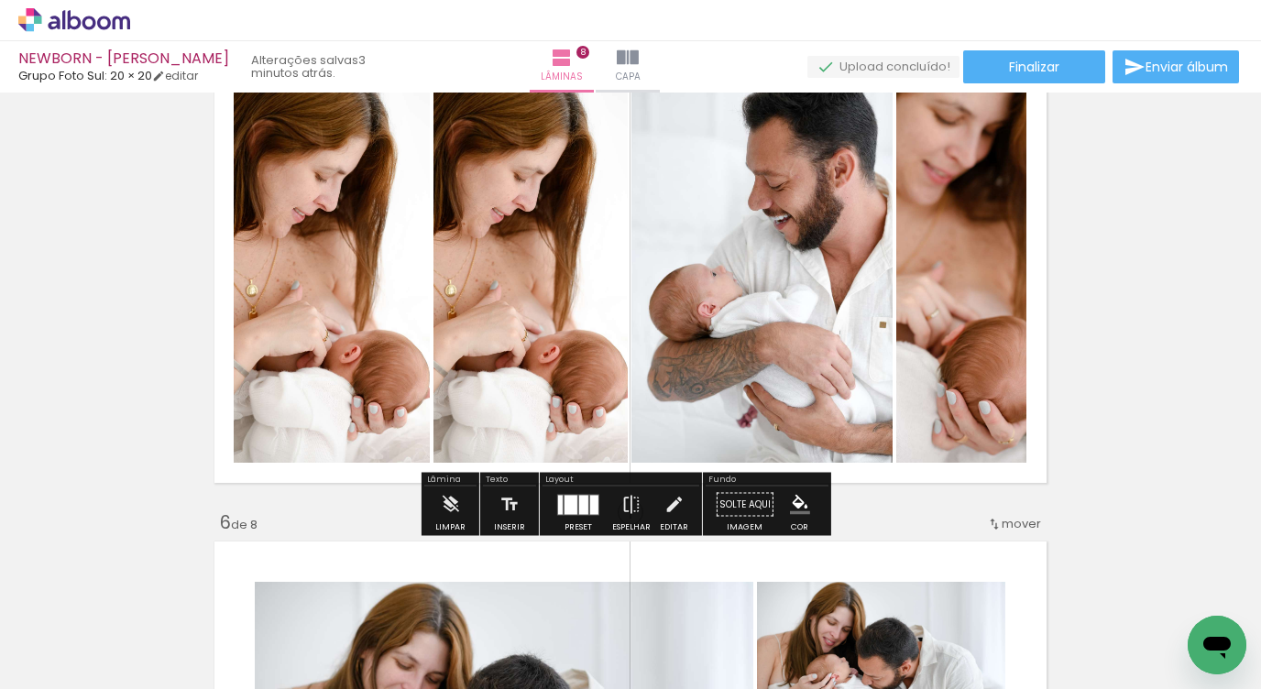
scroll to position [1898, 0]
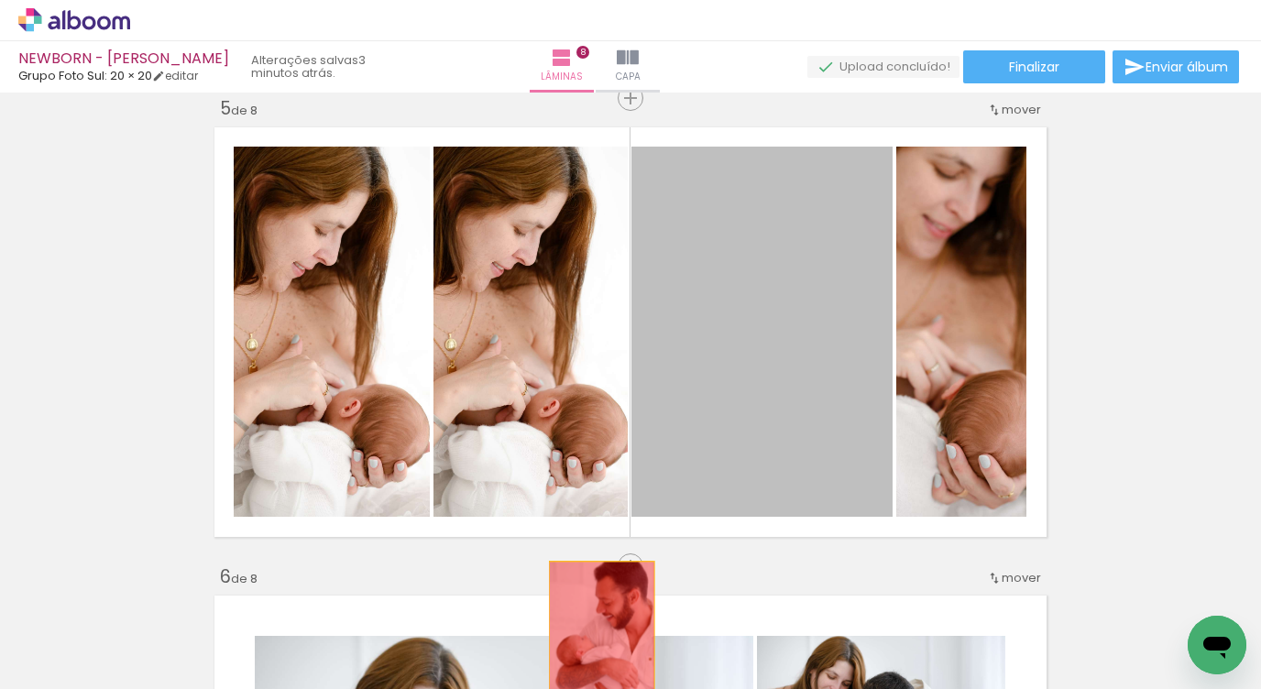
drag, startPoint x: 768, startPoint y: 382, endPoint x: 608, endPoint y: 629, distance: 294.3
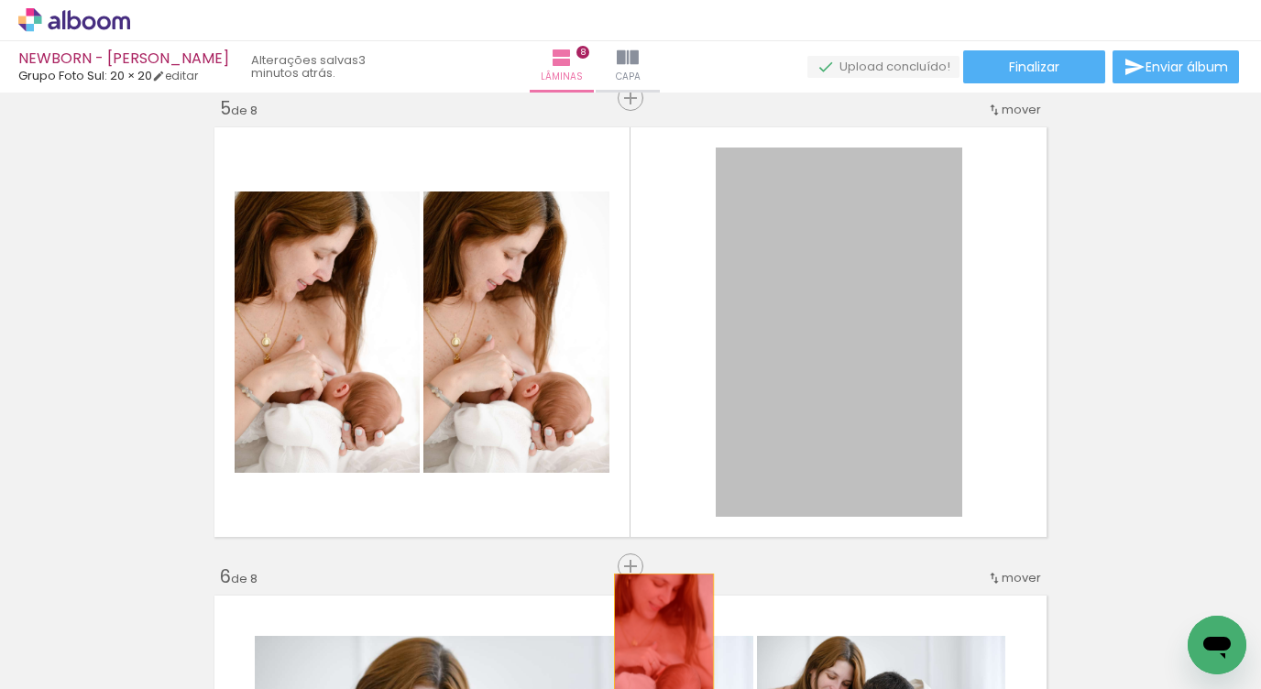
drag, startPoint x: 837, startPoint y: 386, endPoint x: 657, endPoint y: 648, distance: 318.2
click at [657, 648] on quentale-workspace at bounding box center [630, 344] width 1261 height 689
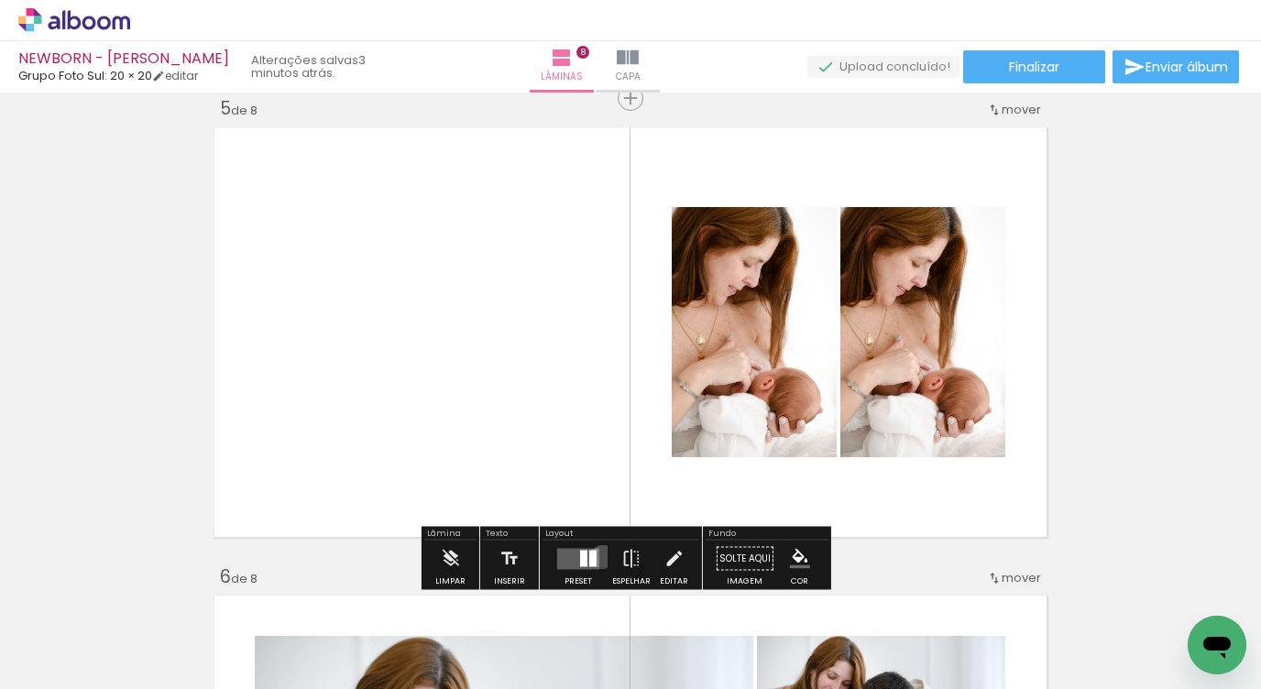
click at [598, 556] on paper-button "Preset" at bounding box center [578, 564] width 59 height 47
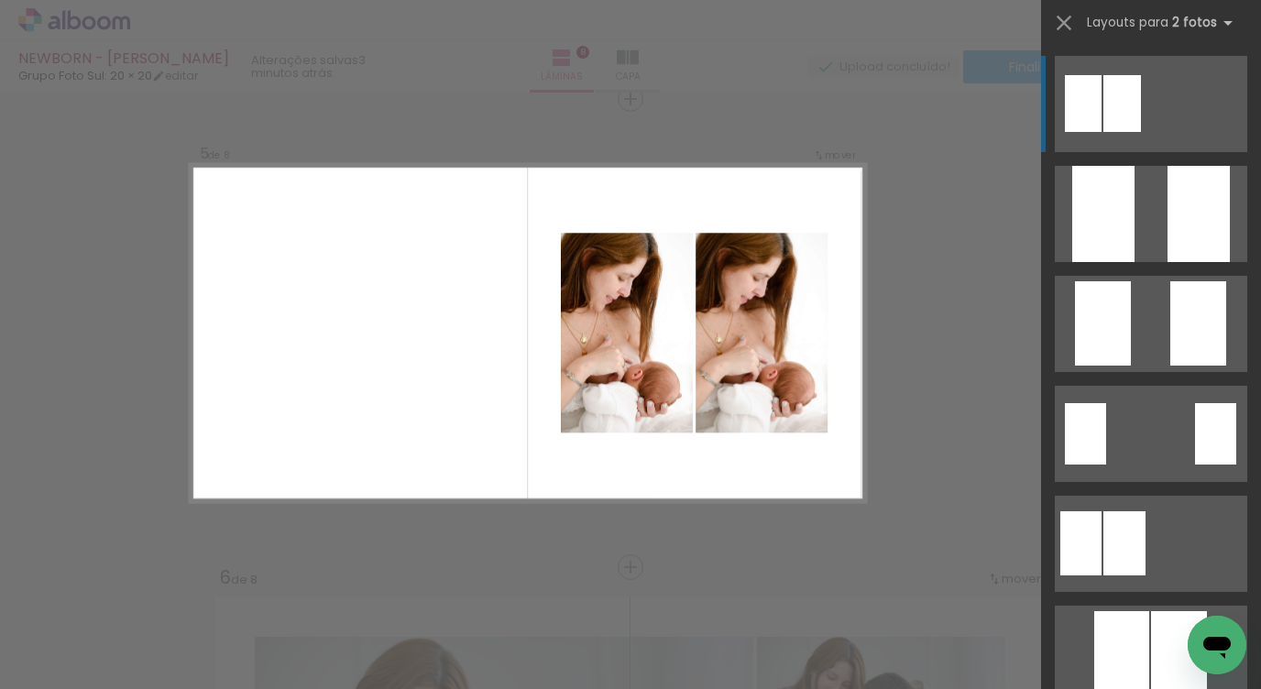
scroll to position [1896, 0]
click at [813, 497] on quentale-layouter at bounding box center [528, 334] width 676 height 338
click at [931, 460] on div "Confirmar Cancelar" at bounding box center [630, 326] width 1261 height 4258
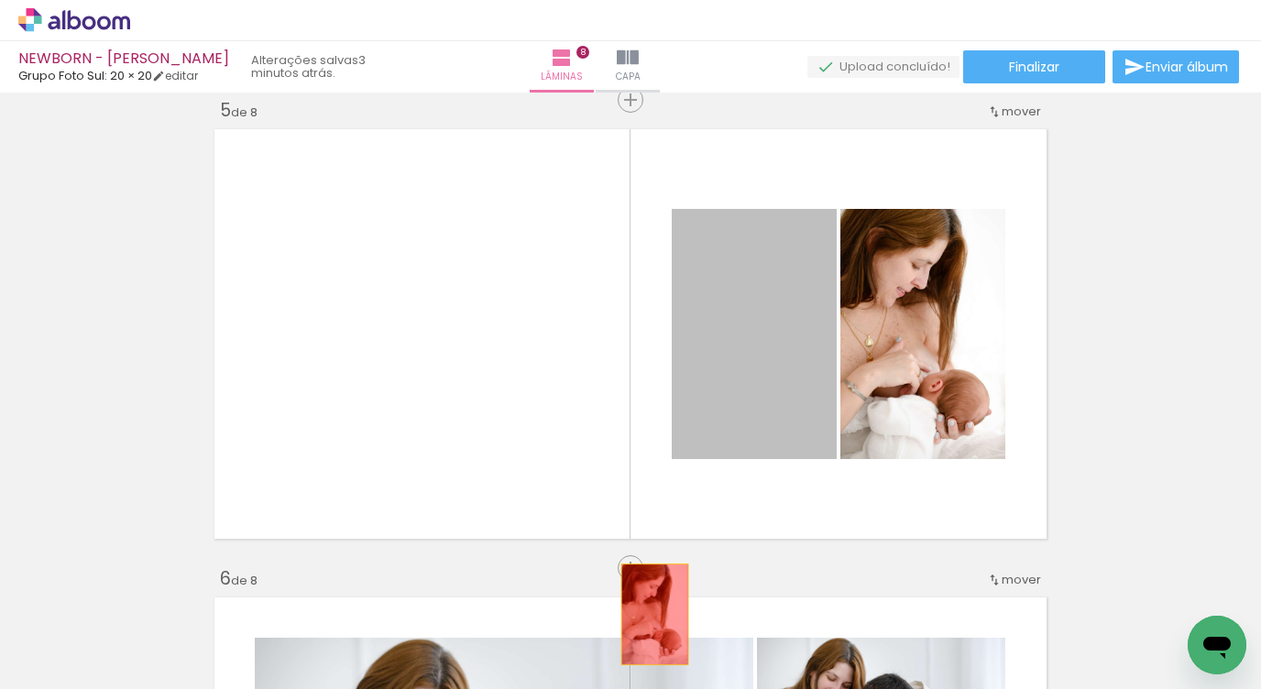
drag, startPoint x: 703, startPoint y: 513, endPoint x: 849, endPoint y: 430, distance: 168.7
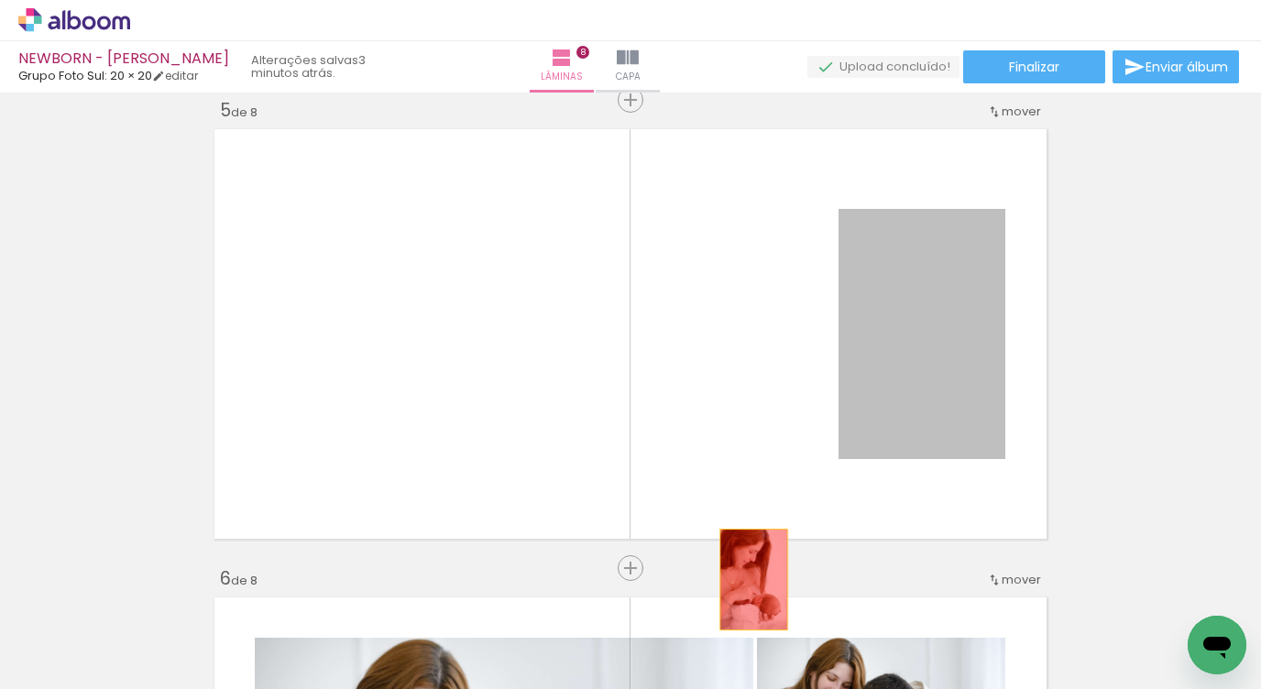
drag, startPoint x: 759, startPoint y: 564, endPoint x: 673, endPoint y: 656, distance: 125.8
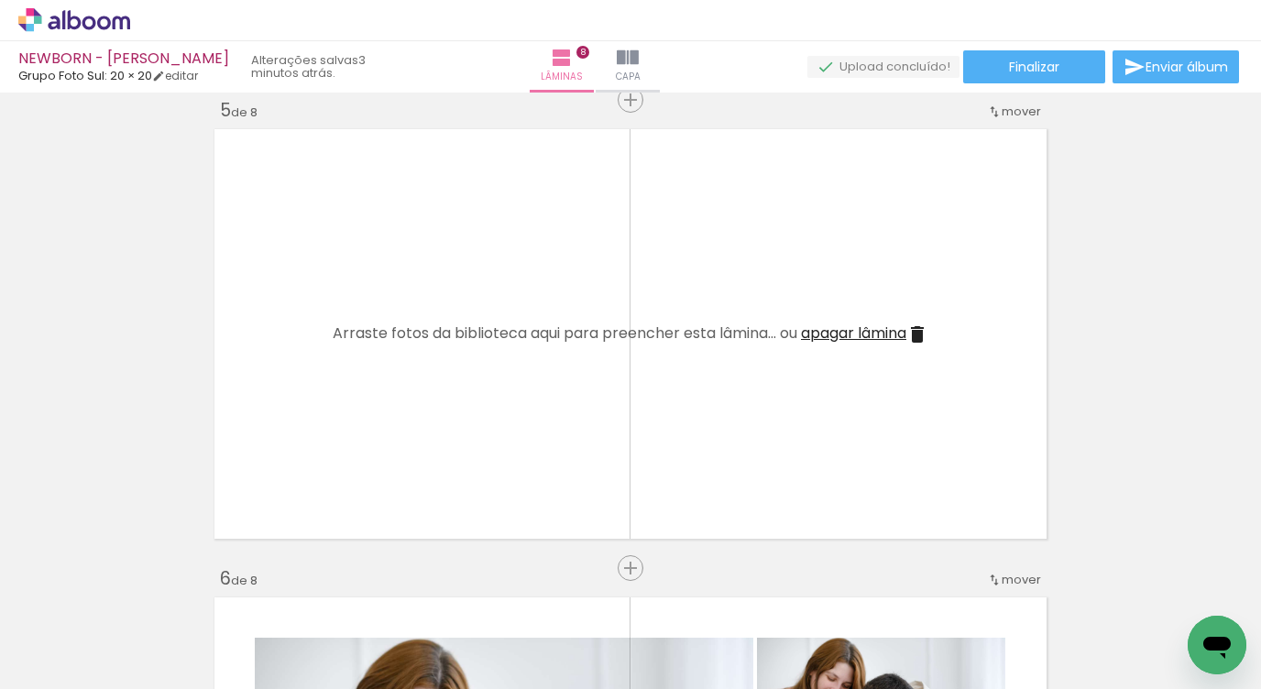
click at [887, 338] on span "apagar lâmina" at bounding box center [853, 333] width 105 height 21
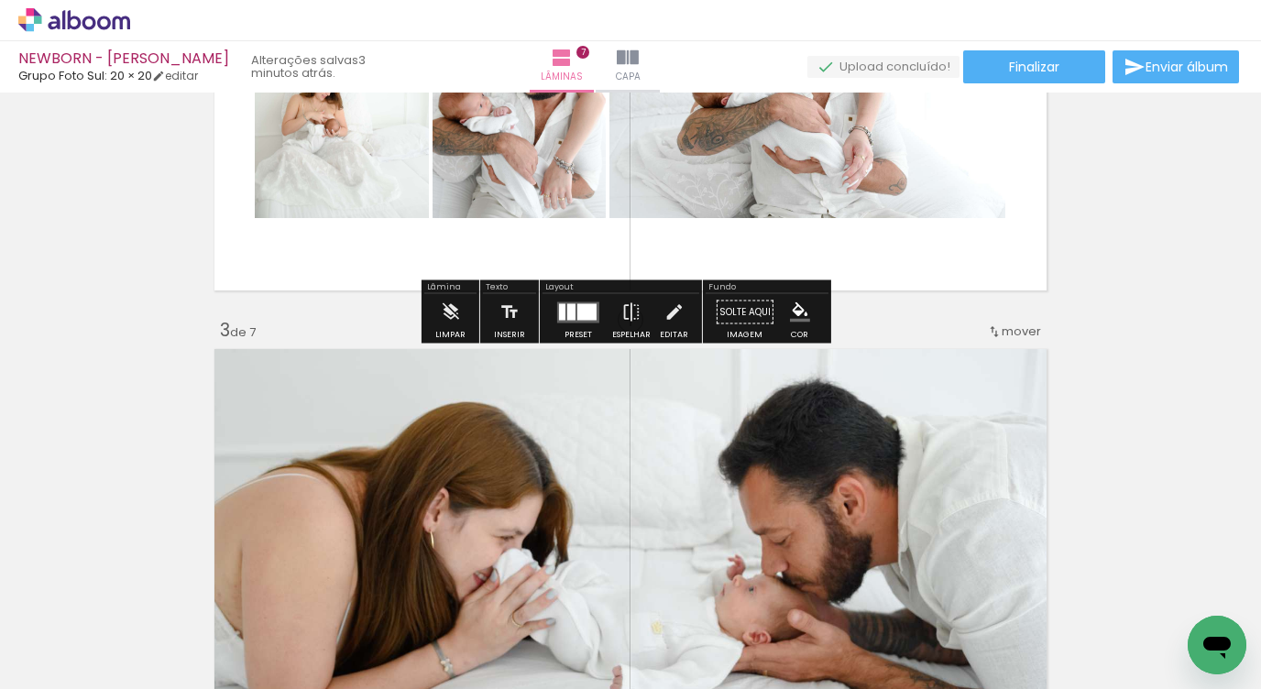
scroll to position [531, 0]
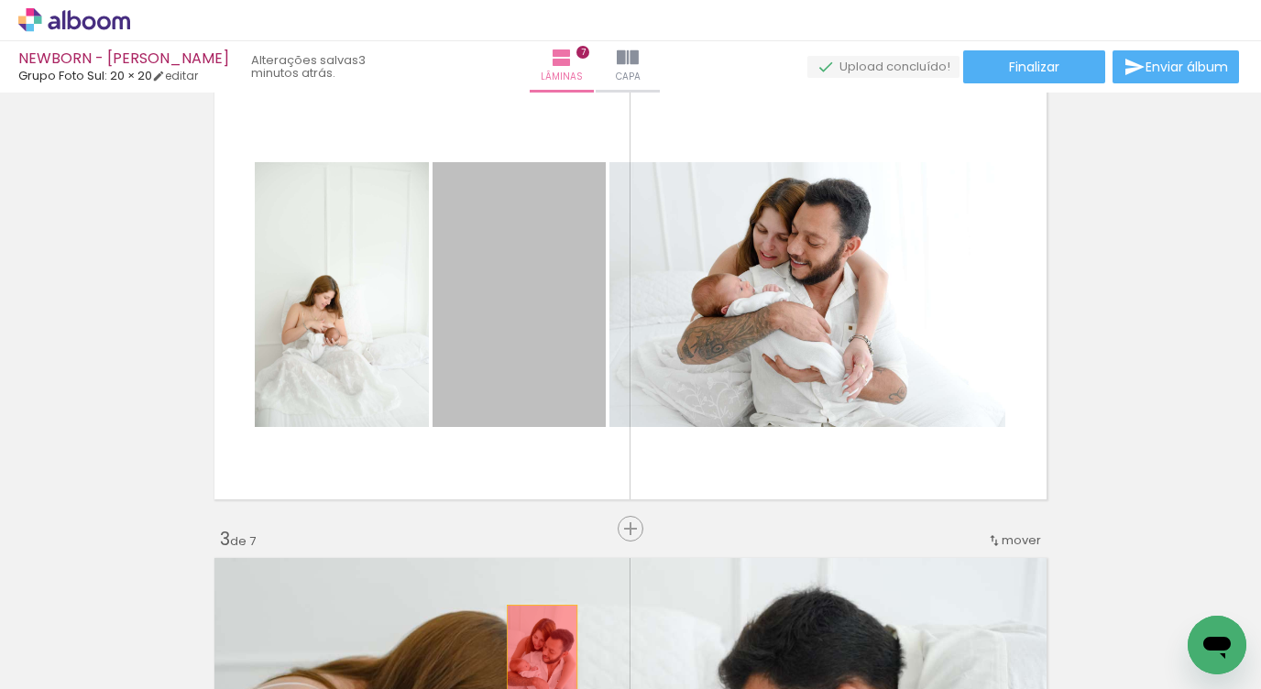
drag, startPoint x: 541, startPoint y: 338, endPoint x: 535, endPoint y: 658, distance: 319.8
click at [535, 658] on quentale-workspace at bounding box center [630, 344] width 1261 height 689
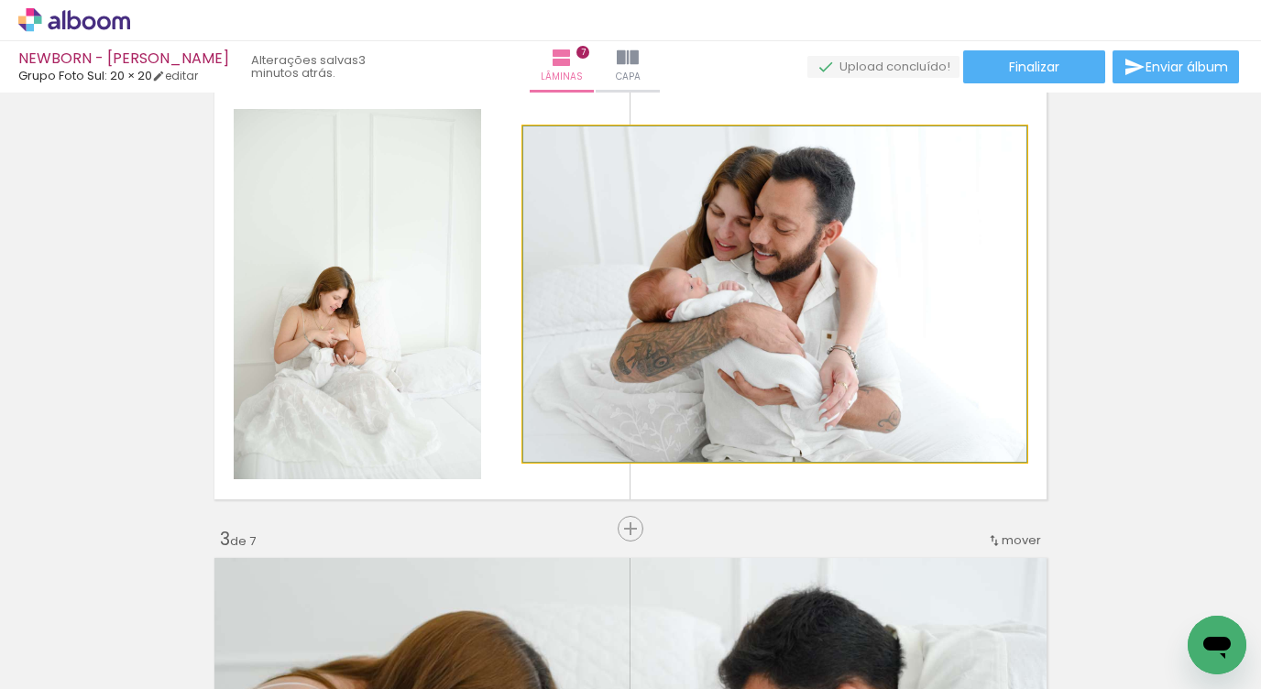
drag, startPoint x: 736, startPoint y: 369, endPoint x: 659, endPoint y: 583, distance: 226.9
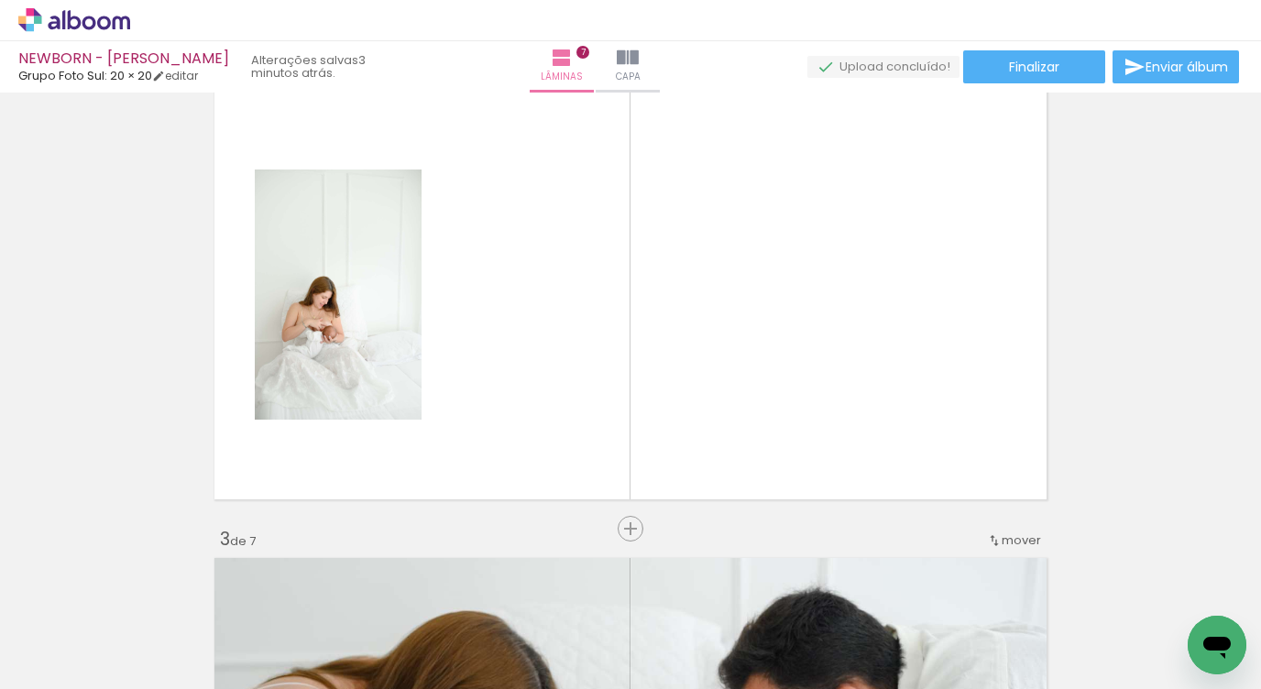
scroll to position [0, 936]
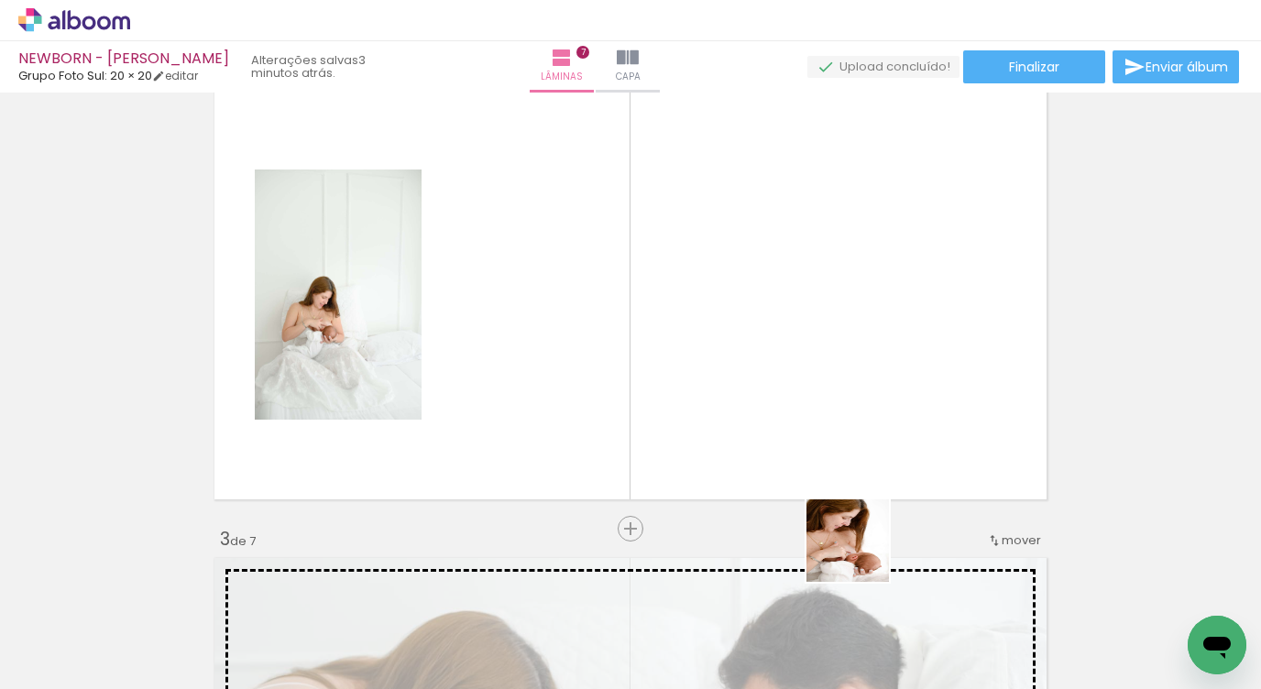
drag, startPoint x: 878, startPoint y: 628, endPoint x: 649, endPoint y: 269, distance: 425.2
click at [651, 257] on quentale-workspace at bounding box center [630, 344] width 1261 height 689
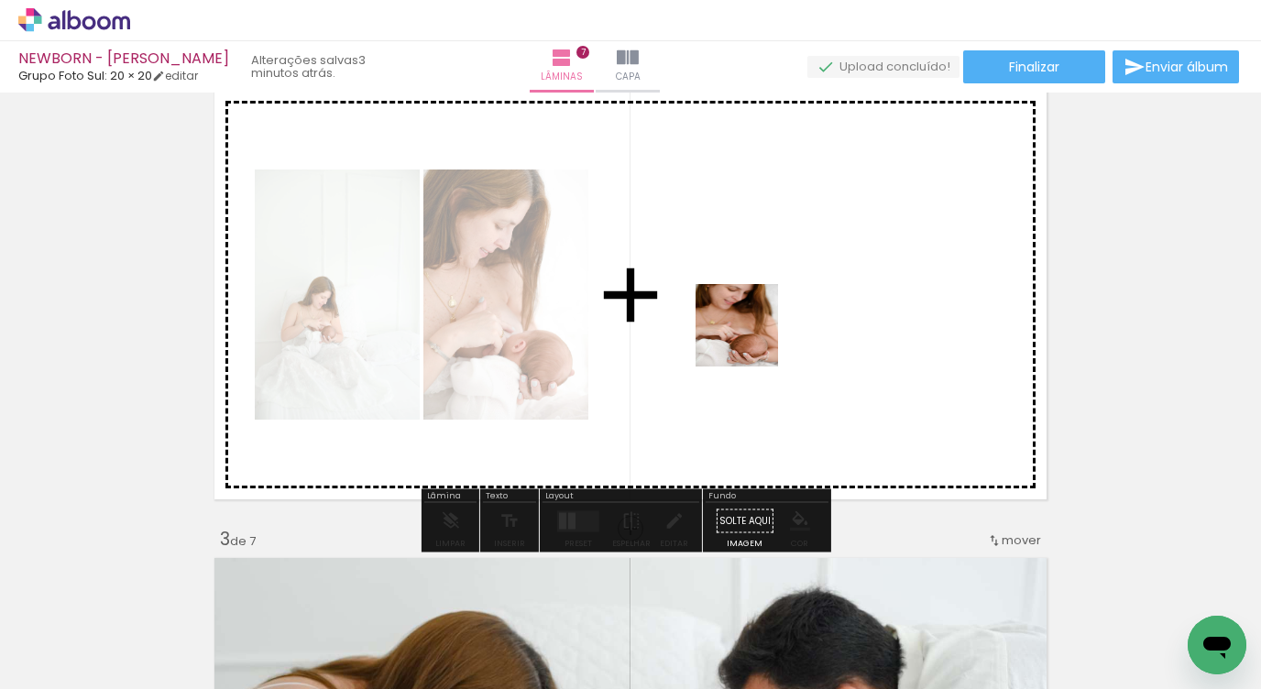
drag, startPoint x: 807, startPoint y: 575, endPoint x: 767, endPoint y: 419, distance: 160.9
click at [739, 313] on quentale-workspace at bounding box center [630, 344] width 1261 height 689
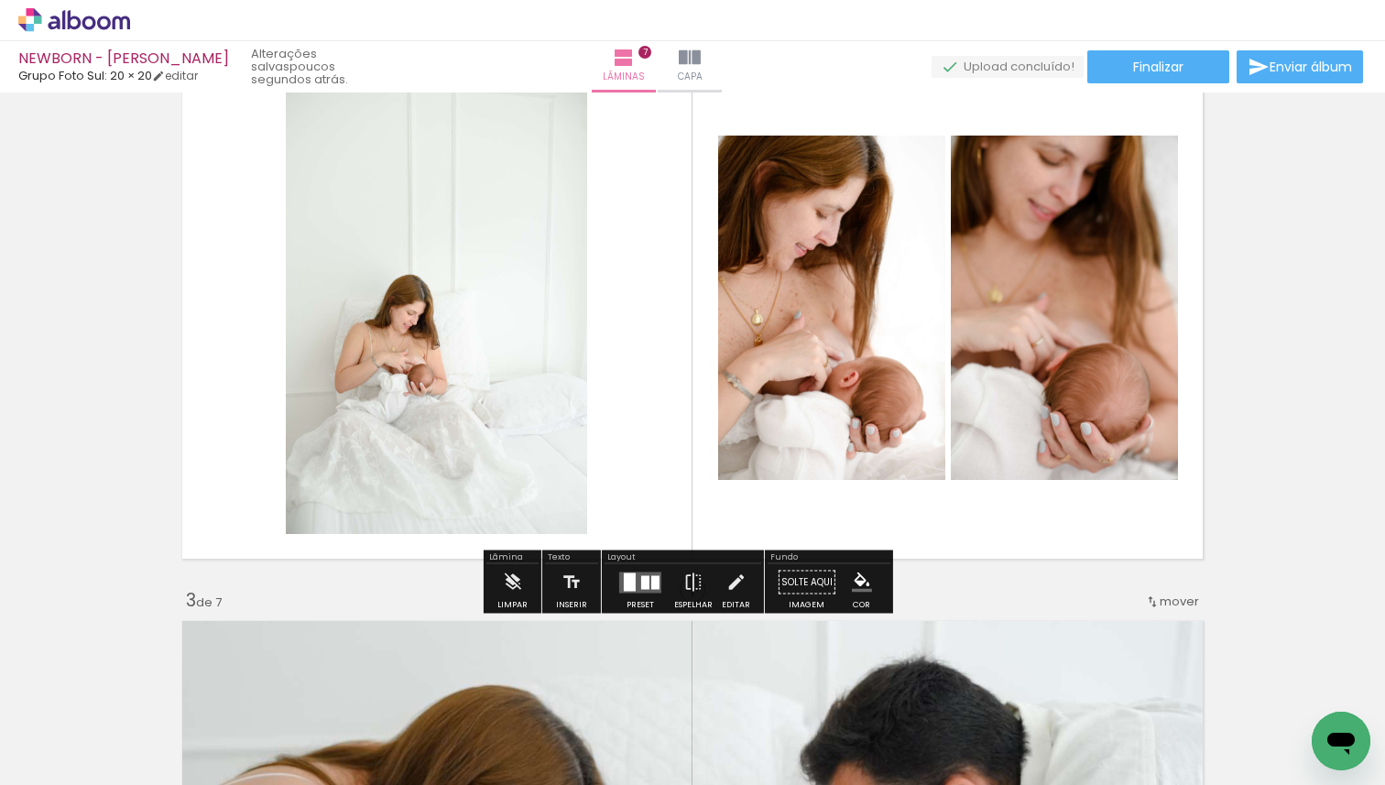
scroll to position [654, 0]
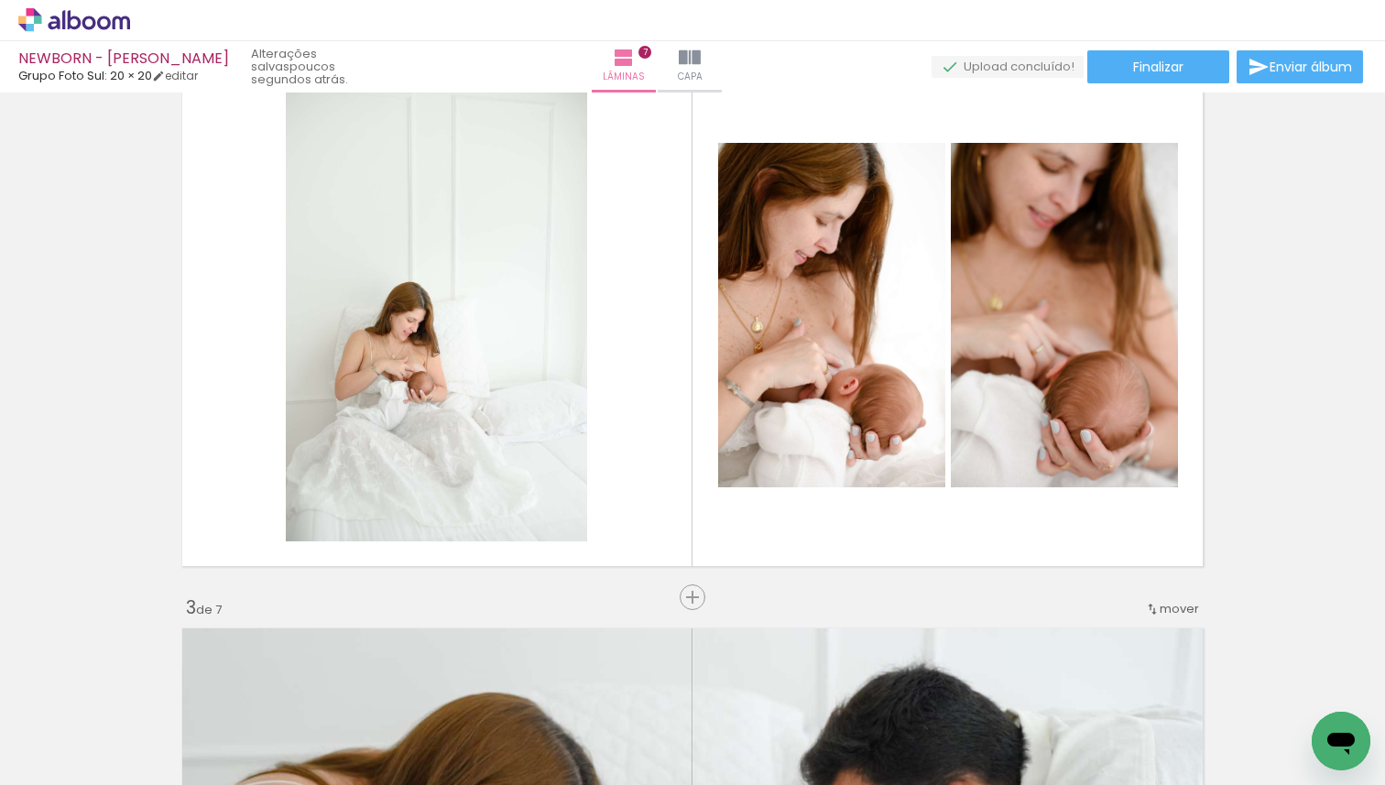
drag, startPoint x: 706, startPoint y: 784, endPoint x: 1250, endPoint y: 774, distance: 543.5
click at [150, 688] on iron-horizontal-list at bounding box center [132, 728] width 37 height 115
drag, startPoint x: 1053, startPoint y: 724, endPoint x: 1036, endPoint y: 773, distance: 52.2
click at [150, 688] on iron-horizontal-list at bounding box center [132, 728] width 37 height 115
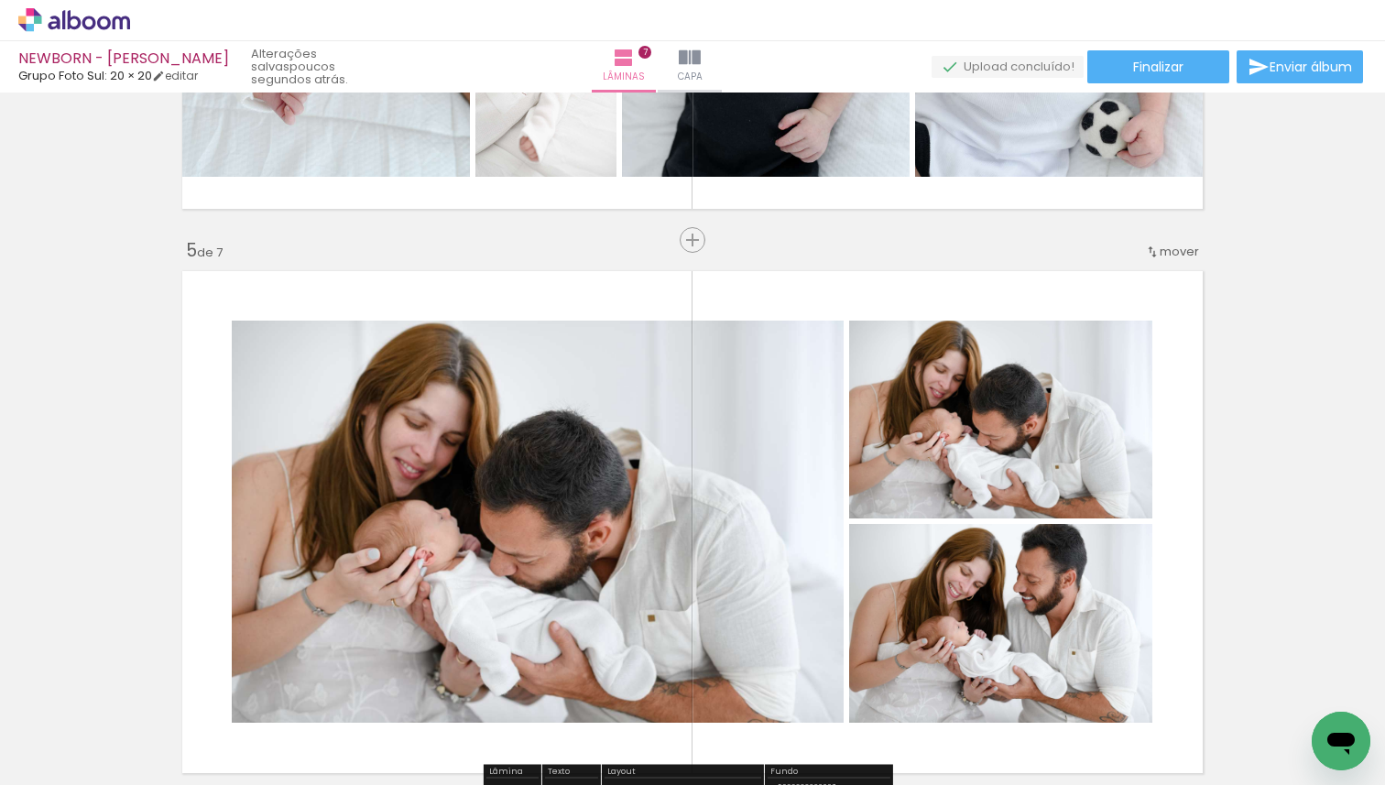
scroll to position [2249, 0]
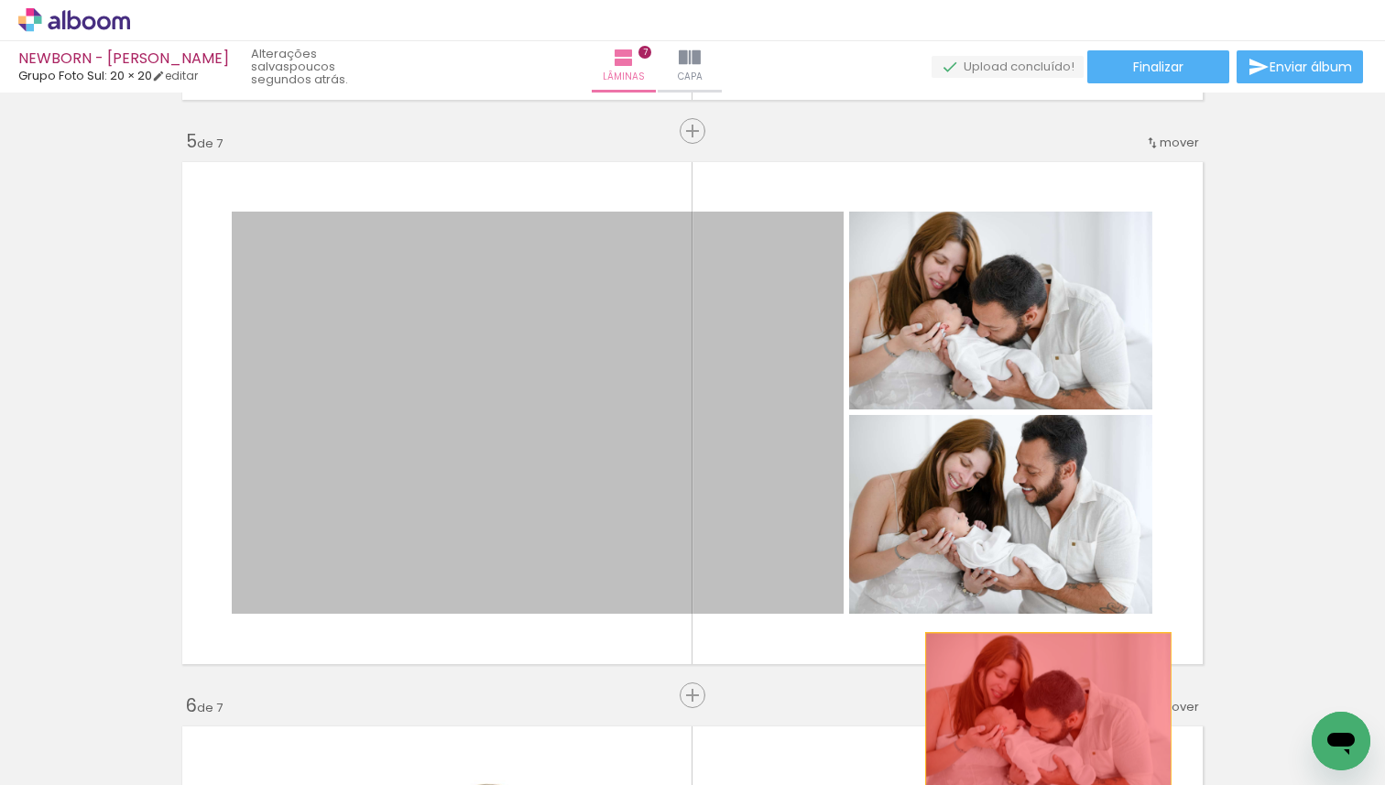
drag, startPoint x: 565, startPoint y: 424, endPoint x: 1042, endPoint y: 714, distance: 557.5
click at [1042, 688] on quentale-workspace at bounding box center [692, 392] width 1385 height 785
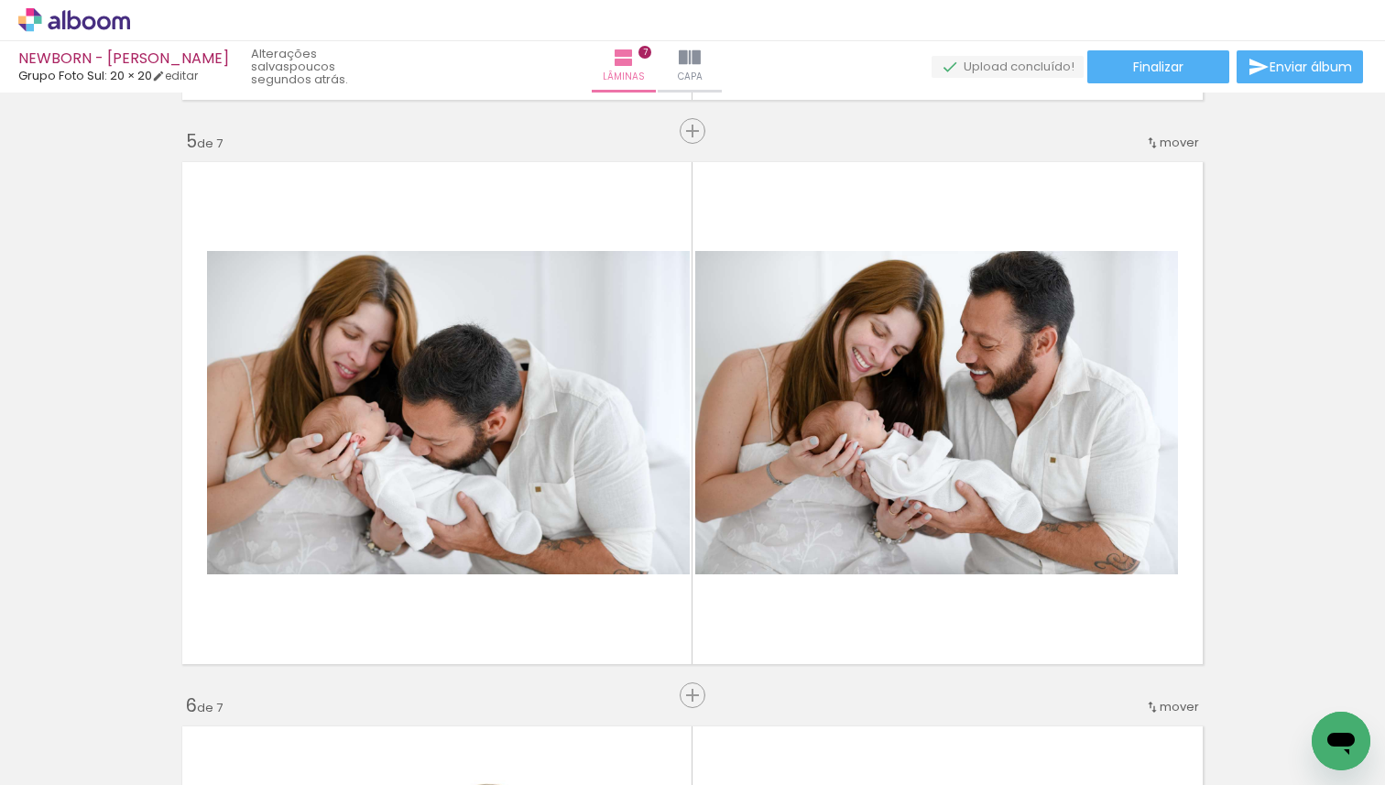
scroll to position [0, 137]
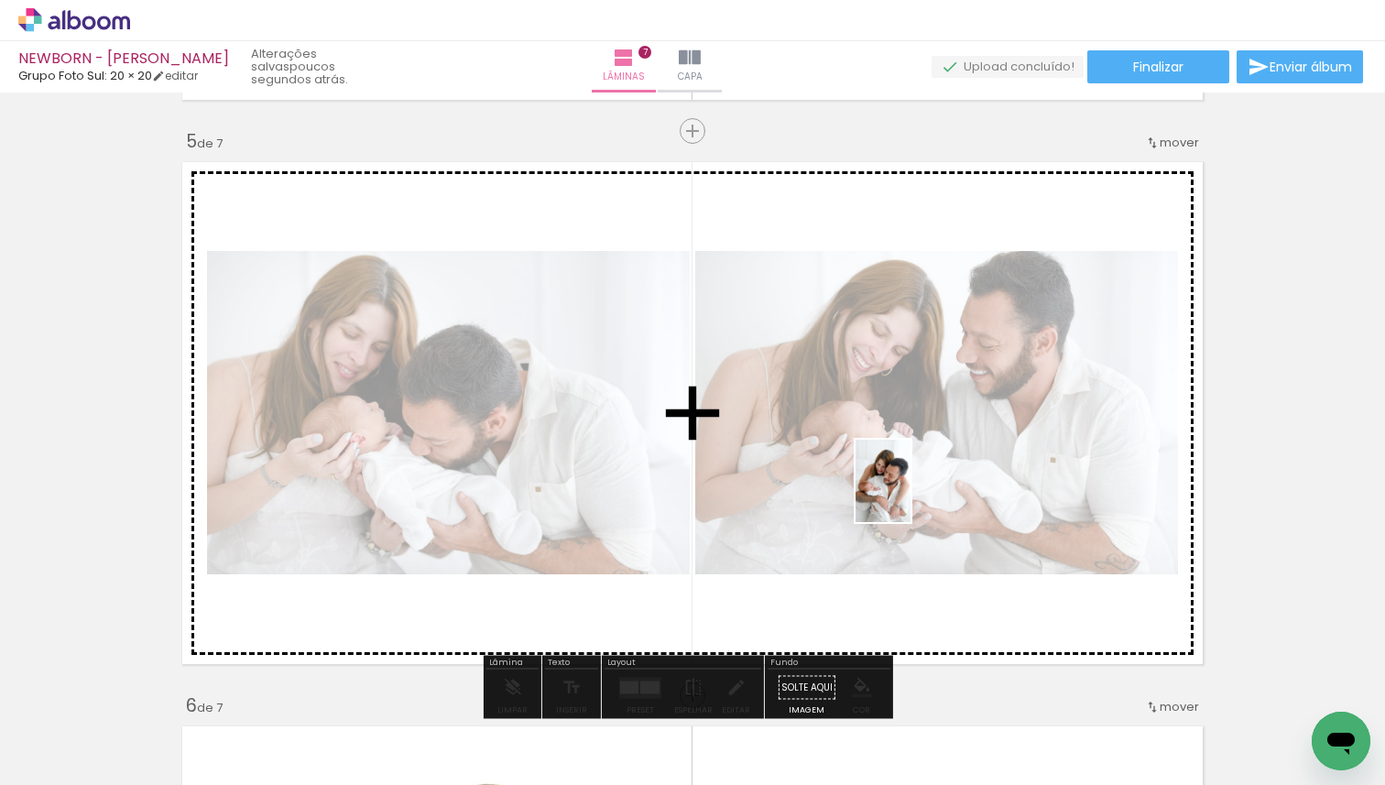
drag, startPoint x: 475, startPoint y: 727, endPoint x: 927, endPoint y: 485, distance: 513.2
click at [927, 485] on quentale-workspace at bounding box center [692, 392] width 1385 height 785
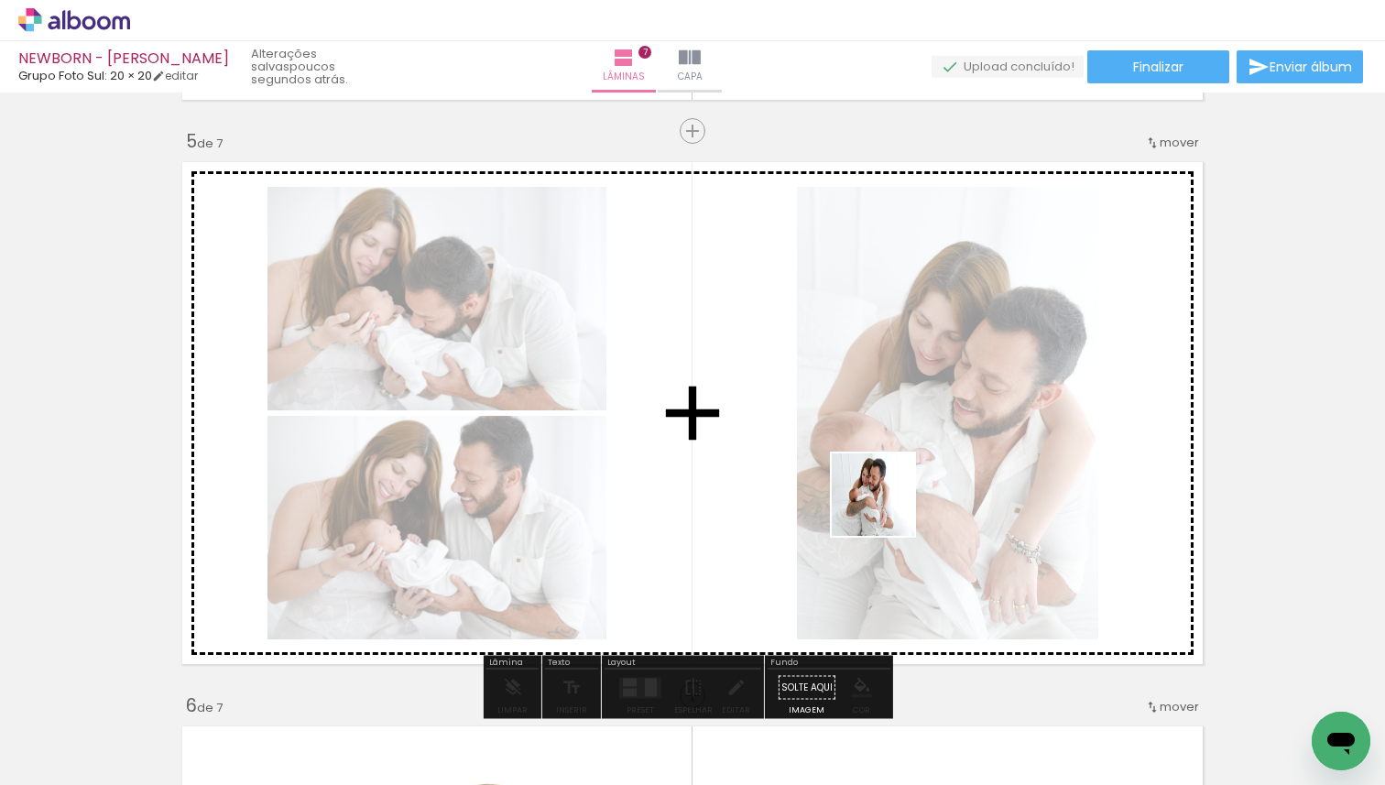
drag, startPoint x: 544, startPoint y: 729, endPoint x: 887, endPoint y: 508, distance: 408.2
click at [887, 508] on quentale-workspace at bounding box center [692, 392] width 1385 height 785
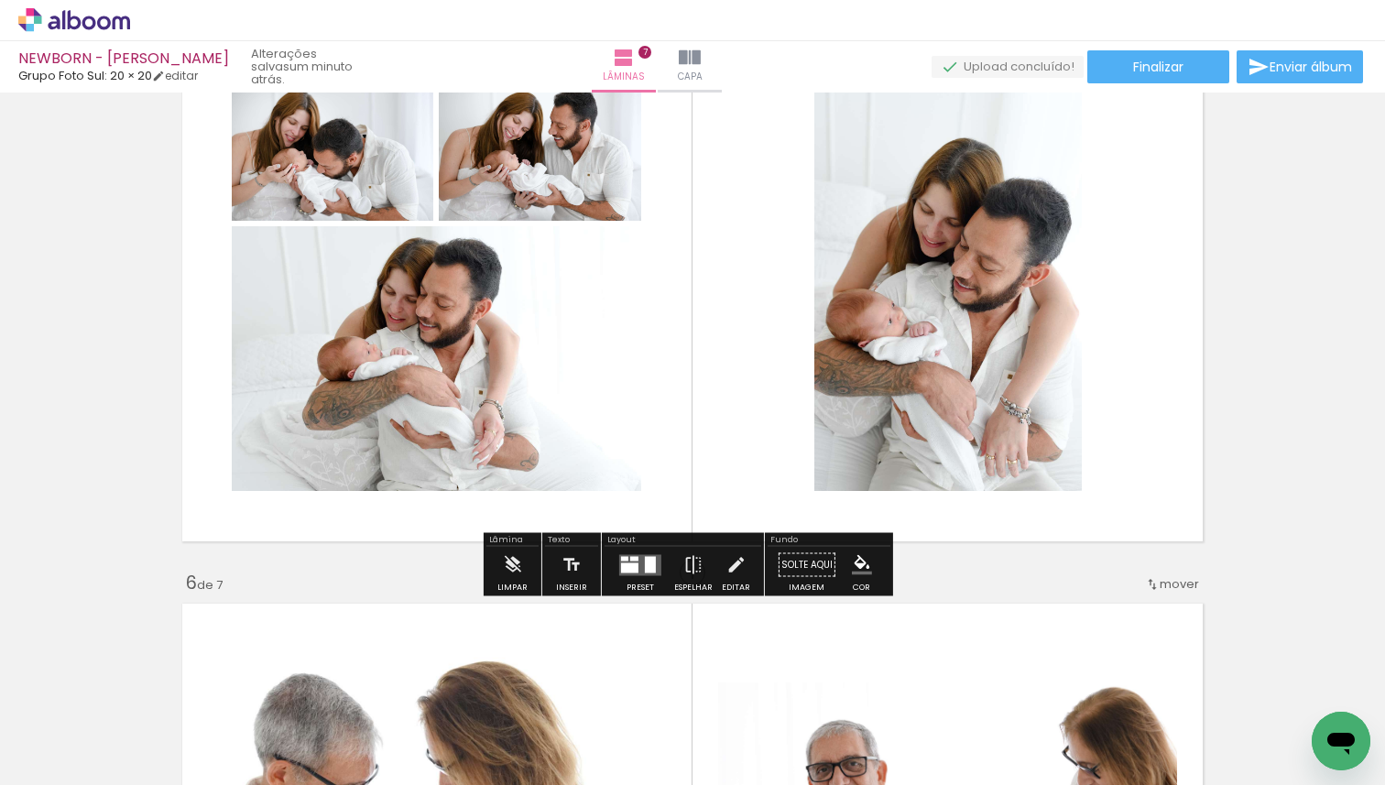
scroll to position [2395, 0]
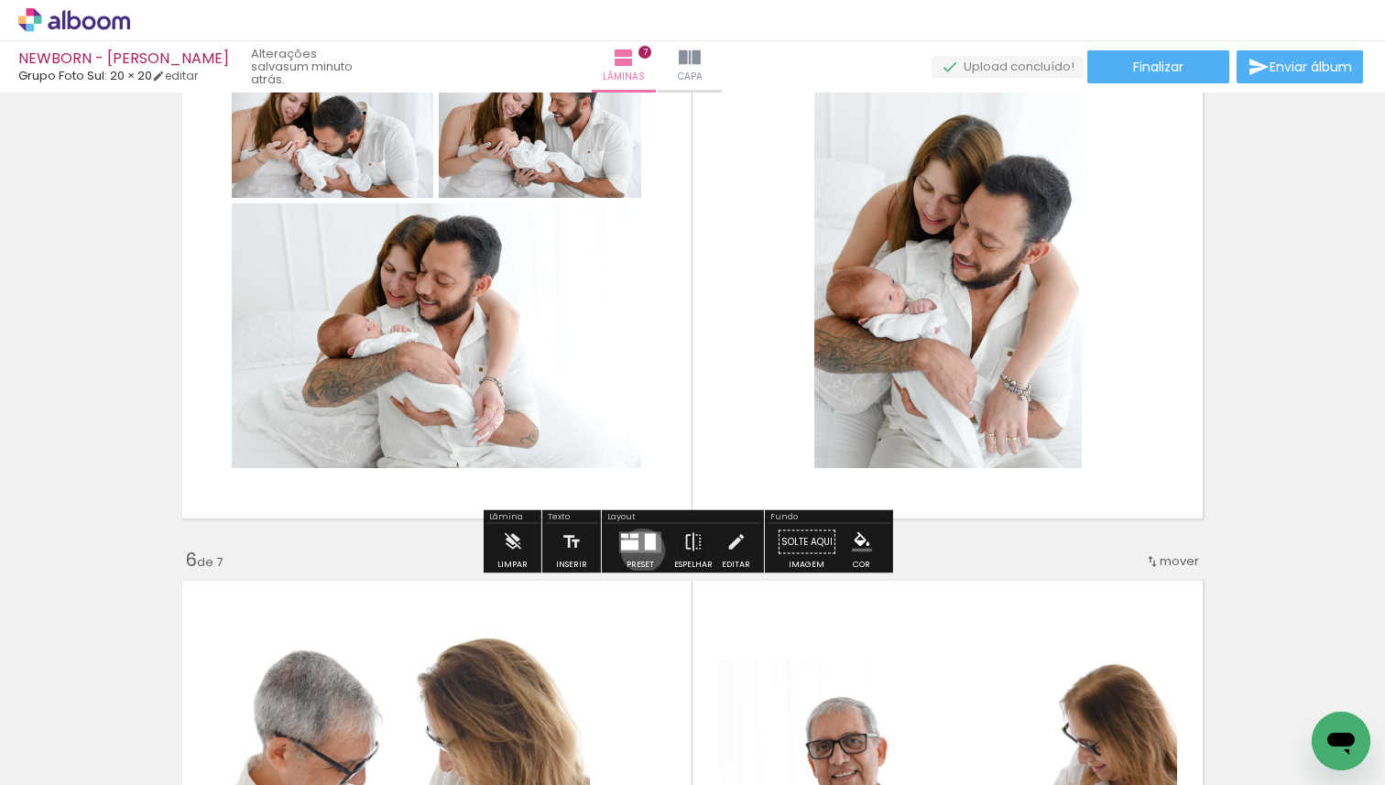
click at [639, 550] on quentale-layouter at bounding box center [640, 541] width 42 height 21
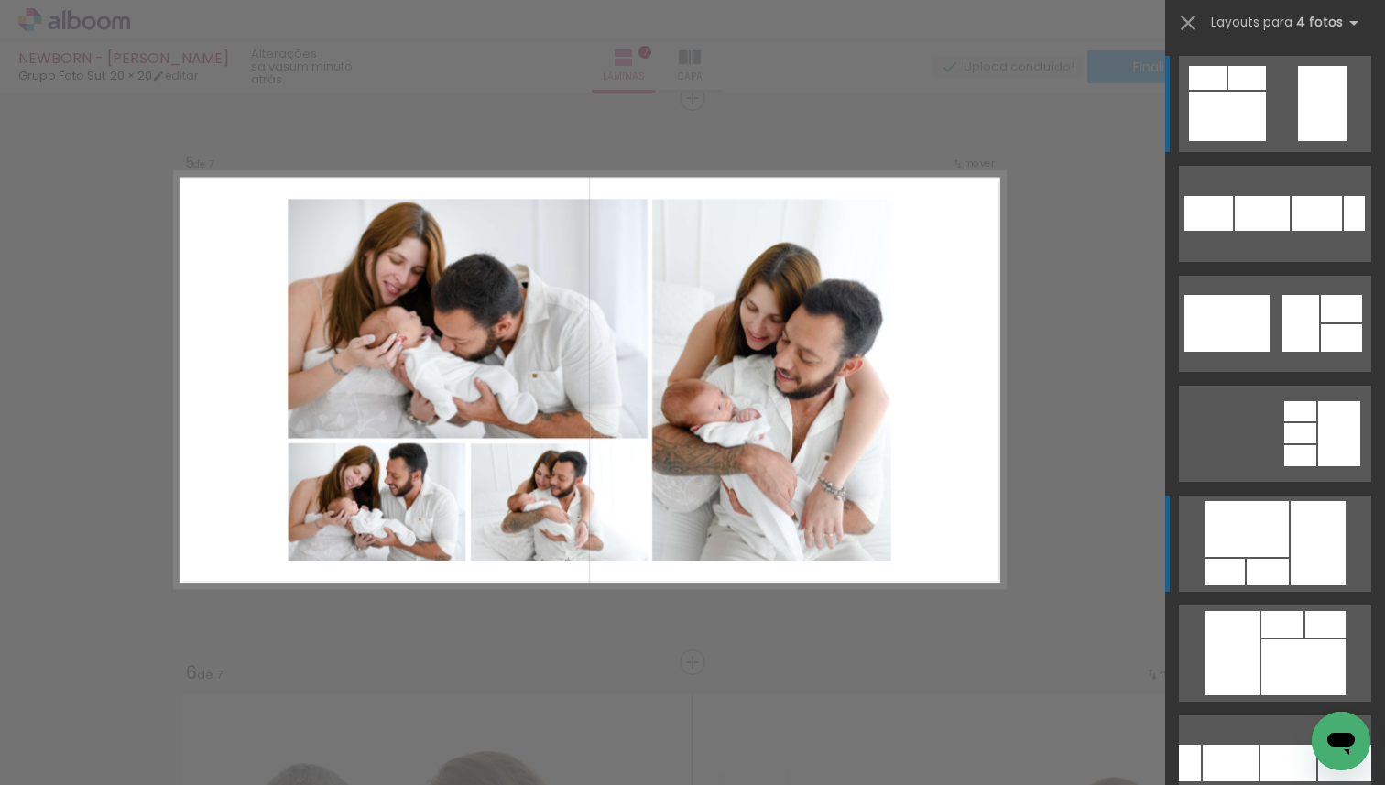
scroll to position [2281, 0]
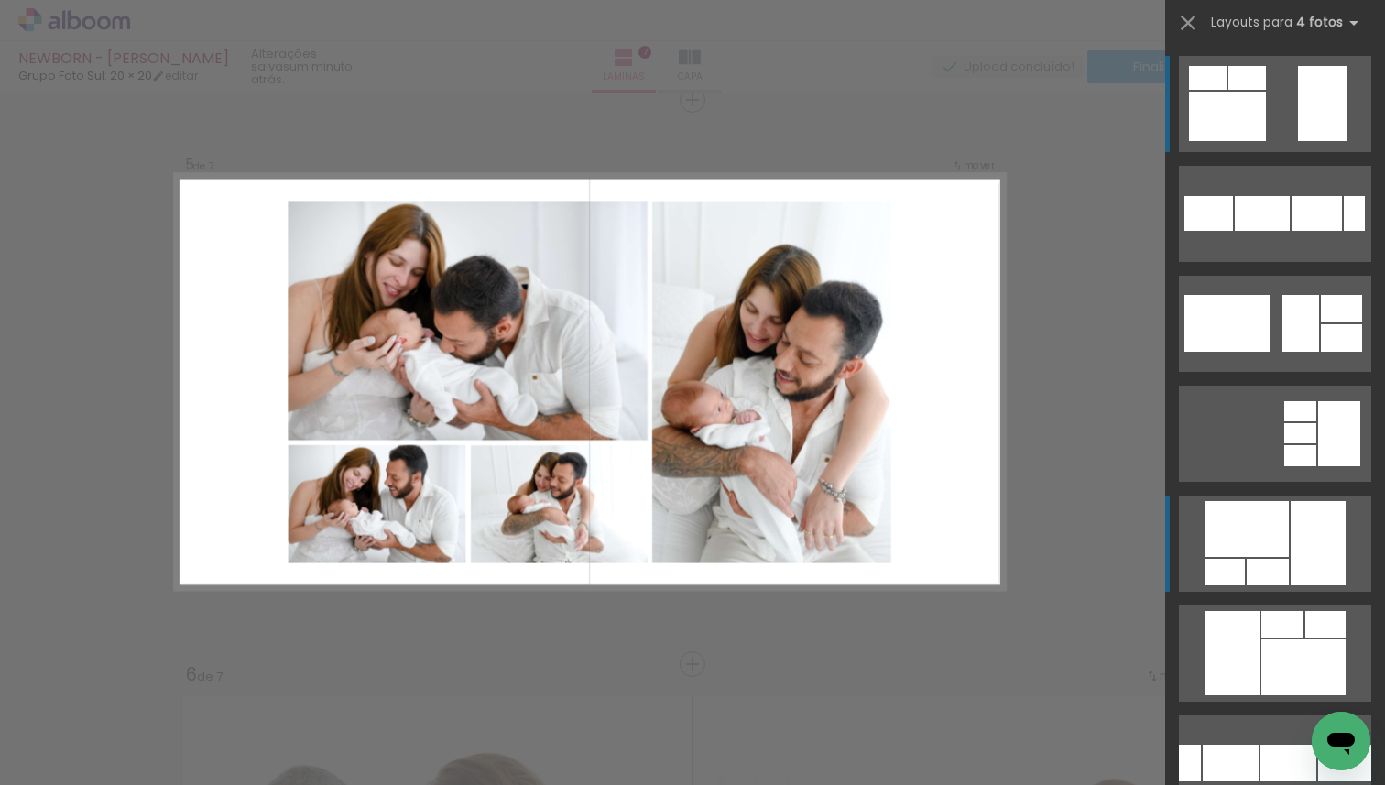
click at [1260, 553] on div at bounding box center [1247, 529] width 84 height 56
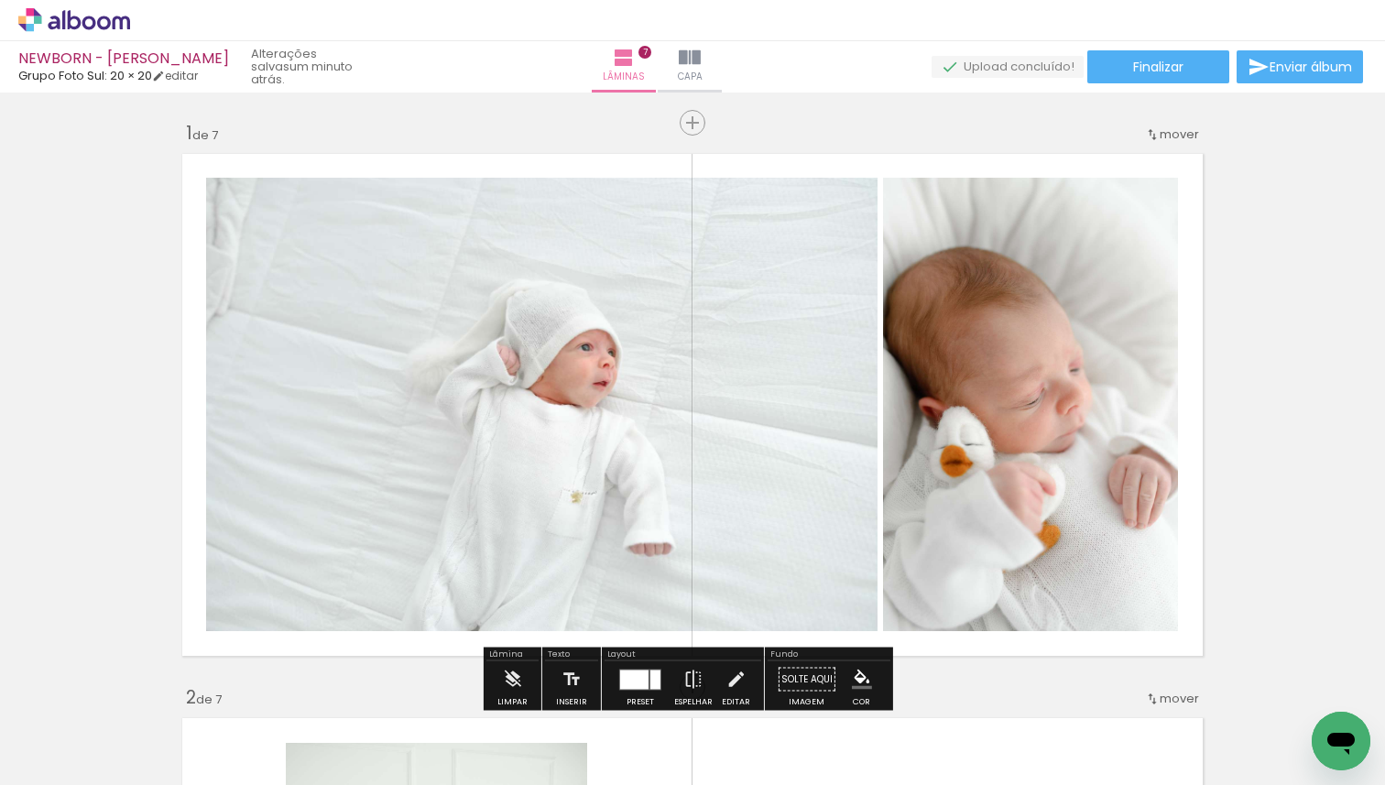
scroll to position [650, 0]
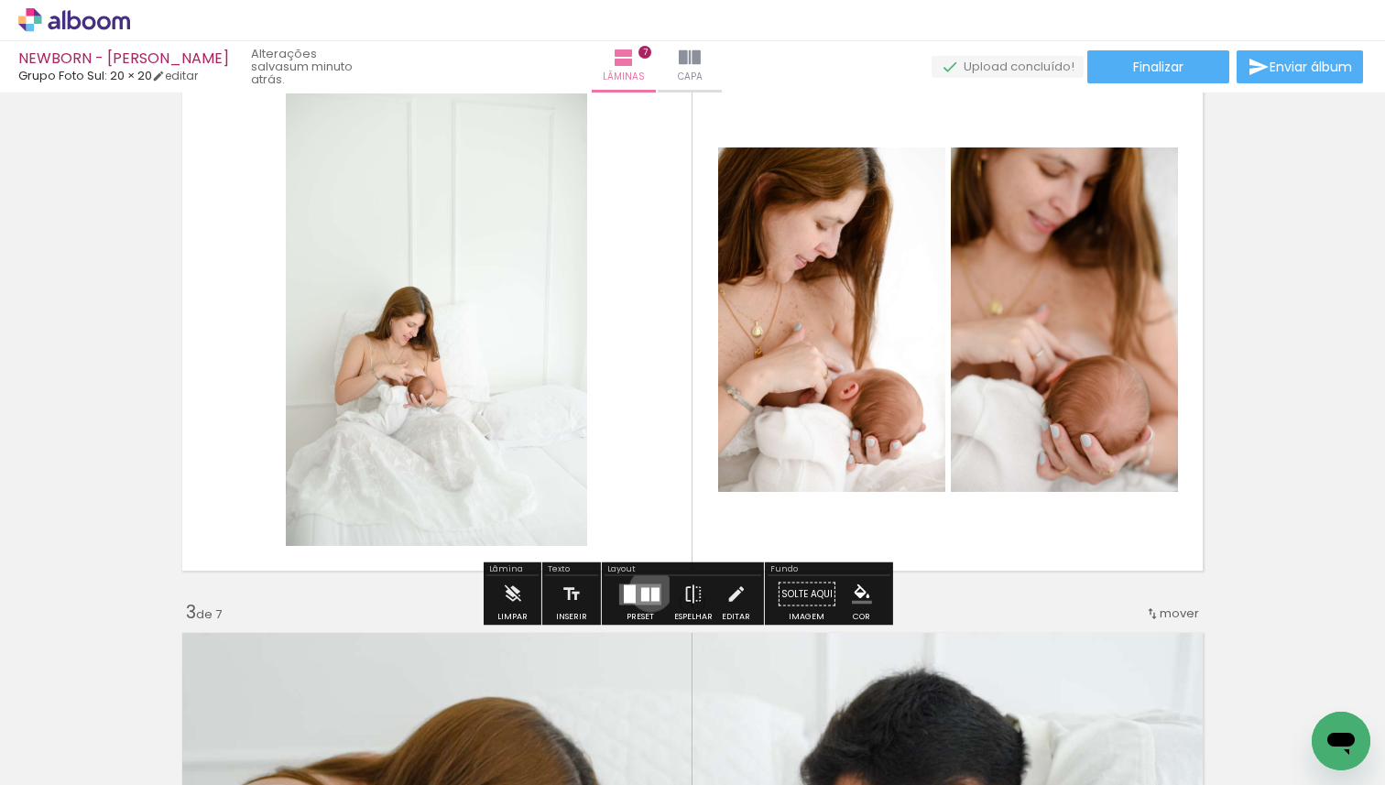
click at [651, 589] on div at bounding box center [655, 594] width 8 height 14
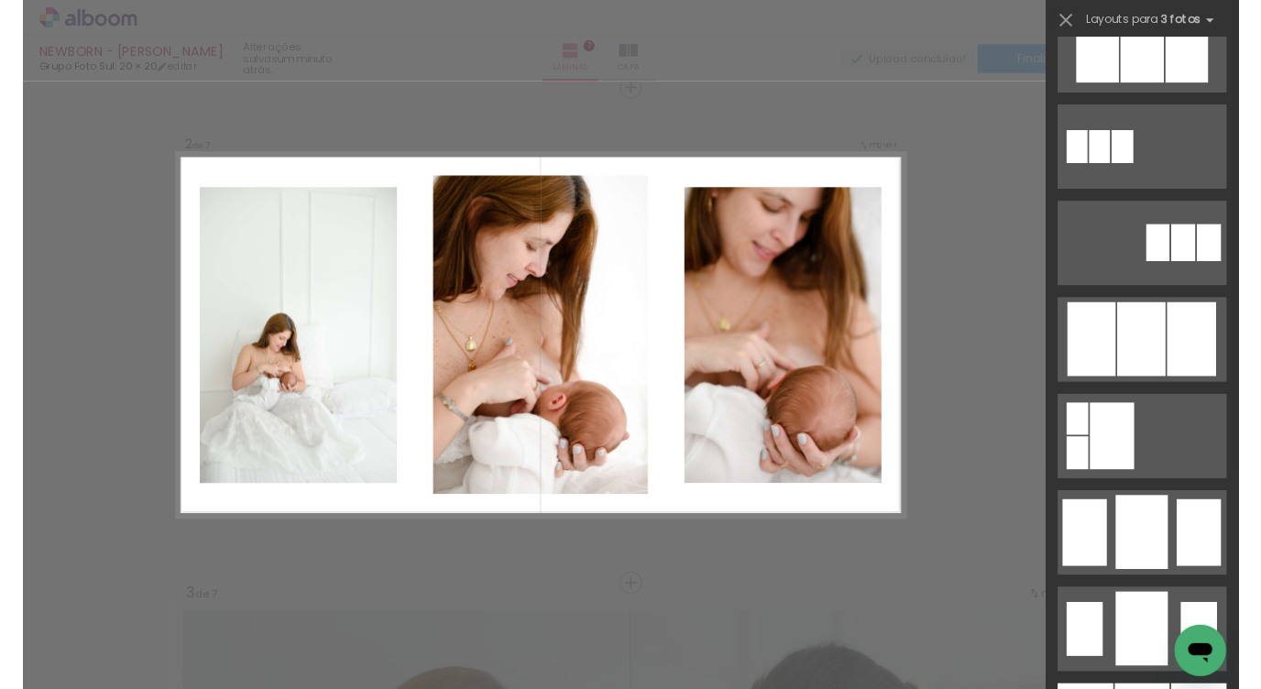
scroll to position [1284, 0]
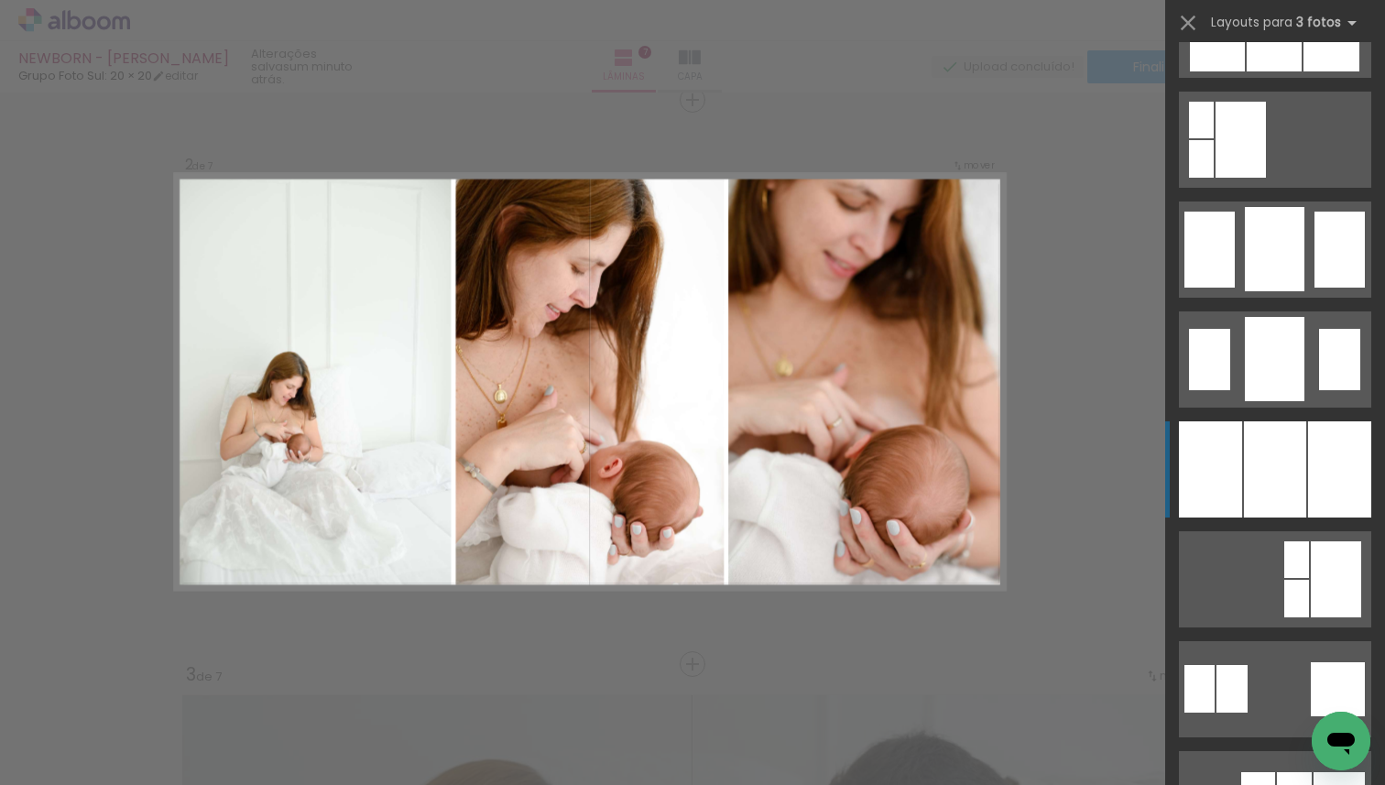
click at [1260, 478] on div at bounding box center [1275, 469] width 62 height 96
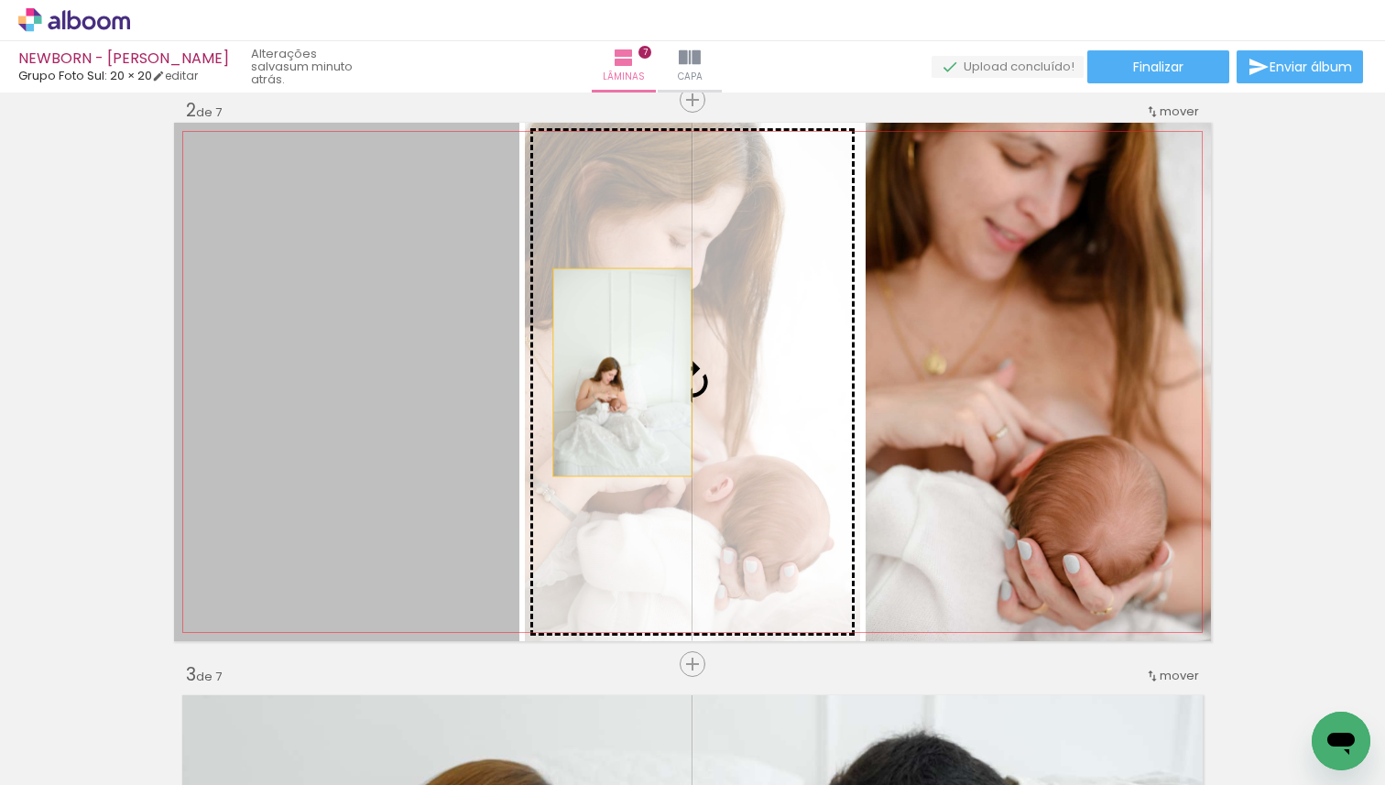
drag, startPoint x: 373, startPoint y: 376, endPoint x: 701, endPoint y: 367, distance: 328.2
click at [0, 0] on slot at bounding box center [0, 0] width 0 height 0
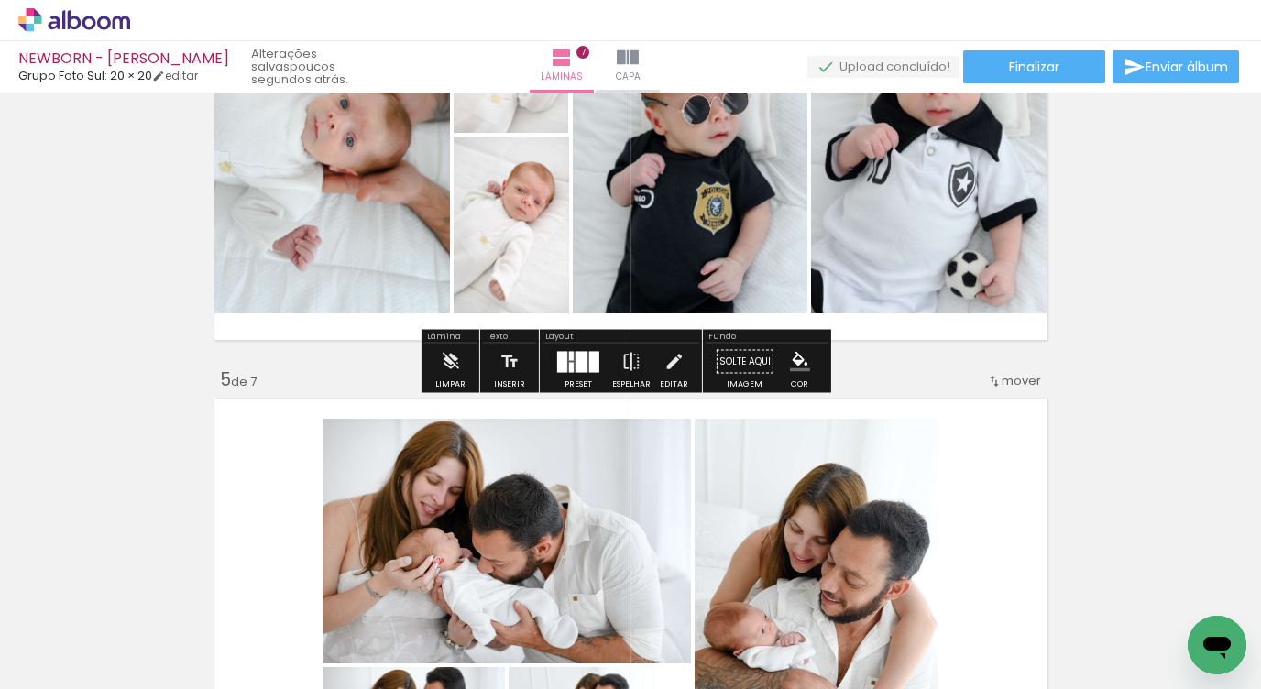
scroll to position [2017, 0]
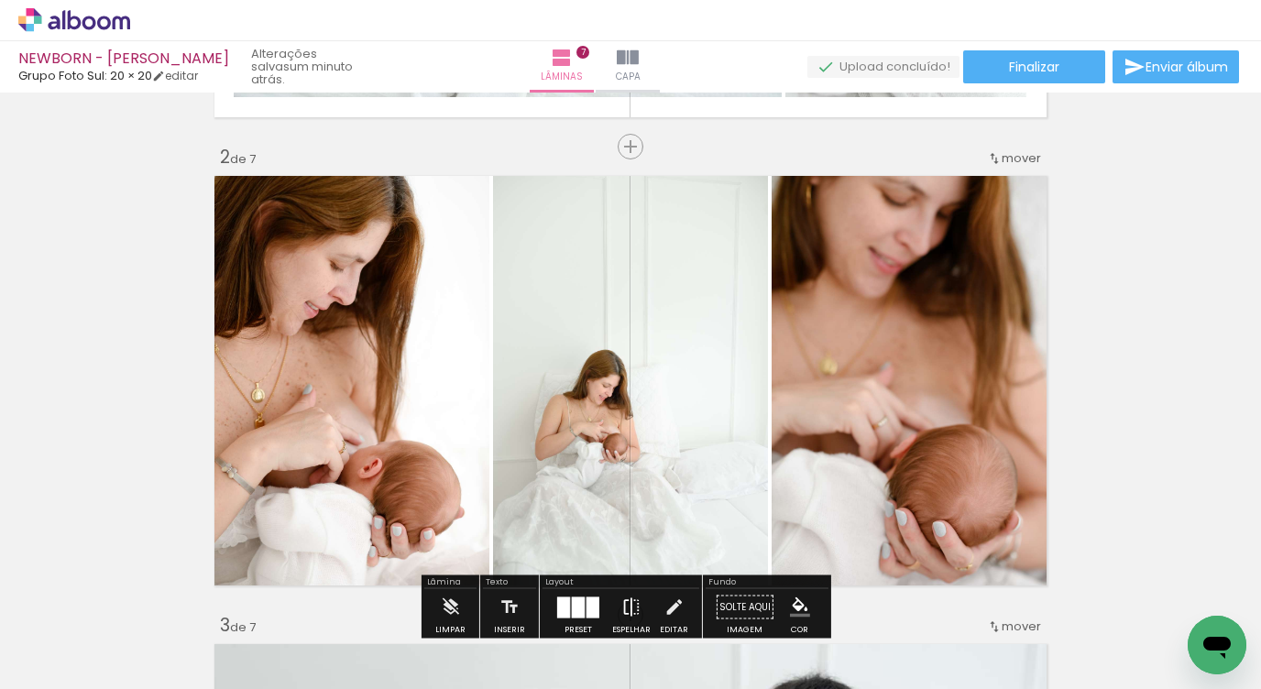
scroll to position [810, 0]
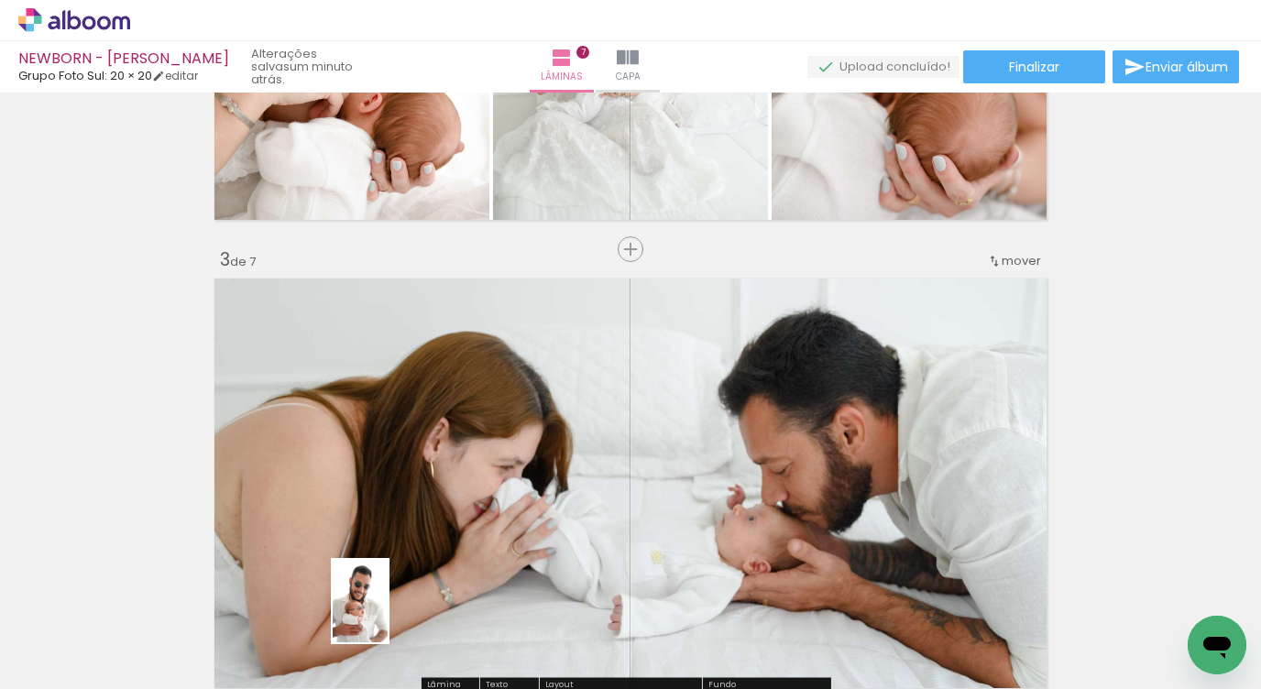
drag, startPoint x: 381, startPoint y: 630, endPoint x: 472, endPoint y: 527, distance: 137.7
click at [382, 622] on div at bounding box center [354, 627] width 55 height 82
drag, startPoint x: 620, startPoint y: 253, endPoint x: 456, endPoint y: 531, distance: 323.3
click at [620, 253] on div "Inserir lâmina" at bounding box center [668, 249] width 99 height 22
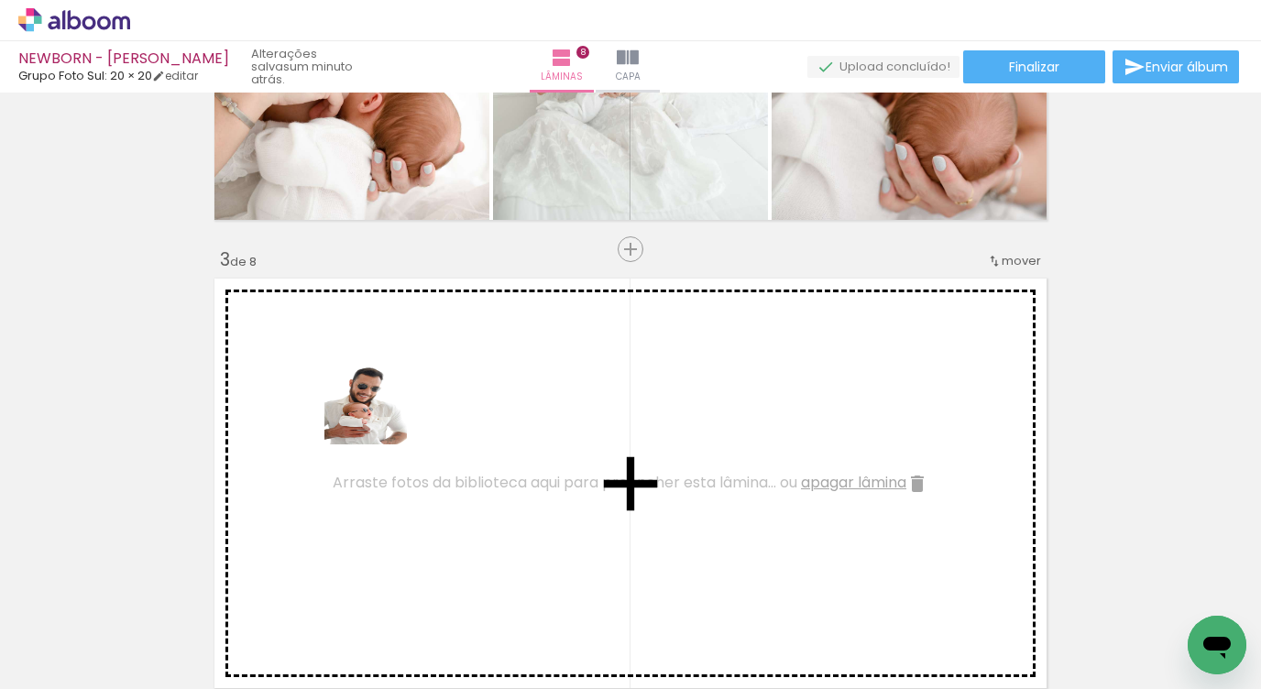
drag, startPoint x: 380, startPoint y: 636, endPoint x: 378, endPoint y: 400, distance: 235.5
click at [378, 400] on quentale-workspace at bounding box center [630, 344] width 1261 height 689
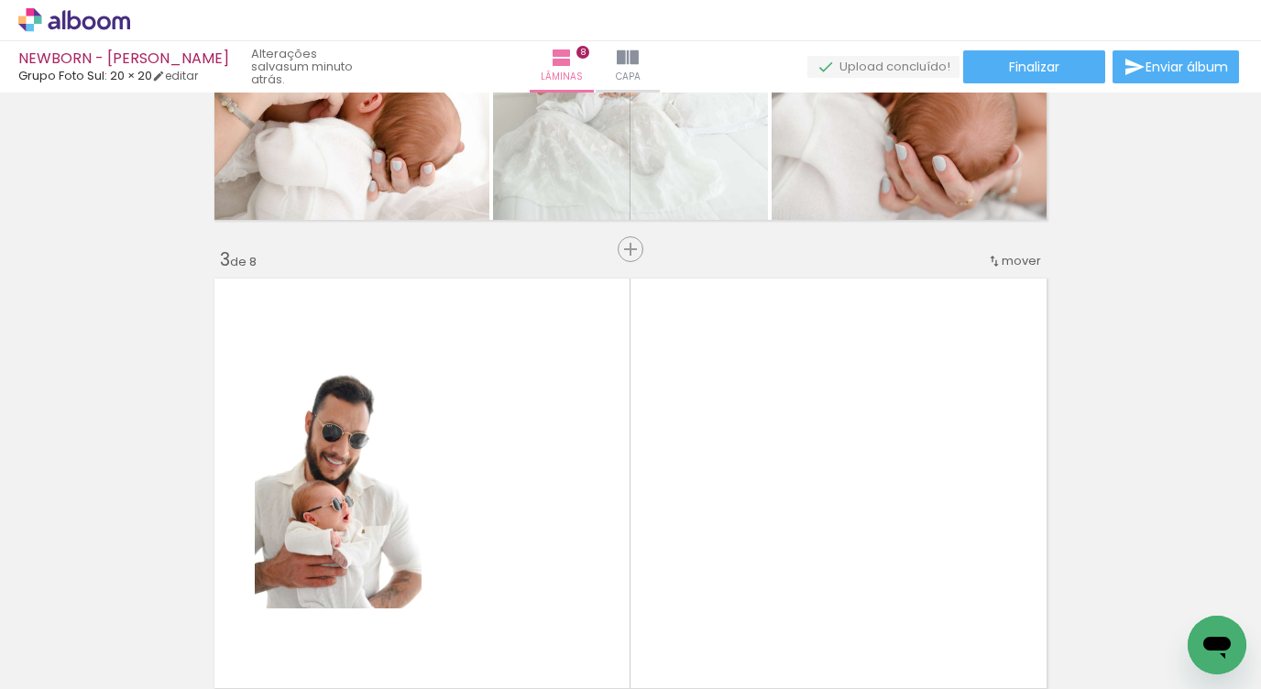
scroll to position [0, 991]
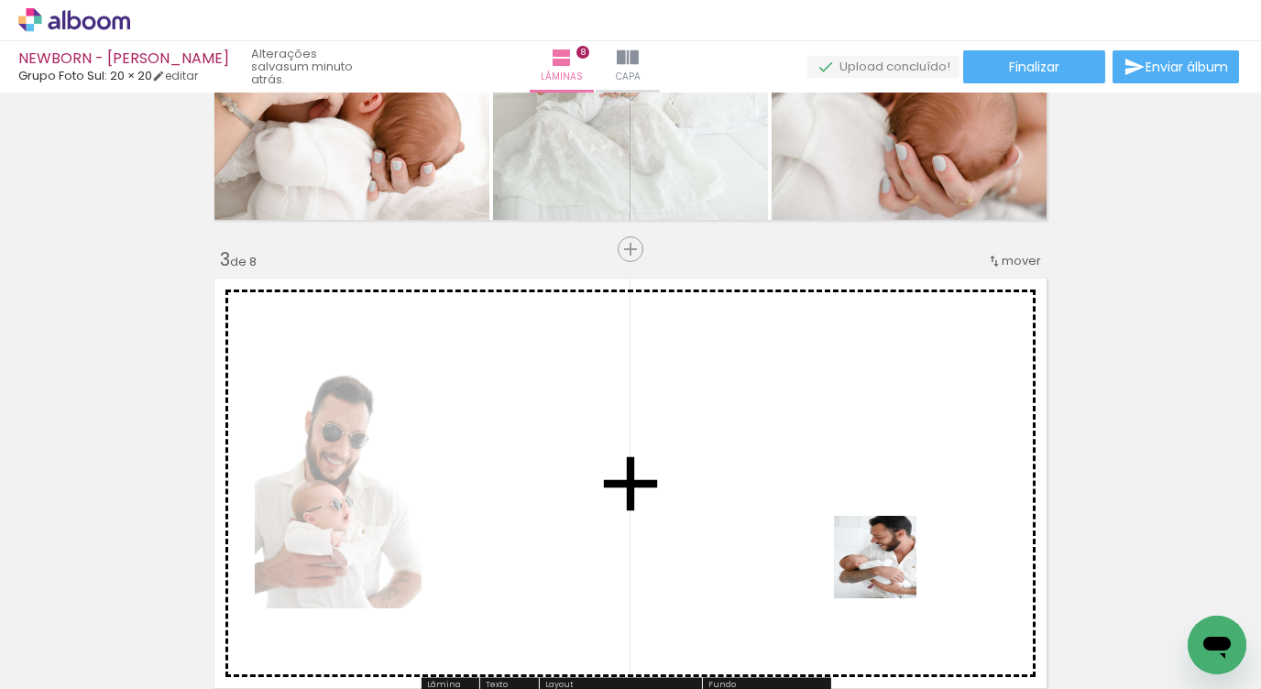
drag, startPoint x: 889, startPoint y: 571, endPoint x: 709, endPoint y: 330, distance: 300.5
click at [710, 327] on quentale-workspace at bounding box center [630, 344] width 1261 height 689
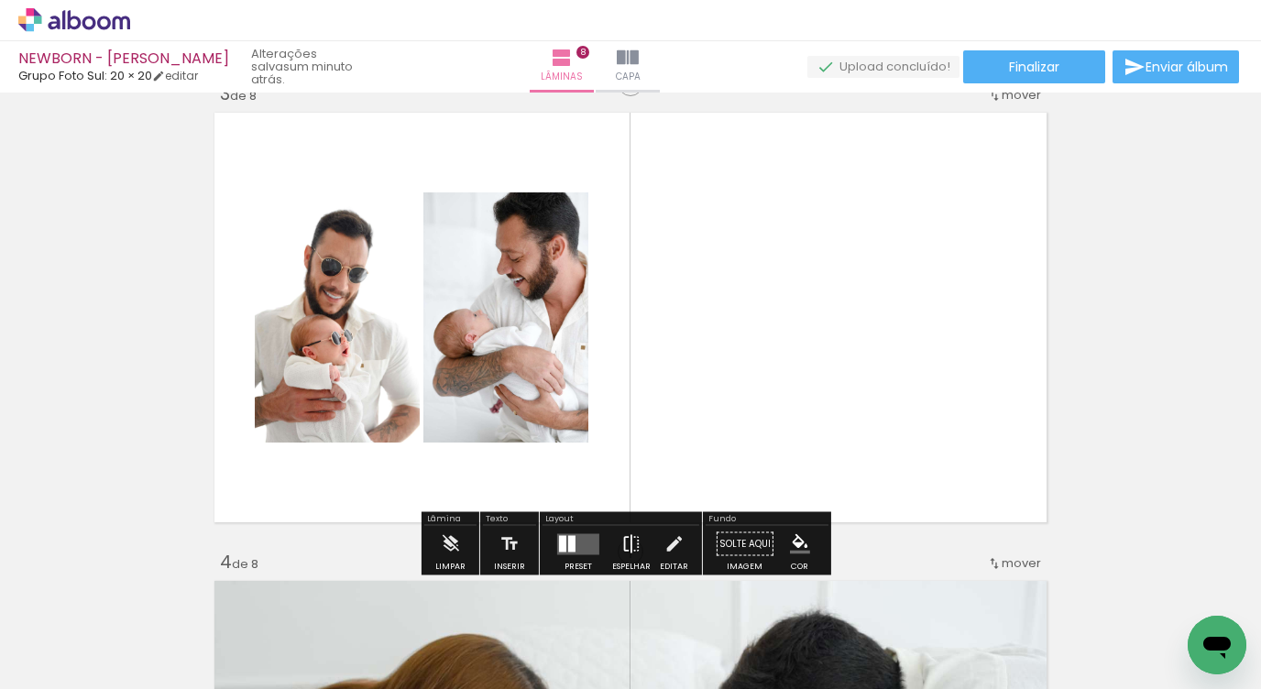
scroll to position [1090, 0]
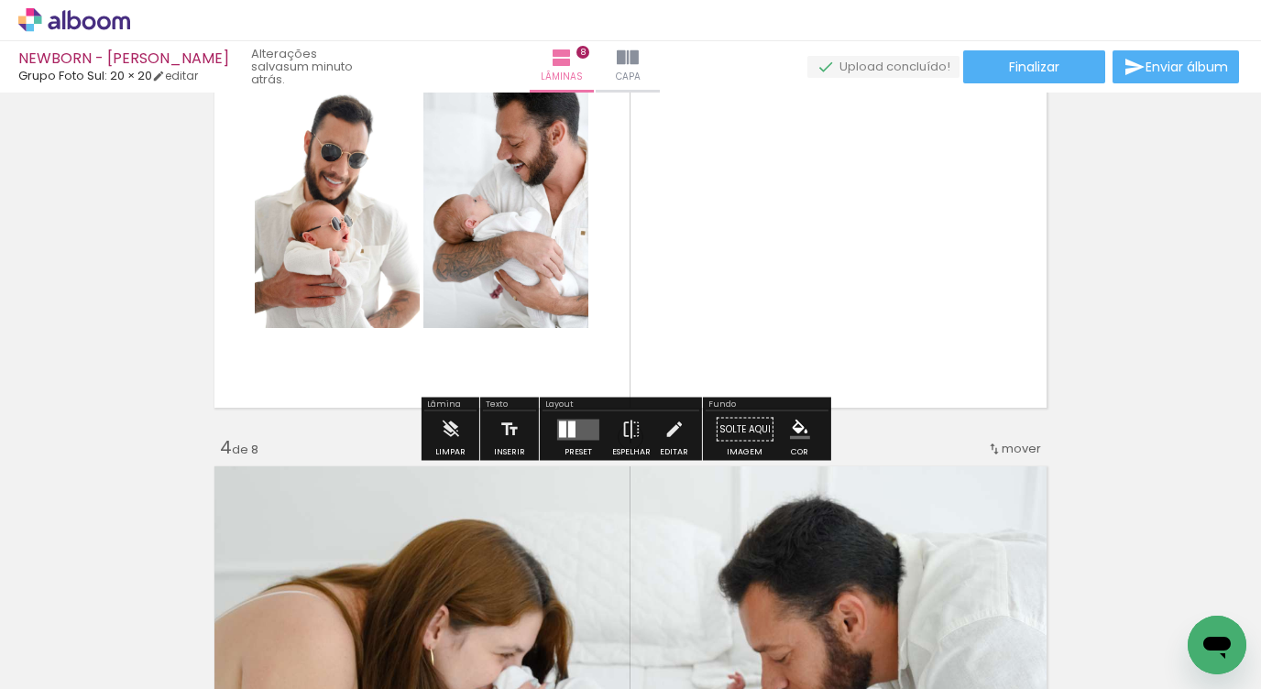
click at [584, 429] on quentale-layouter at bounding box center [578, 429] width 42 height 21
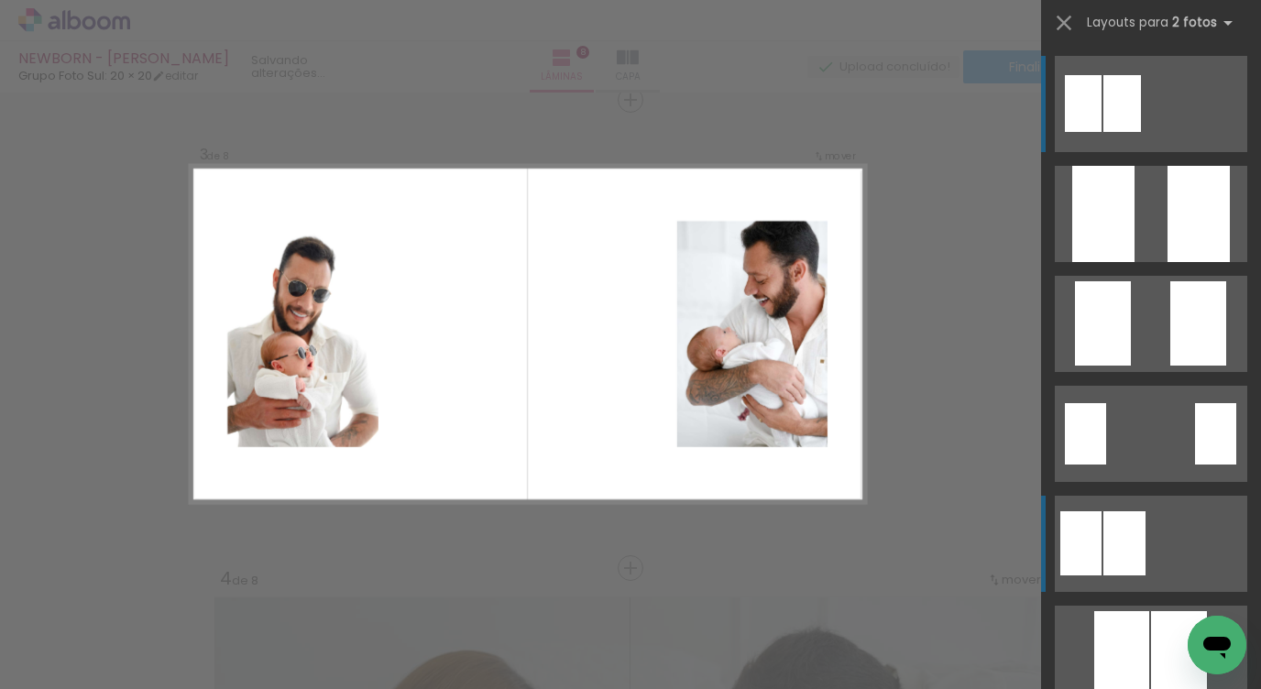
scroll to position [0, 0]
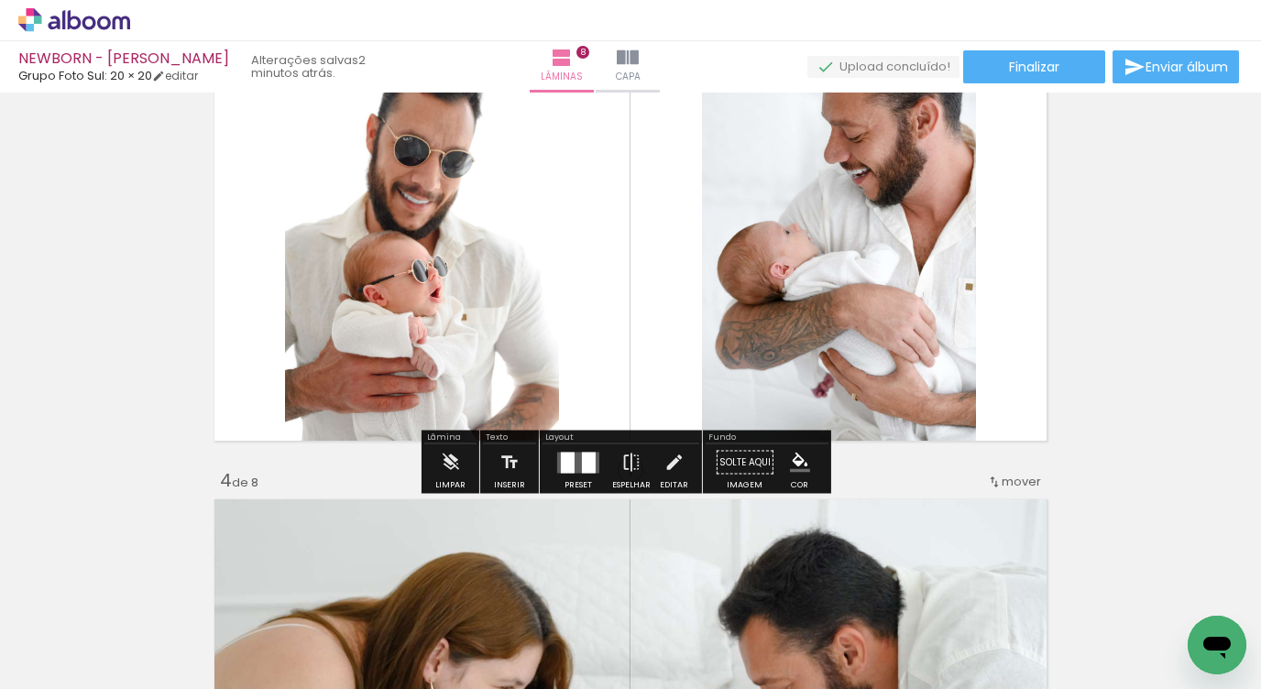
scroll to position [1056, 0]
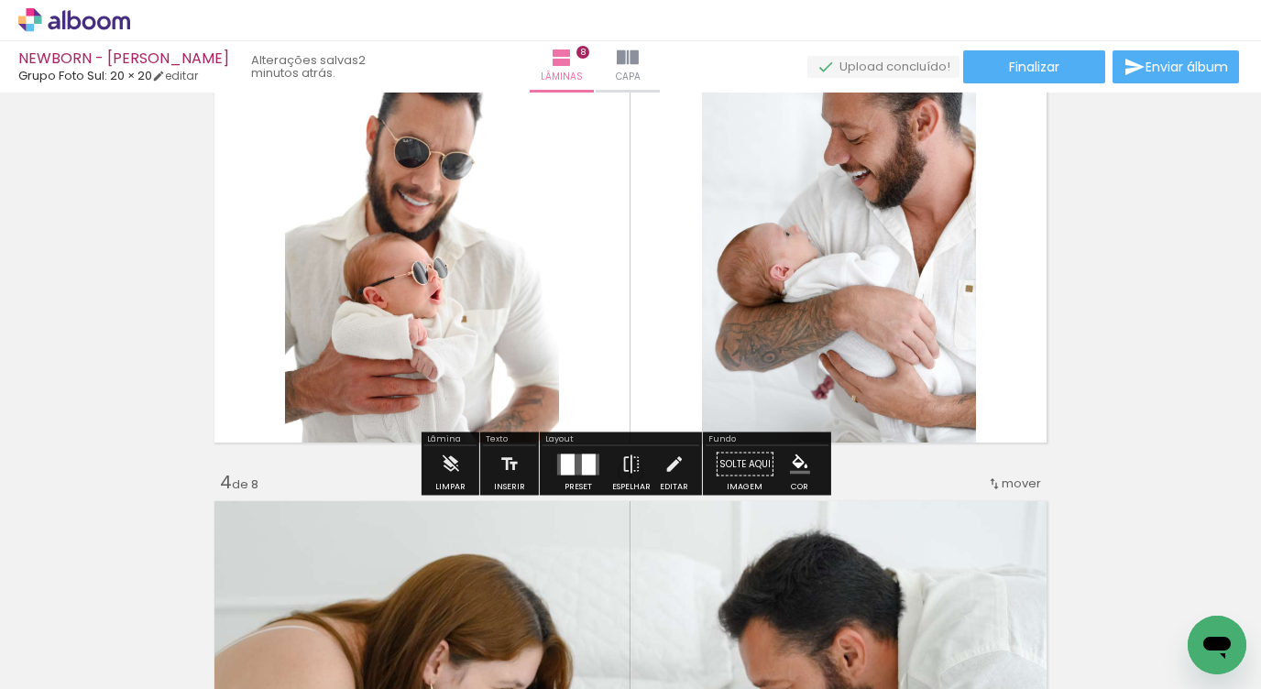
click at [578, 477] on div at bounding box center [577, 464] width 49 height 37
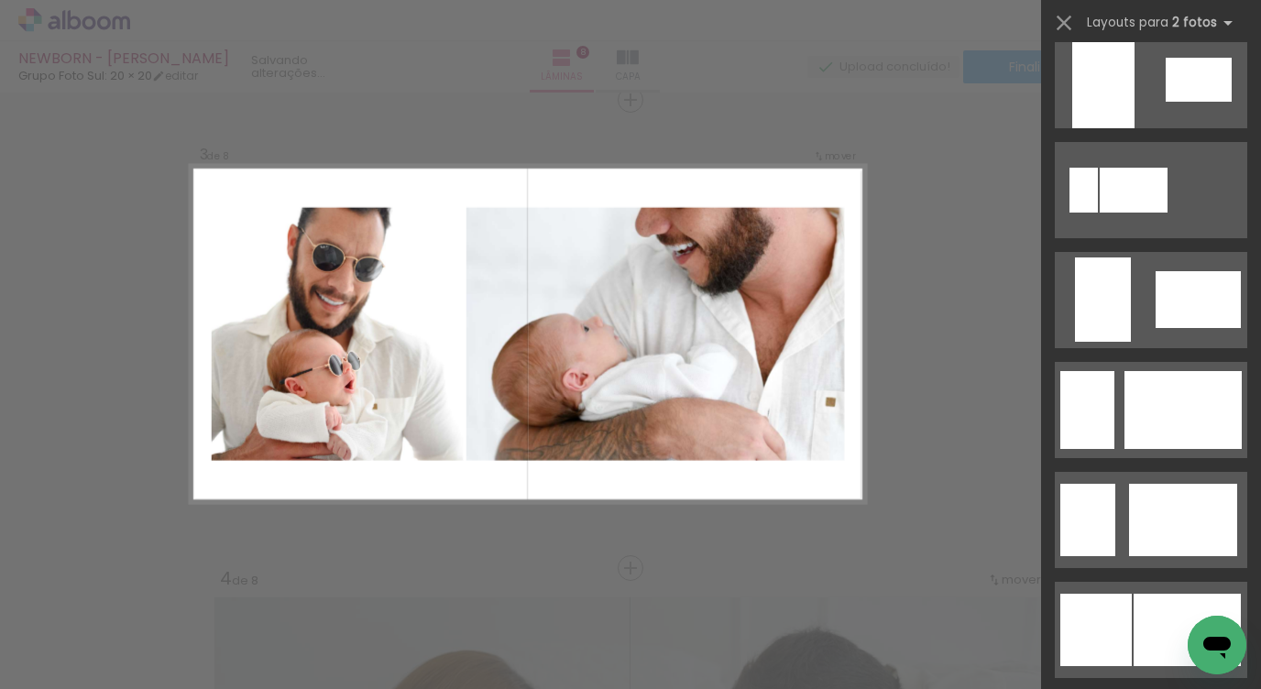
scroll to position [4113, 0]
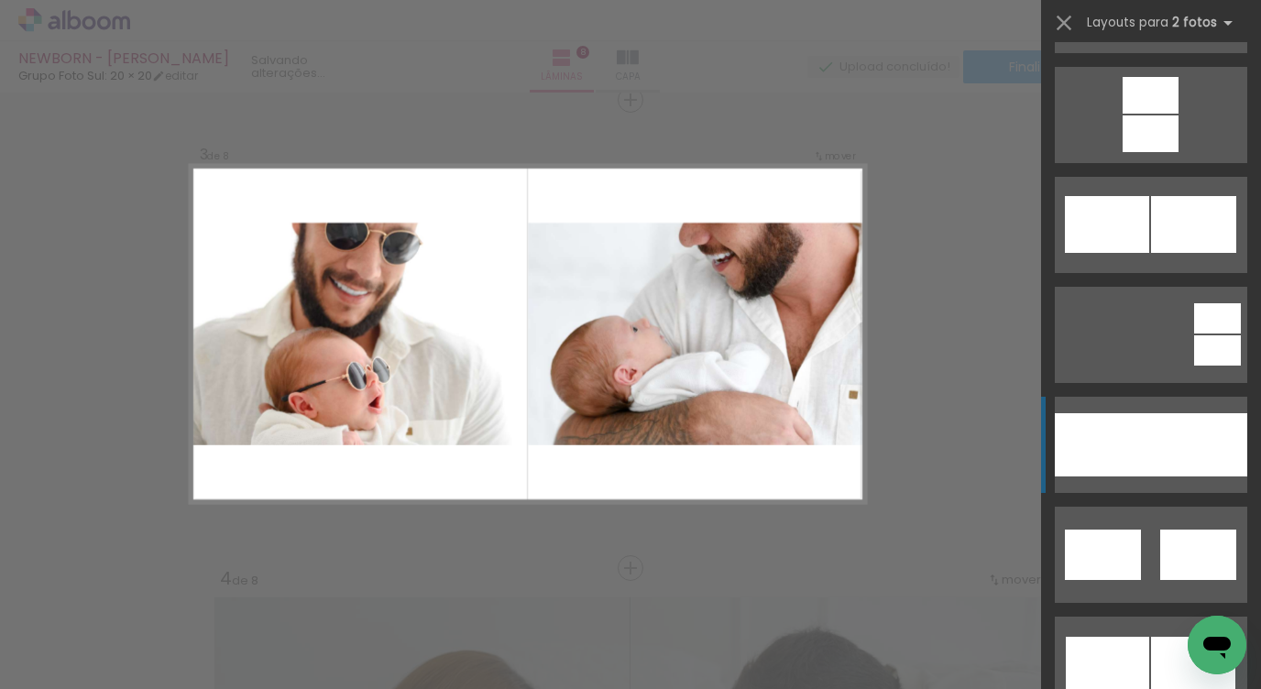
scroll to position [6918, 0]
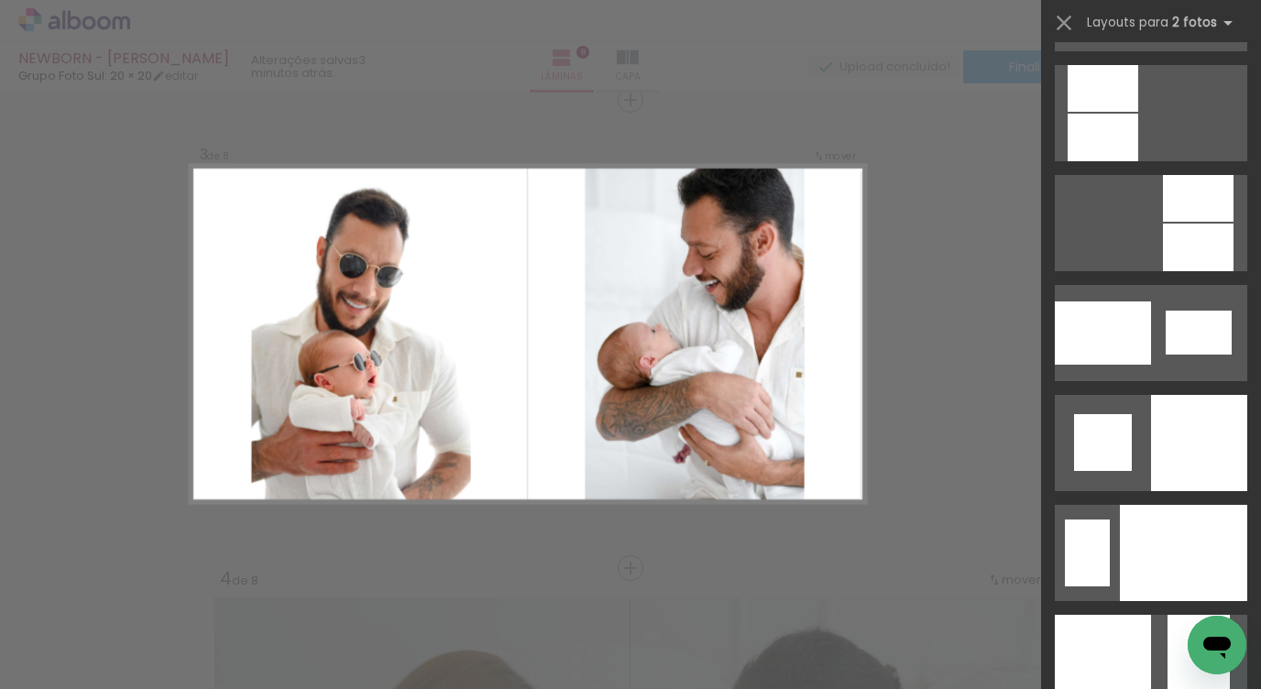
click at [847, 391] on quentale-layouter at bounding box center [528, 334] width 676 height 338
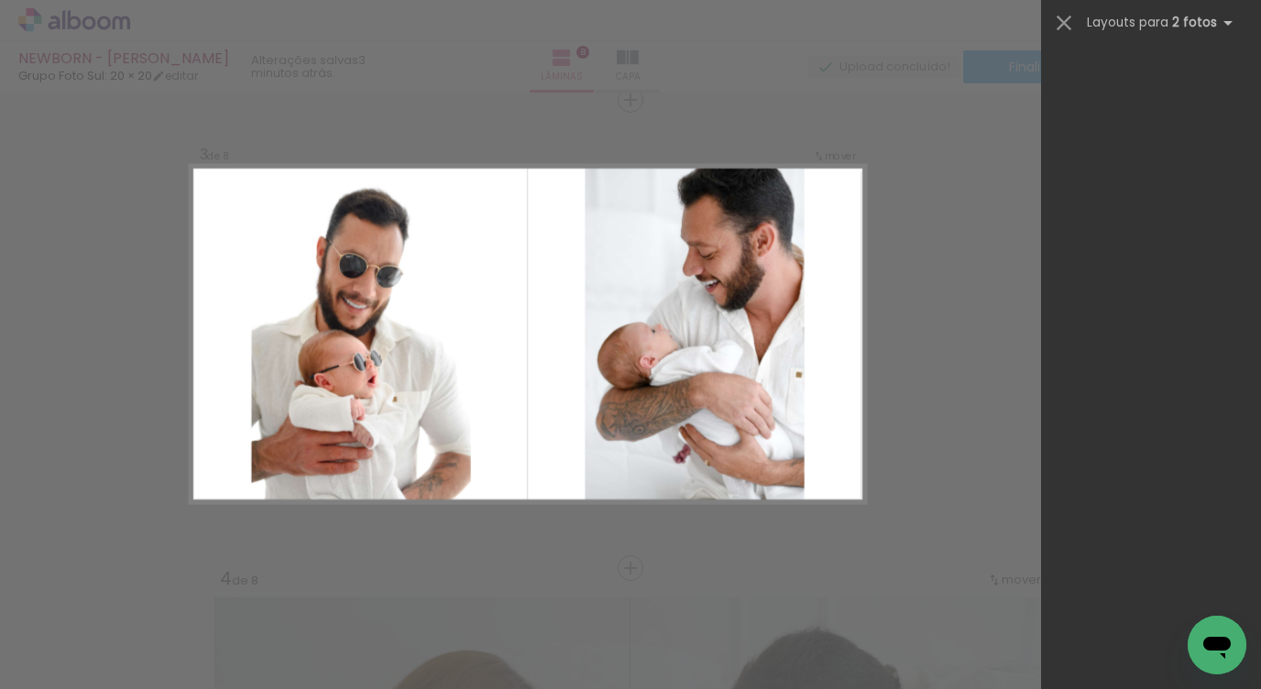
scroll to position [110, 0]
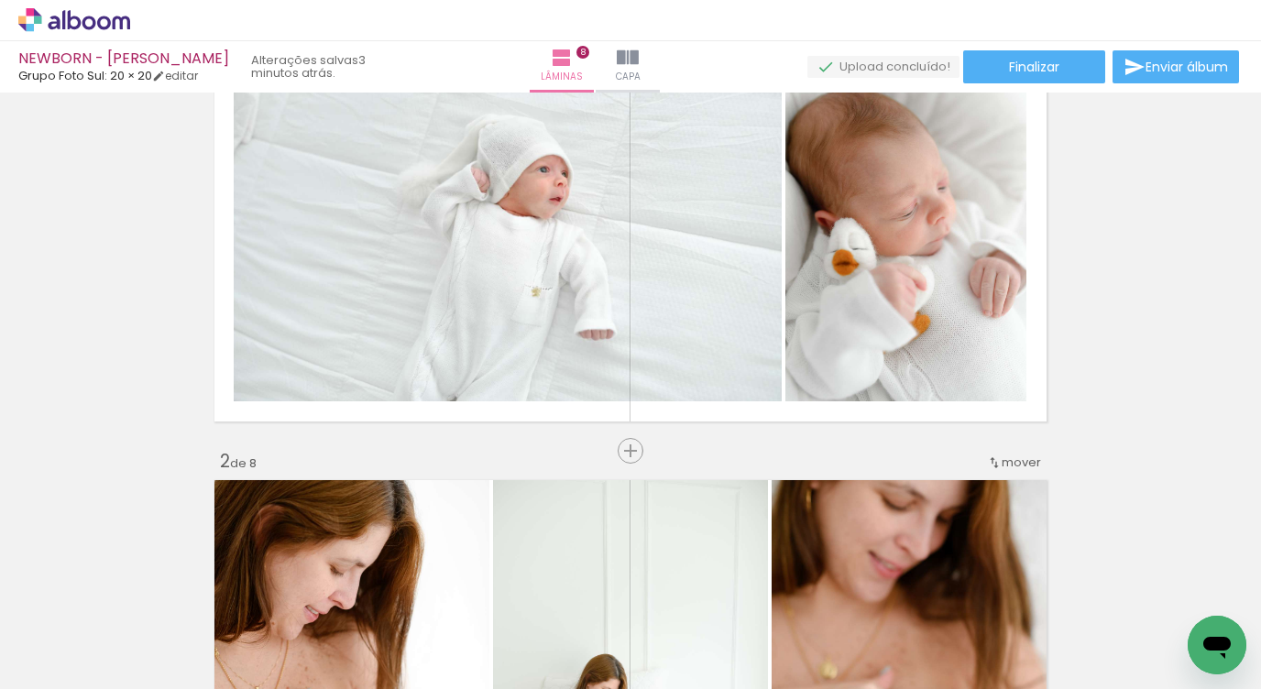
scroll to position [0, 0]
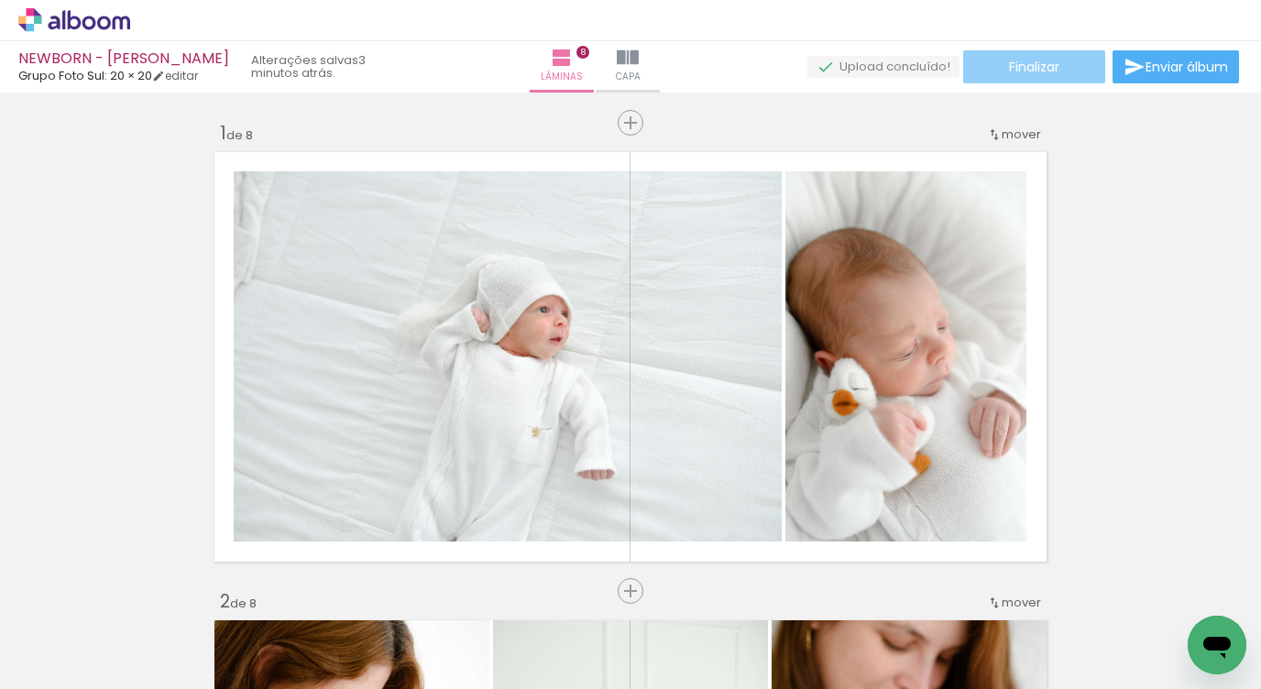
click at [1051, 66] on span "Finalizar" at bounding box center [1034, 66] width 50 height 13
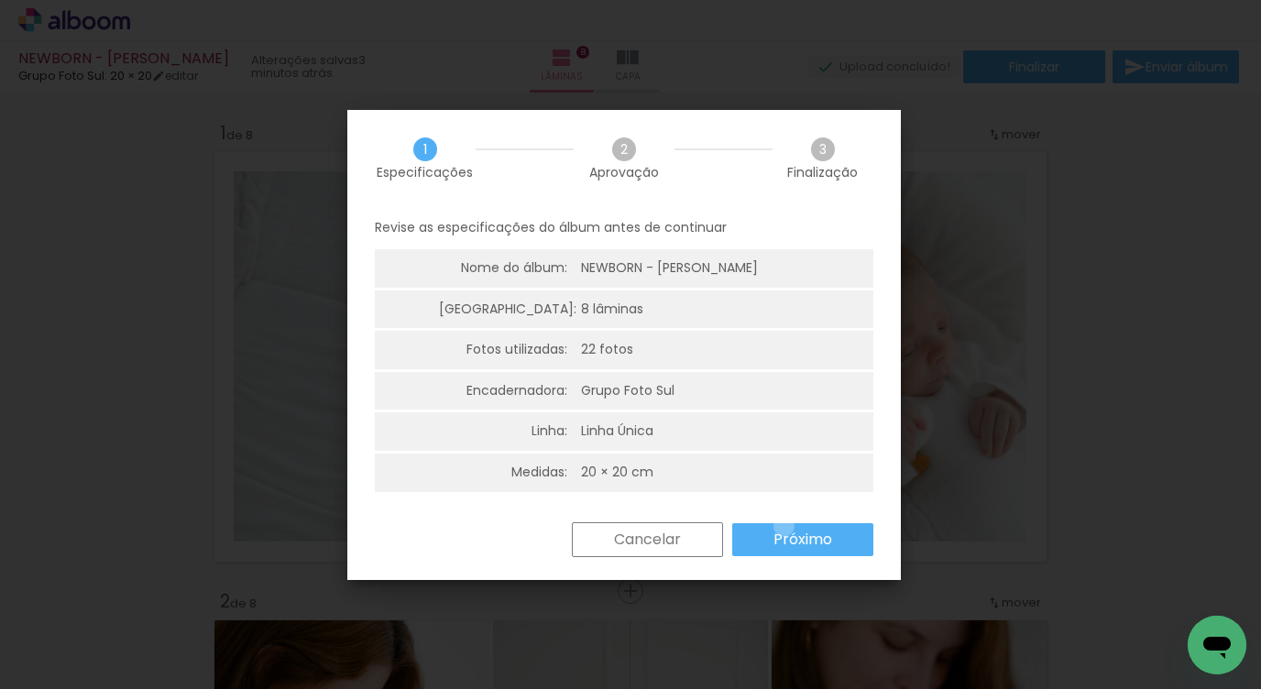
click at [783, 526] on paper-button "Próximo" at bounding box center [802, 539] width 141 height 33
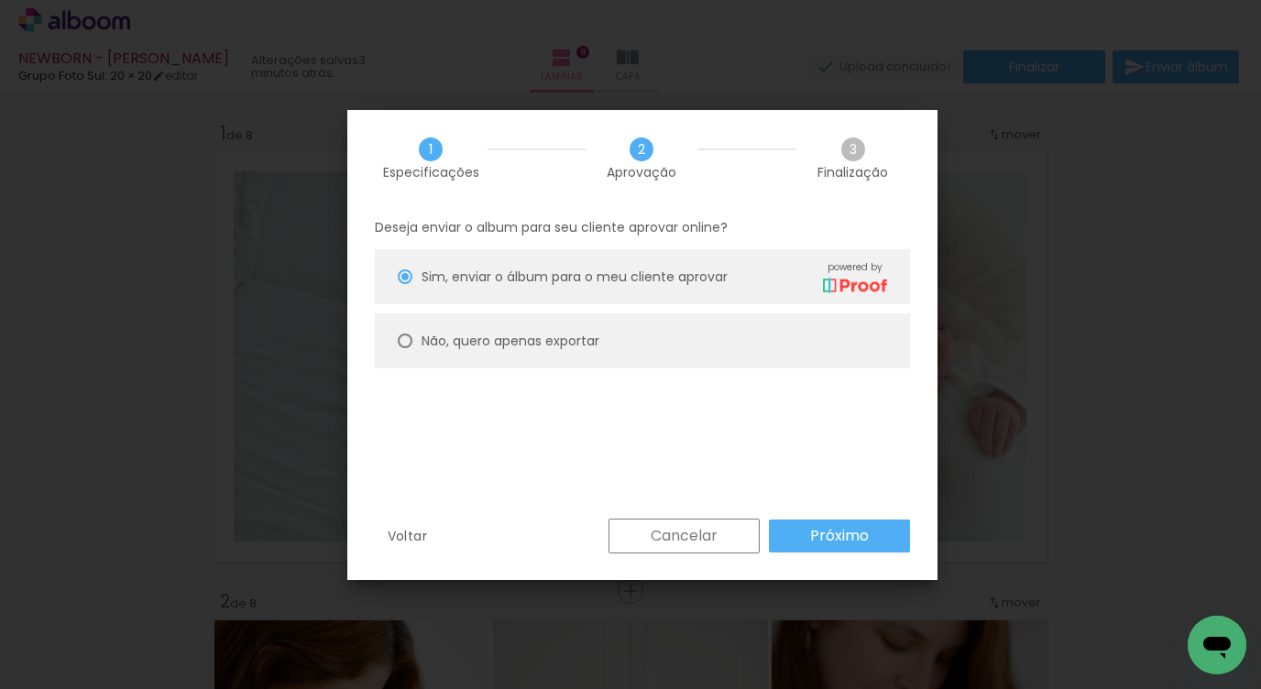
click at [0, 0] on slot "Próximo" at bounding box center [0, 0] width 0 height 0
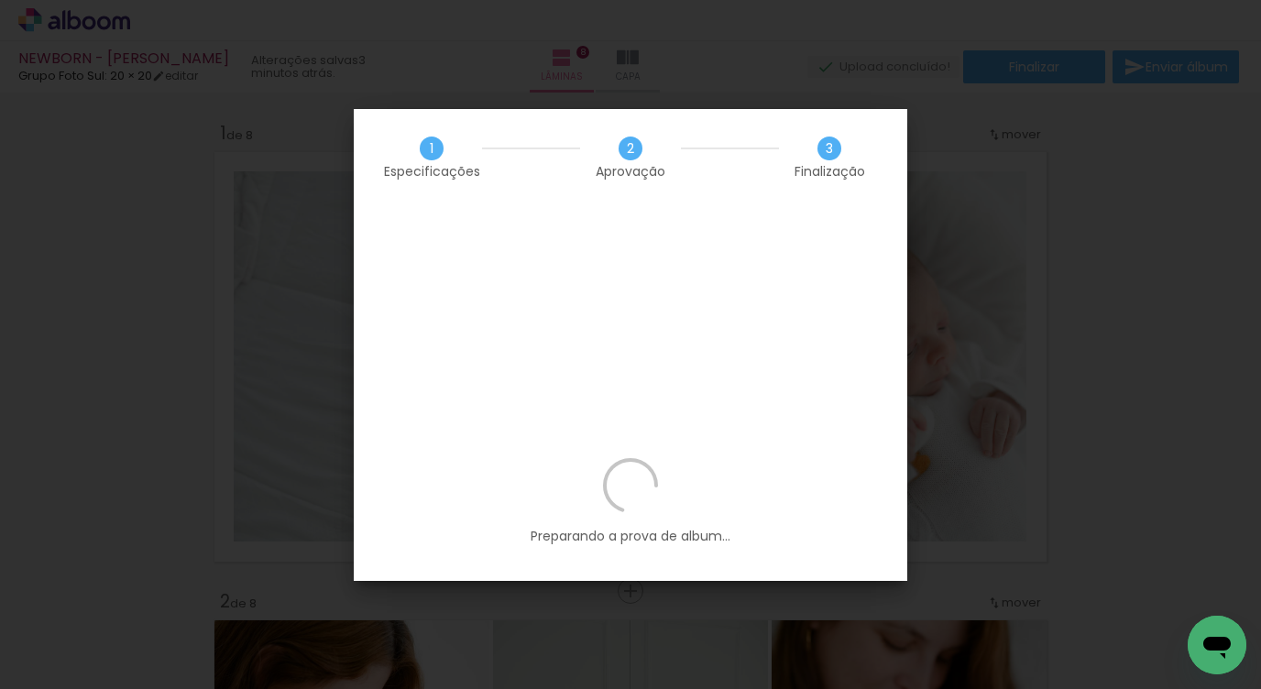
click at [313, 507] on iron-overlay-backdrop at bounding box center [630, 344] width 1261 height 689
click at [314, 138] on iron-overlay-backdrop at bounding box center [630, 344] width 1261 height 689
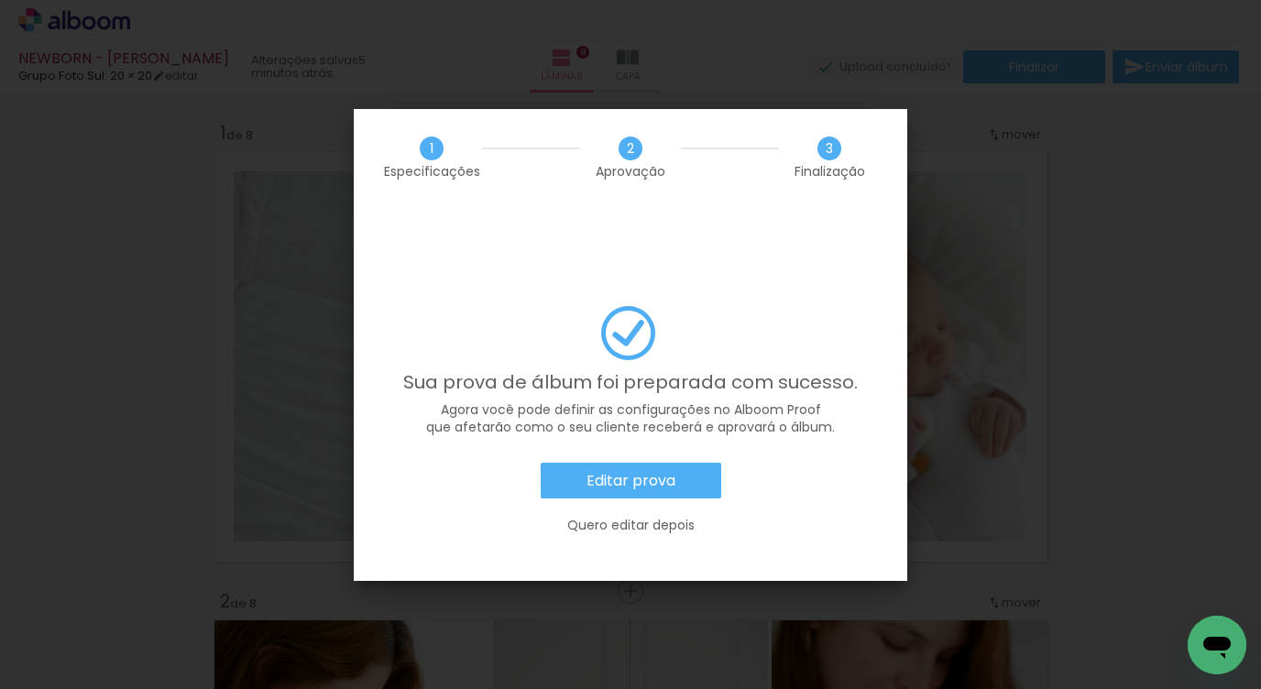
click at [0, 0] on slot "Editar prova" at bounding box center [0, 0] width 0 height 0
